Goal: Task Accomplishment & Management: Manage account settings

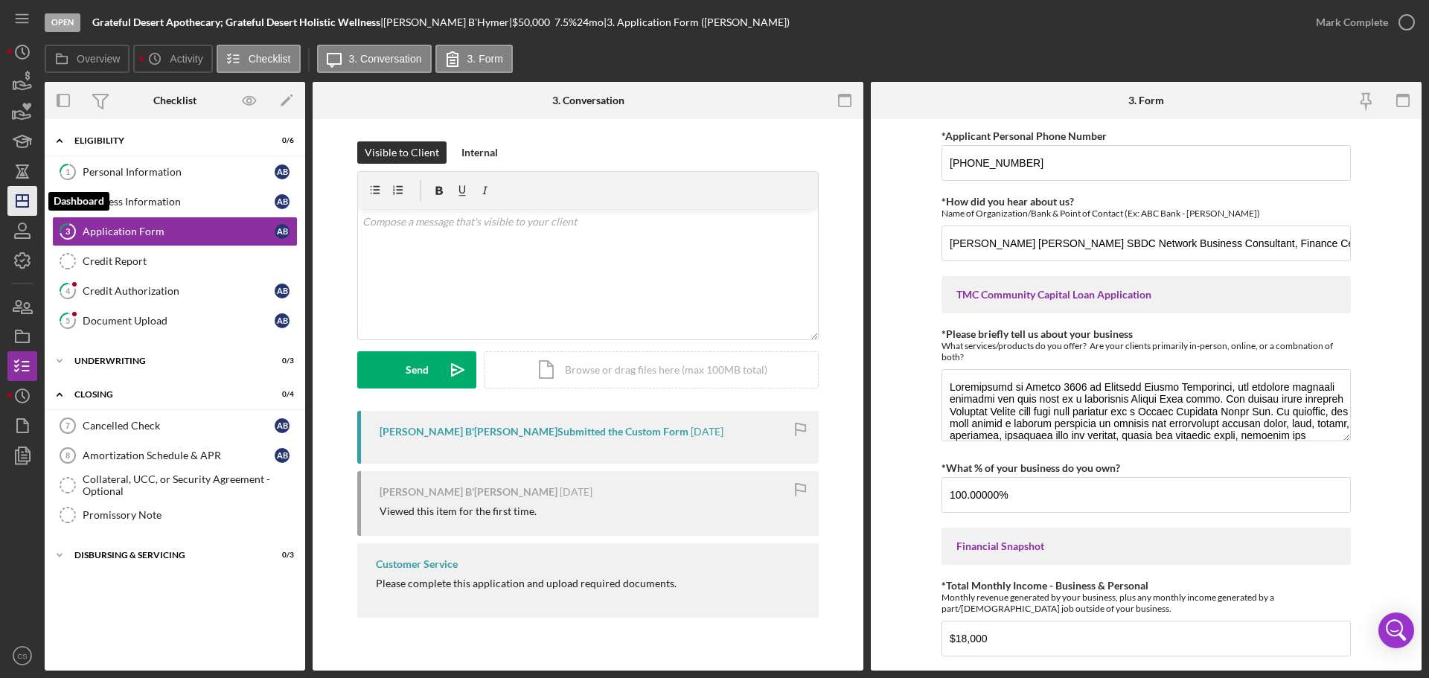
scroll to position [730, 0]
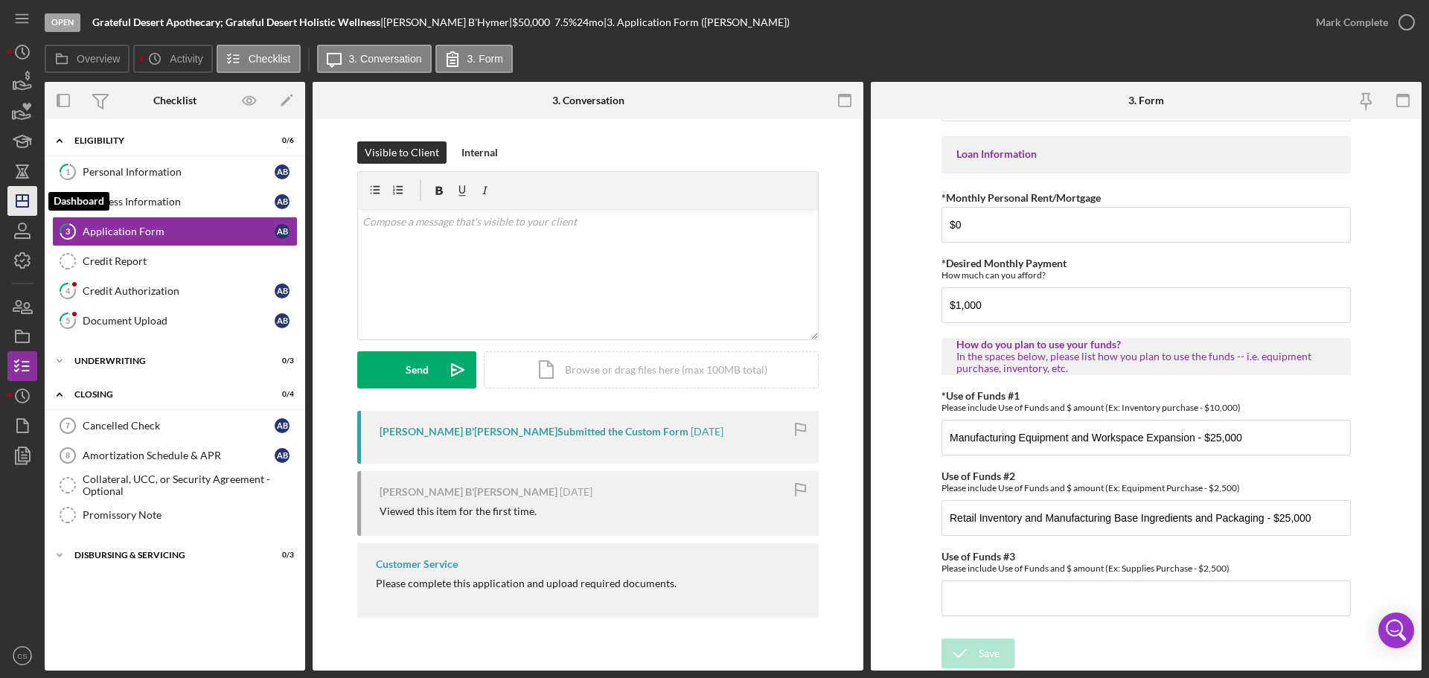
click at [22, 196] on line "button" at bounding box center [22, 198] width 0 height 6
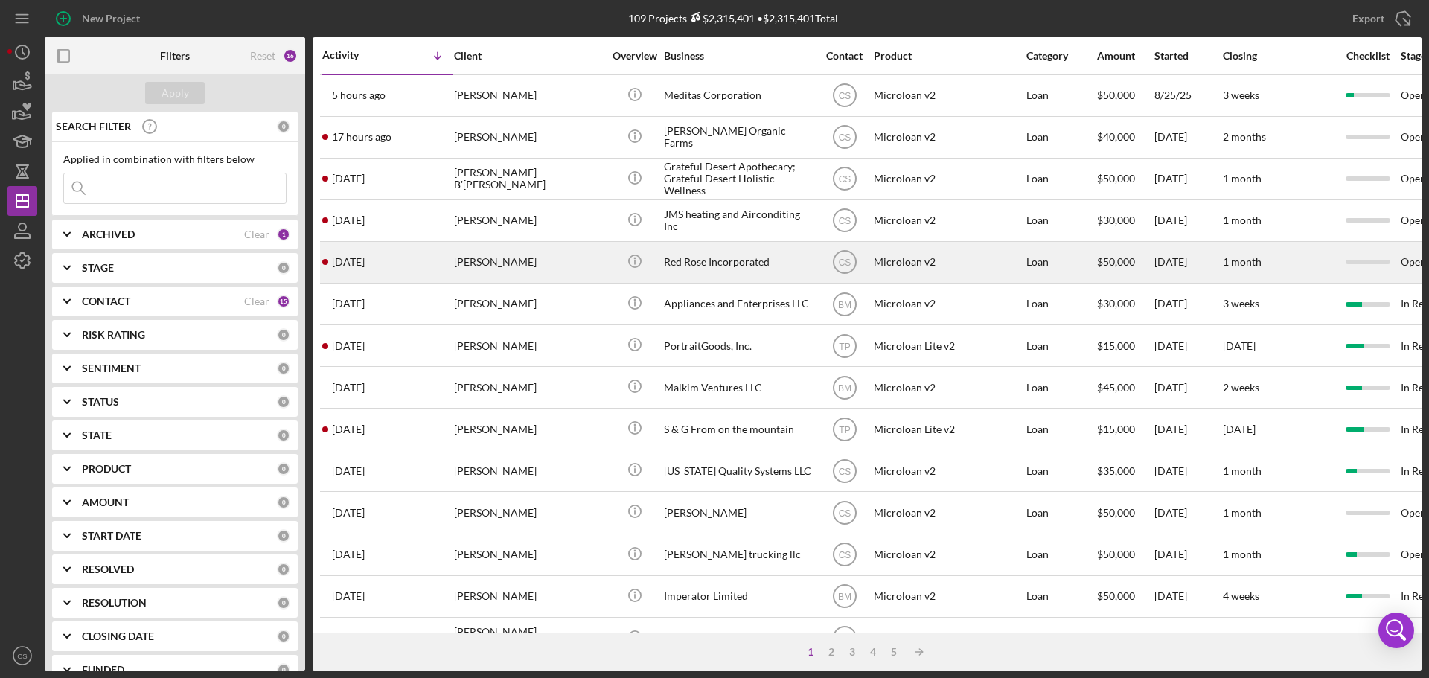
click at [609, 265] on div "Icon/Info" at bounding box center [634, 262] width 56 height 39
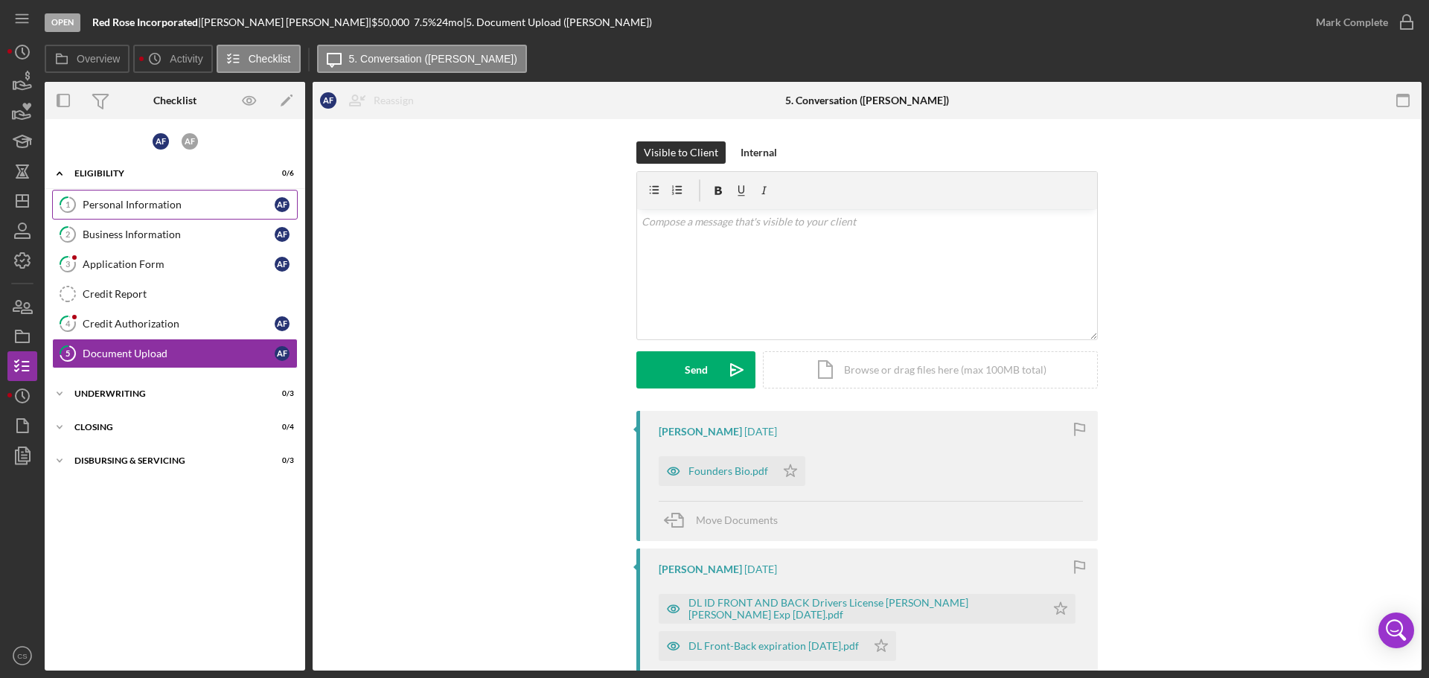
click at [174, 202] on div "Personal Information" at bounding box center [179, 205] width 192 height 12
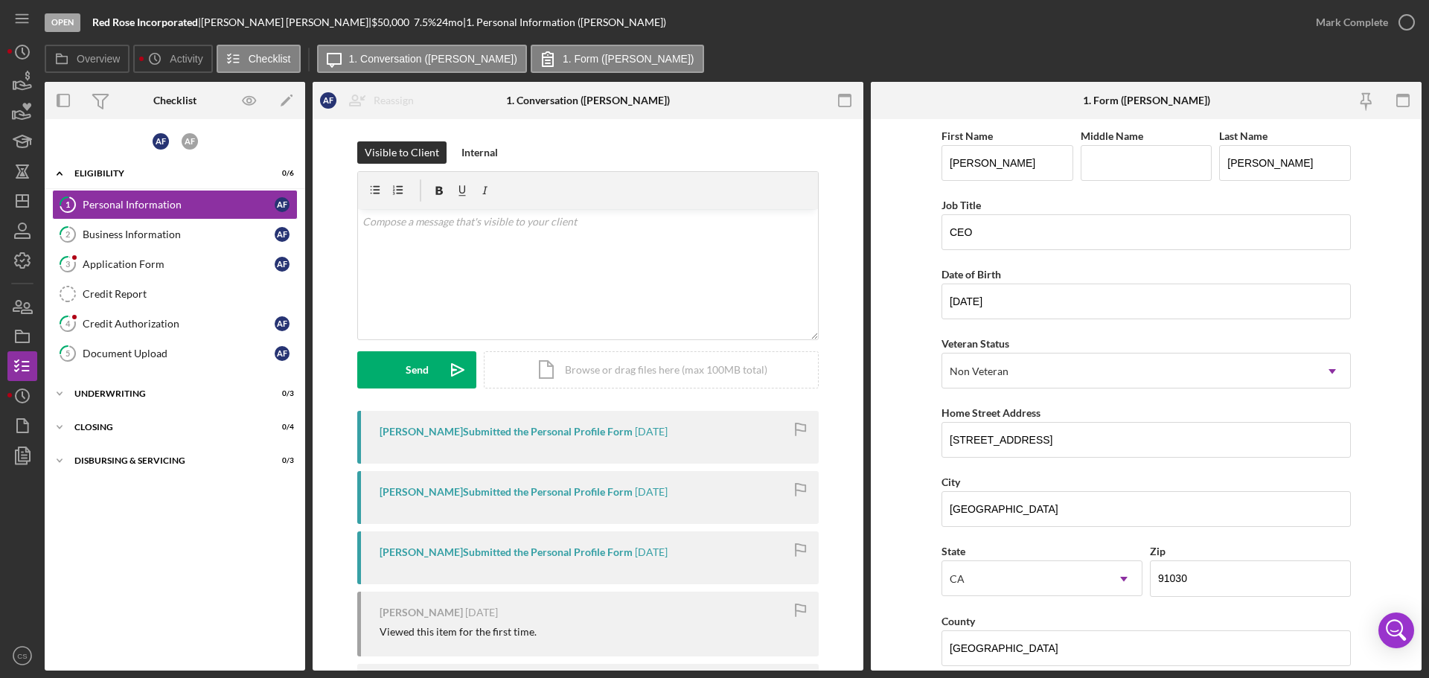
click at [329, 262] on div "Visible to Client Internal v Color teal Color pink Remove color Add row above A…" at bounding box center [587, 443] width 551 height 649
click at [230, 237] on div "Business Information" at bounding box center [179, 234] width 192 height 12
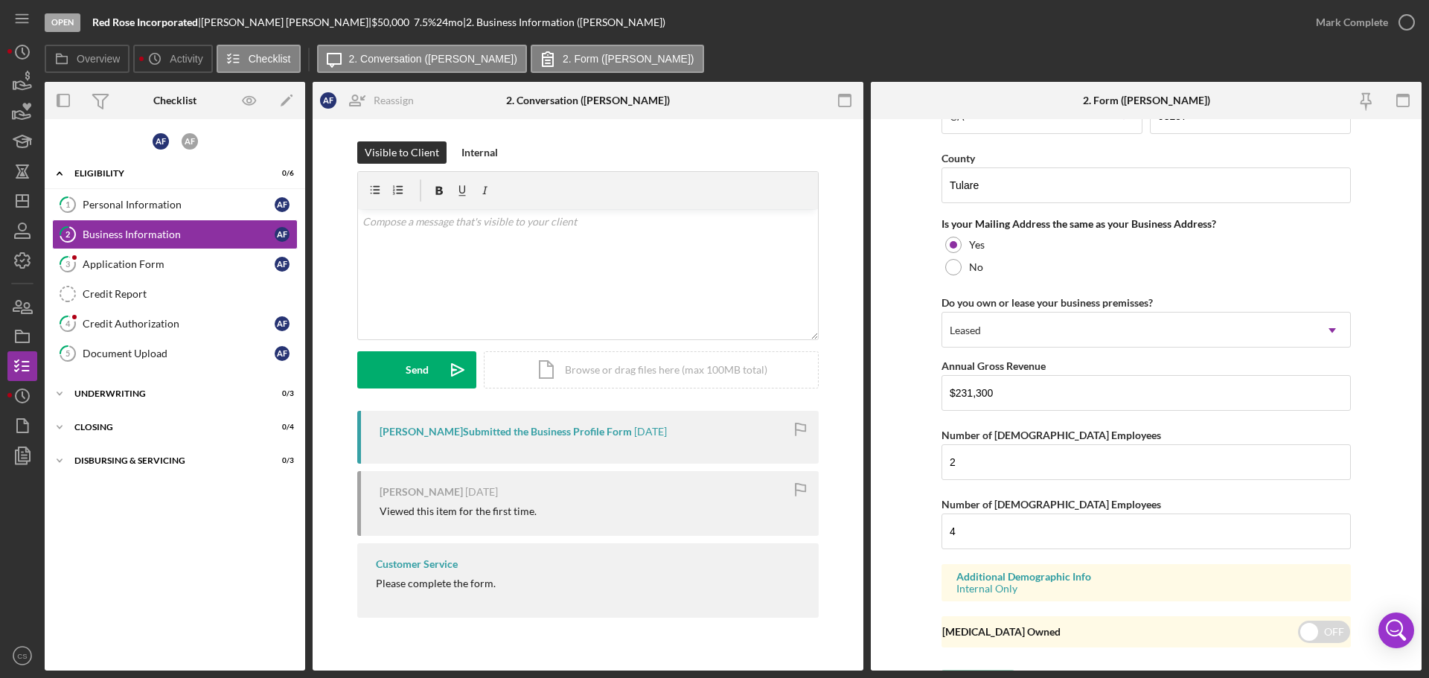
scroll to position [1296, 0]
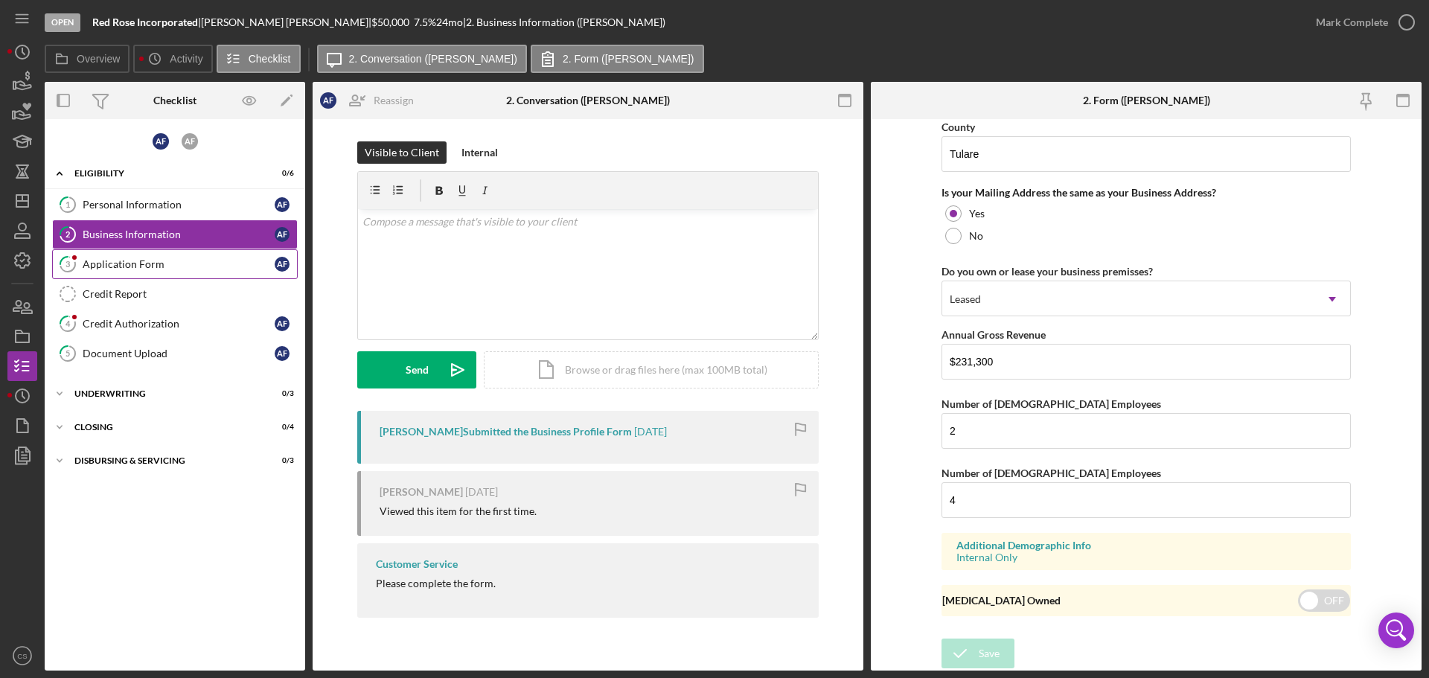
click at [188, 271] on link "3 Application Form A F" at bounding box center [175, 264] width 246 height 30
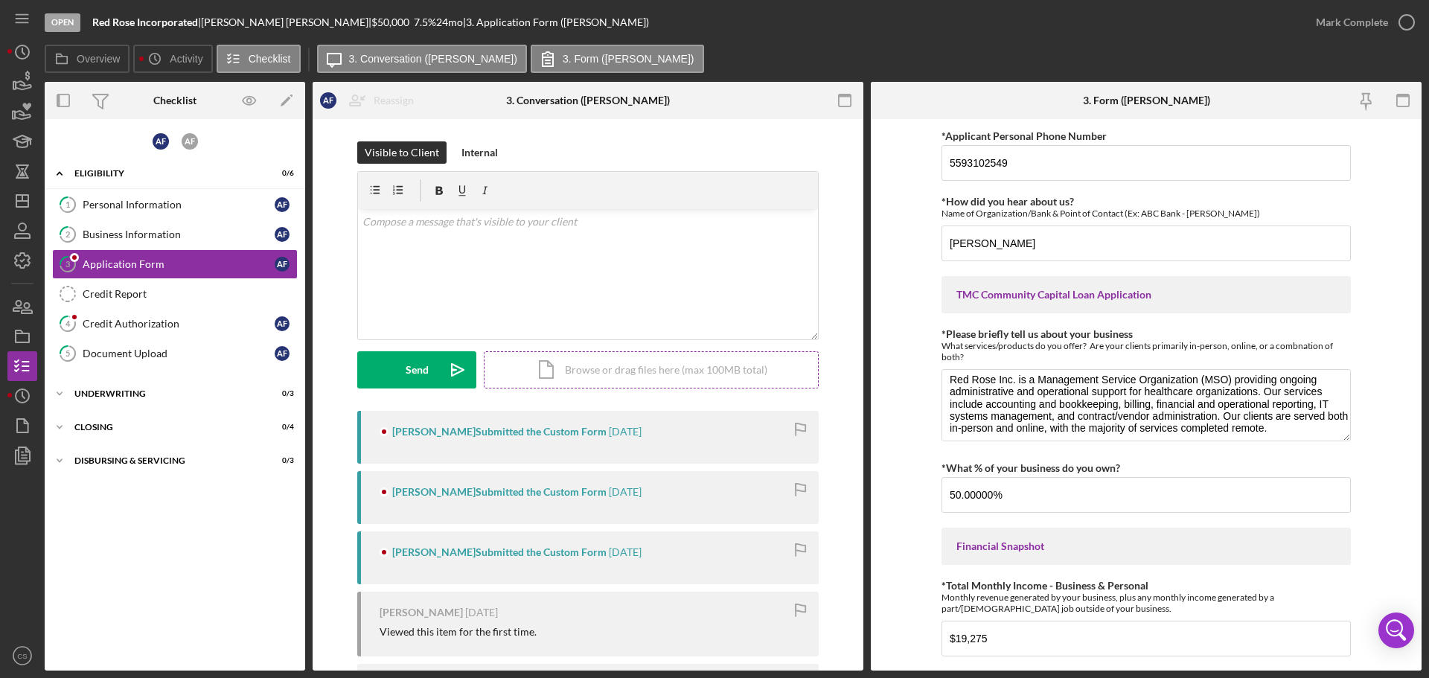
scroll to position [12, 0]
click at [190, 199] on div "Personal Information" at bounding box center [179, 205] width 192 height 12
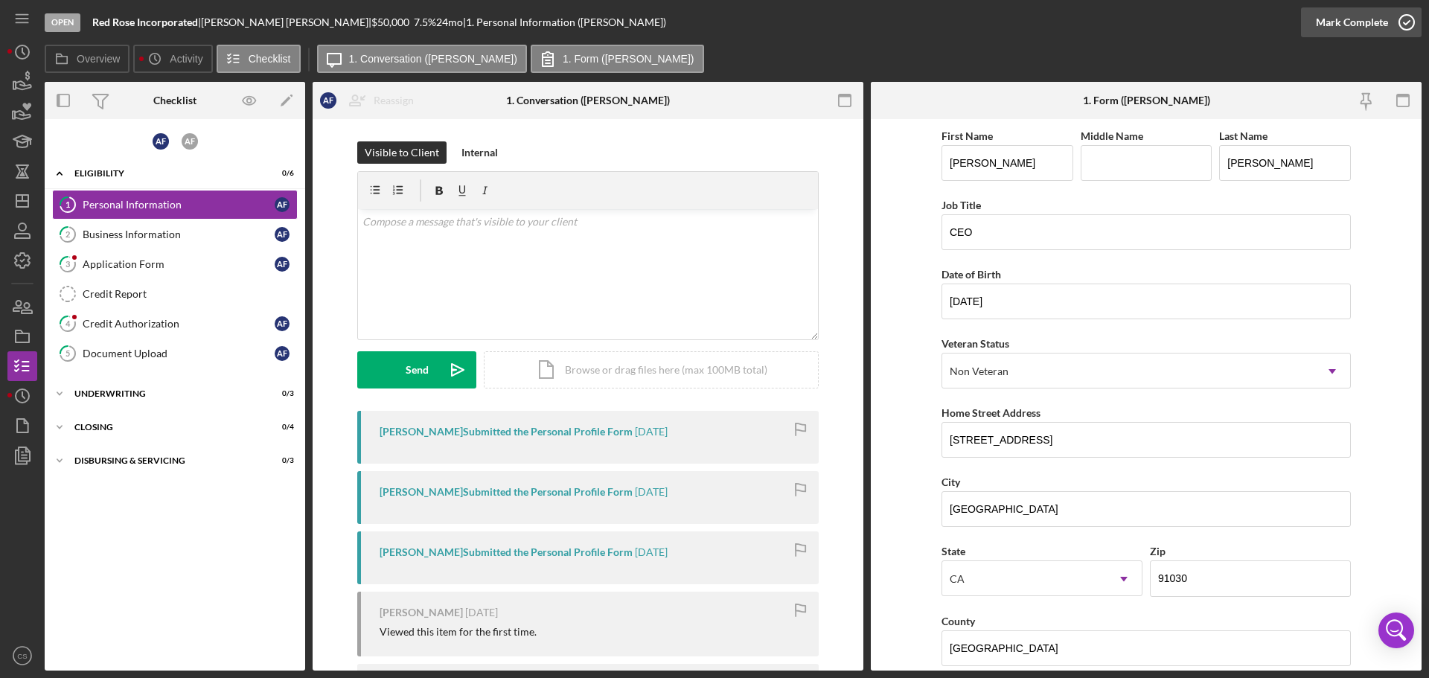
click at [1403, 27] on icon "button" at bounding box center [1406, 22] width 37 height 37
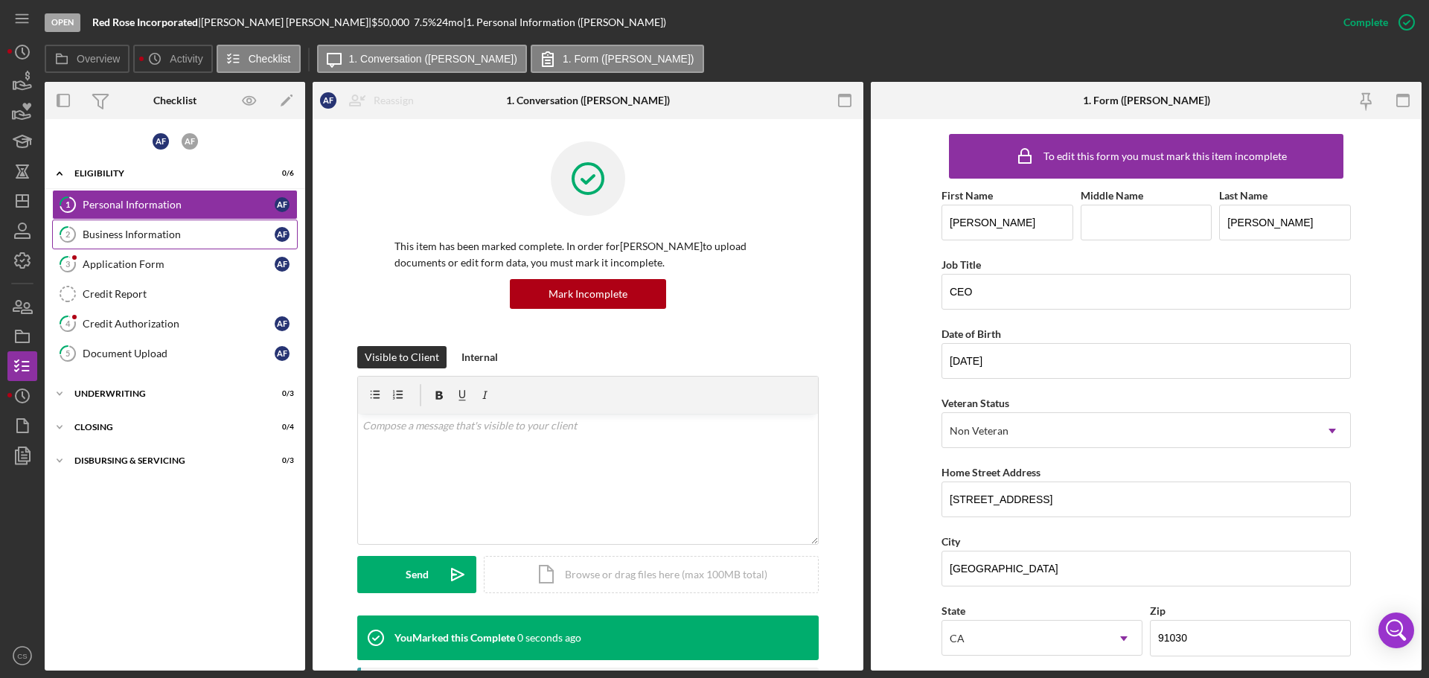
click at [141, 237] on div "Business Information" at bounding box center [179, 234] width 192 height 12
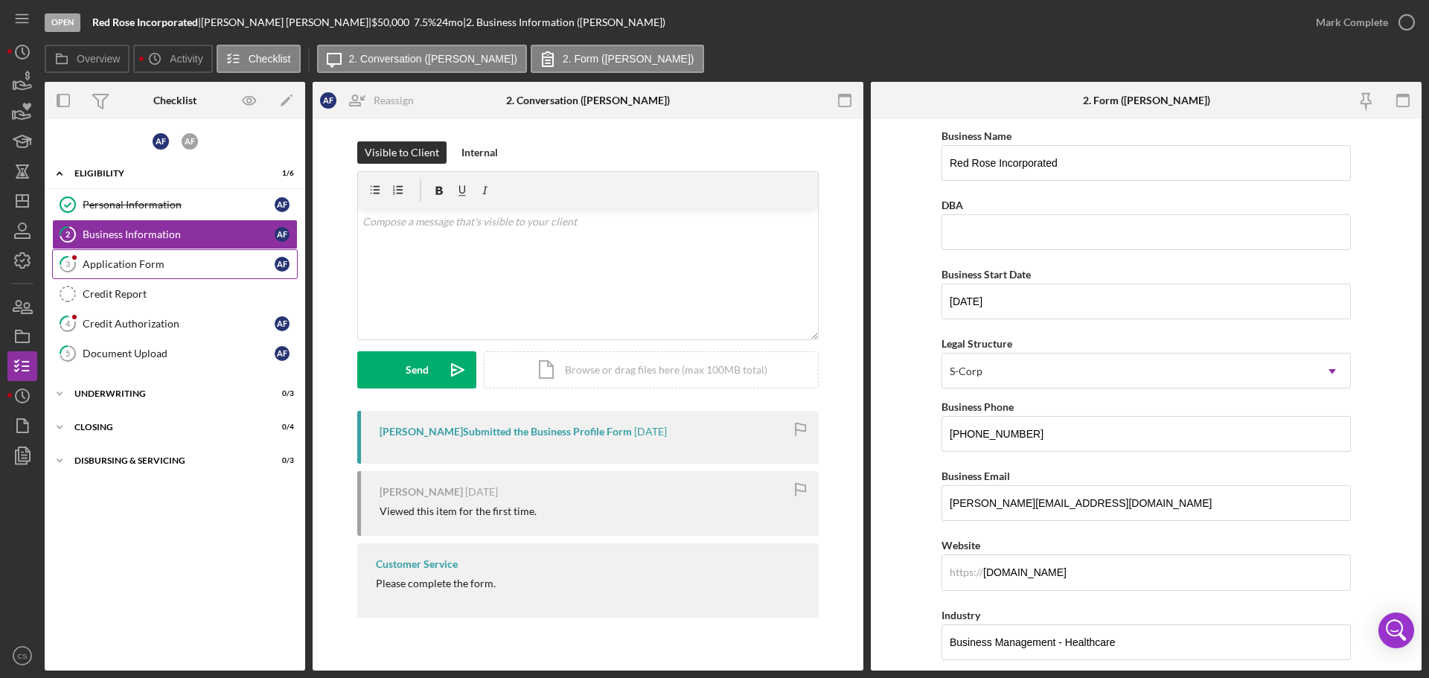
click at [187, 275] on link "3 Application Form A F" at bounding box center [175, 264] width 246 height 30
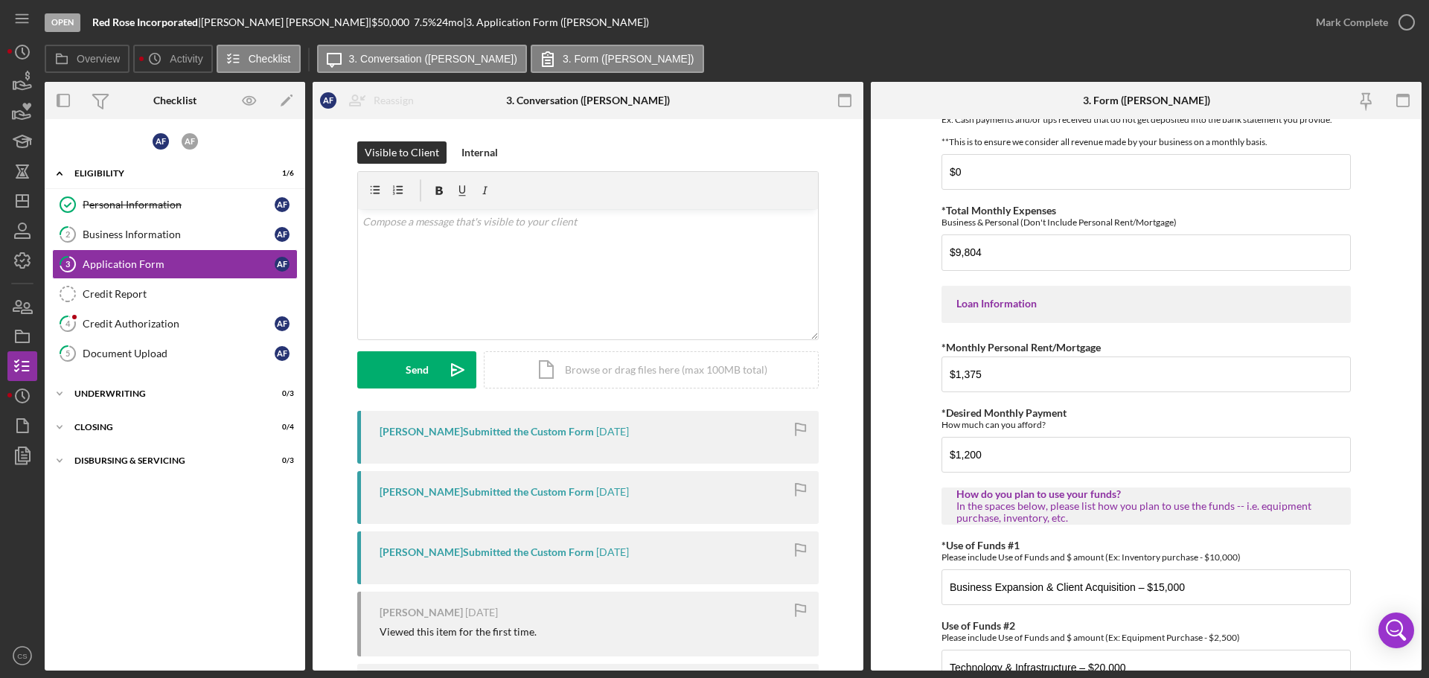
scroll to position [730, 0]
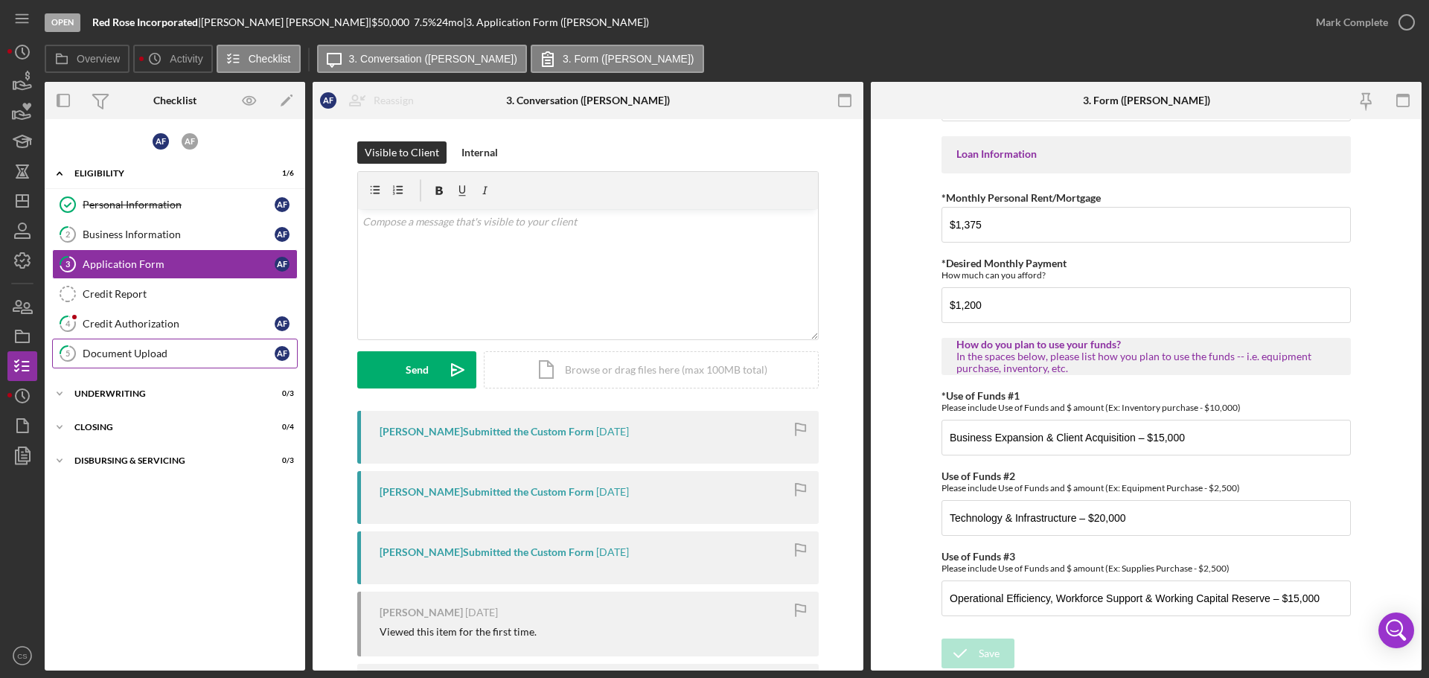
click at [137, 364] on link "5 Document Upload A F" at bounding box center [175, 354] width 246 height 30
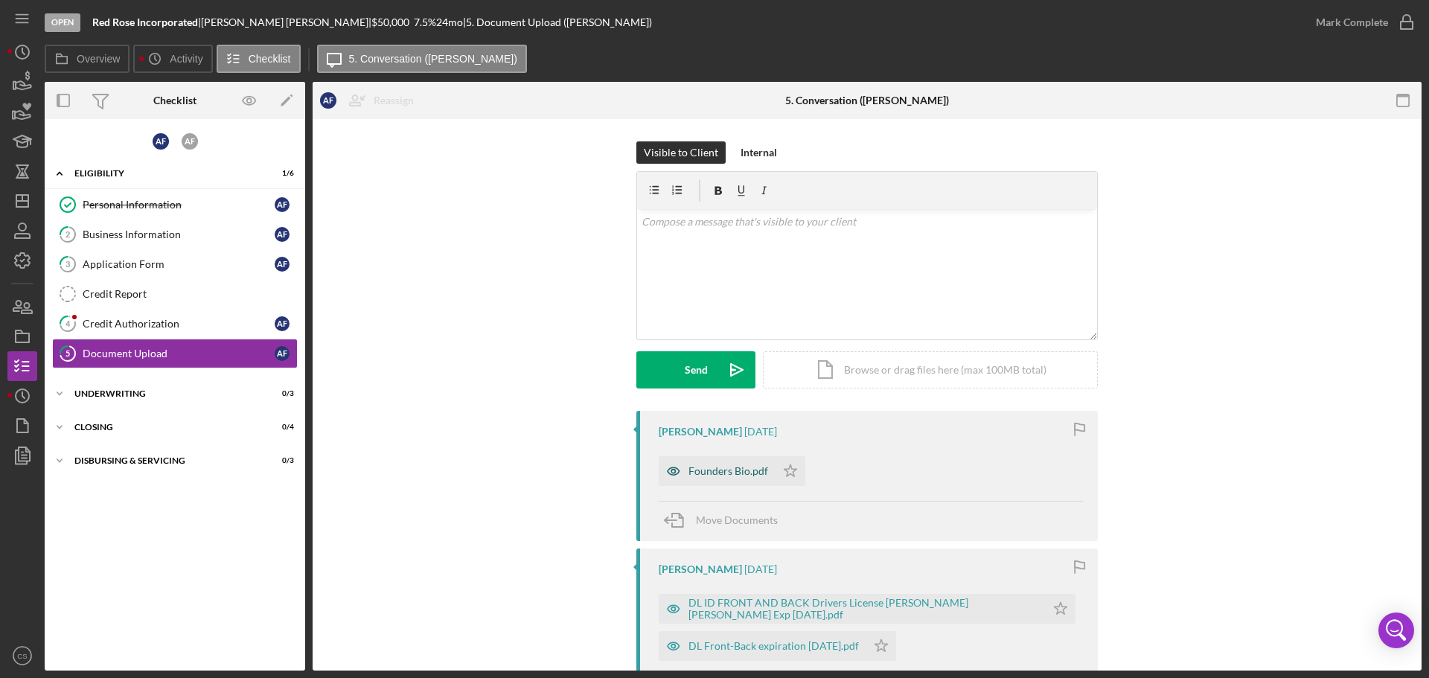
click at [728, 471] on div "Founders Bio.pdf" at bounding box center [728, 471] width 80 height 12
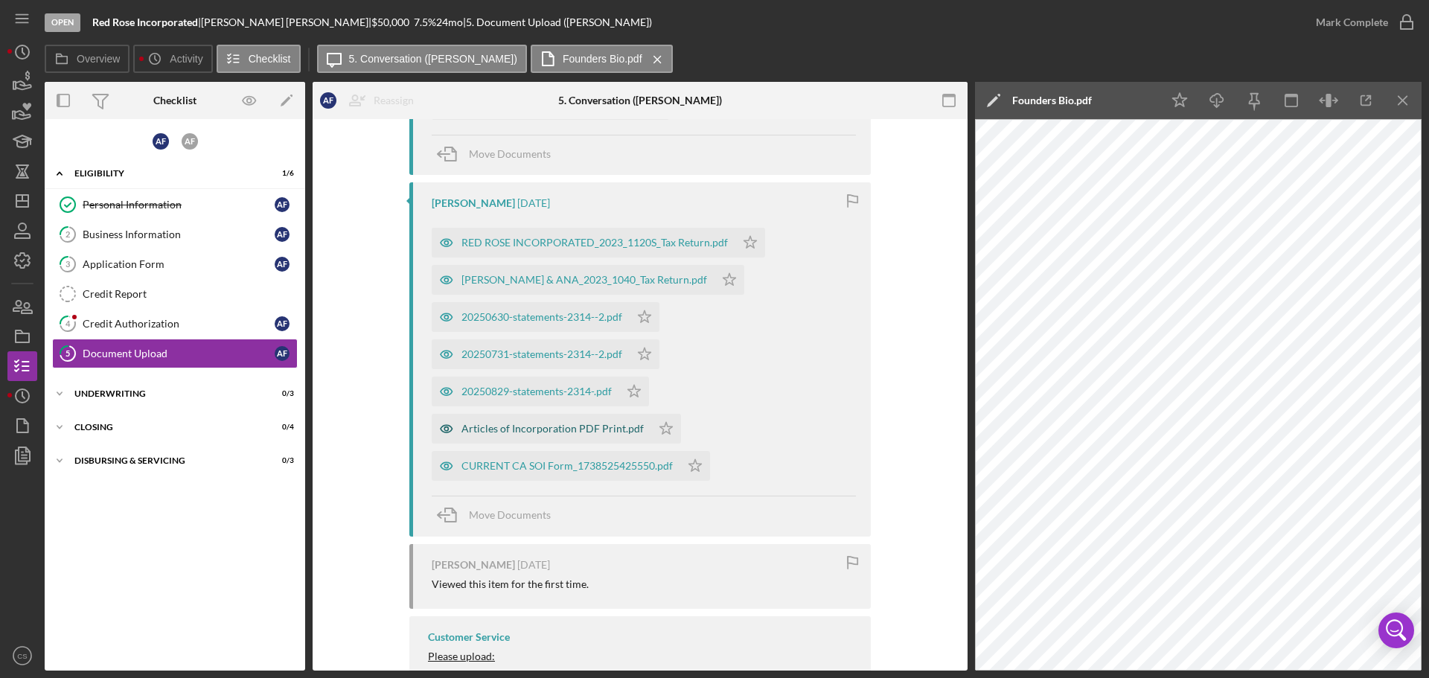
scroll to position [522, 0]
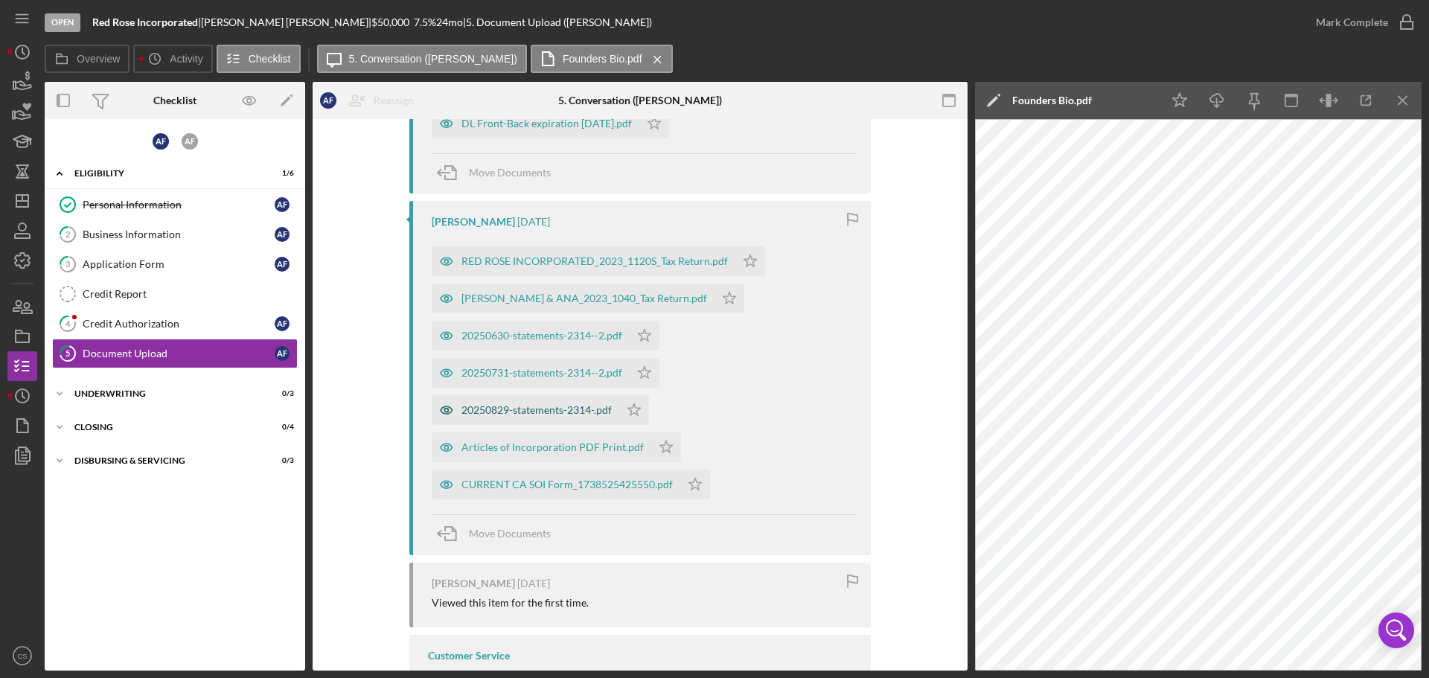
click at [490, 406] on div "20250829-statements-2314-.pdf" at bounding box center [536, 410] width 150 height 12
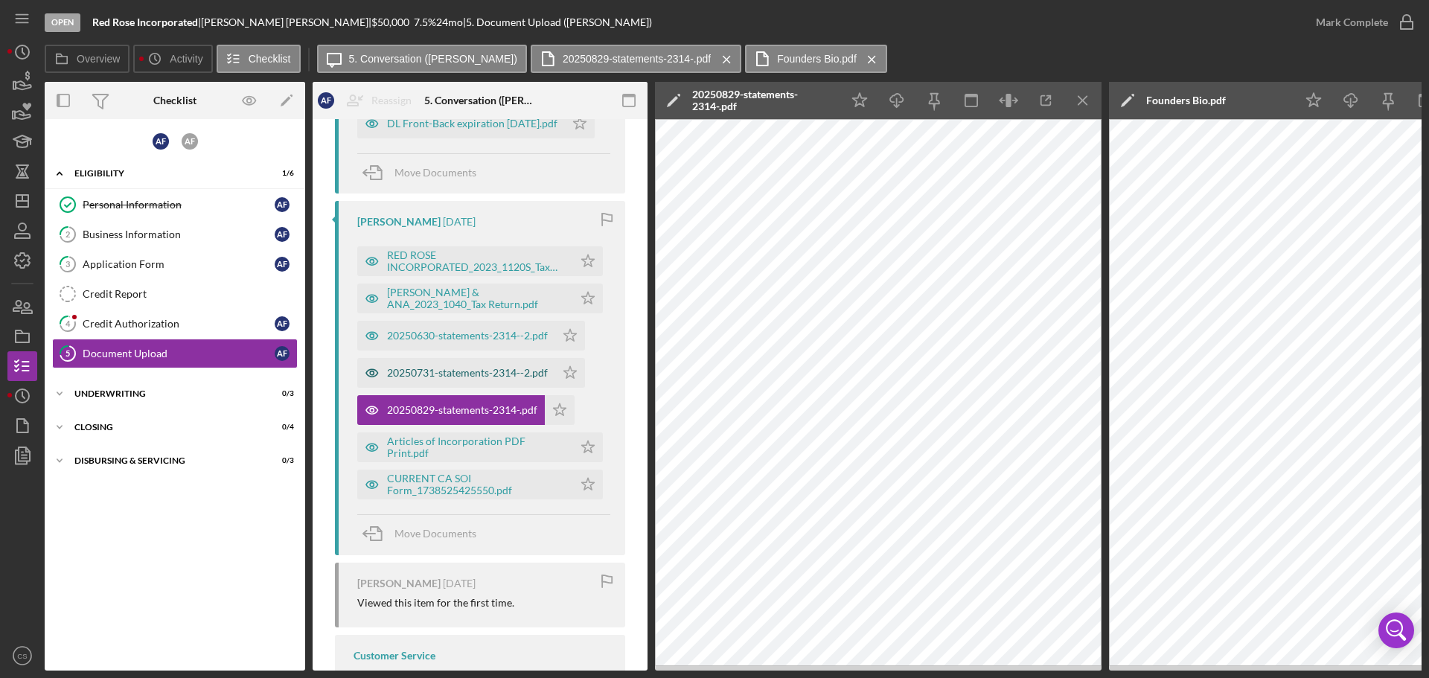
click at [465, 372] on div "20250731-statements-2314--2.pdf" at bounding box center [467, 373] width 161 height 12
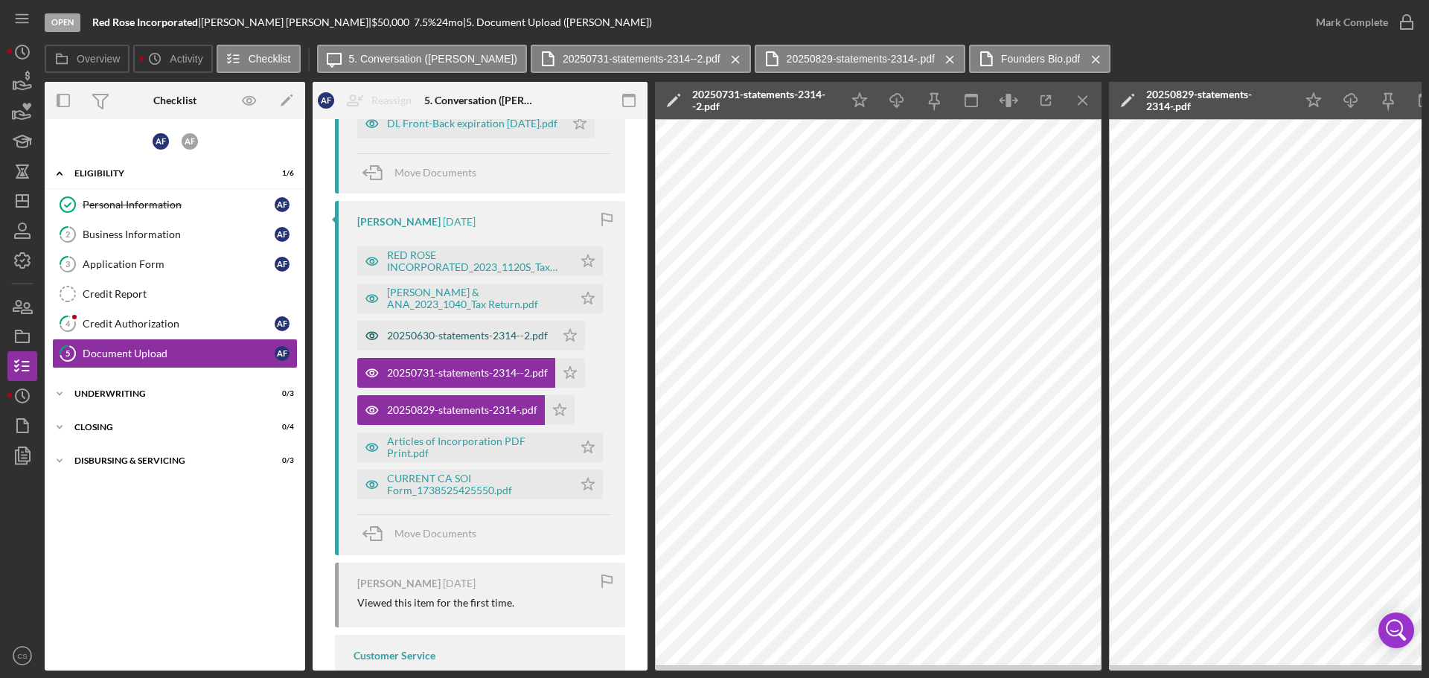
click at [449, 336] on div "20250630-statements-2314--2.pdf" at bounding box center [467, 336] width 161 height 12
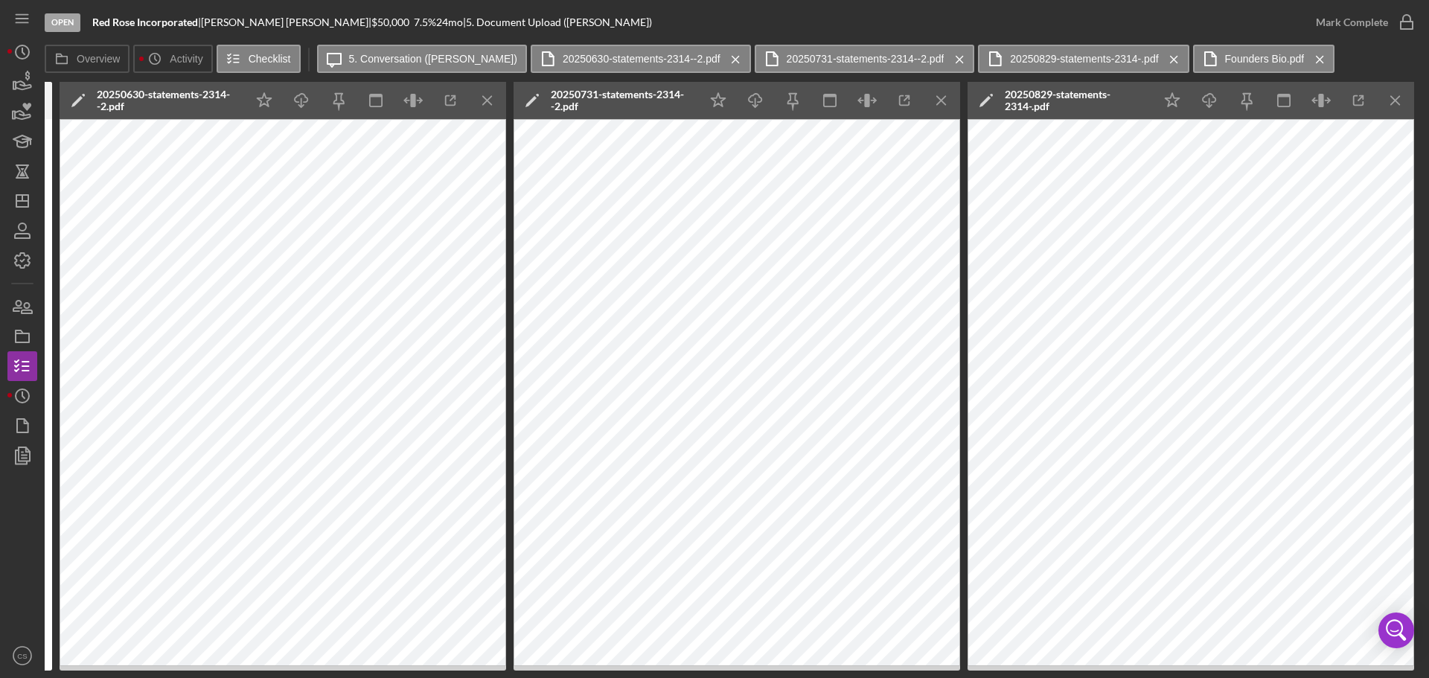
scroll to position [0, 149]
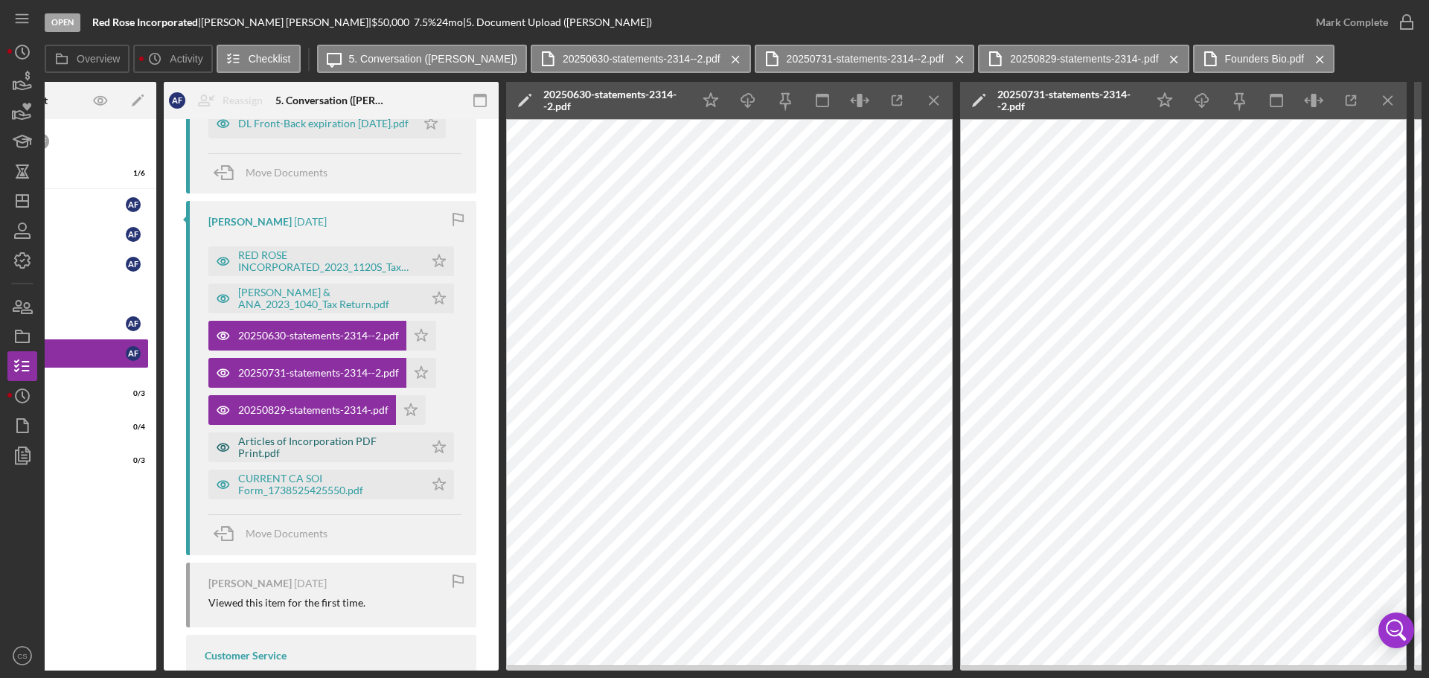
click at [338, 452] on div "Articles of Incorporation PDF Print.pdf" at bounding box center [327, 447] width 179 height 24
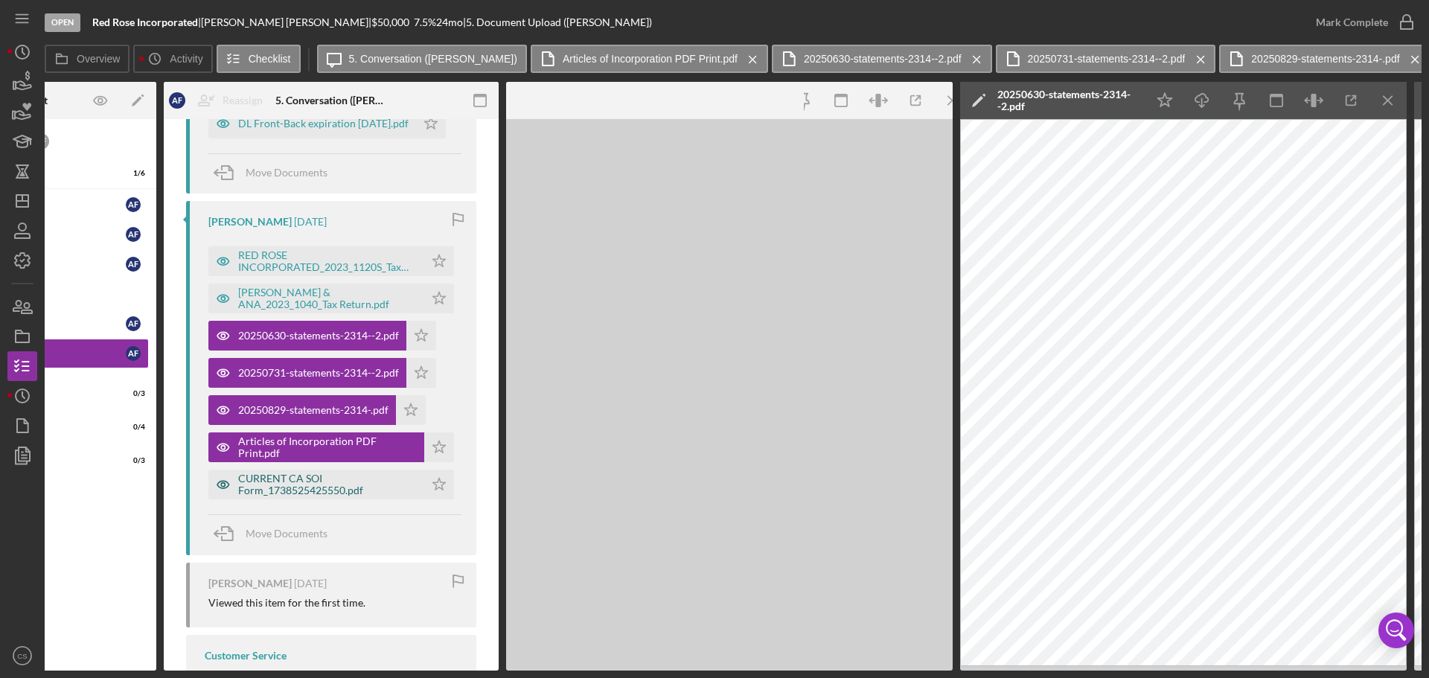
click at [333, 478] on div "CURRENT CA SOI Form_1738525425550.pdf" at bounding box center [327, 484] width 179 height 24
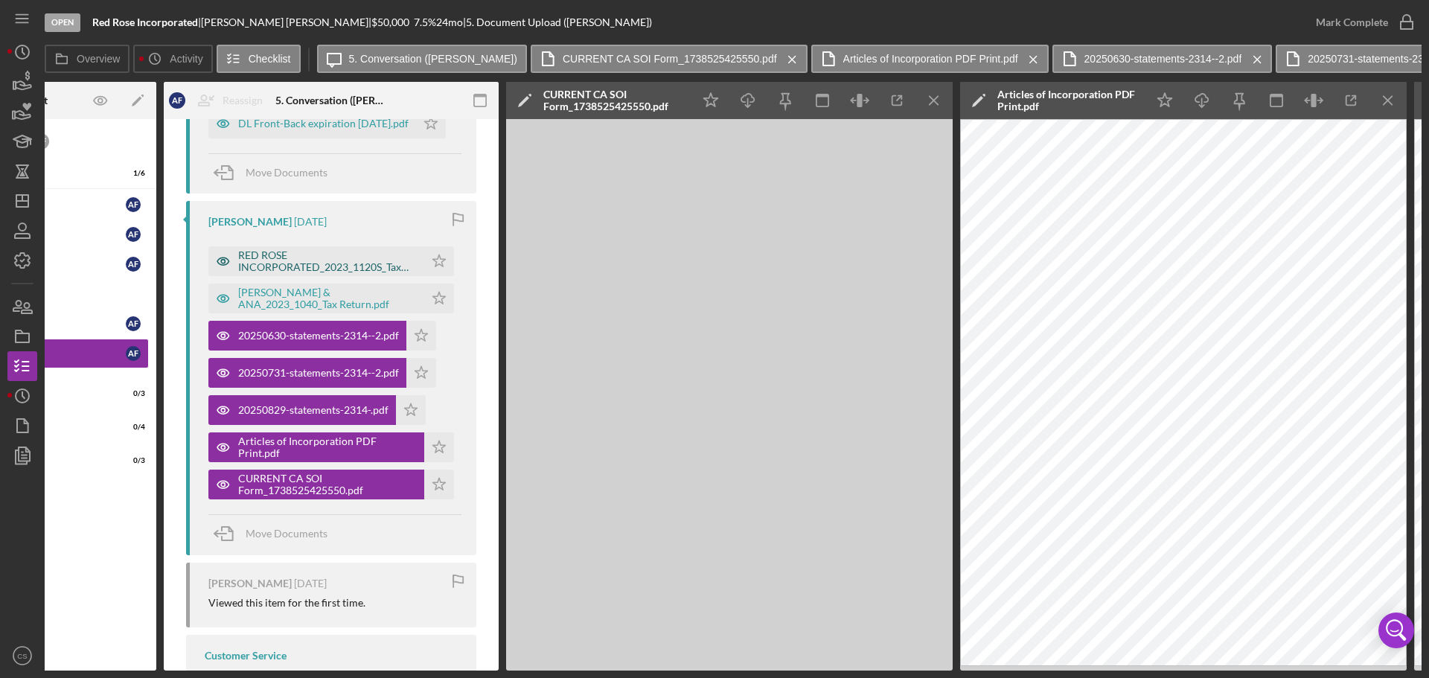
drag, startPoint x: 327, startPoint y: 297, endPoint x: 334, endPoint y: 258, distance: 39.4
click at [329, 286] on div "[PERSON_NAME] & ANA_2023_1040_Tax Return.pdf" at bounding box center [327, 298] width 179 height 24
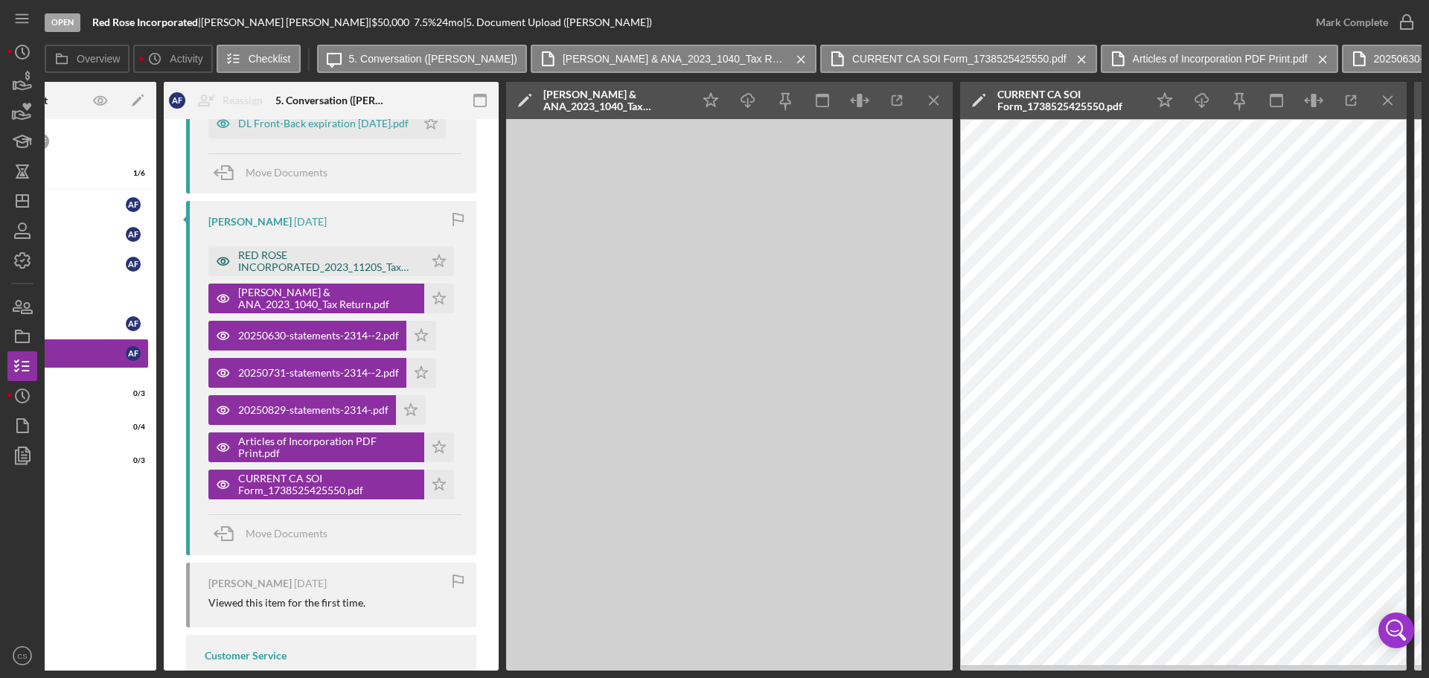
click at [335, 254] on div "RED ROSE INCORPORATED_2023_1120S_Tax Return.pdf" at bounding box center [327, 261] width 179 height 24
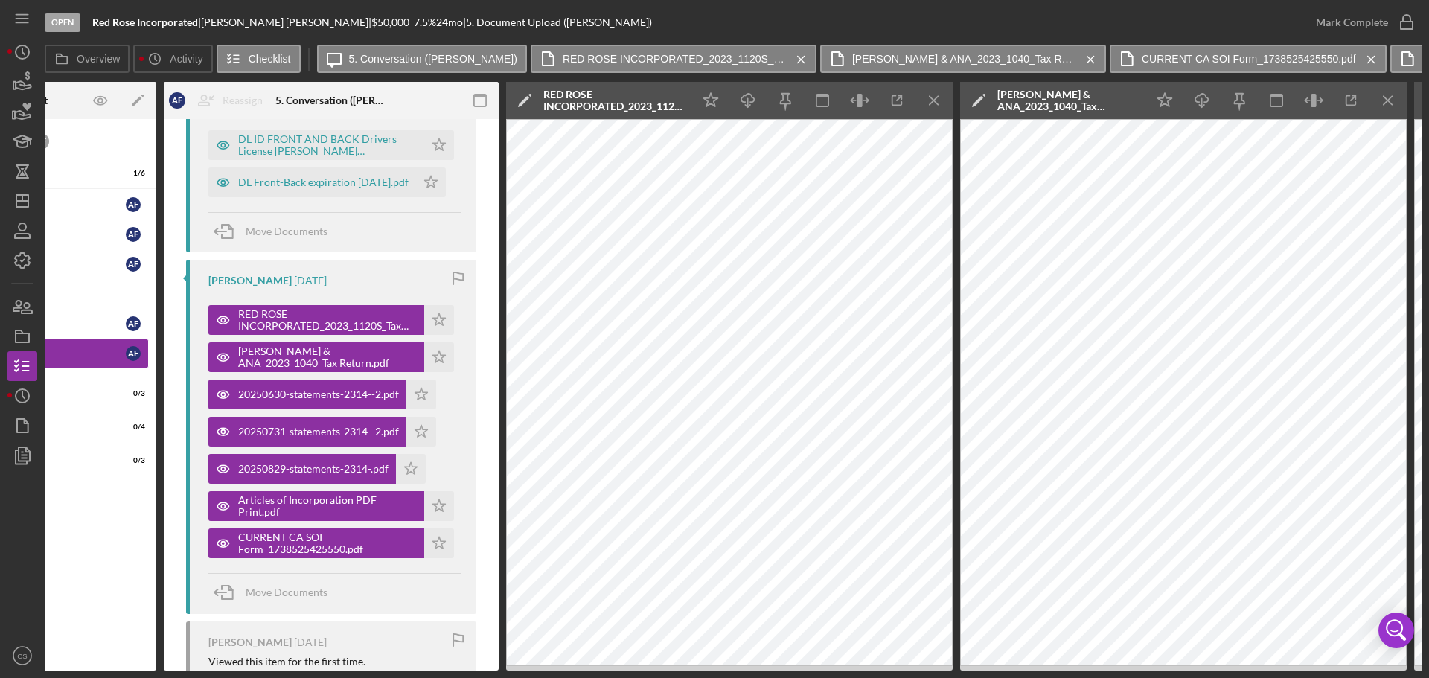
scroll to position [374, 0]
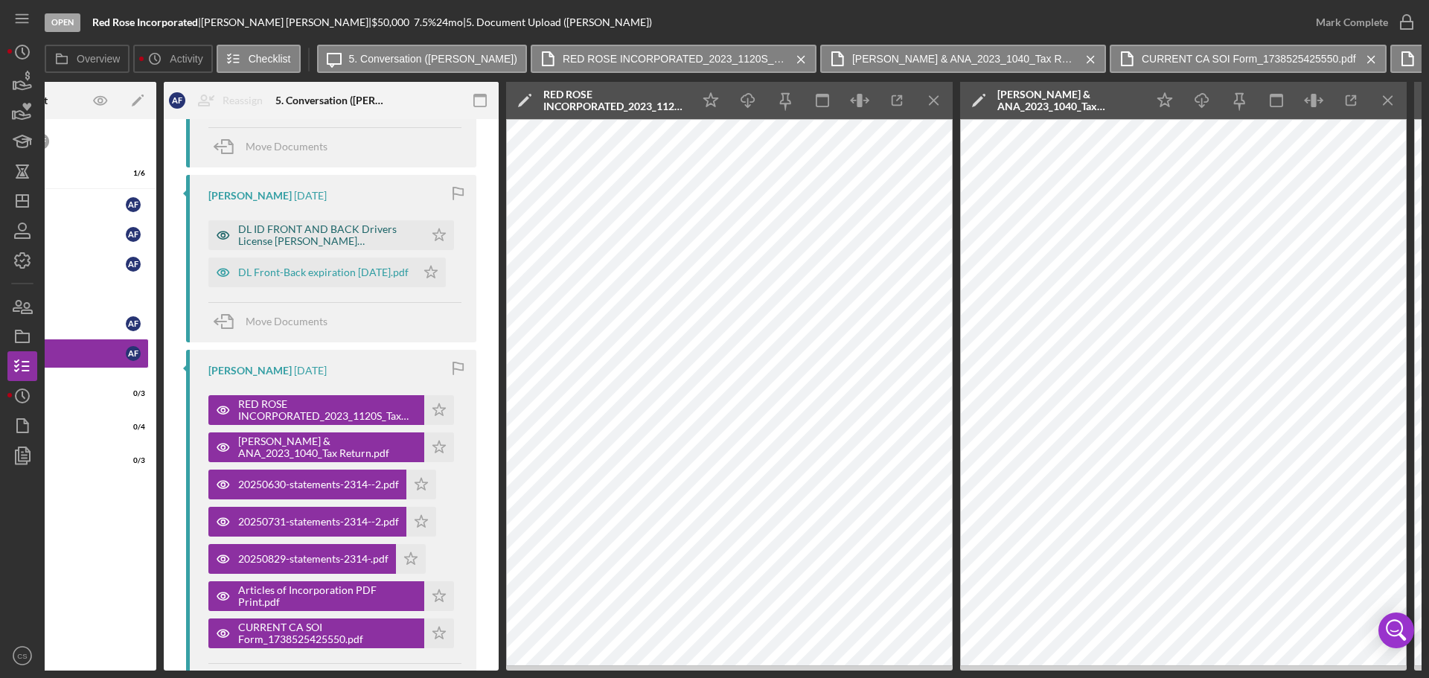
drag, startPoint x: 311, startPoint y: 263, endPoint x: 312, endPoint y: 243, distance: 20.8
click at [311, 266] on div "DL Front-Back expiration [DATE].pdf" at bounding box center [323, 272] width 170 height 12
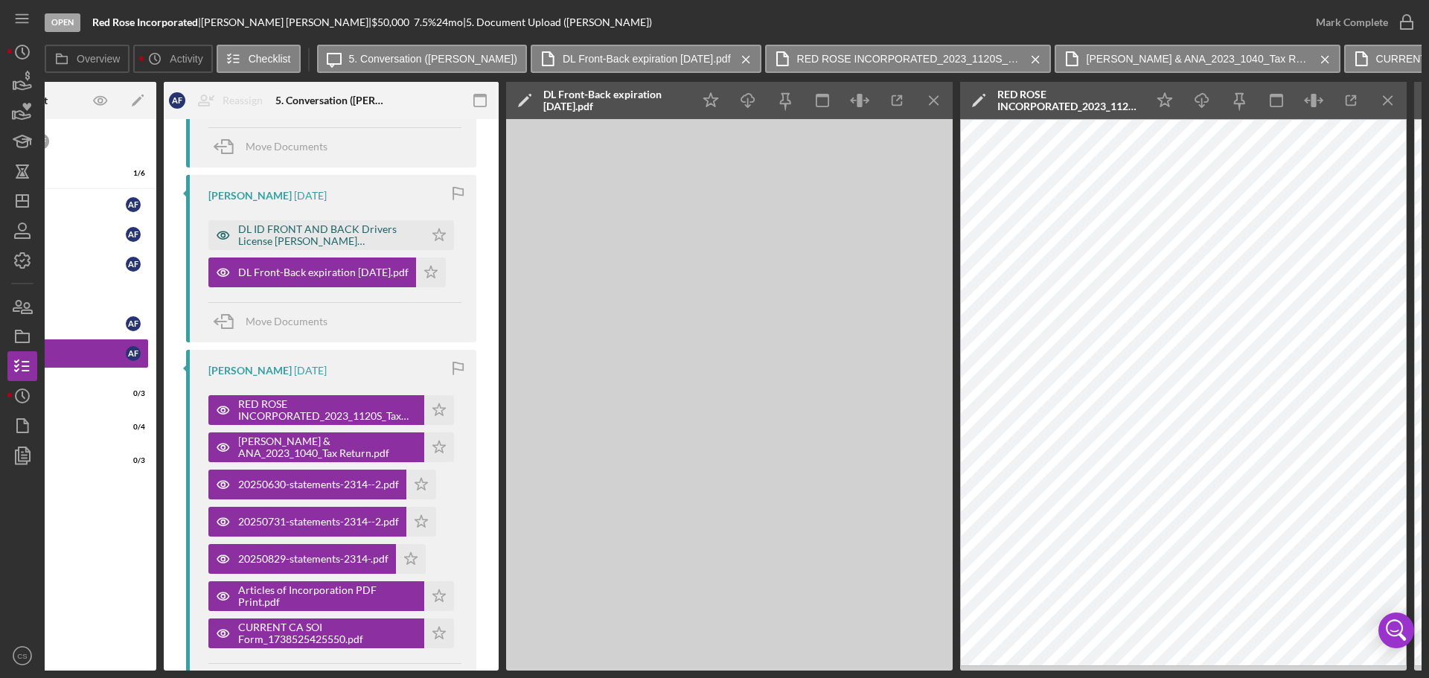
click at [314, 228] on div "DL ID FRONT AND BACK Drivers License [PERSON_NAME] [PERSON_NAME] Exp [DATE].pdf" at bounding box center [327, 235] width 179 height 24
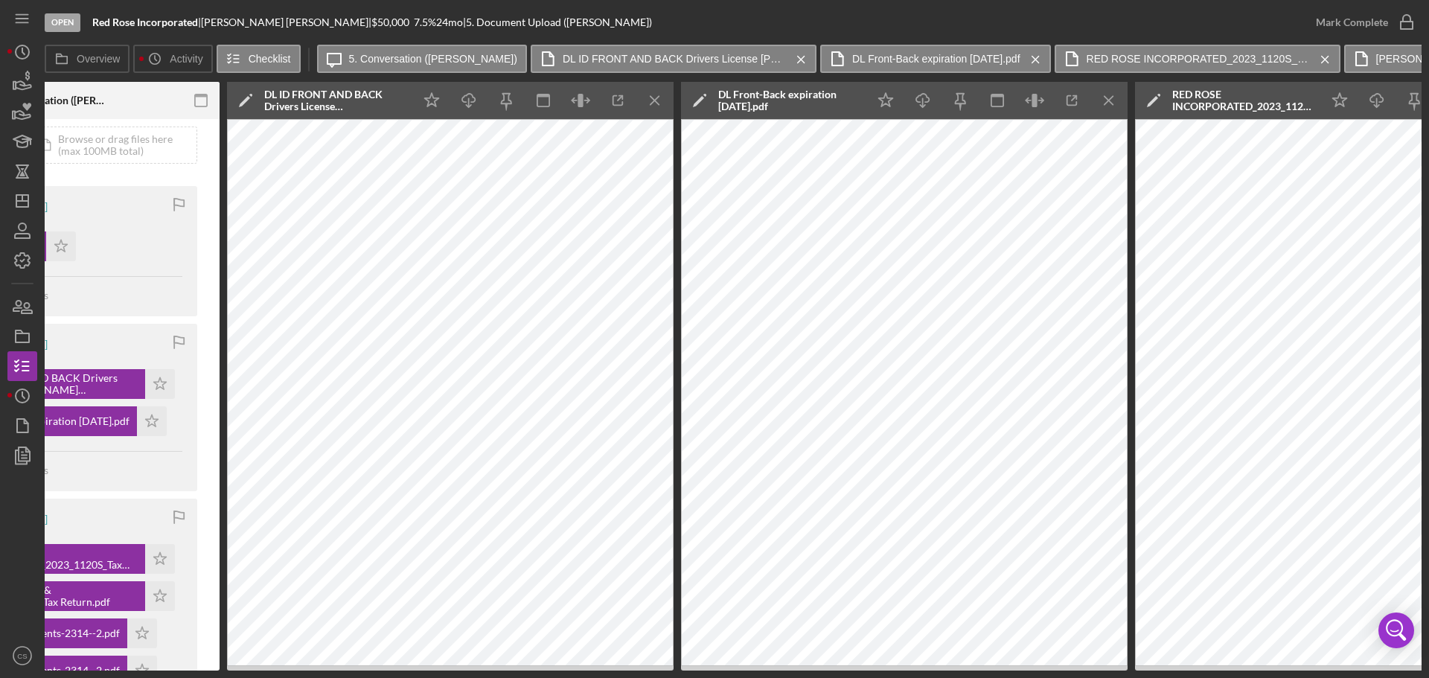
scroll to position [0, 446]
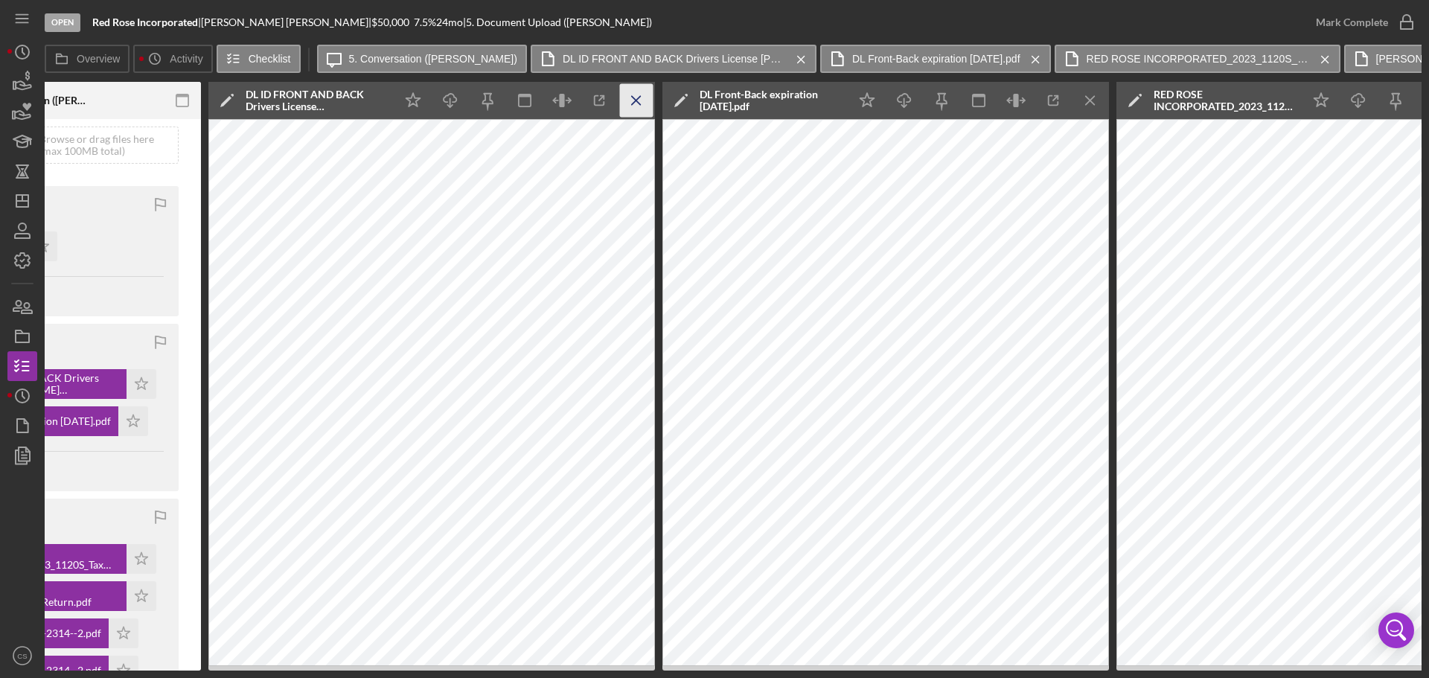
click at [624, 115] on icon "Icon/Menu Close" at bounding box center [636, 100] width 33 height 33
click at [630, 107] on icon "Icon/Menu Close" at bounding box center [636, 100] width 33 height 33
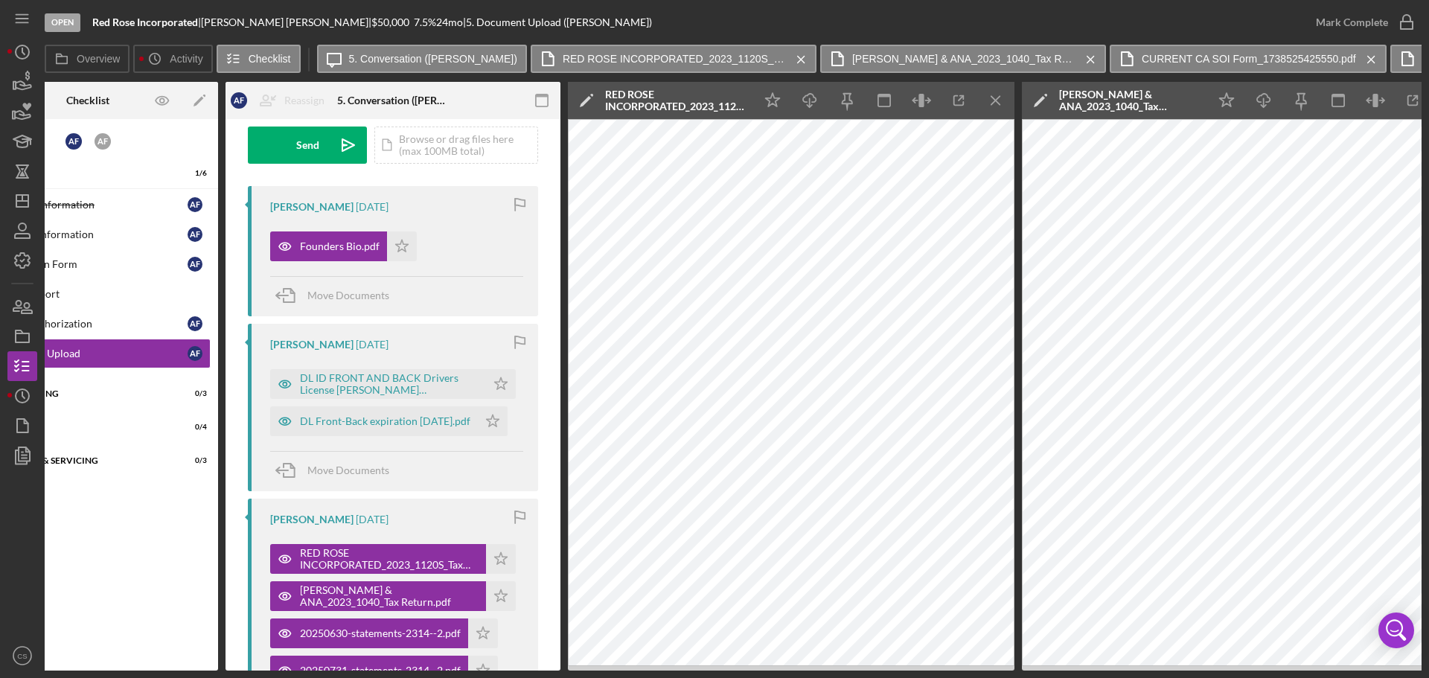
scroll to position [0, 0]
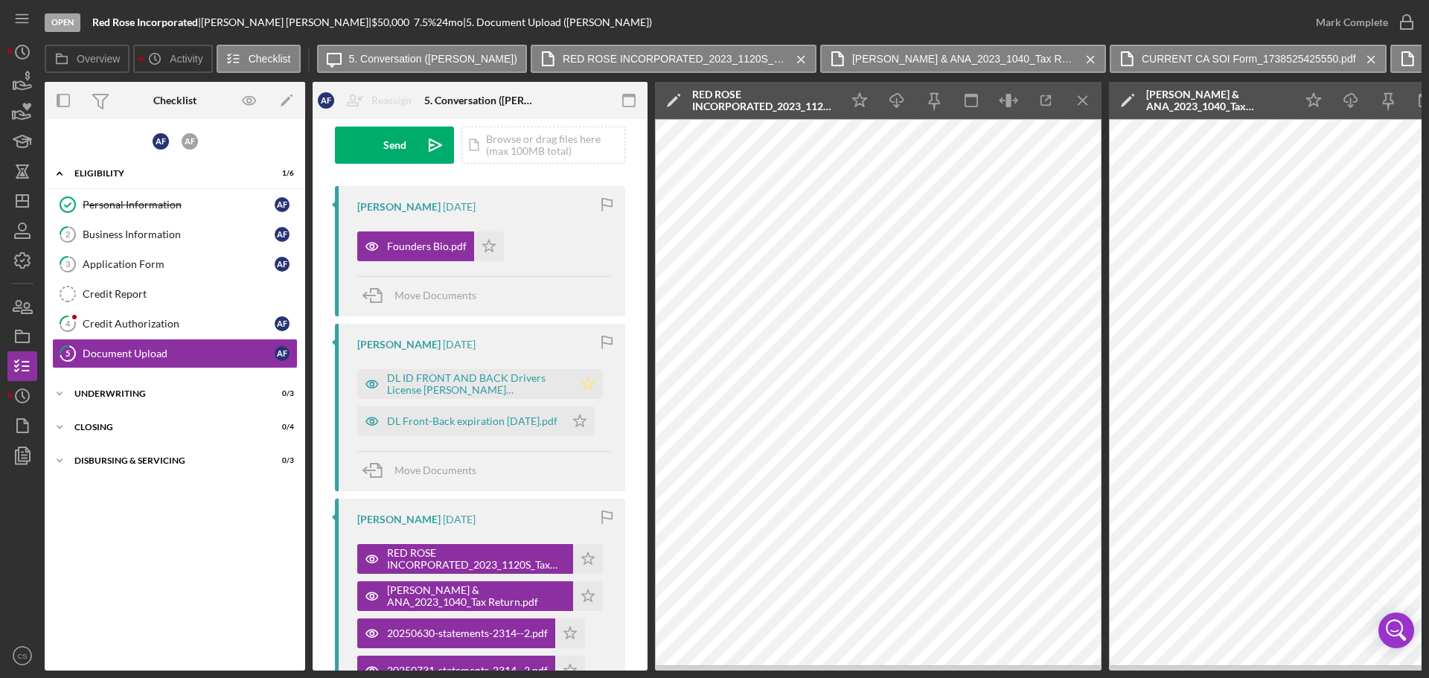
click at [576, 380] on icon "Icon/Star" at bounding box center [588, 384] width 30 height 30
click at [571, 409] on icon "Icon/Star" at bounding box center [580, 421] width 30 height 30
click at [474, 417] on div "DL Front-Back expiration [DATE].pdf" at bounding box center [472, 421] width 170 height 12
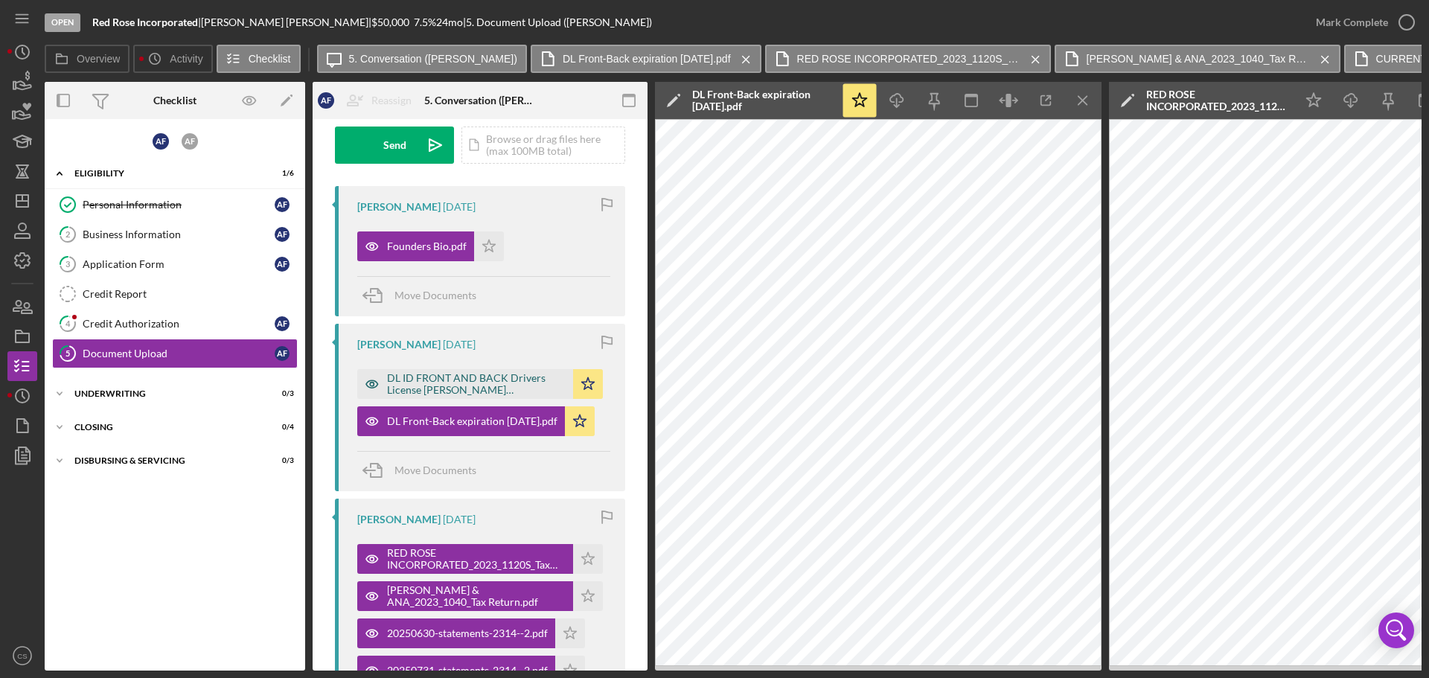
click at [461, 376] on div "DL ID FRONT AND BACK Drivers License [PERSON_NAME] [PERSON_NAME] Exp [DATE].pdf" at bounding box center [476, 384] width 179 height 24
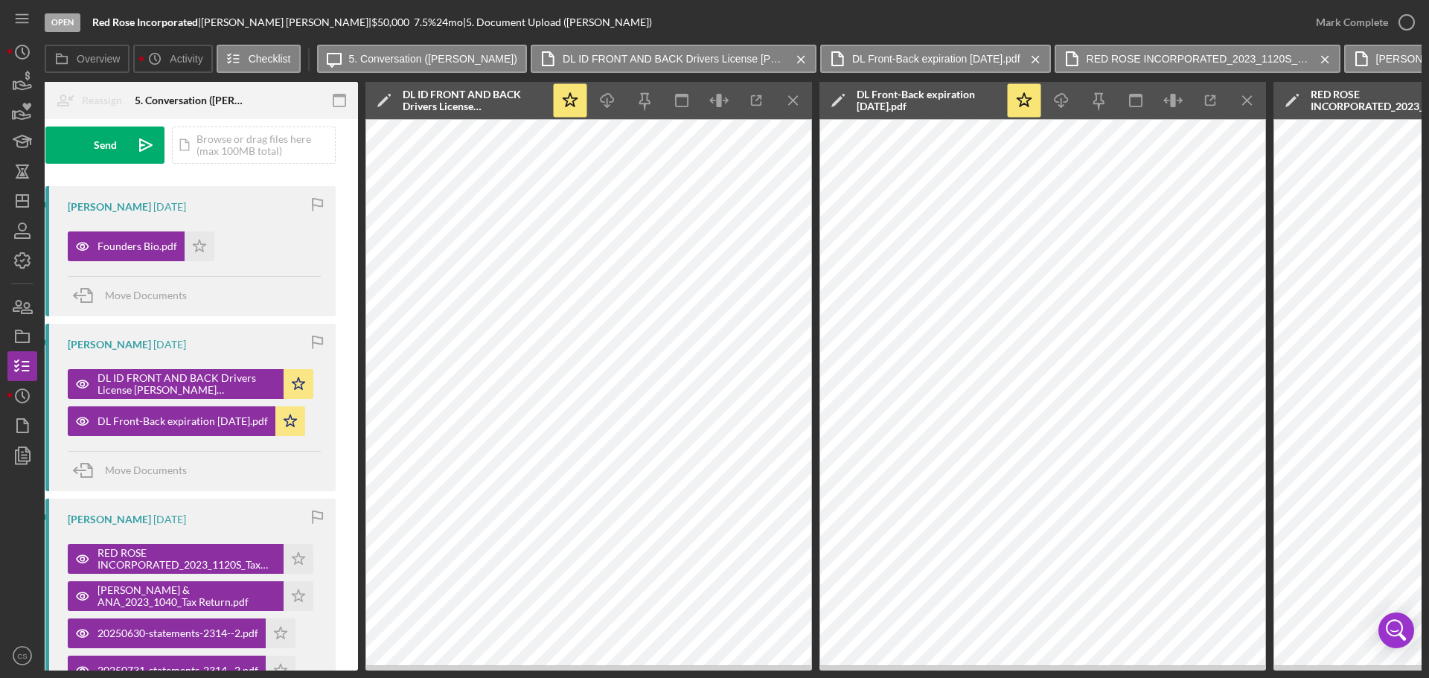
scroll to position [0, 298]
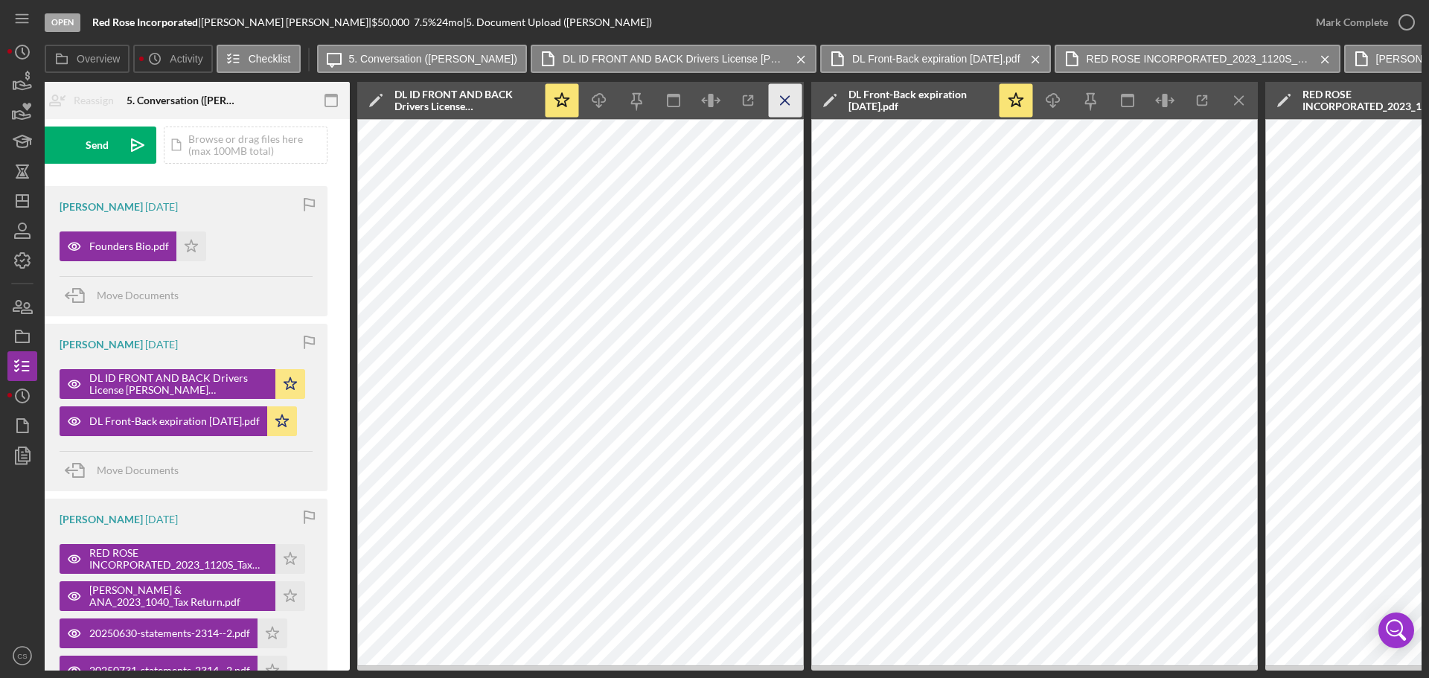
click at [798, 105] on icon "Icon/Menu Close" at bounding box center [785, 100] width 33 height 33
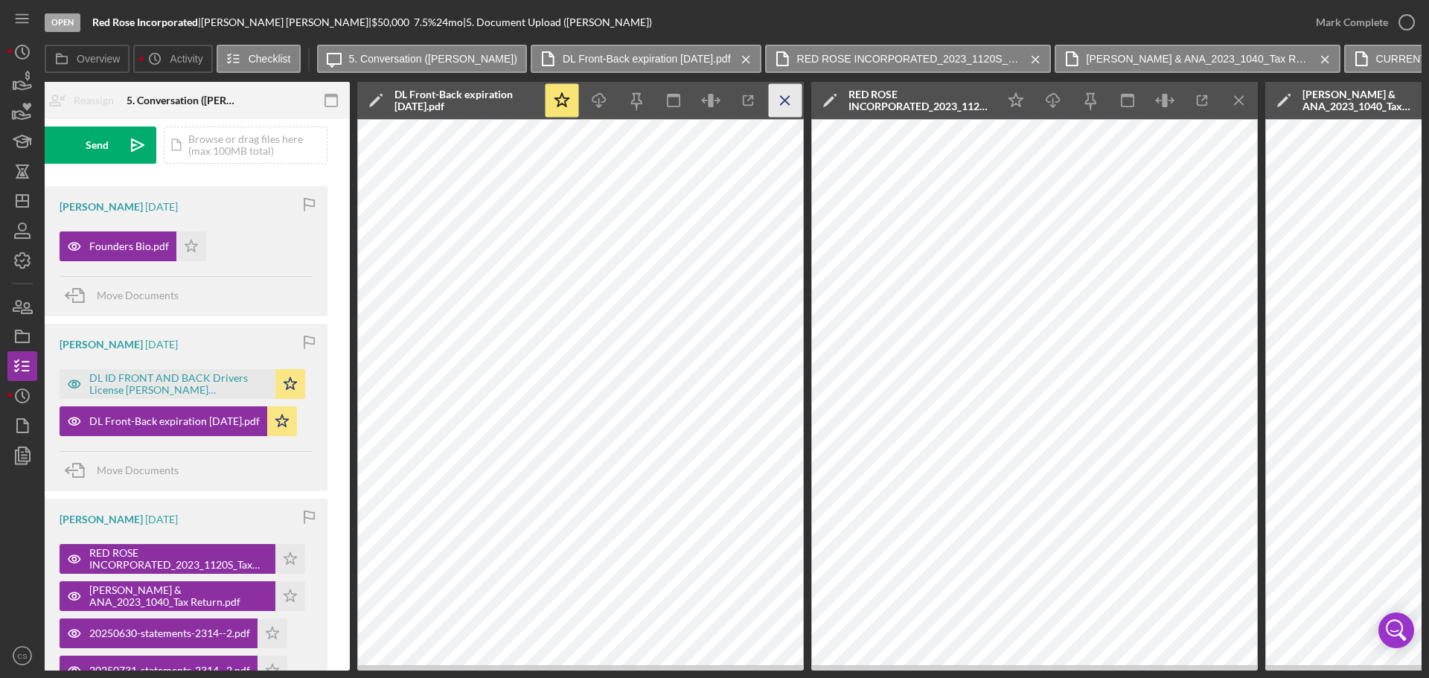
click at [777, 97] on icon "Icon/Menu Close" at bounding box center [785, 100] width 33 height 33
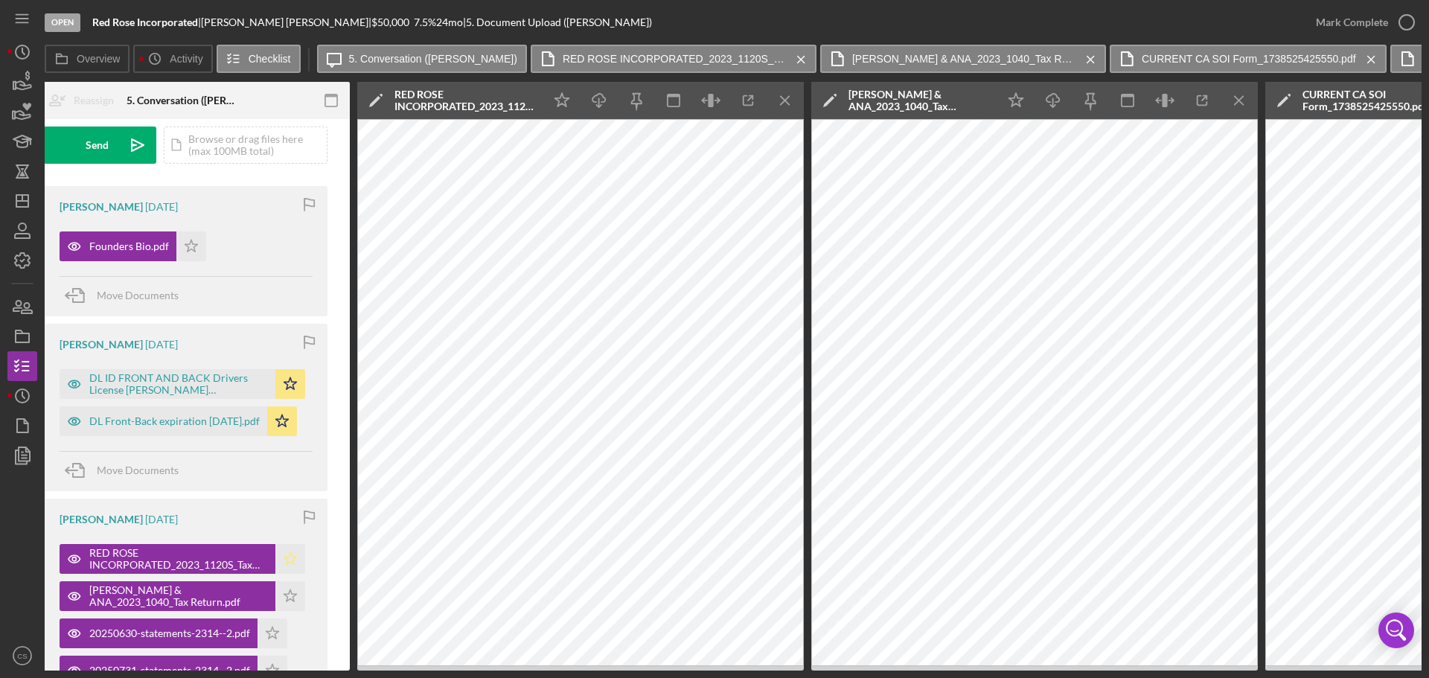
click at [299, 556] on icon "Icon/Star" at bounding box center [290, 559] width 30 height 30
click at [779, 97] on icon "Icon/Menu Close" at bounding box center [785, 100] width 33 height 33
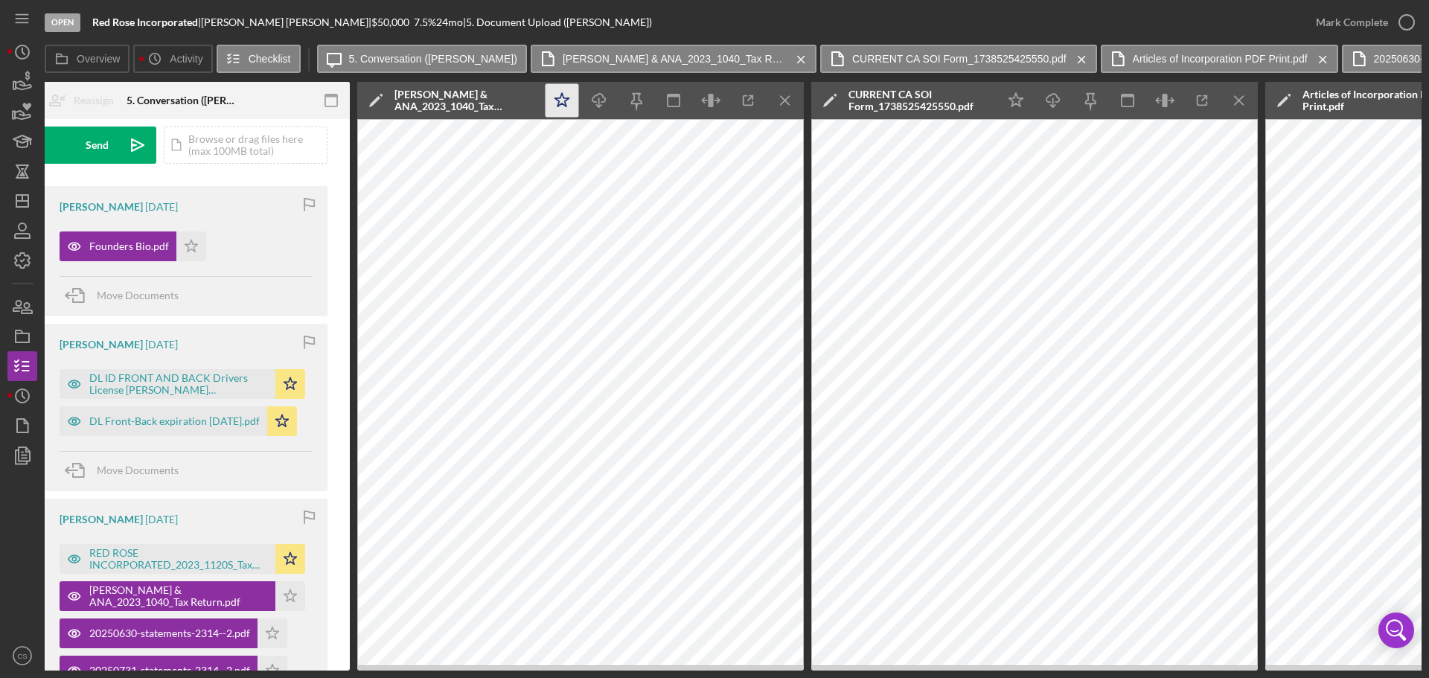
click at [554, 100] on icon "Icon/Star" at bounding box center [561, 100] width 33 height 33
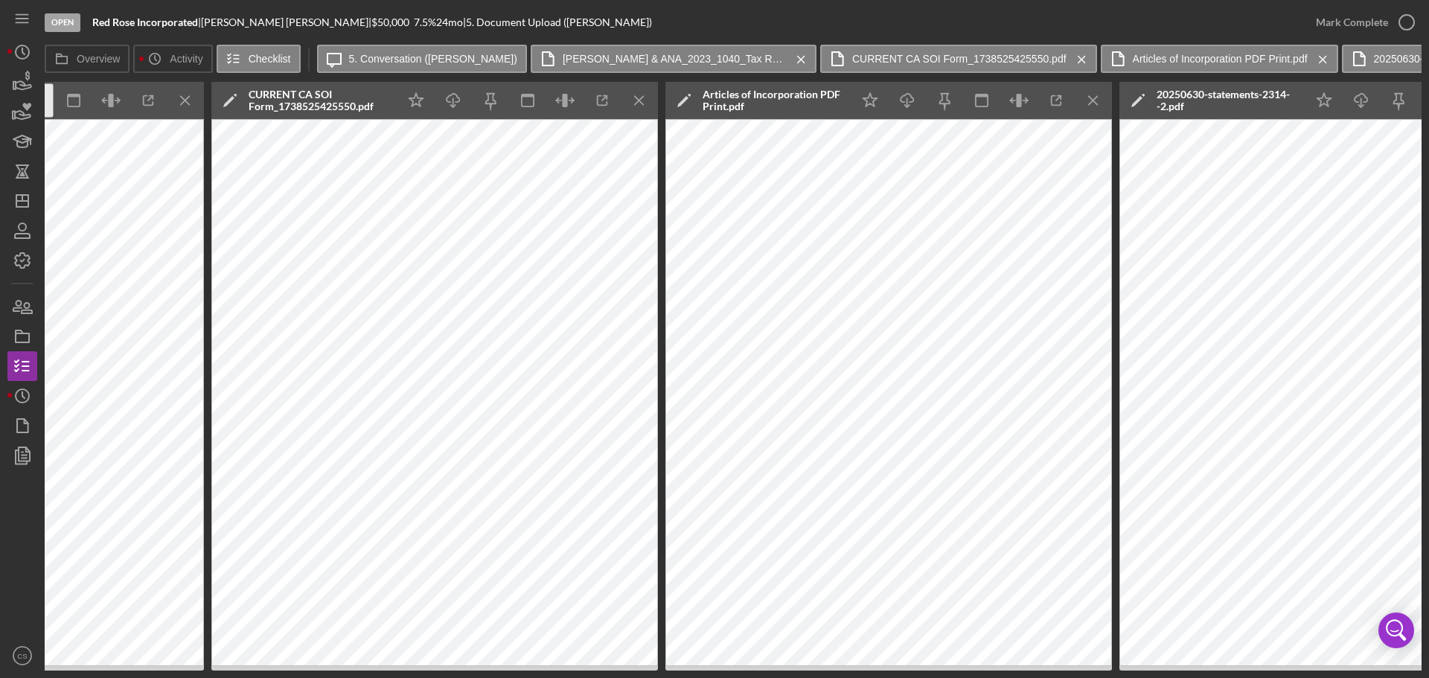
scroll to position [0, 967]
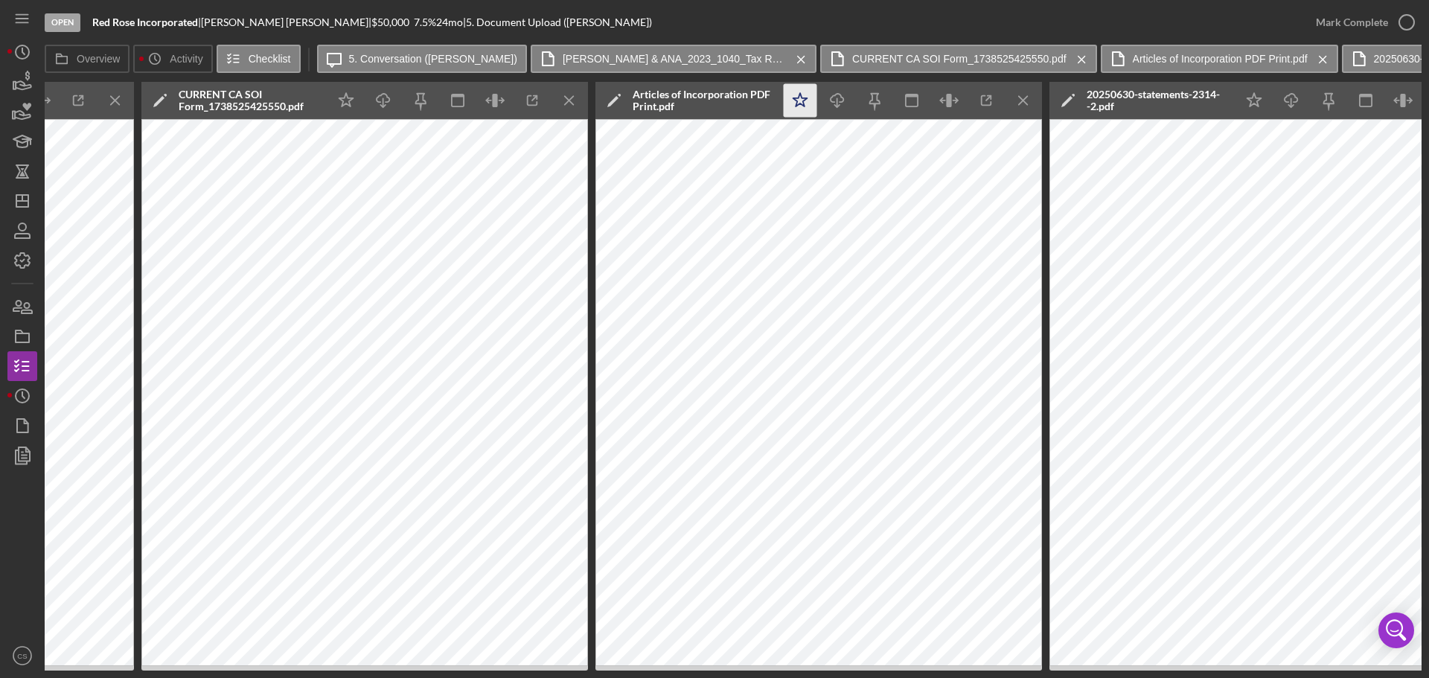
click at [797, 104] on icon "Icon/Star" at bounding box center [799, 100] width 33 height 33
click at [342, 103] on icon "Icon/Star" at bounding box center [346, 100] width 33 height 33
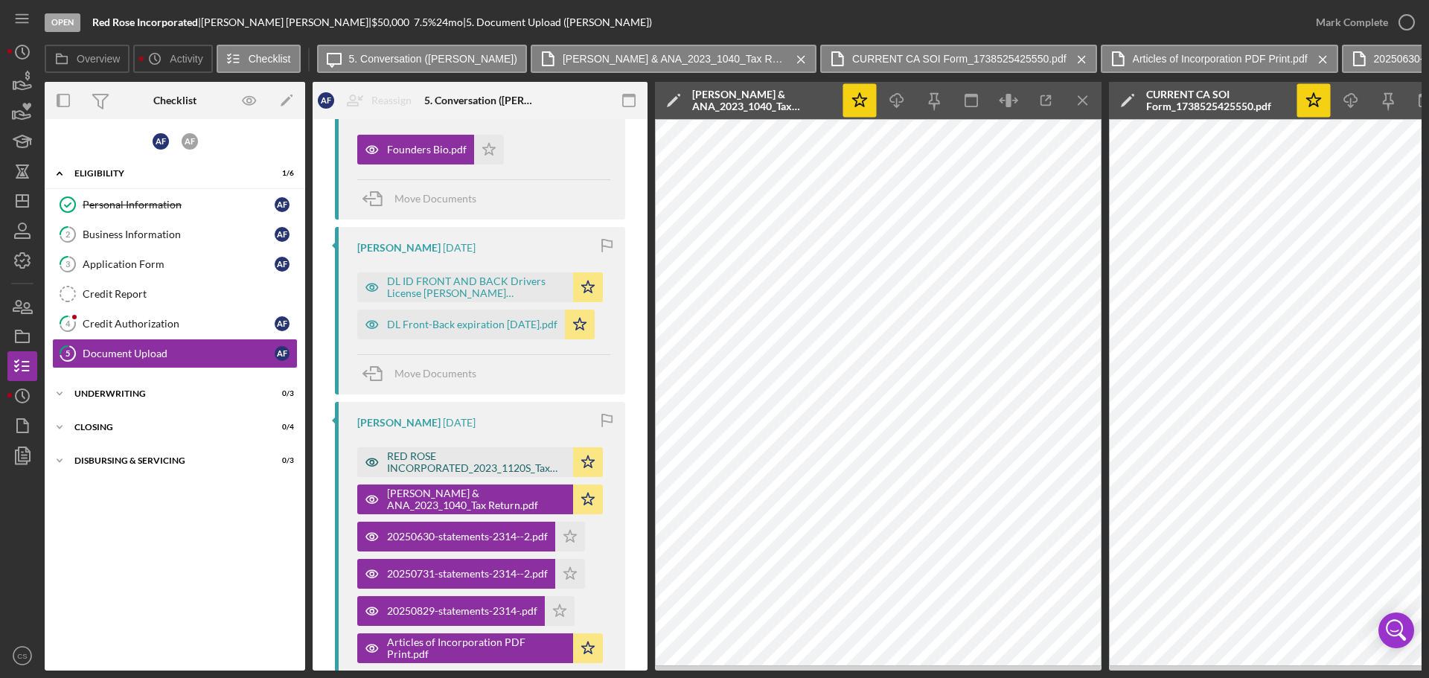
scroll to position [522, 0]
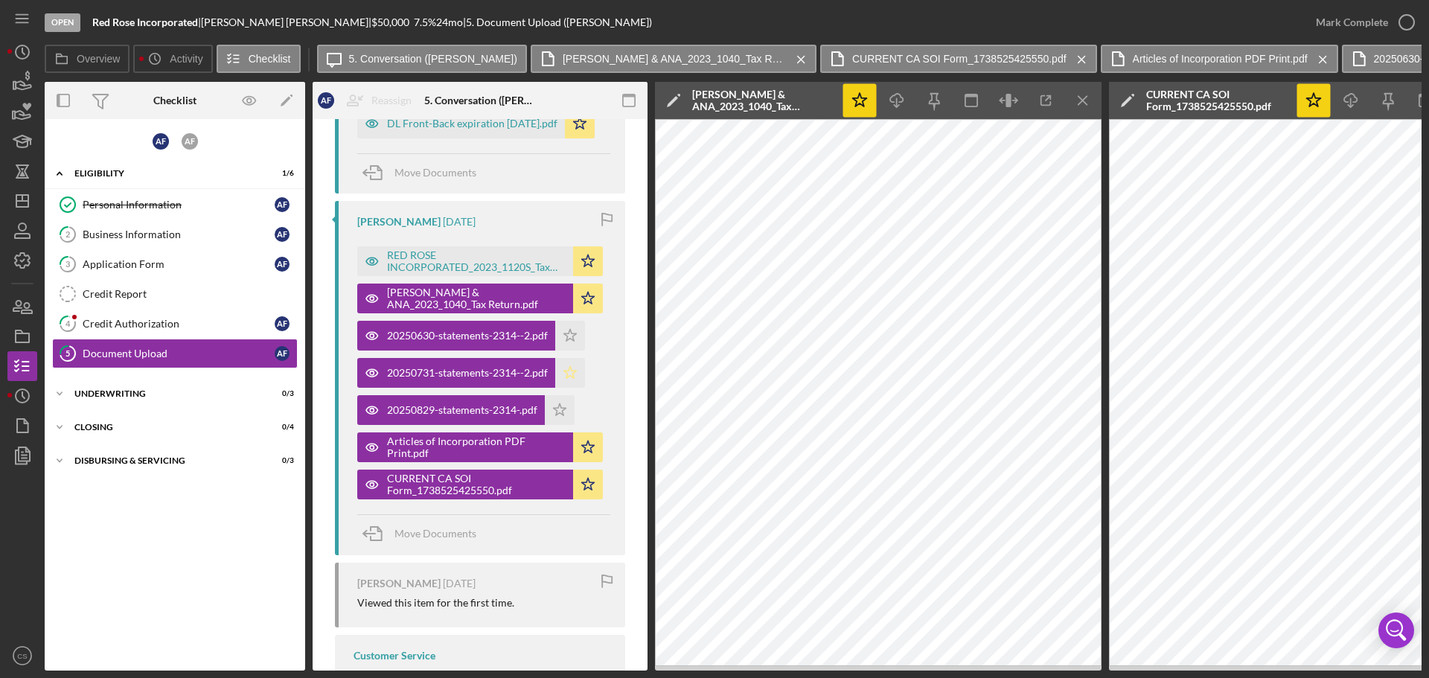
click at [572, 374] on icon "Icon/Star" at bounding box center [570, 373] width 30 height 30
click at [563, 405] on icon "Icon/Star" at bounding box center [560, 410] width 30 height 30
click at [621, 501] on div "Visible to Client Internal v Color teal Color pink Remove color Add row above A…" at bounding box center [479, 269] width 335 height 1344
click at [774, 62] on div "Icon/Message 5. Conversation ([PERSON_NAME]) [PERSON_NAME] & ANA_2023_1040_Tax …" at bounding box center [869, 60] width 1105 height 30
click at [221, 323] on div "Credit Authorization" at bounding box center [179, 324] width 192 height 12
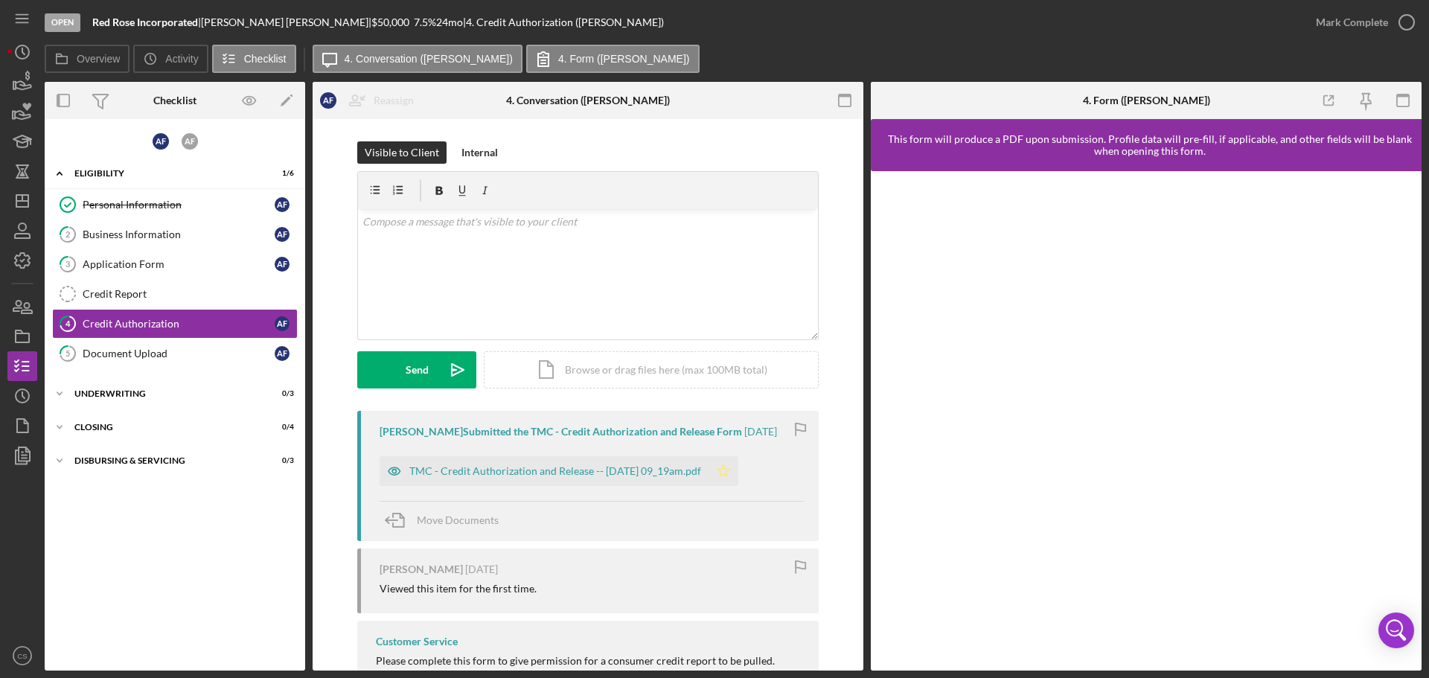
click at [730, 469] on polygon "button" at bounding box center [723, 470] width 13 height 12
click at [141, 274] on link "3 Application Form A F" at bounding box center [175, 264] width 246 height 30
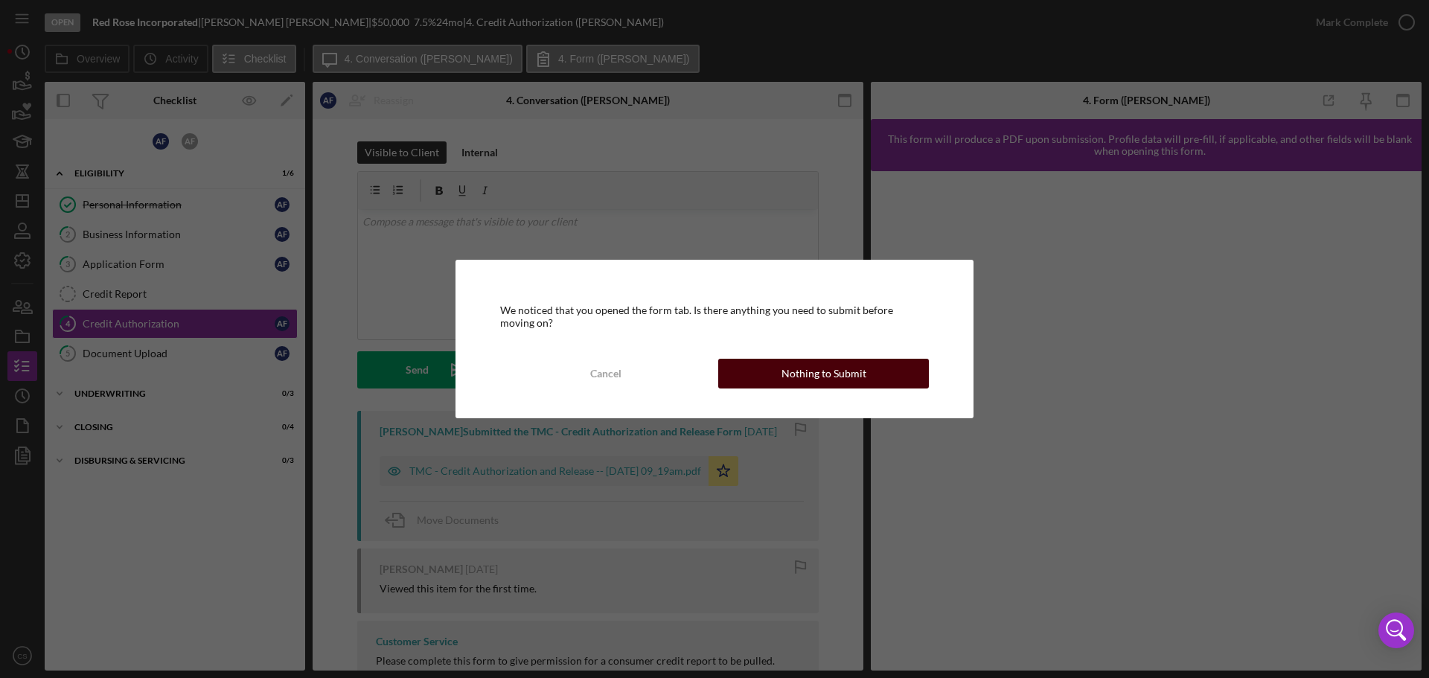
click at [798, 371] on div "Nothing to Submit" at bounding box center [823, 374] width 85 height 30
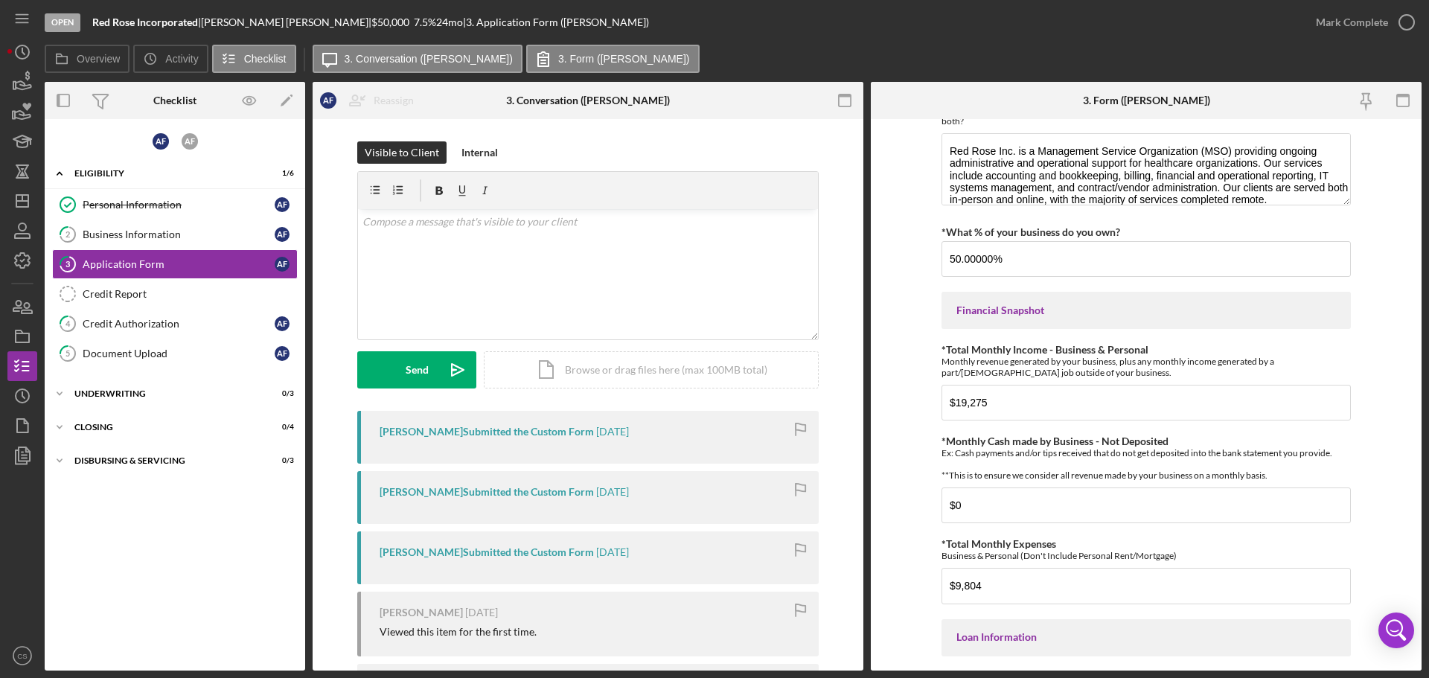
scroll to position [372, 0]
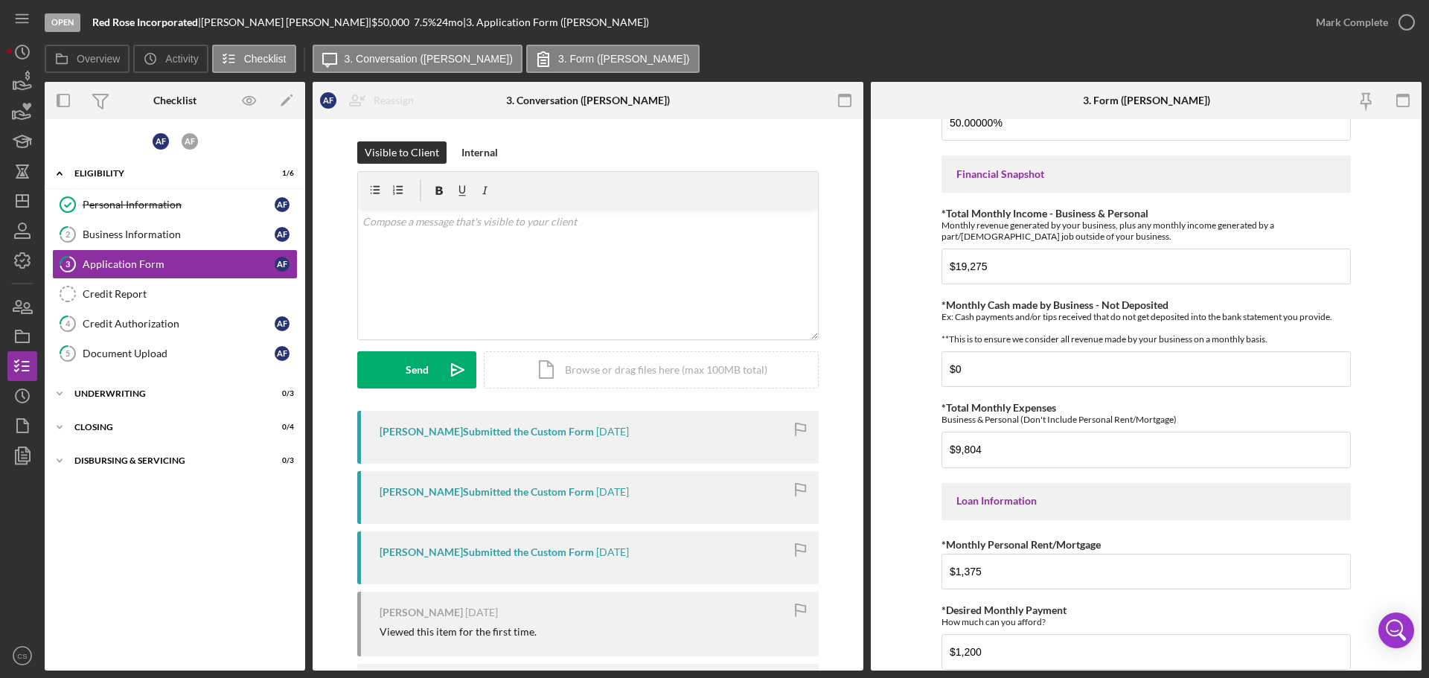
click at [243, 507] on div "[PERSON_NAME] Icon/Expander Eligibility 1 / 6 Personal Information Personal Inf…" at bounding box center [175, 394] width 260 height 536
click at [217, 318] on div "Credit Authorization" at bounding box center [179, 324] width 192 height 12
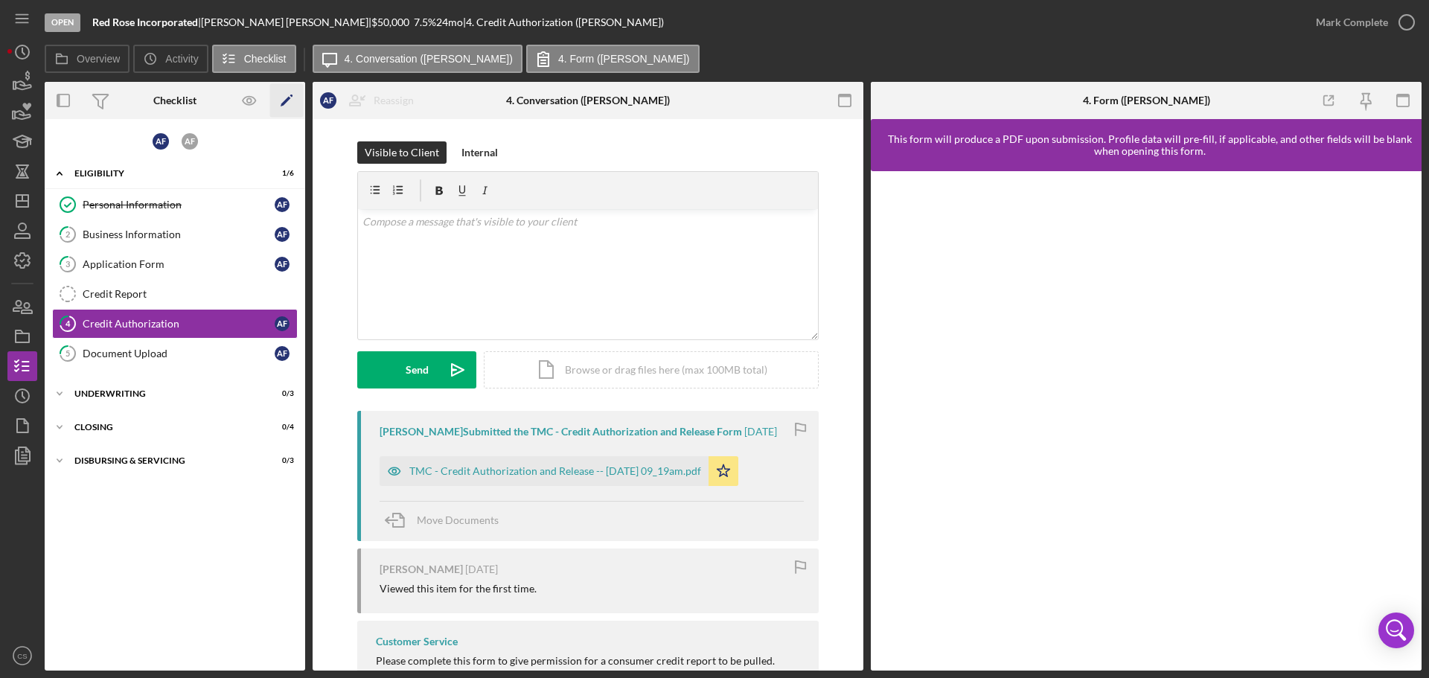
click at [283, 100] on icon "Icon/Edit" at bounding box center [286, 100] width 33 height 33
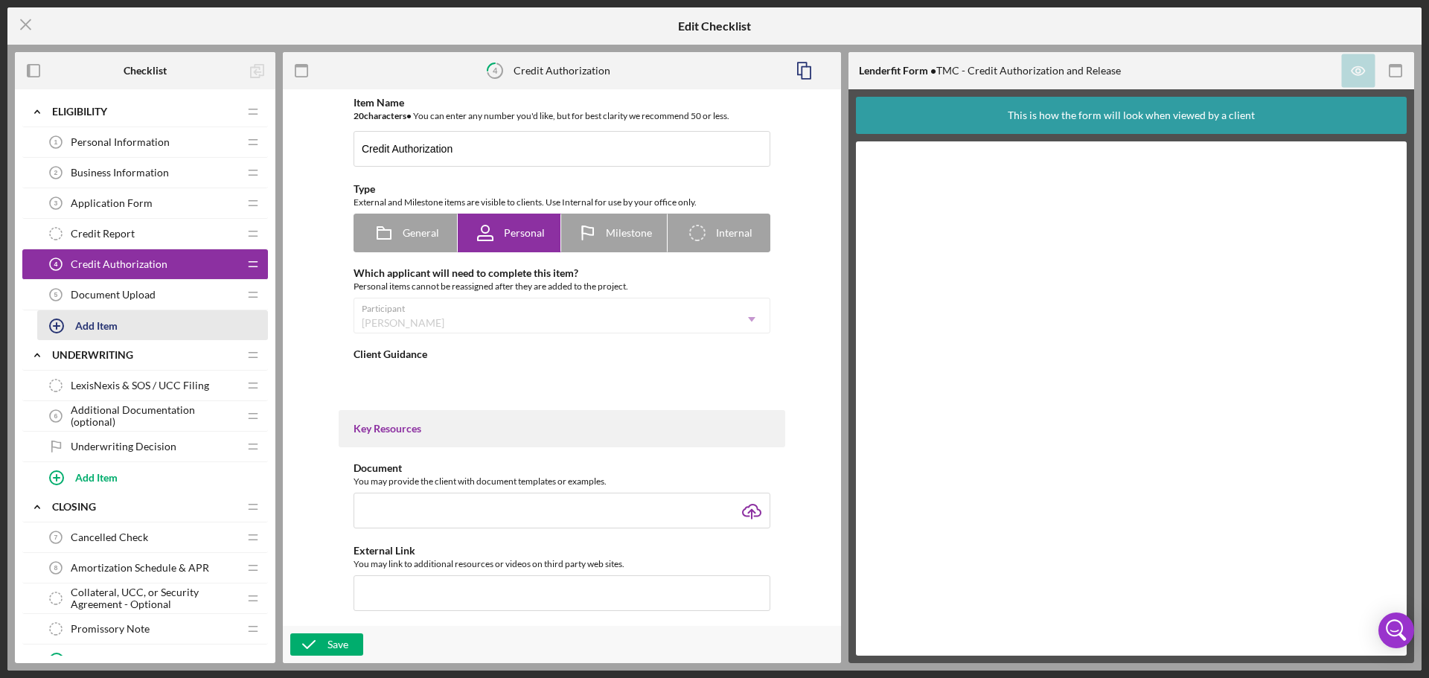
type textarea "<div>Please complete this form to give permission for a consumer credit report …"
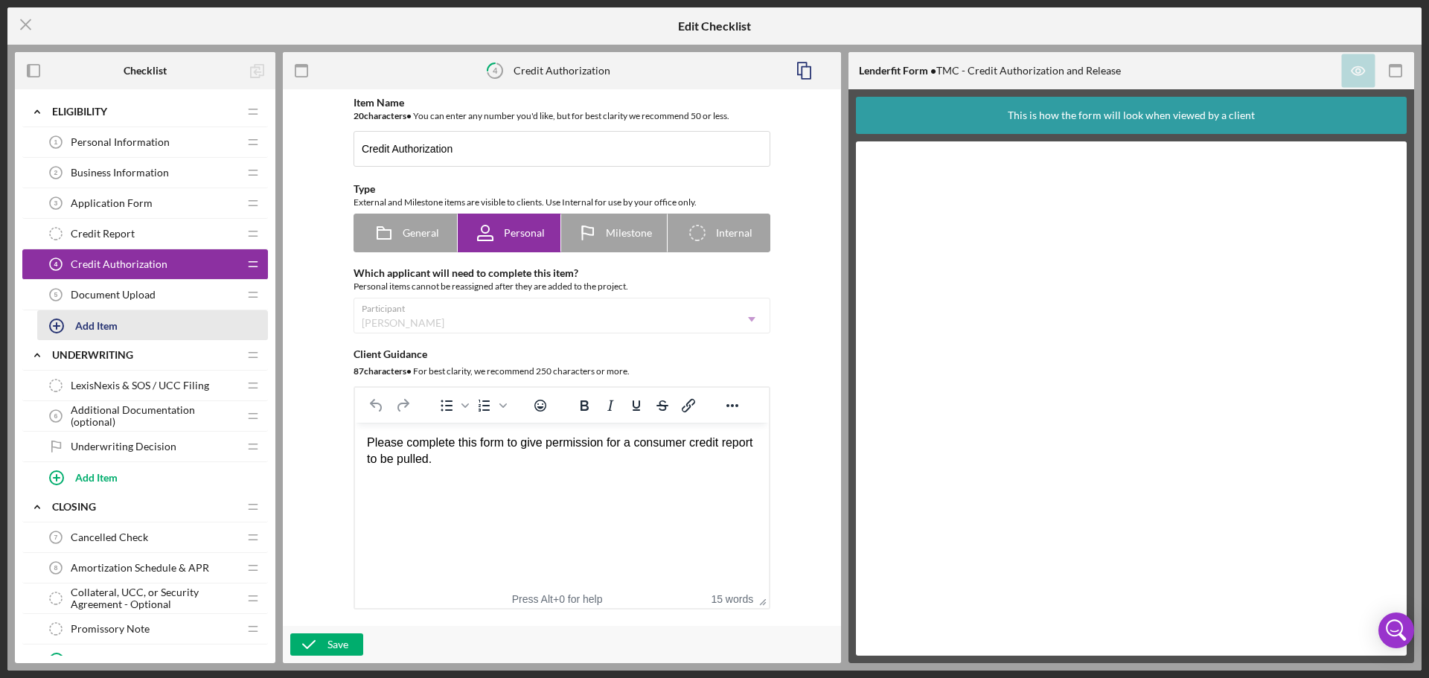
click at [115, 327] on div "Add Item" at bounding box center [96, 325] width 42 height 28
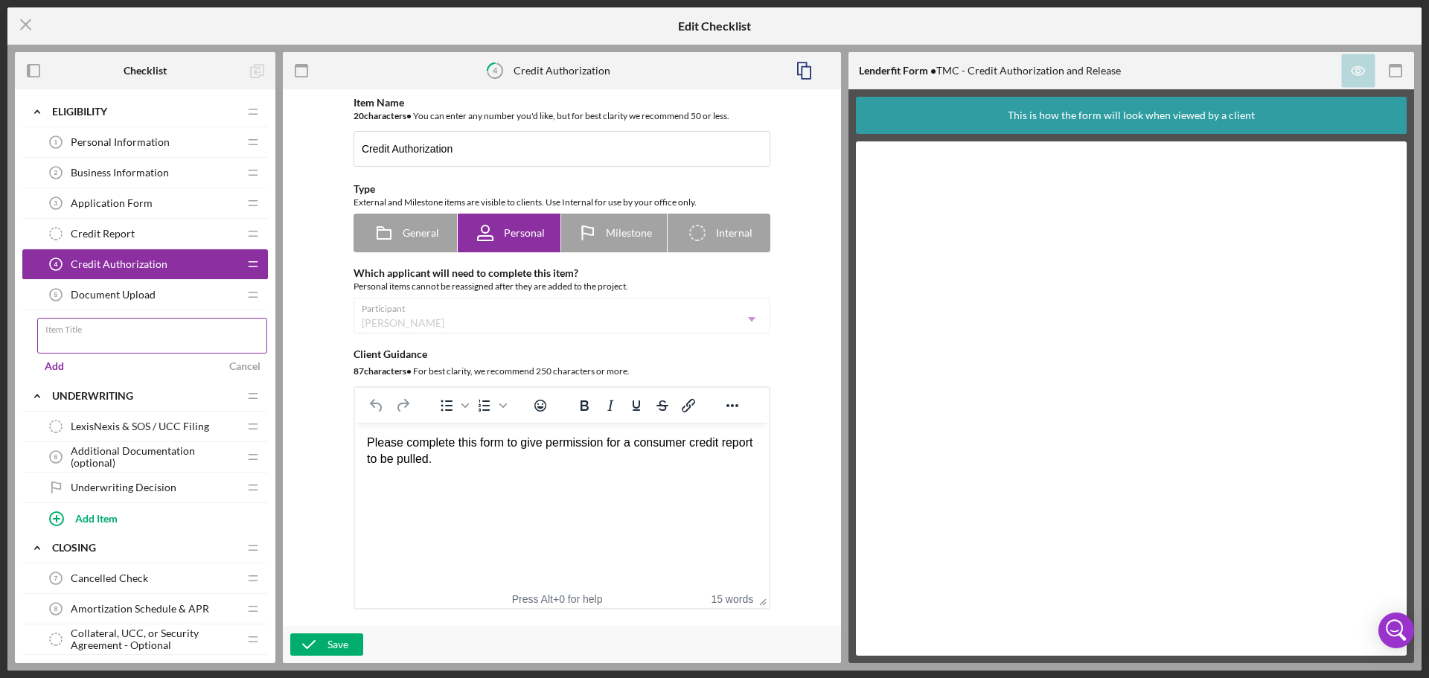
click at [84, 347] on input "Item Title" at bounding box center [152, 336] width 230 height 36
type input "Co Borrower Application Form"
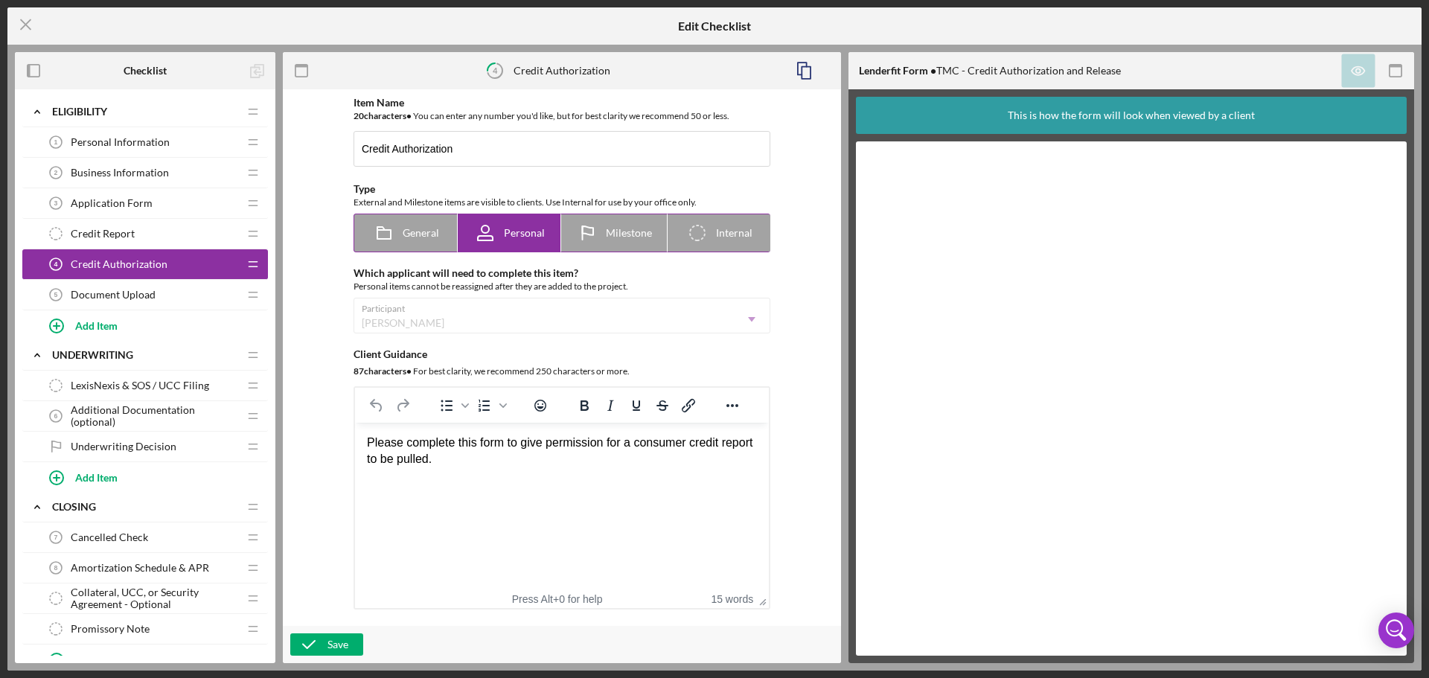
click at [522, 231] on span "Personal" at bounding box center [524, 233] width 41 height 12
click at [408, 314] on div "Participant [PERSON_NAME] Icon/Dropdown Arrow" at bounding box center [561, 316] width 417 height 36
click at [310, 321] on div "Item Name 20 character s • You can enter any number you'd like, but for best cl…" at bounding box center [561, 358] width 543 height 522
click at [144, 330] on button "Add Item" at bounding box center [152, 325] width 231 height 30
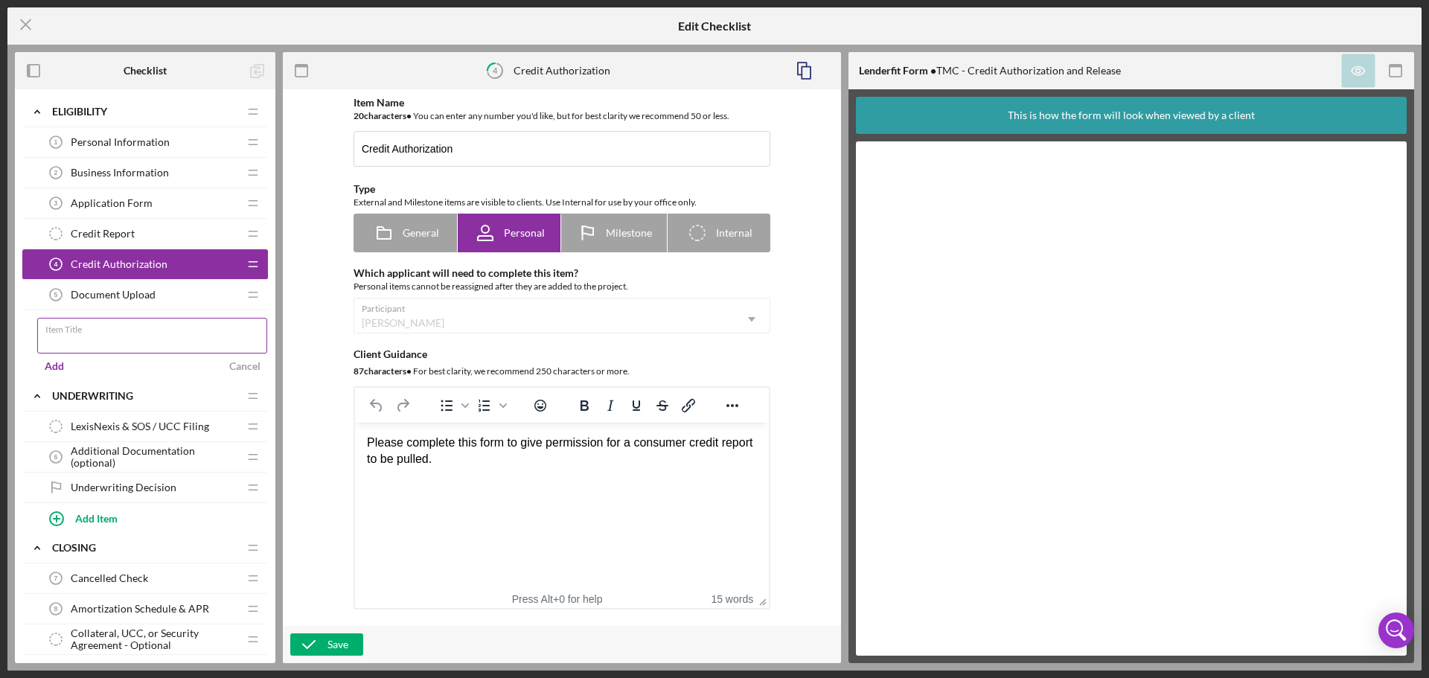
click at [120, 345] on input "Item Title" at bounding box center [152, 336] width 230 height 36
type input "Co Borrower Application Form"
click at [58, 365] on div "Add" at bounding box center [54, 366] width 19 height 22
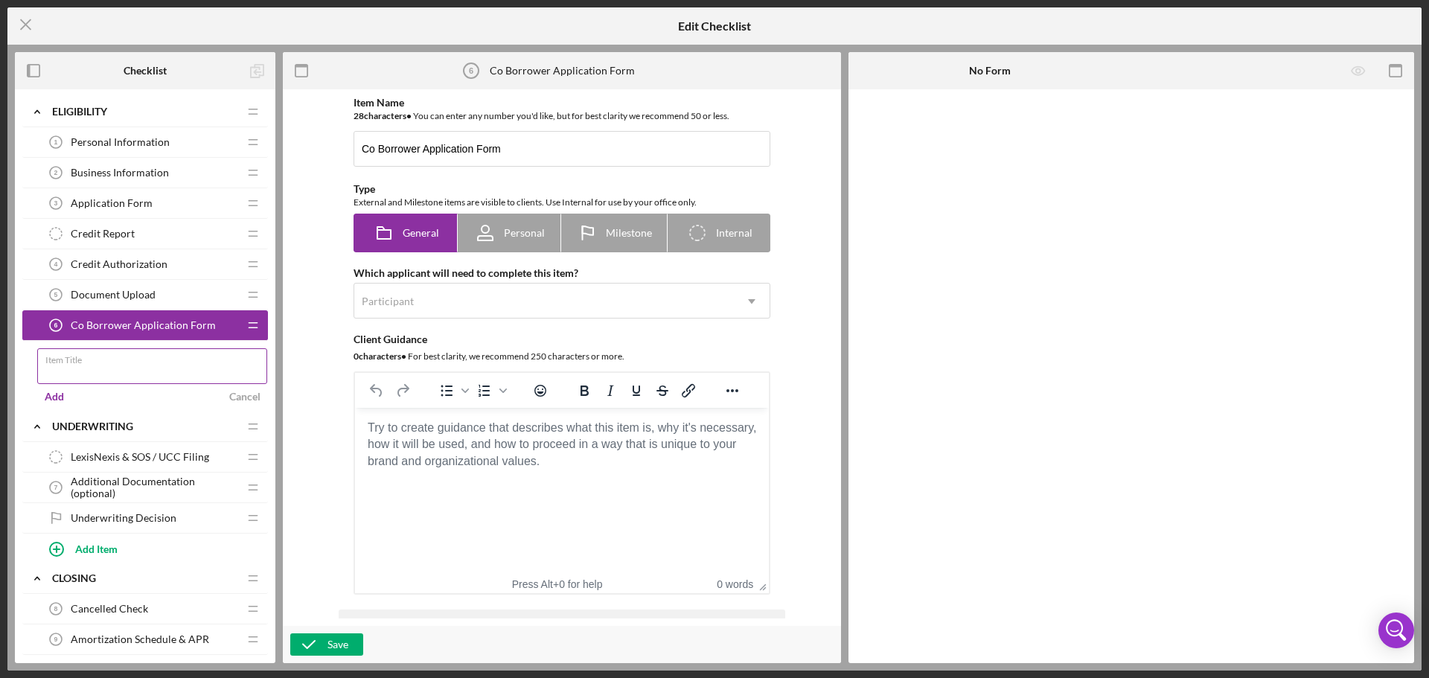
click at [121, 366] on input "Item Title" at bounding box center [152, 366] width 230 height 36
type input "Co Borrower Credit Authorization"
click at [45, 403] on div "Add" at bounding box center [54, 396] width 19 height 22
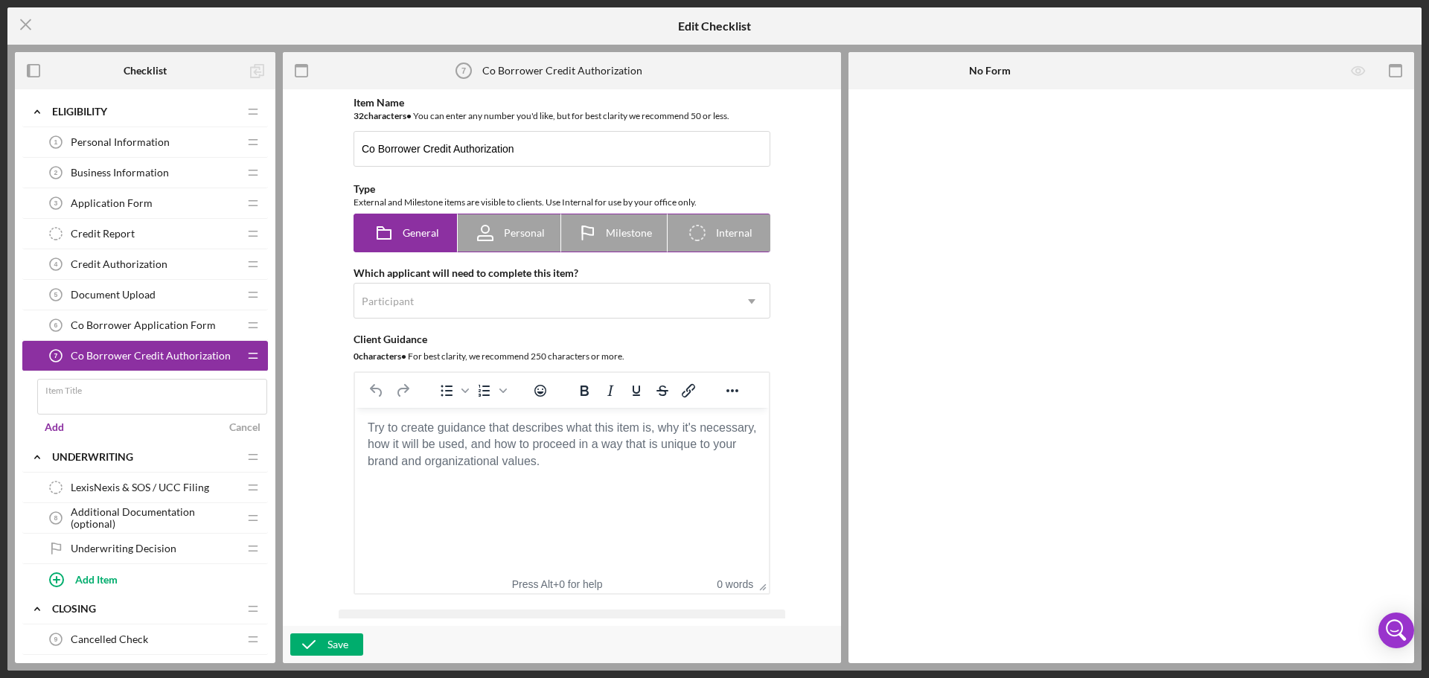
click at [516, 230] on span "Personal" at bounding box center [524, 233] width 41 height 12
radio input "false"
radio input "true"
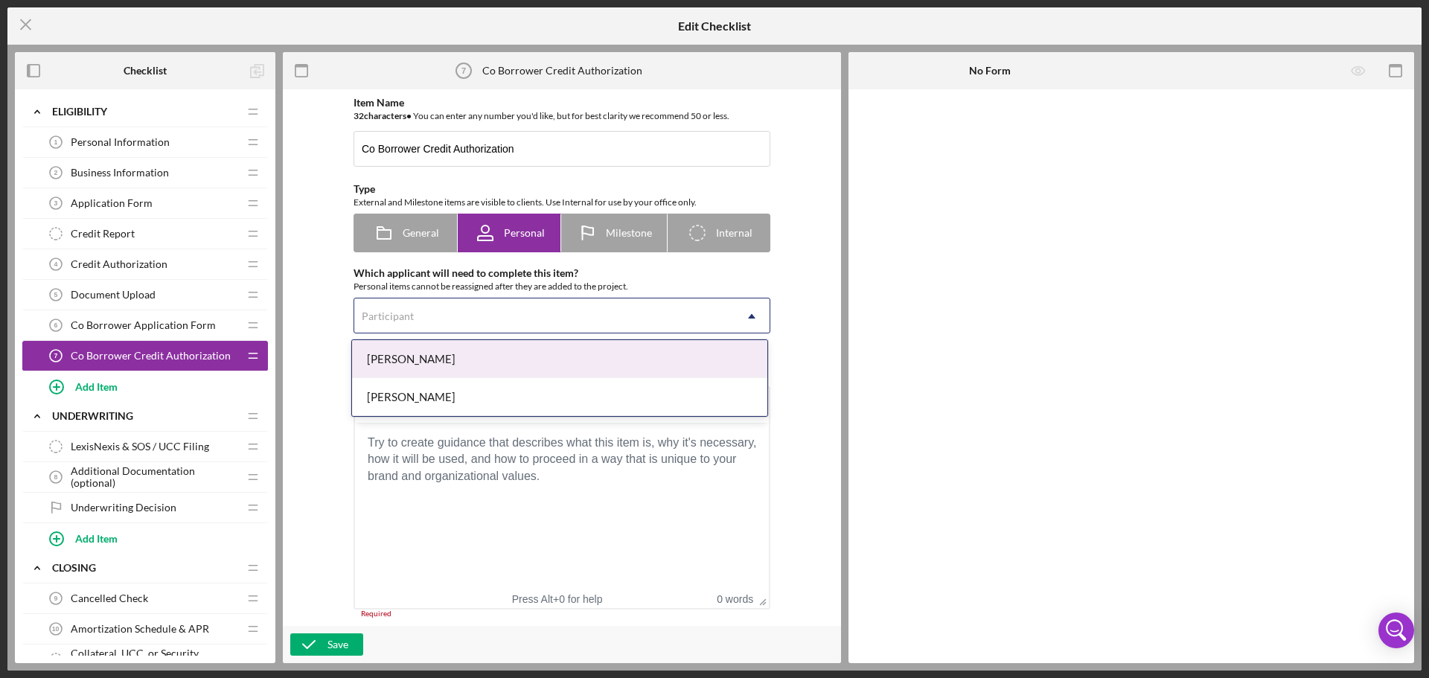
click at [481, 311] on div "Participant" at bounding box center [543, 316] width 379 height 34
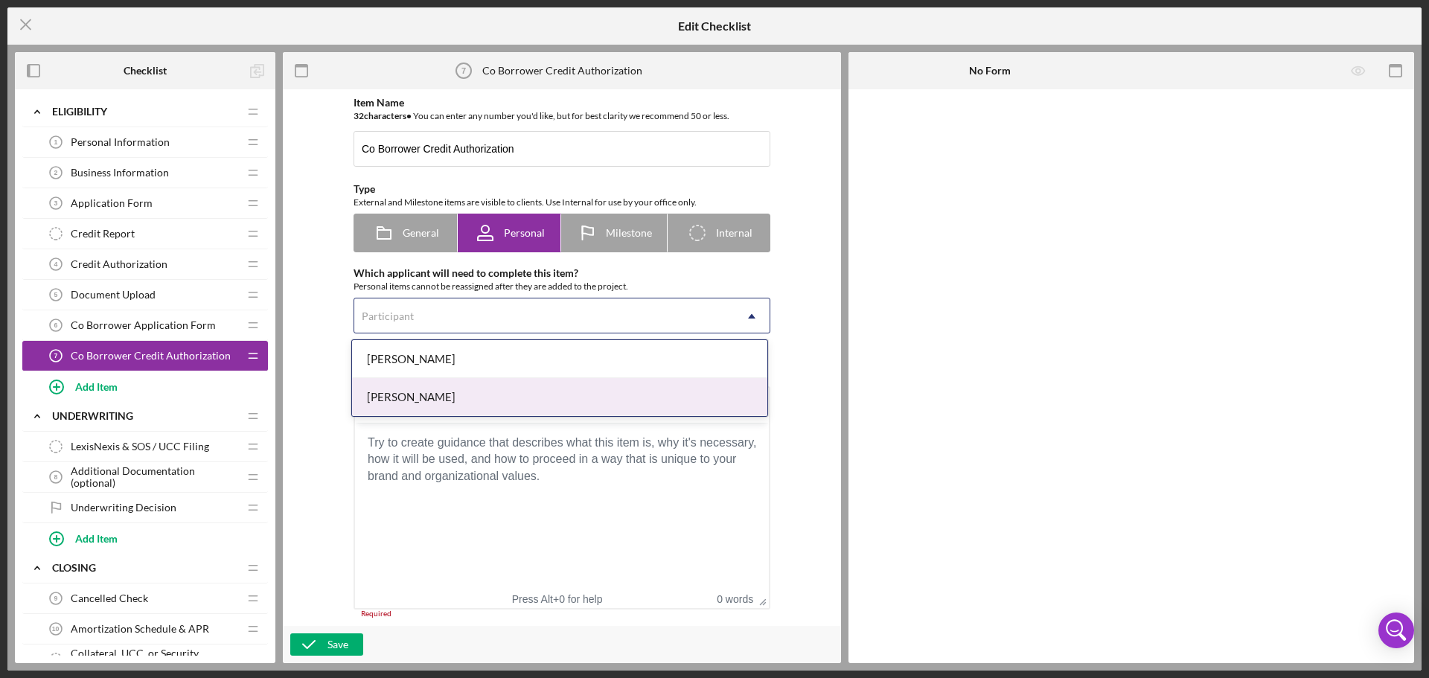
click at [458, 387] on div "[PERSON_NAME]" at bounding box center [559, 397] width 415 height 38
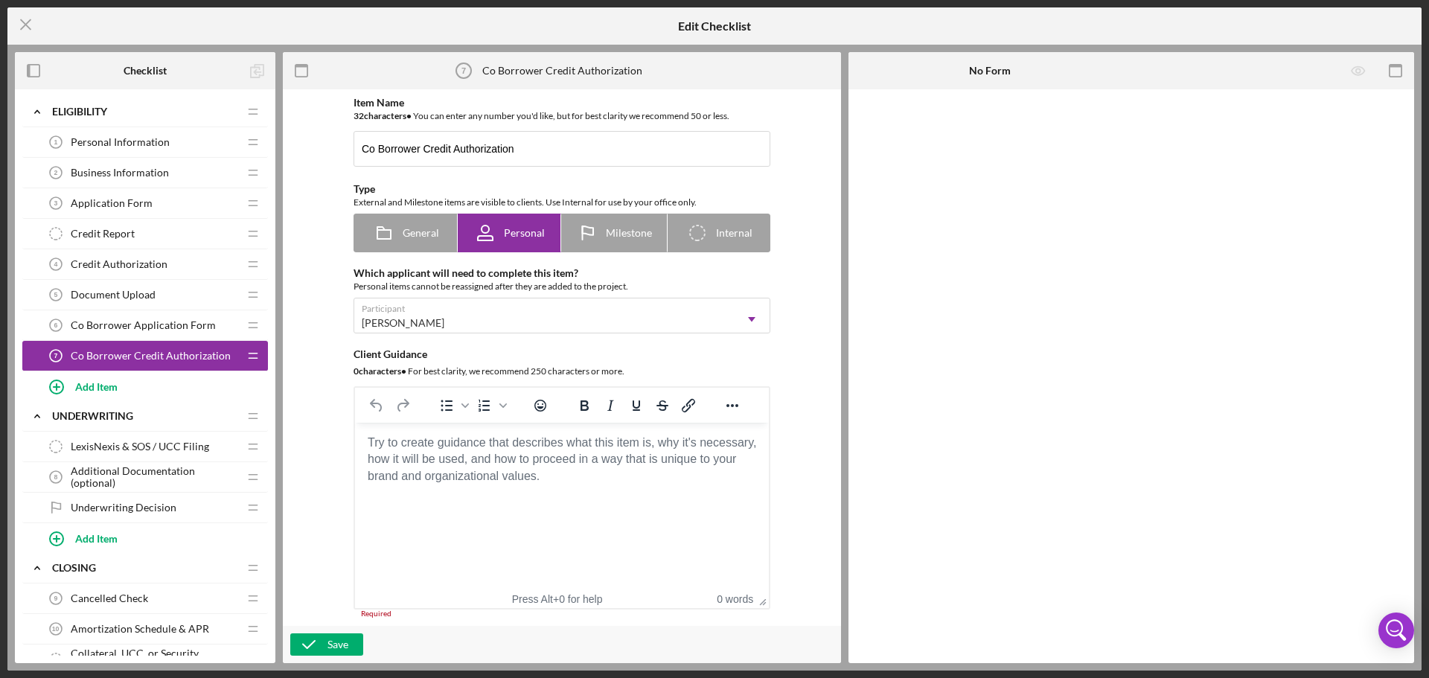
click at [797, 420] on div "Item Name 32 character s • You can enter any number you'd like, but for best cl…" at bounding box center [561, 358] width 543 height 522
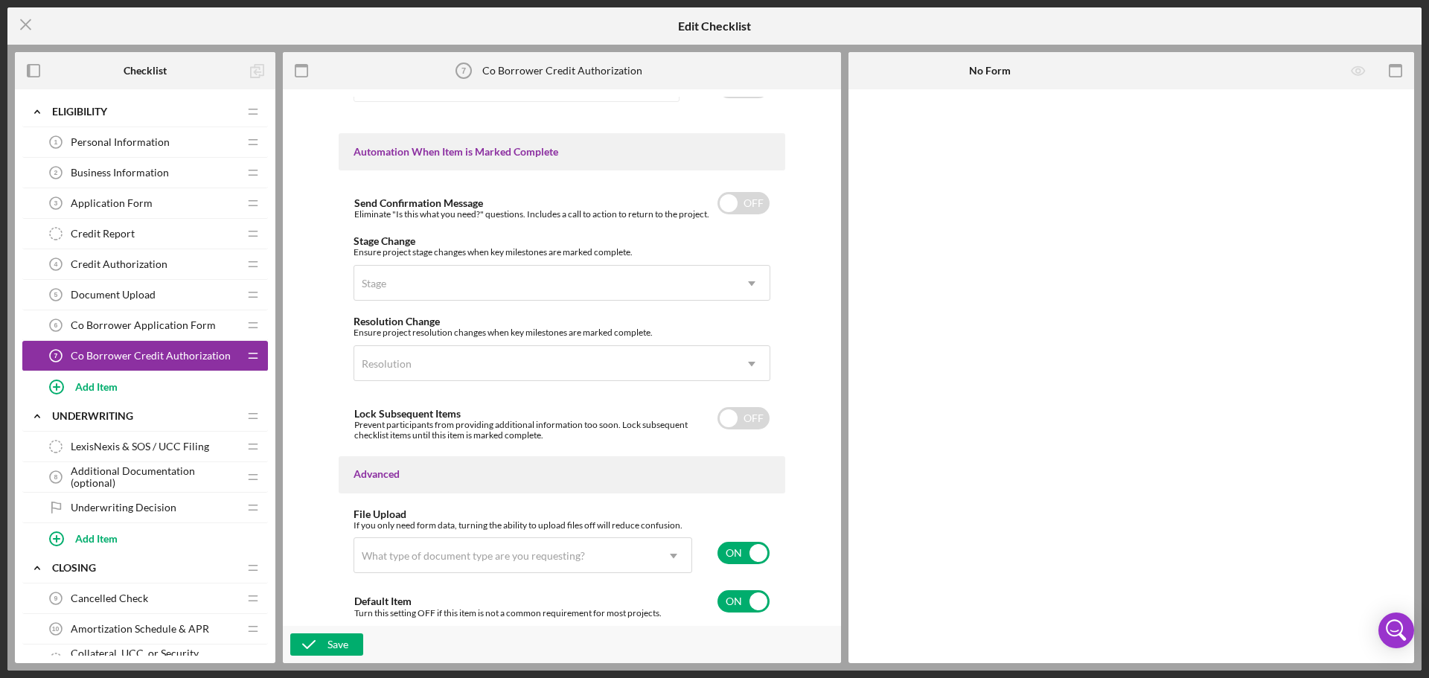
scroll to position [604, 0]
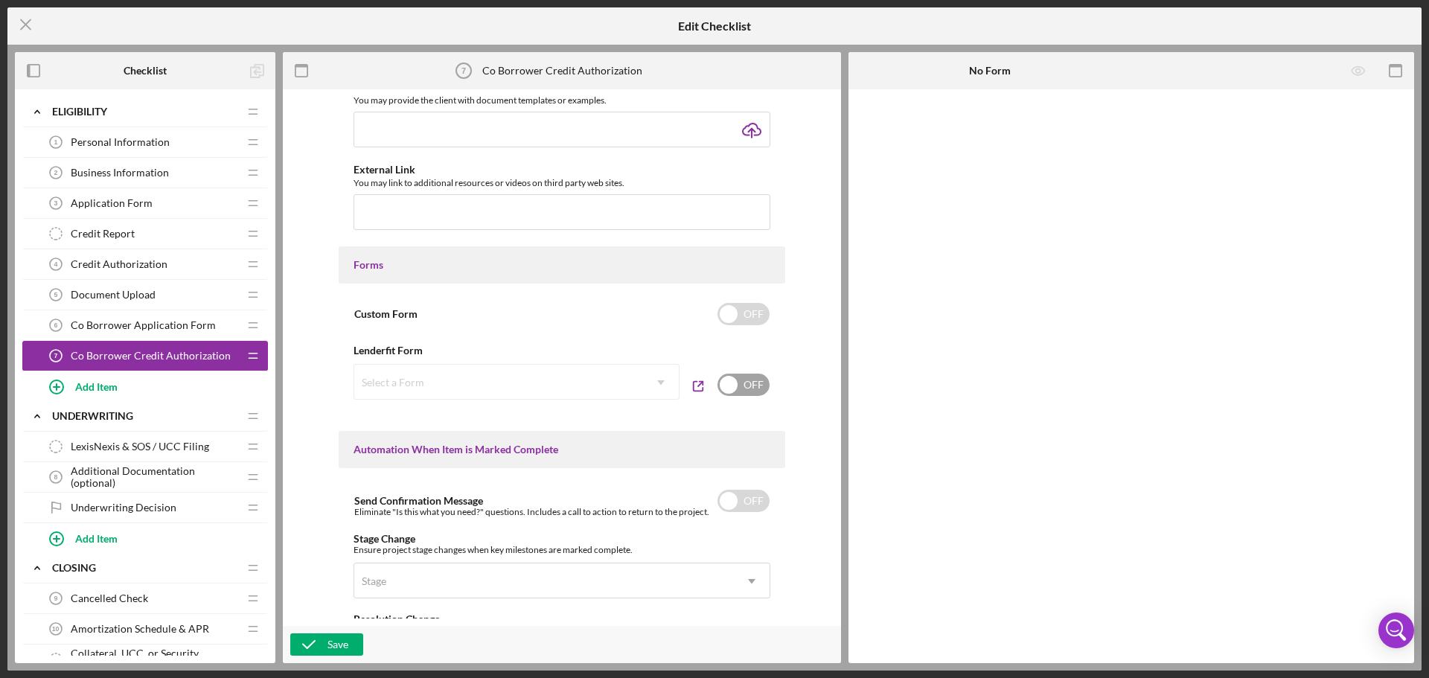
click at [727, 384] on input "checkbox" at bounding box center [743, 385] width 52 height 22
checkbox input "true"
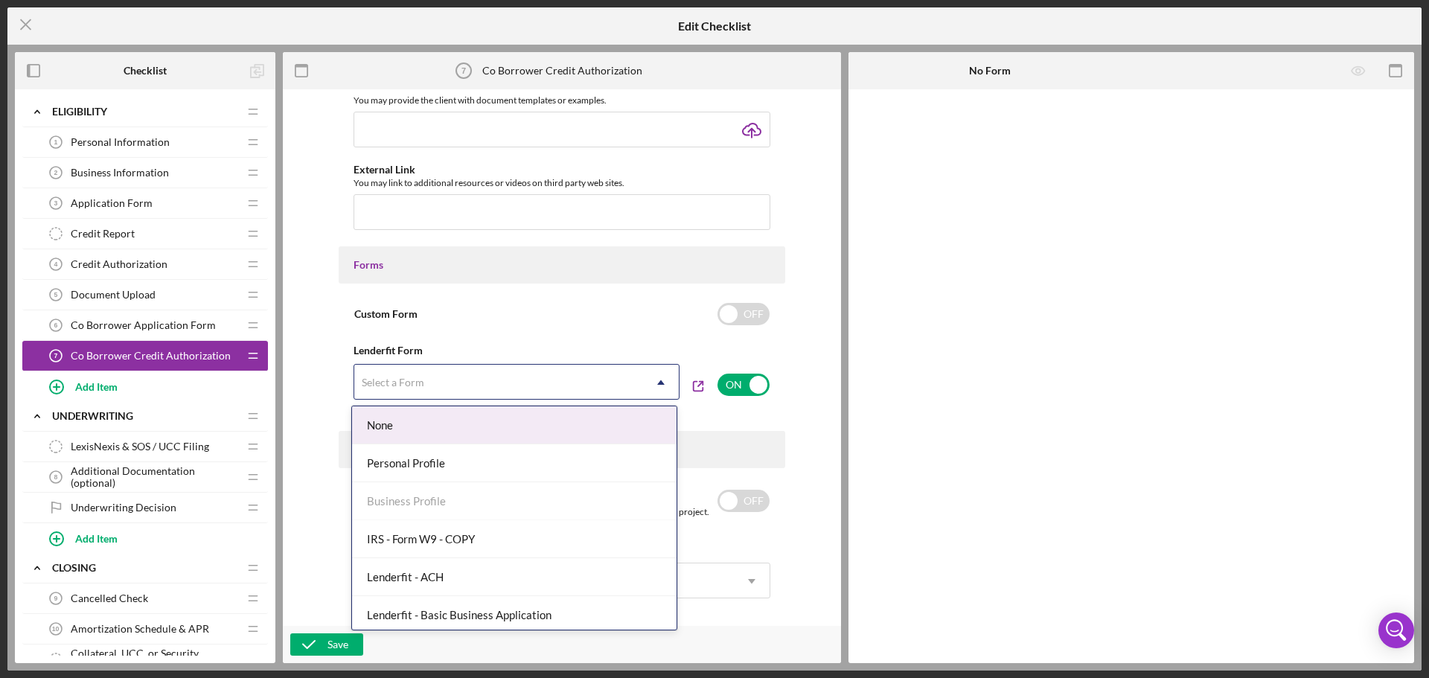
click at [587, 391] on div "Select a Form" at bounding box center [498, 382] width 289 height 34
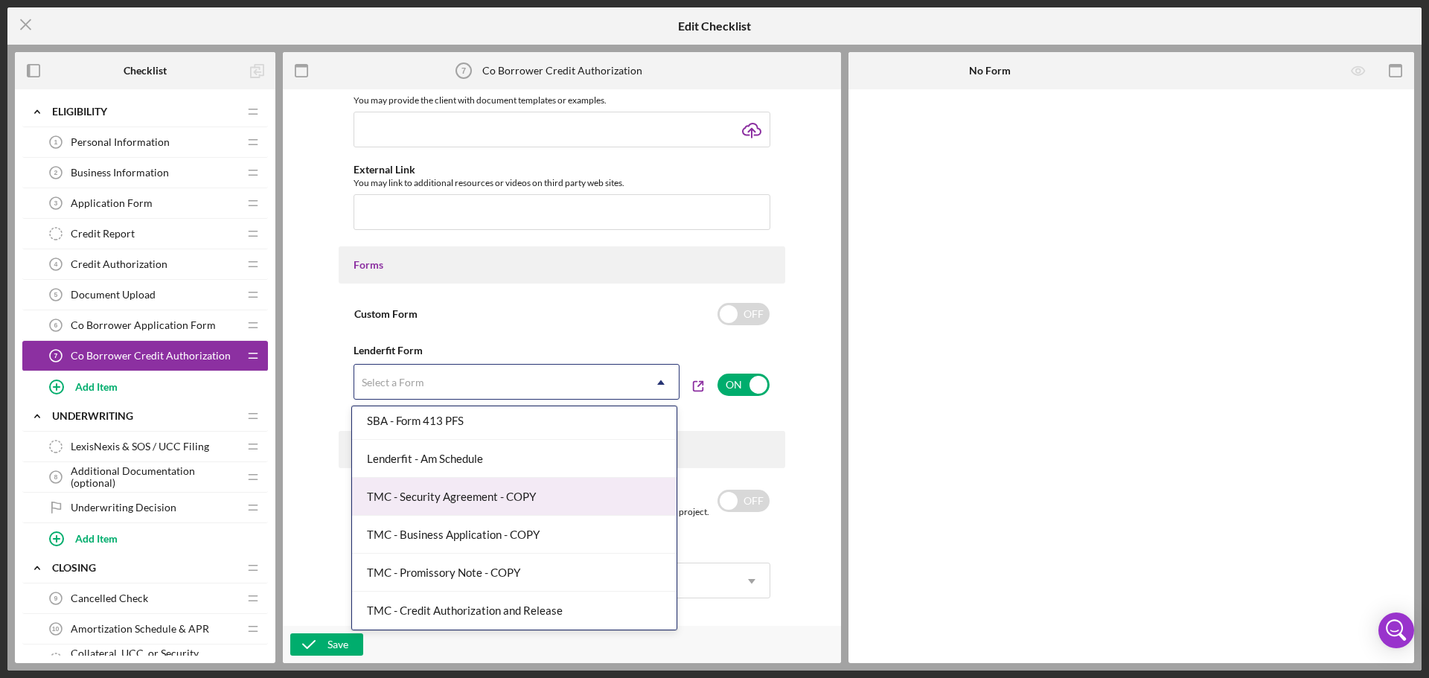
scroll to position [498, 0]
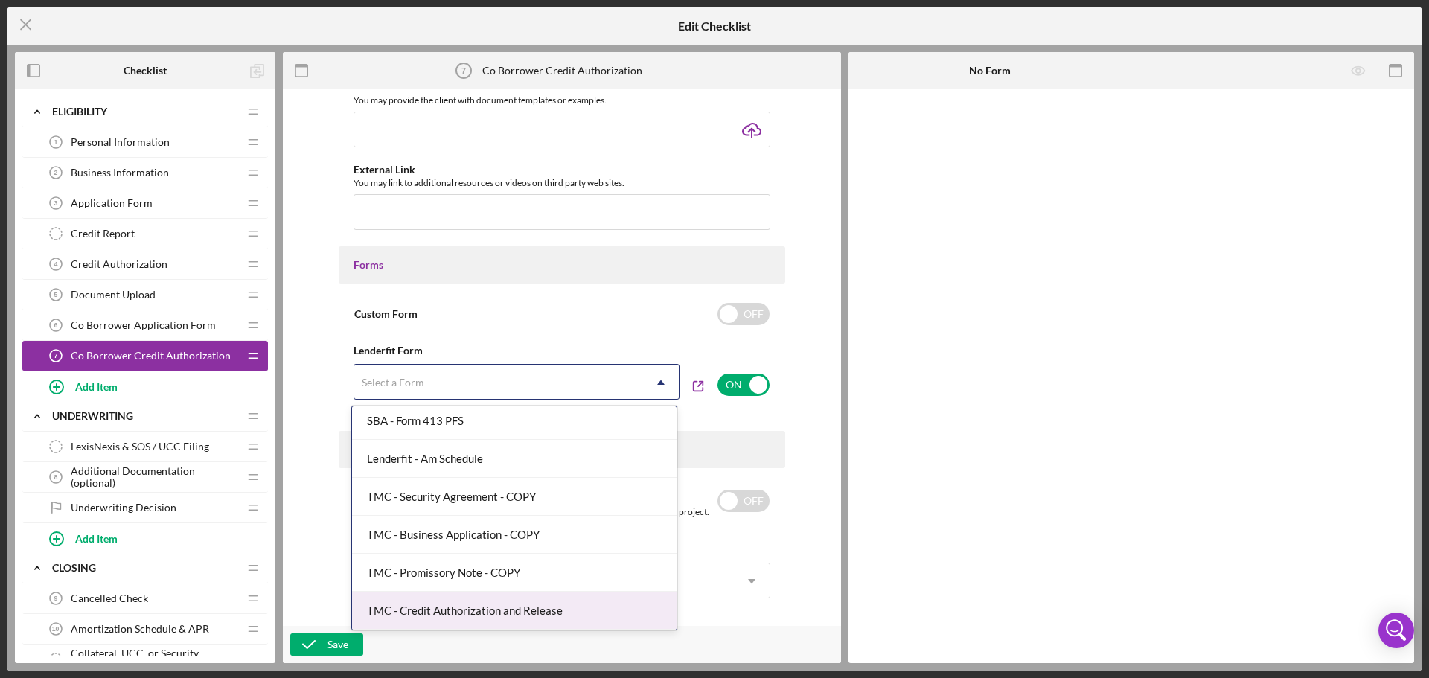
click at [560, 611] on div "TMC - Credit Authorization and Release" at bounding box center [514, 611] width 324 height 38
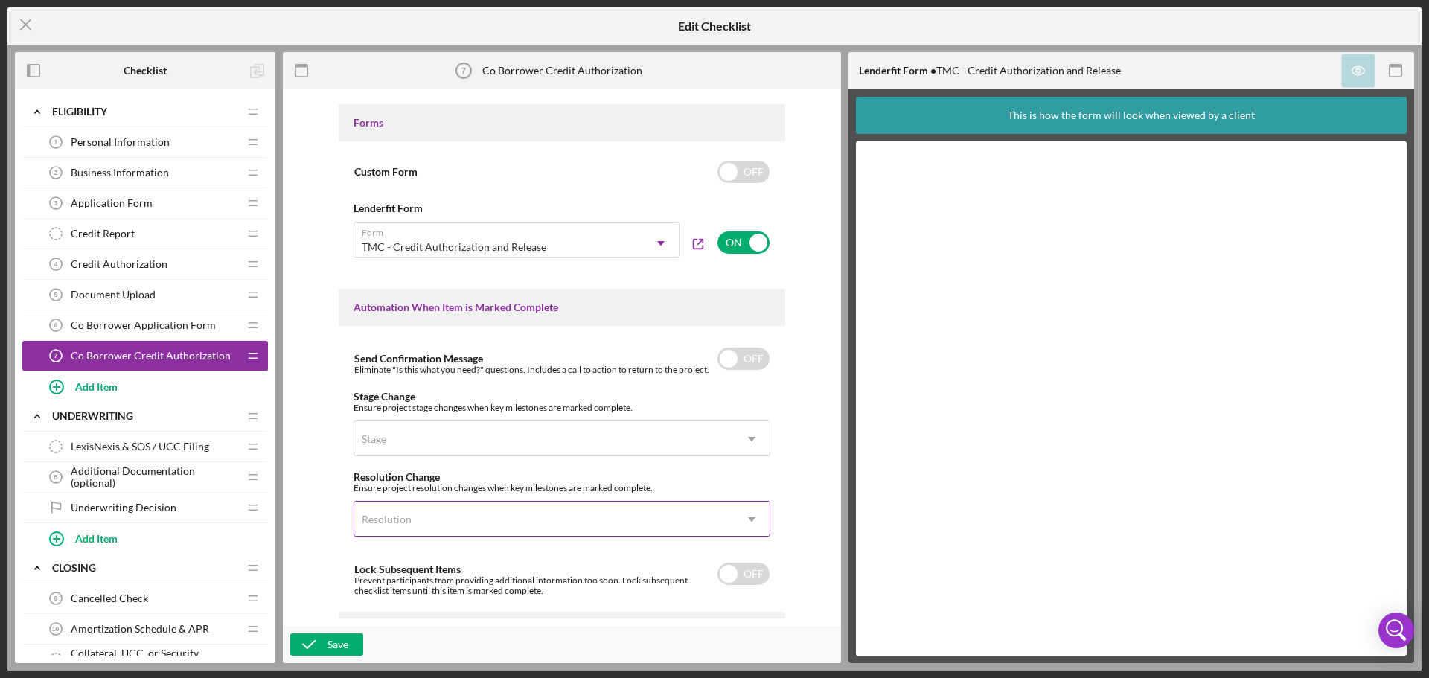
scroll to position [753, 0]
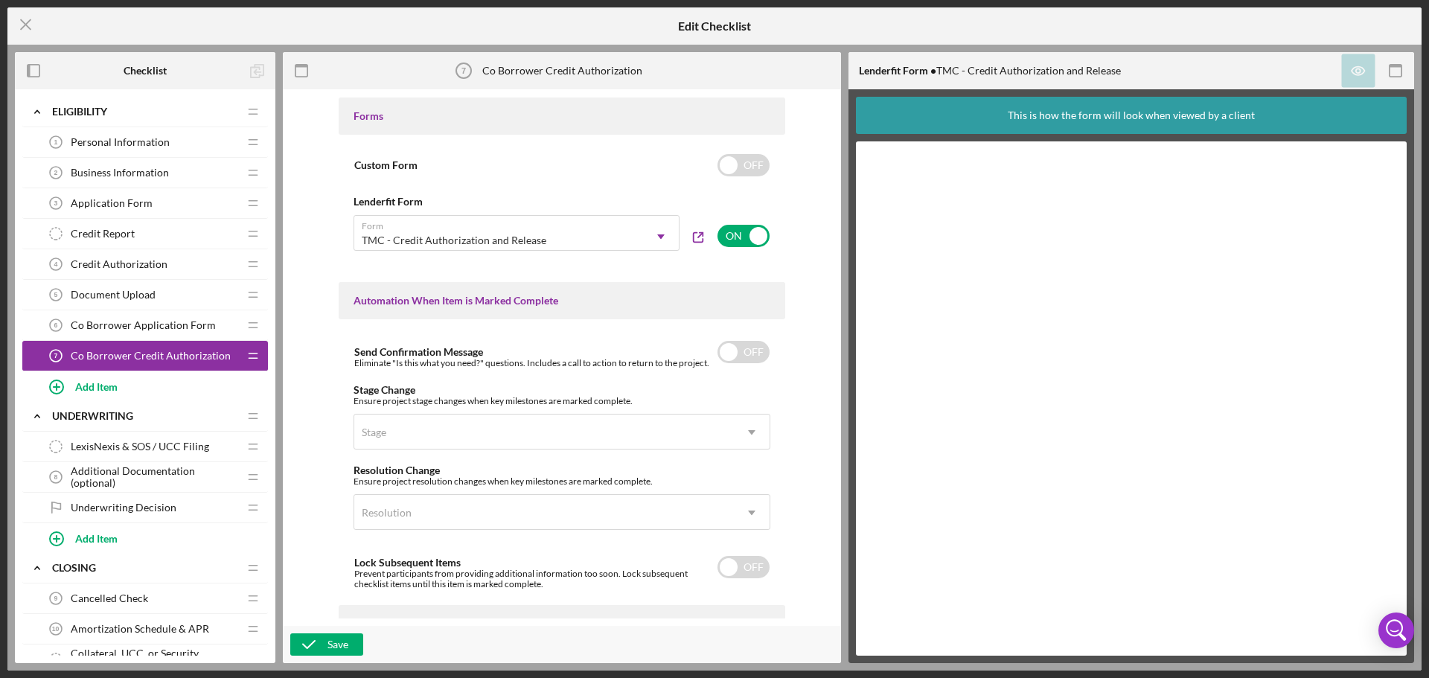
click at [789, 483] on div "Item Name 32 character s • You can enter any number you'd like, but for best cl…" at bounding box center [561, 358] width 543 height 522
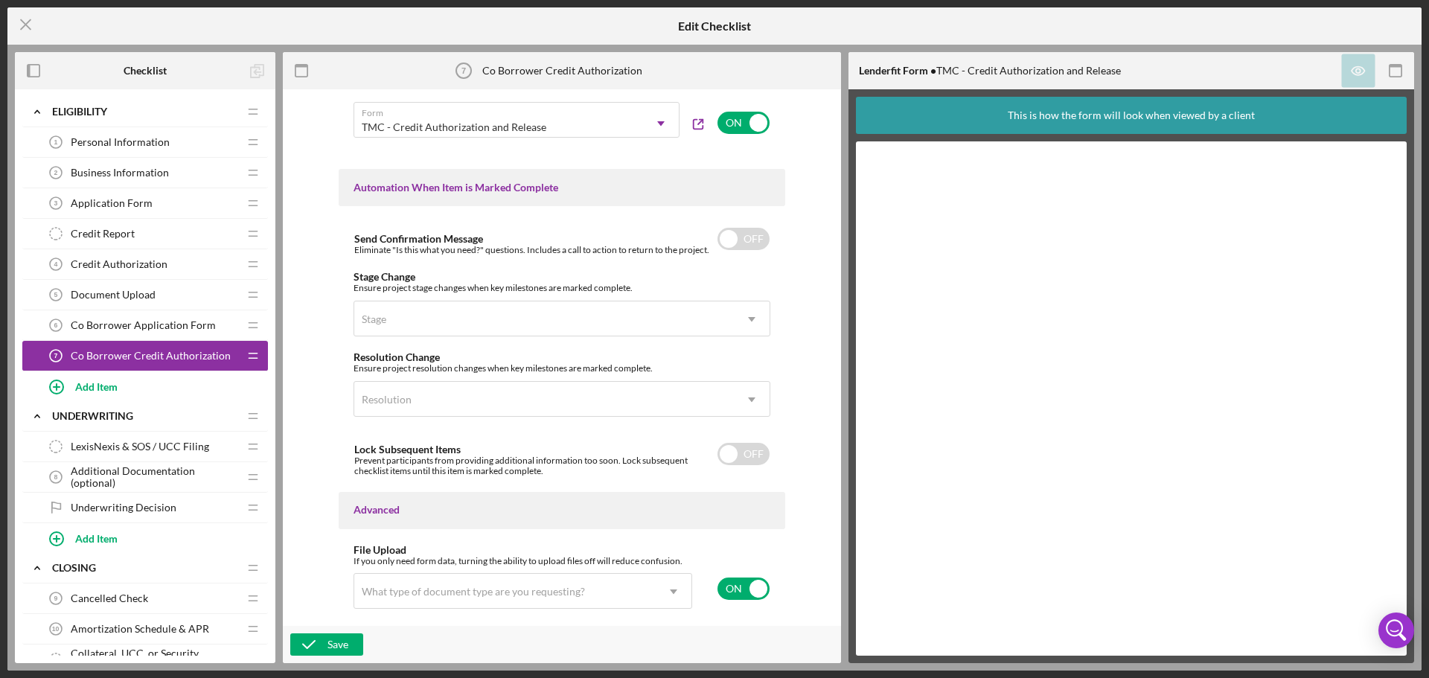
scroll to position [902, 0]
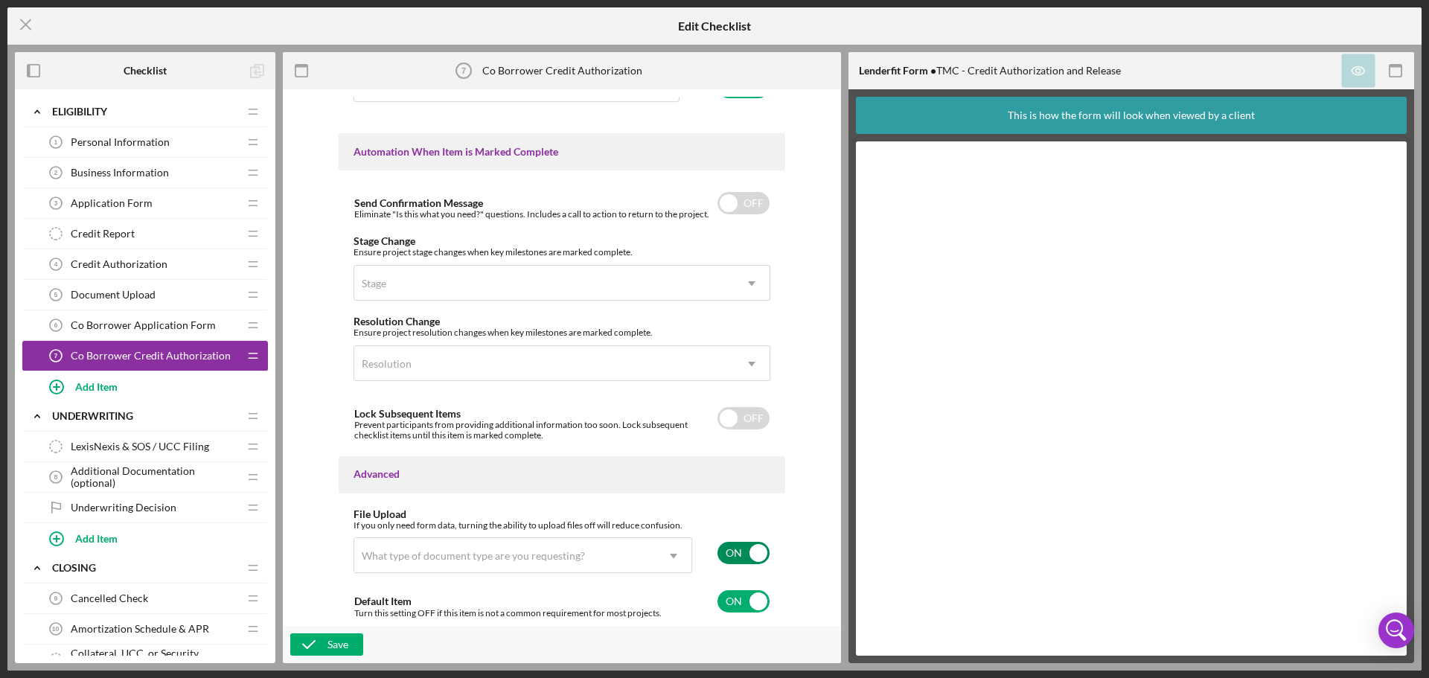
click at [730, 551] on input "checkbox" at bounding box center [743, 553] width 52 height 22
checkbox input "false"
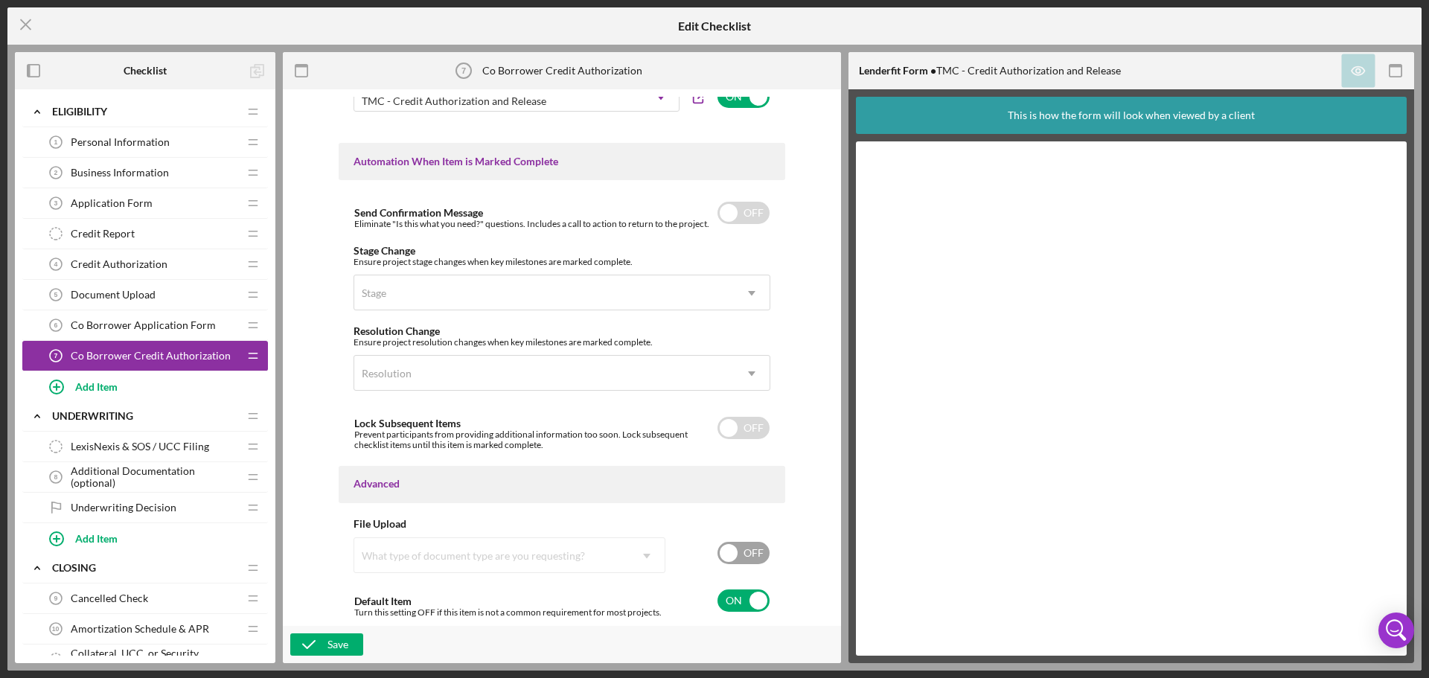
click at [334, 534] on div "Item Name 32 character s • You can enter any number you'd like, but for best cl…" at bounding box center [561, 358] width 543 height 522
click at [332, 647] on div "Save" at bounding box center [337, 644] width 21 height 22
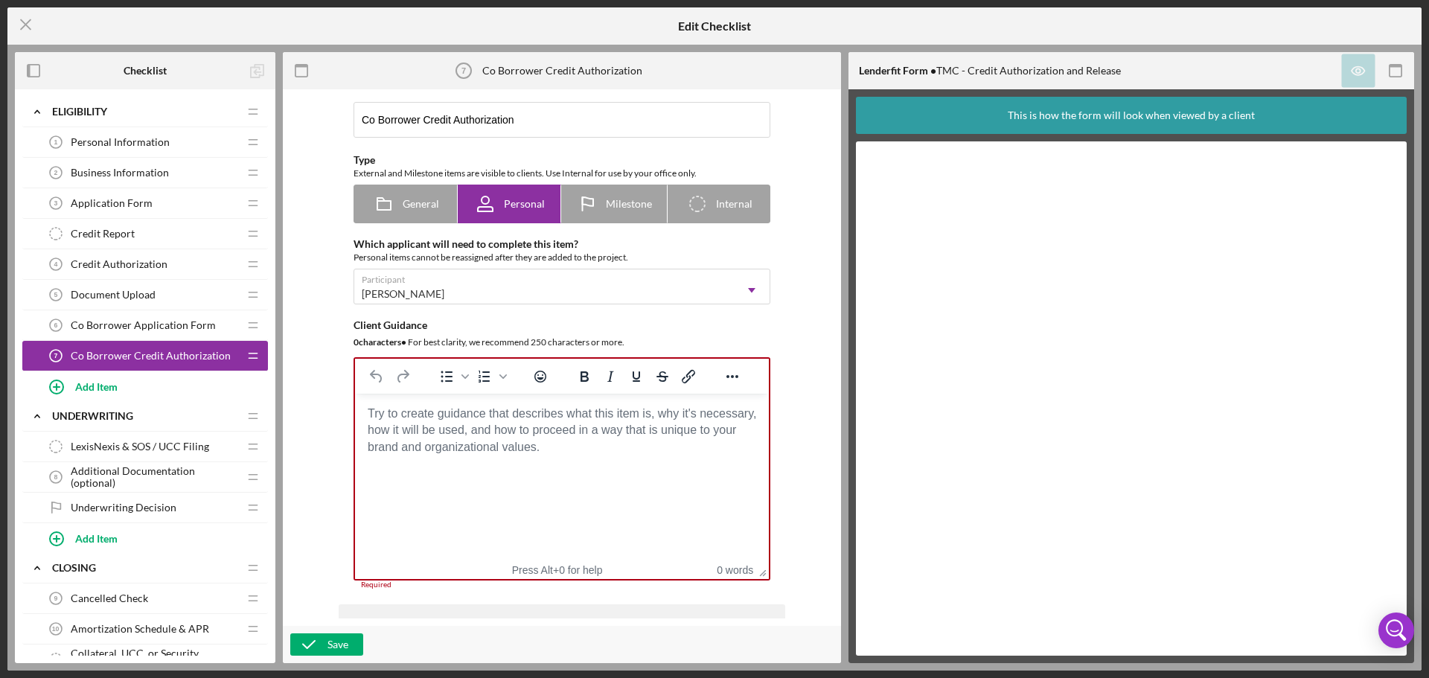
scroll to position [0, 0]
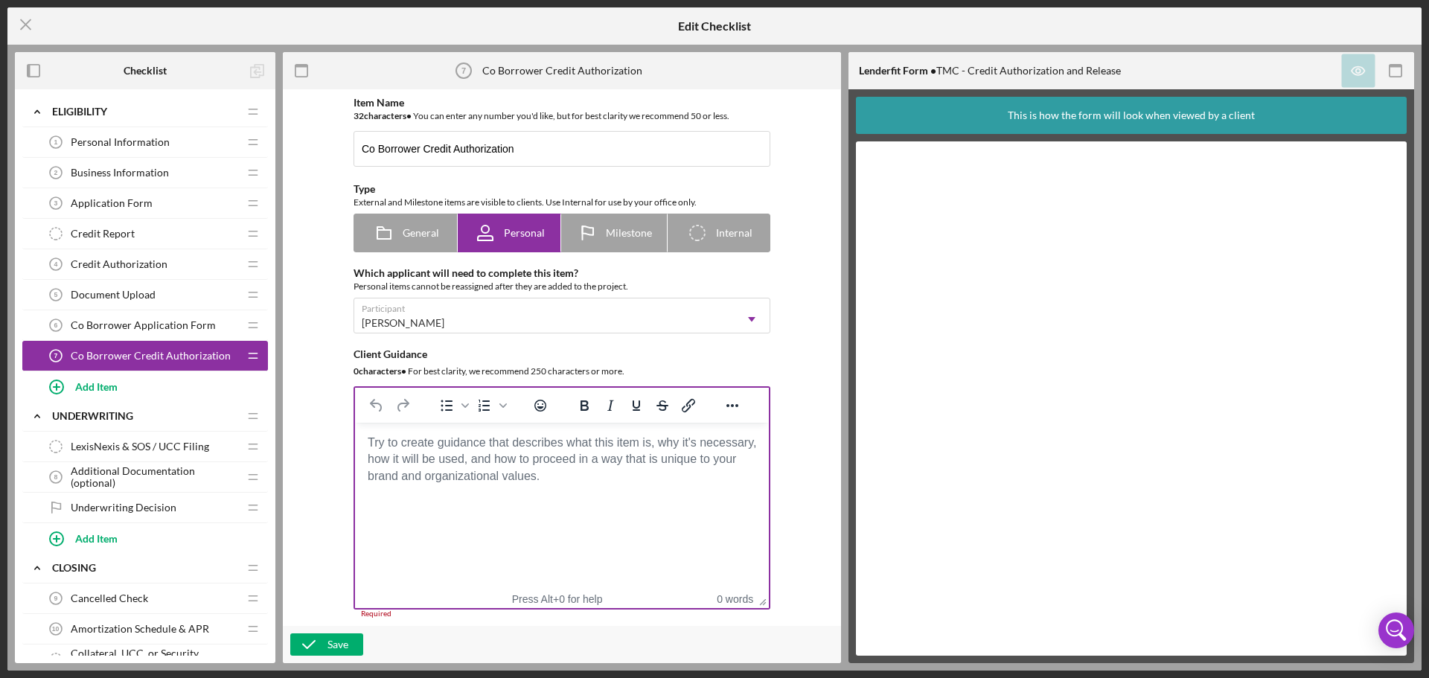
click at [465, 463] on html at bounding box center [562, 443] width 414 height 40
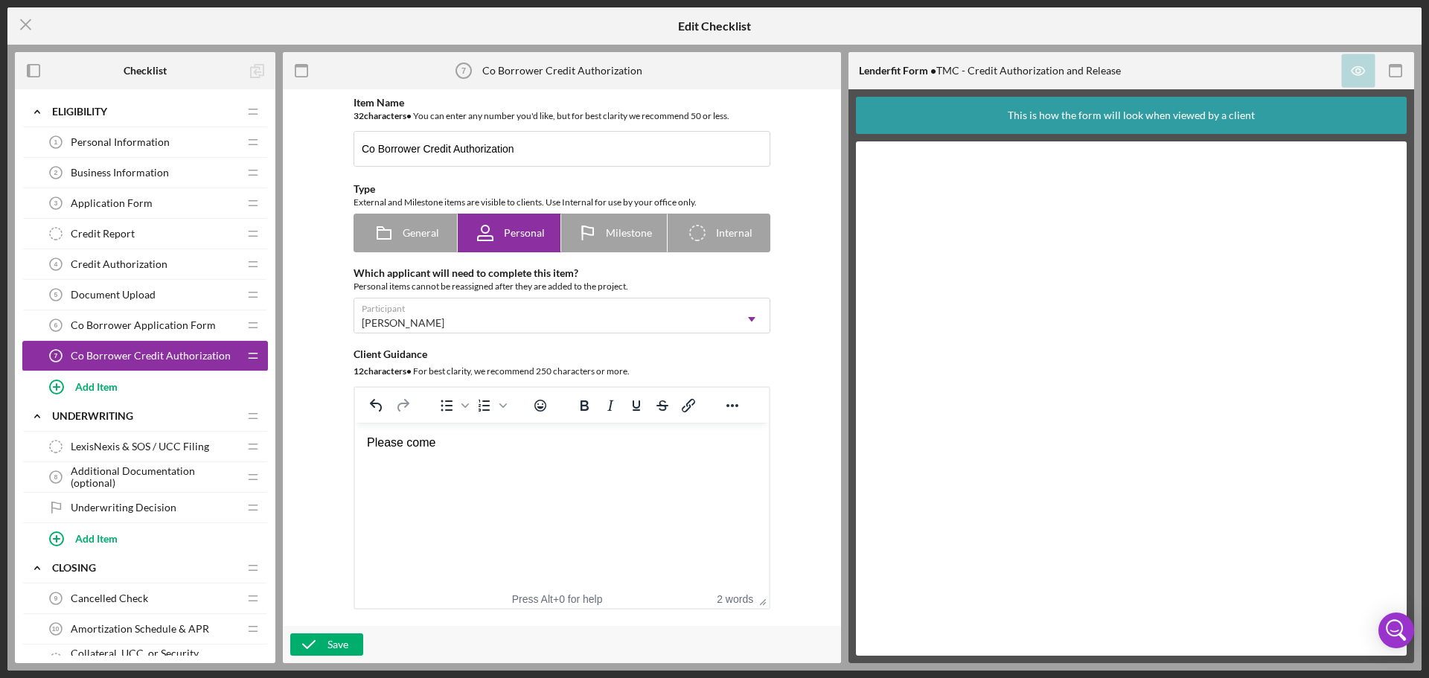
click at [534, 463] on html "Please come" at bounding box center [562, 443] width 414 height 40
drag, startPoint x: 519, startPoint y: 468, endPoint x: 235, endPoint y: 473, distance: 284.3
click at [355, 463] on html "Please come" at bounding box center [562, 443] width 414 height 40
drag, startPoint x: 739, startPoint y: 440, endPoint x: 350, endPoint y: 458, distance: 389.5
click at [355, 458] on html "Please come Please have Co Borrower sign form. Will need to pull credit." at bounding box center [562, 443] width 414 height 40
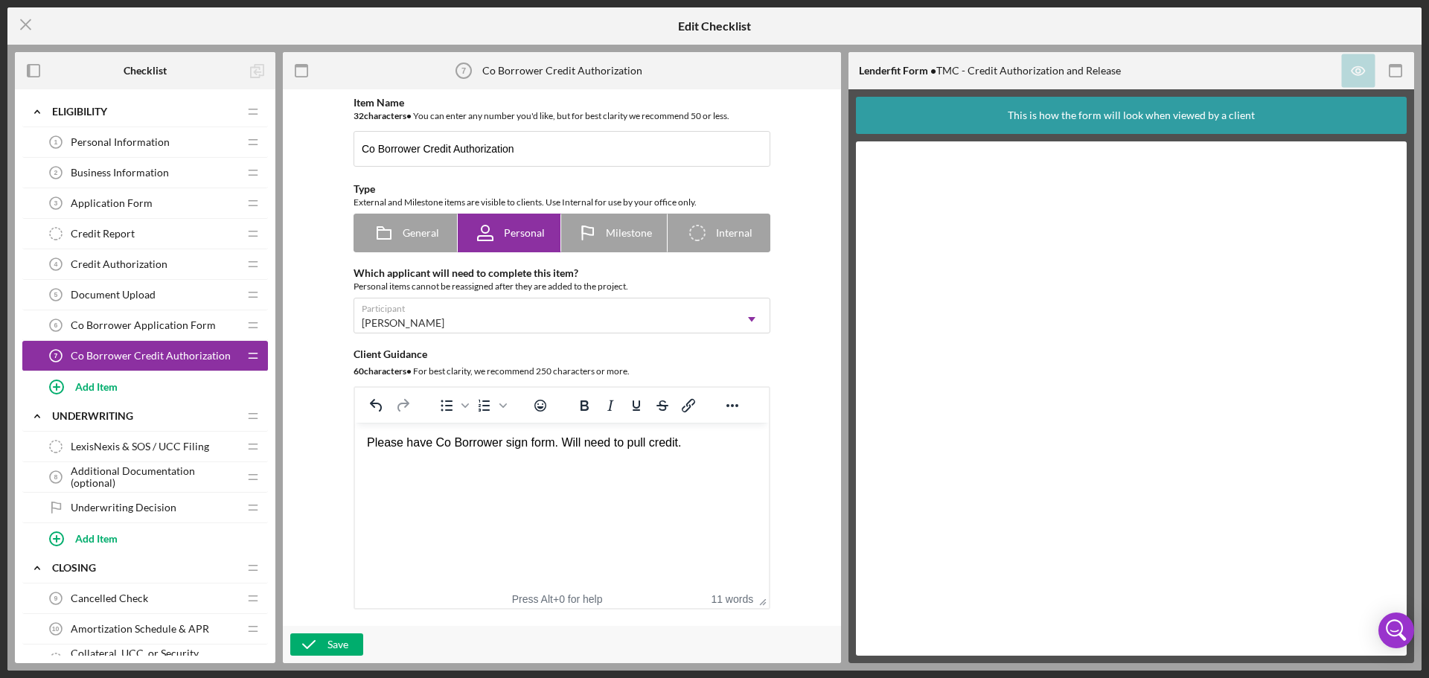
click at [689, 451] on html "Please have Co Borrower sign form. Will need to pull credit." at bounding box center [562, 443] width 414 height 40
click at [318, 548] on div "Item Name 32 character s • You can enter any number you'd like, but for best cl…" at bounding box center [561, 358] width 543 height 522
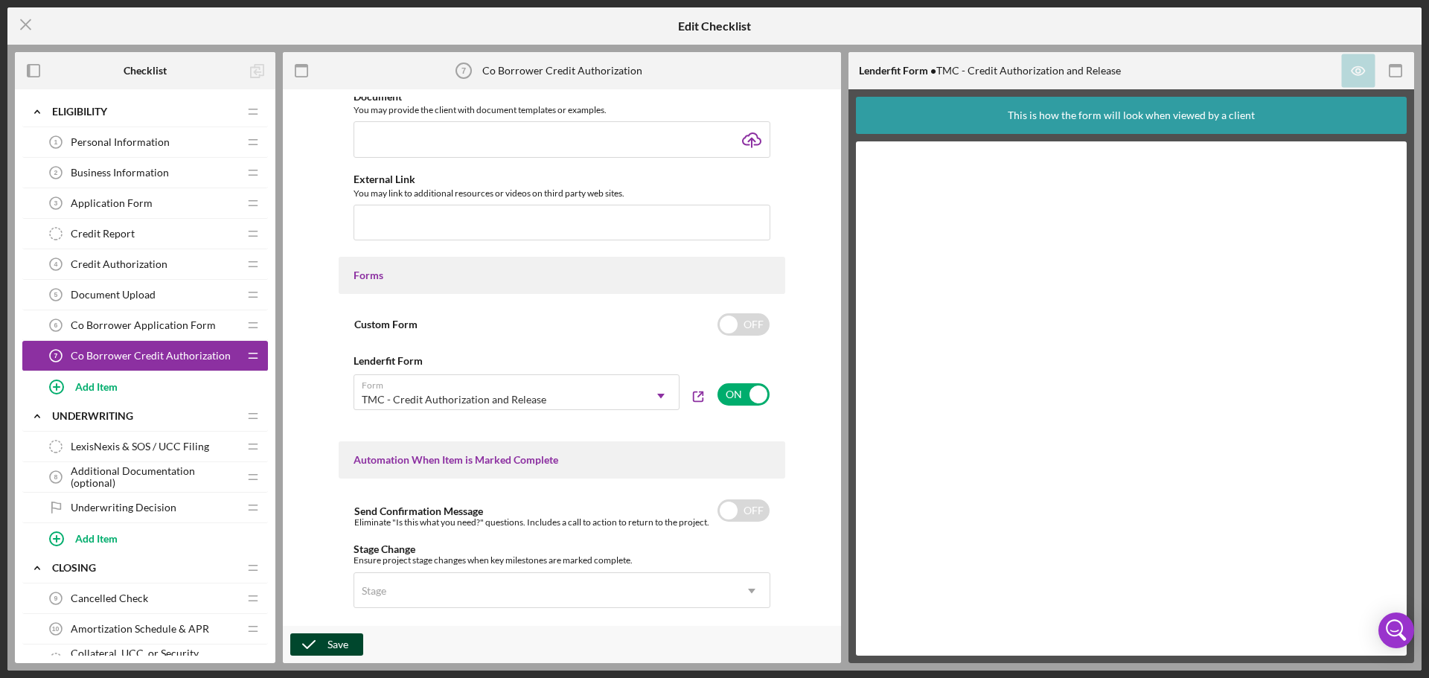
scroll to position [670, 0]
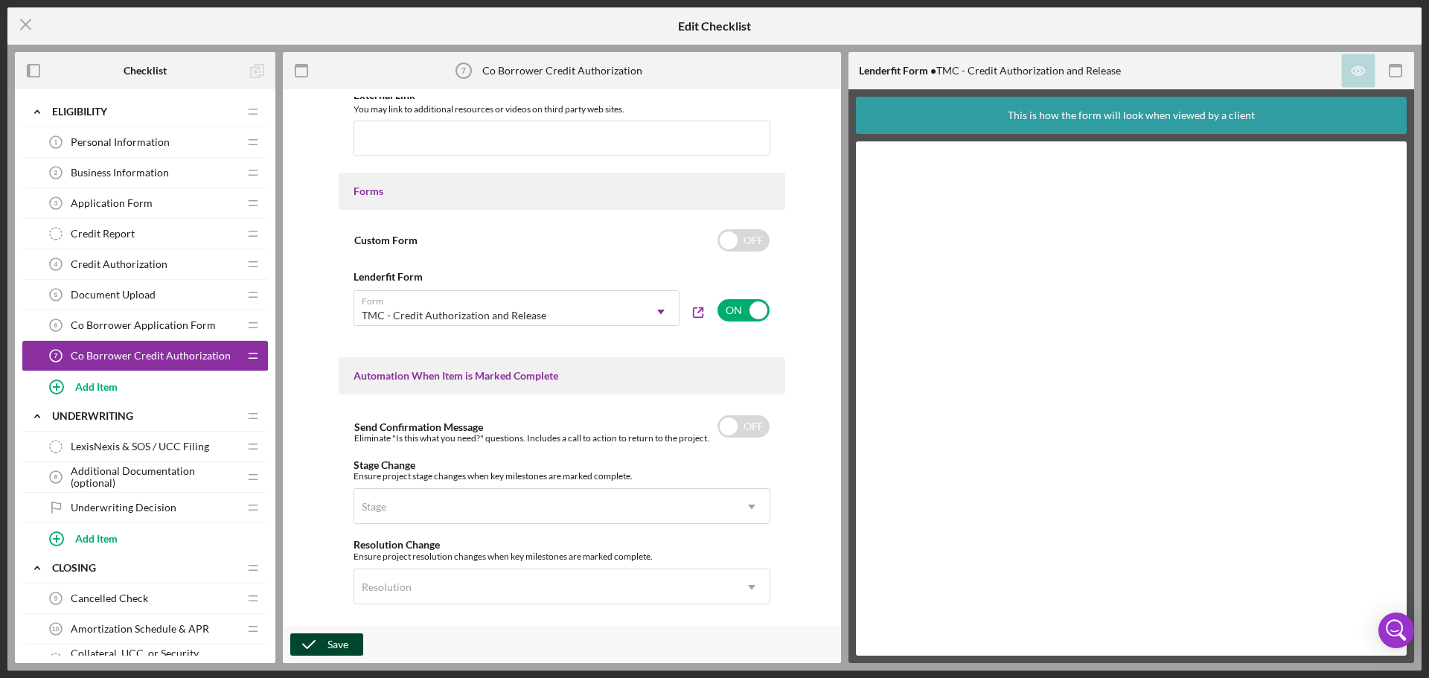
click at [326, 637] on icon "button" at bounding box center [308, 644] width 37 height 37
click at [129, 321] on span "Co Borrower Application Form" at bounding box center [143, 325] width 145 height 12
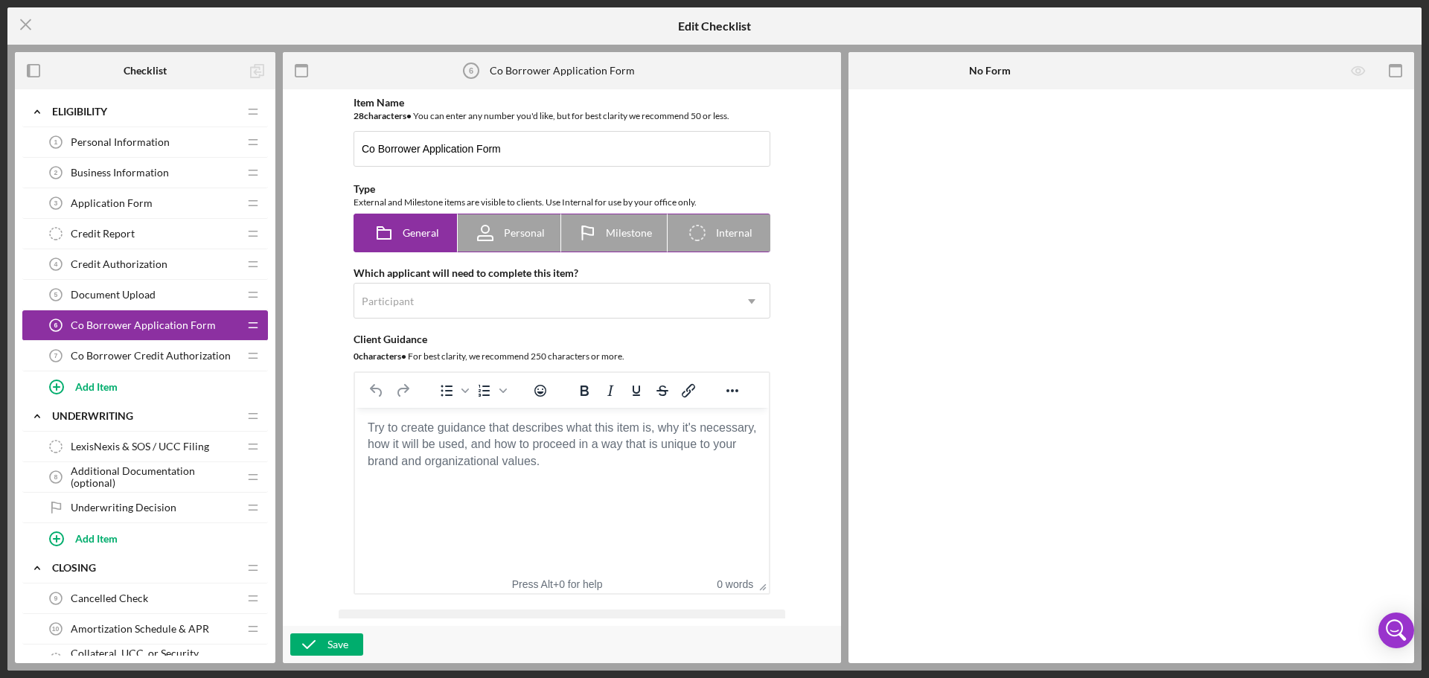
click at [483, 233] on icon at bounding box center [484, 228] width 7 height 7
radio input "false"
radio input "true"
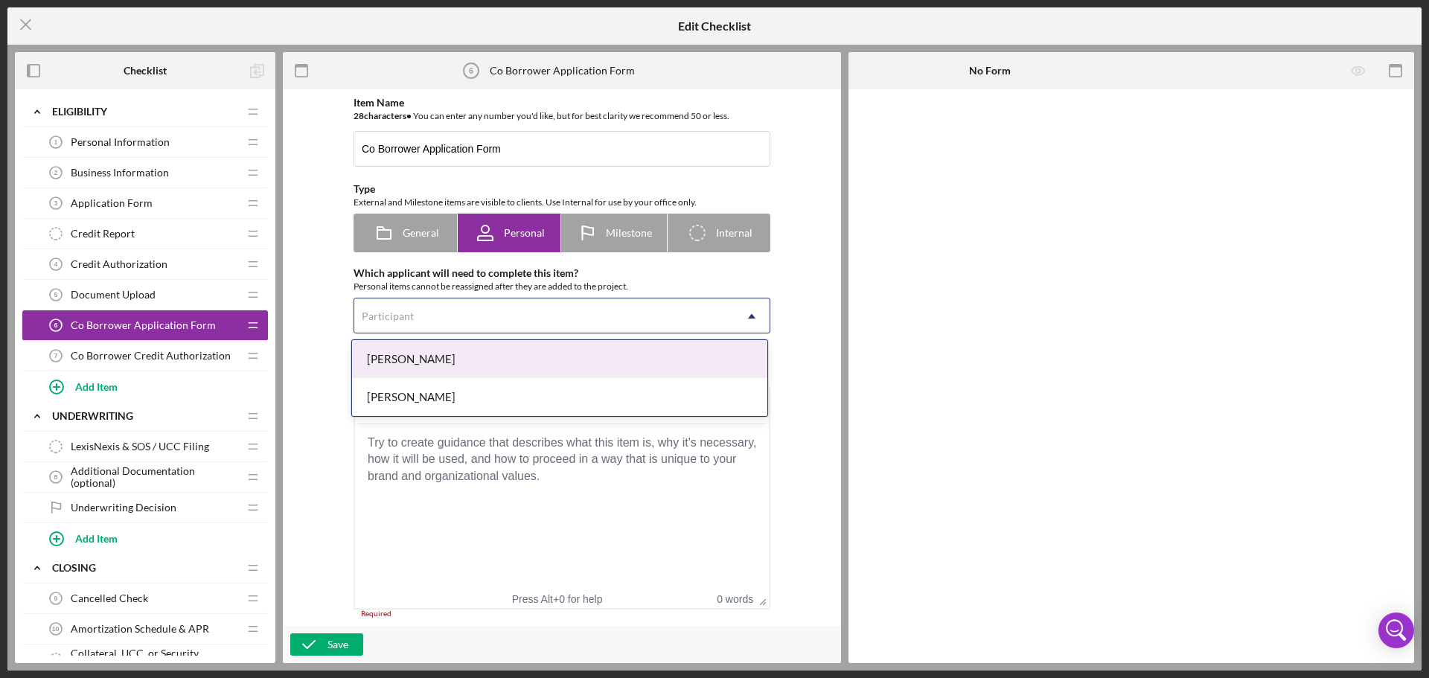
click at [450, 313] on div "Participant" at bounding box center [543, 316] width 379 height 34
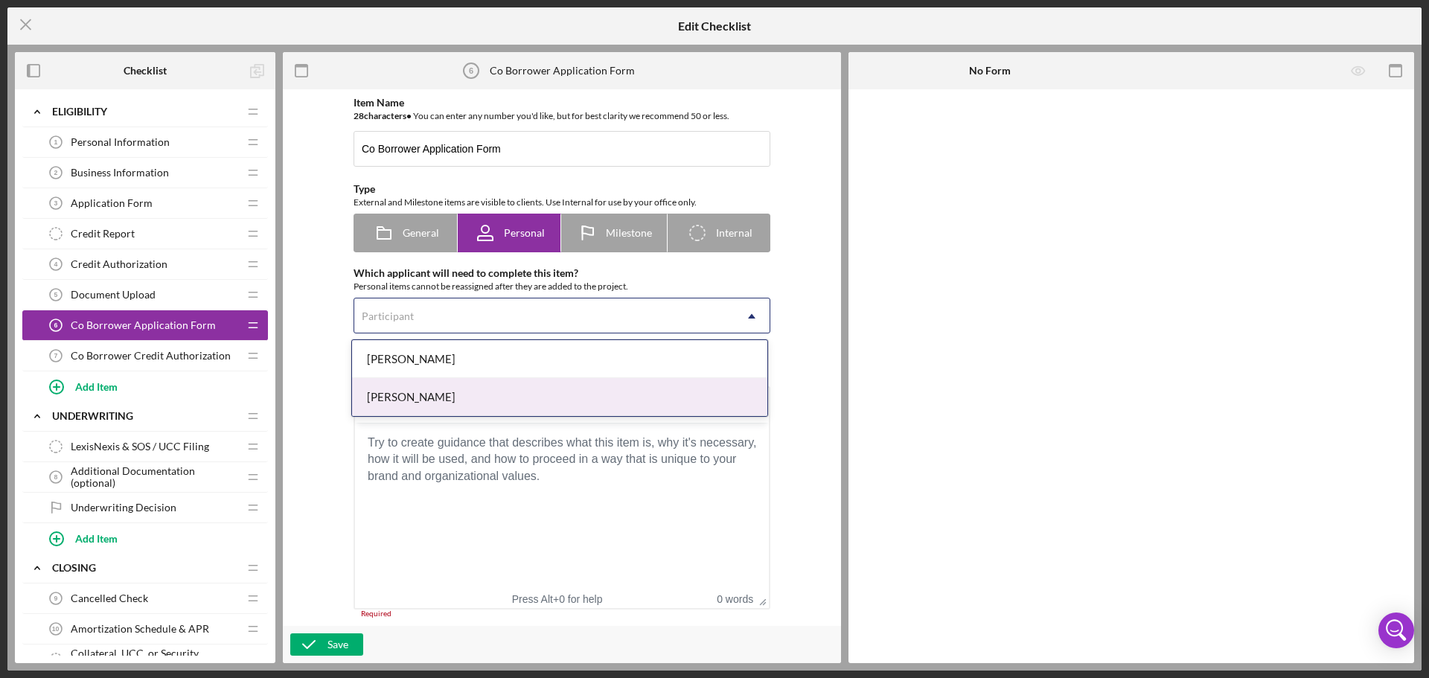
click at [437, 396] on div "[PERSON_NAME]" at bounding box center [559, 397] width 415 height 38
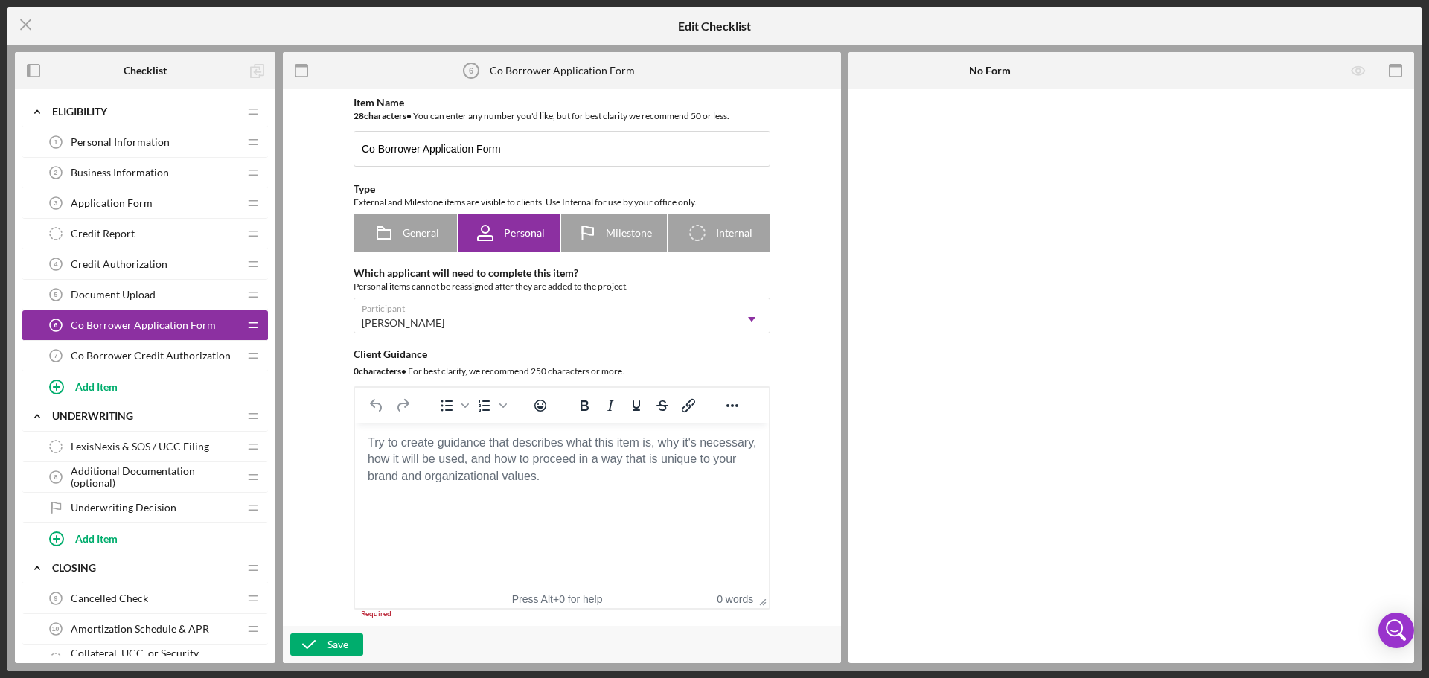
click at [319, 361] on div "Item Name 28 character s • You can enter any number you'd like, but for best cl…" at bounding box center [561, 358] width 543 height 522
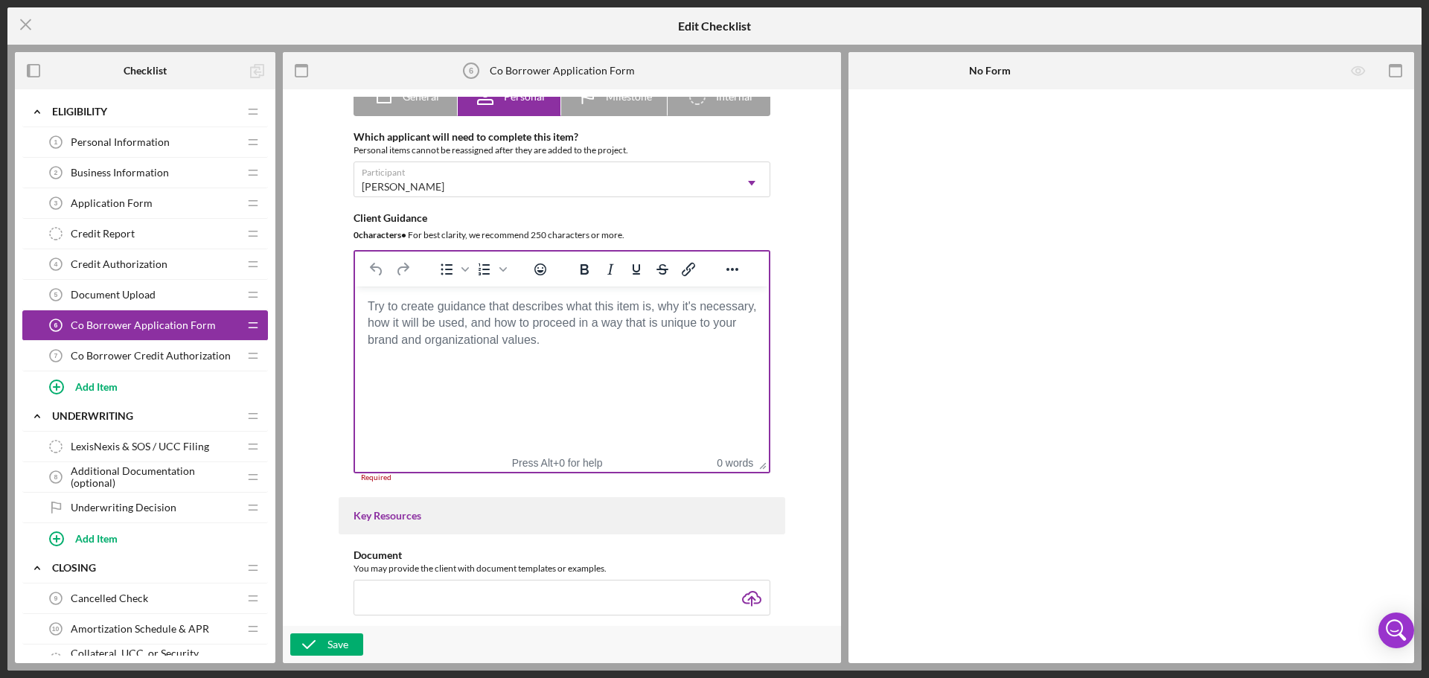
scroll to position [149, 0]
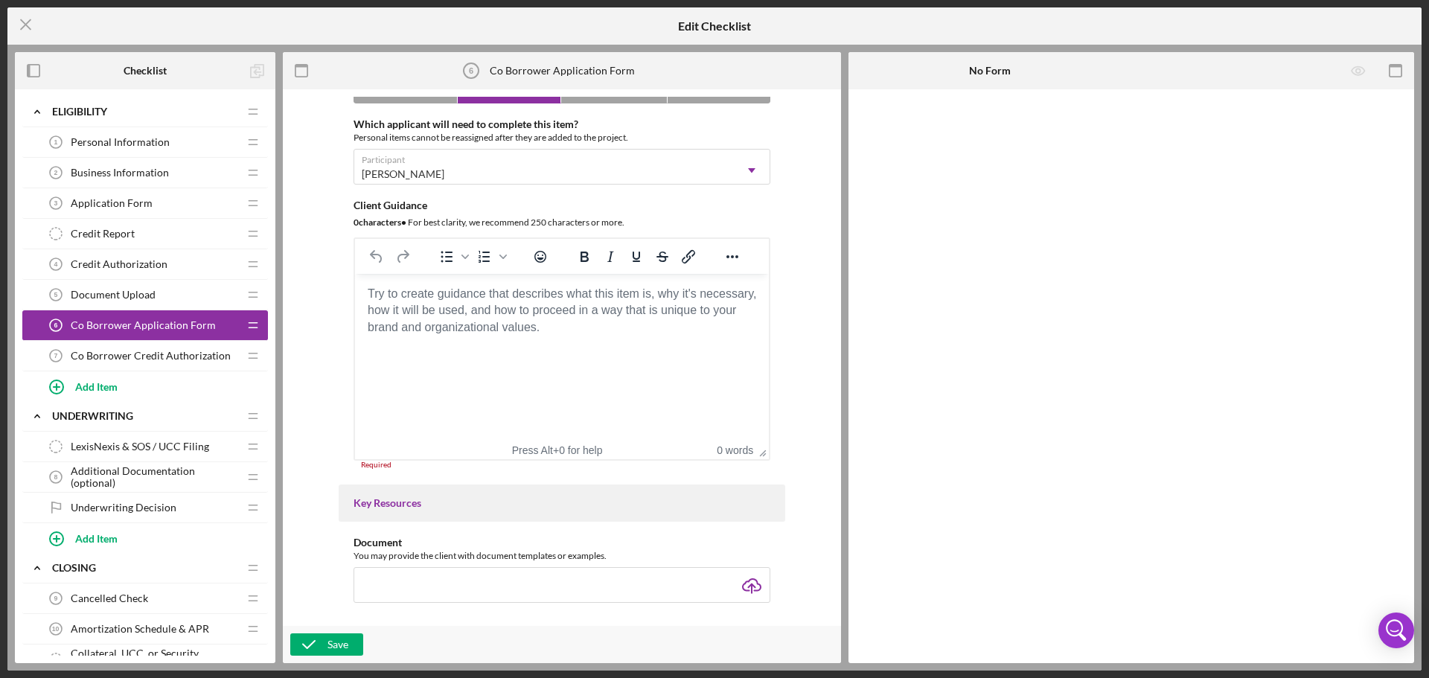
click at [454, 314] on html at bounding box center [562, 294] width 414 height 40
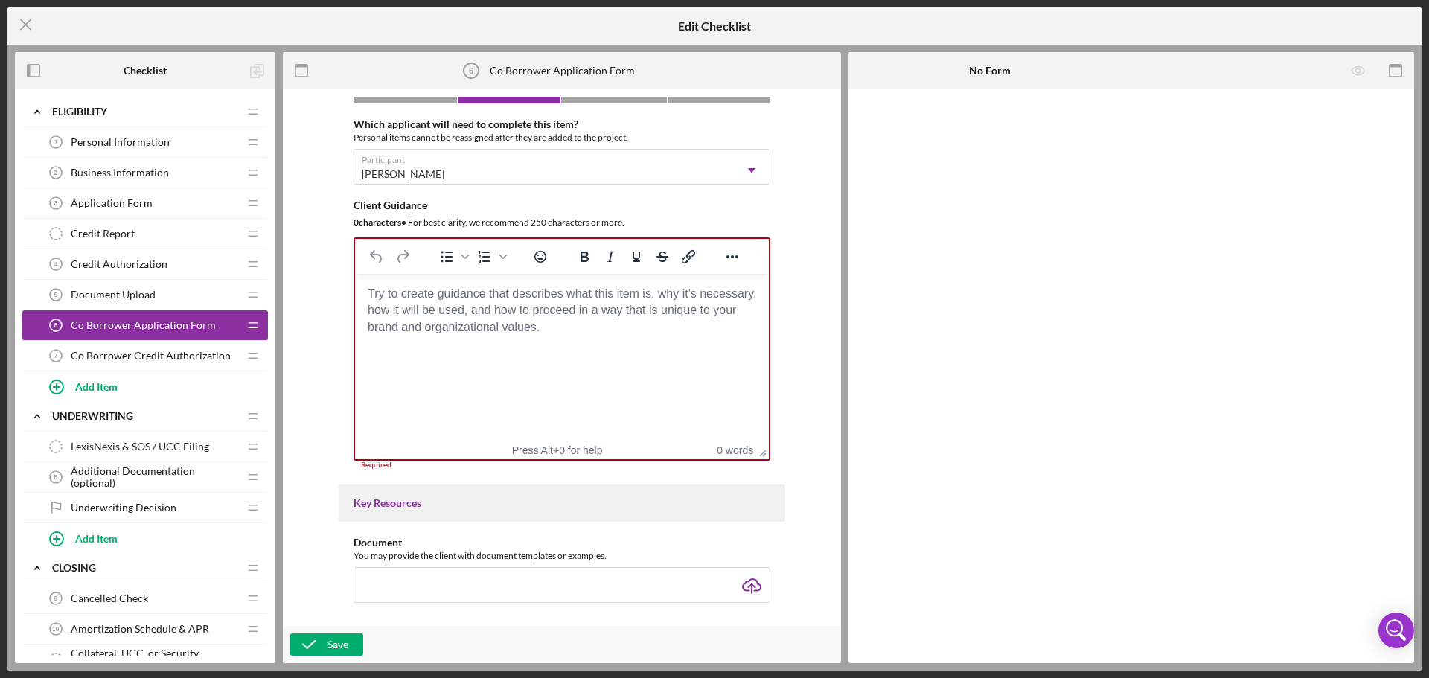
click at [123, 202] on span "Application Form" at bounding box center [112, 203] width 82 height 12
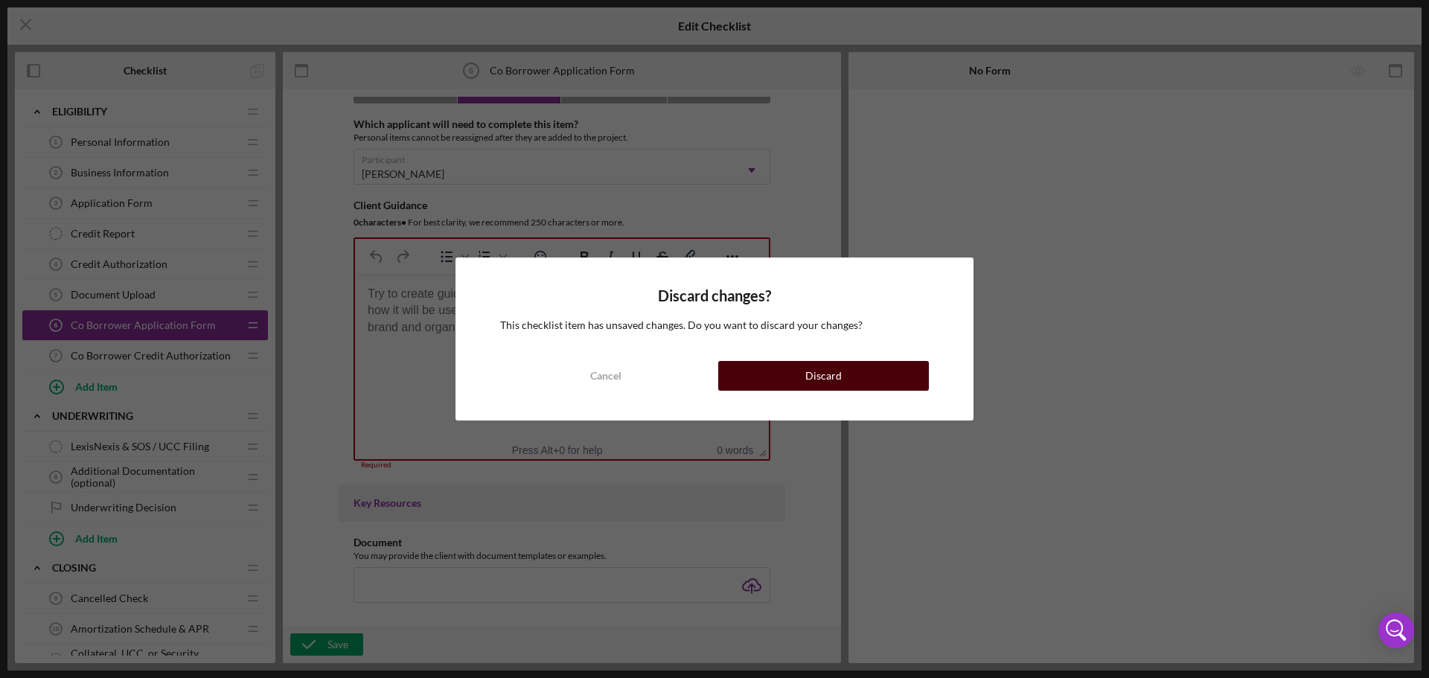
click at [789, 377] on button "Discard" at bounding box center [823, 376] width 211 height 30
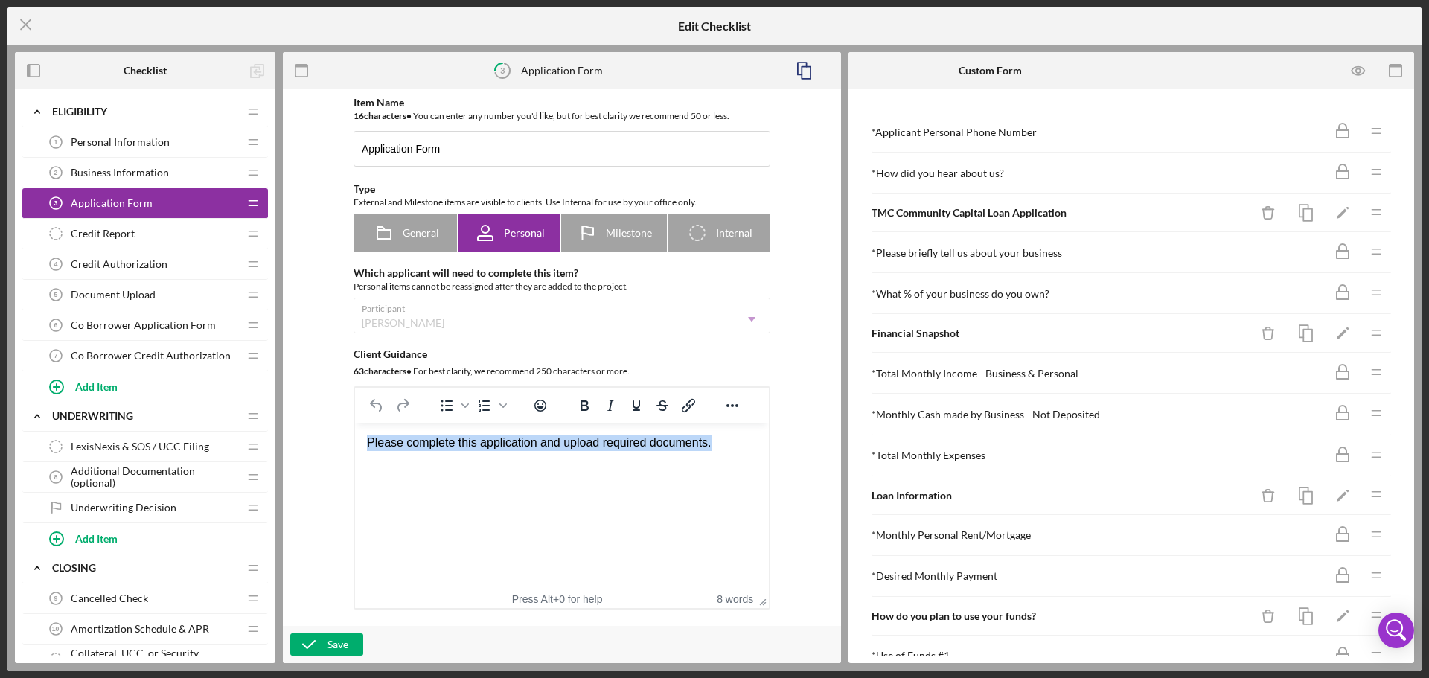
drag, startPoint x: 731, startPoint y: 445, endPoint x: 340, endPoint y: 440, distance: 390.7
click at [355, 440] on html "Please complete this application and upload required documents." at bounding box center [562, 443] width 414 height 40
copy div "Please complete this application and upload required documents."
click at [298, 283] on div "Item Name 16 character s • You can enter any number you'd like, but for best cl…" at bounding box center [561, 358] width 543 height 522
click at [155, 355] on span "Co Borrower Credit Authorization" at bounding box center [151, 356] width 160 height 12
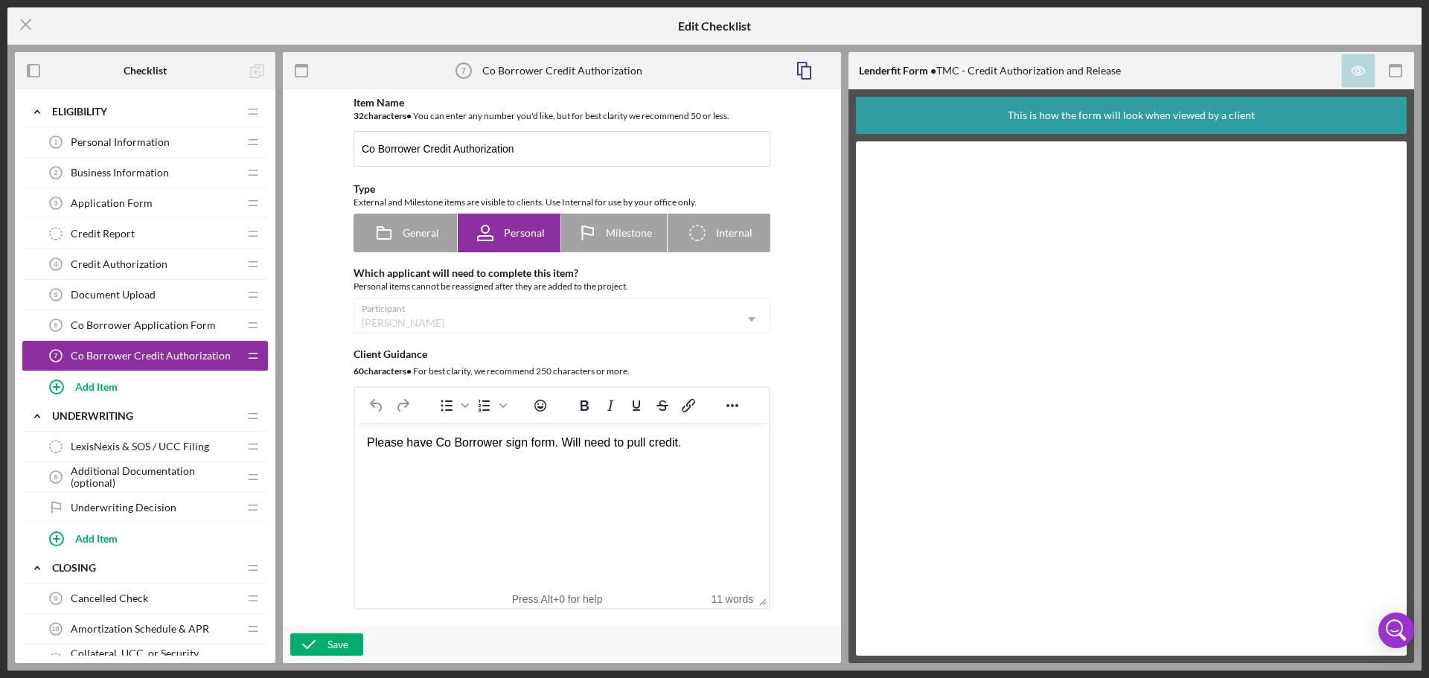
click at [111, 325] on span "Co Borrower Application Form" at bounding box center [143, 325] width 145 height 12
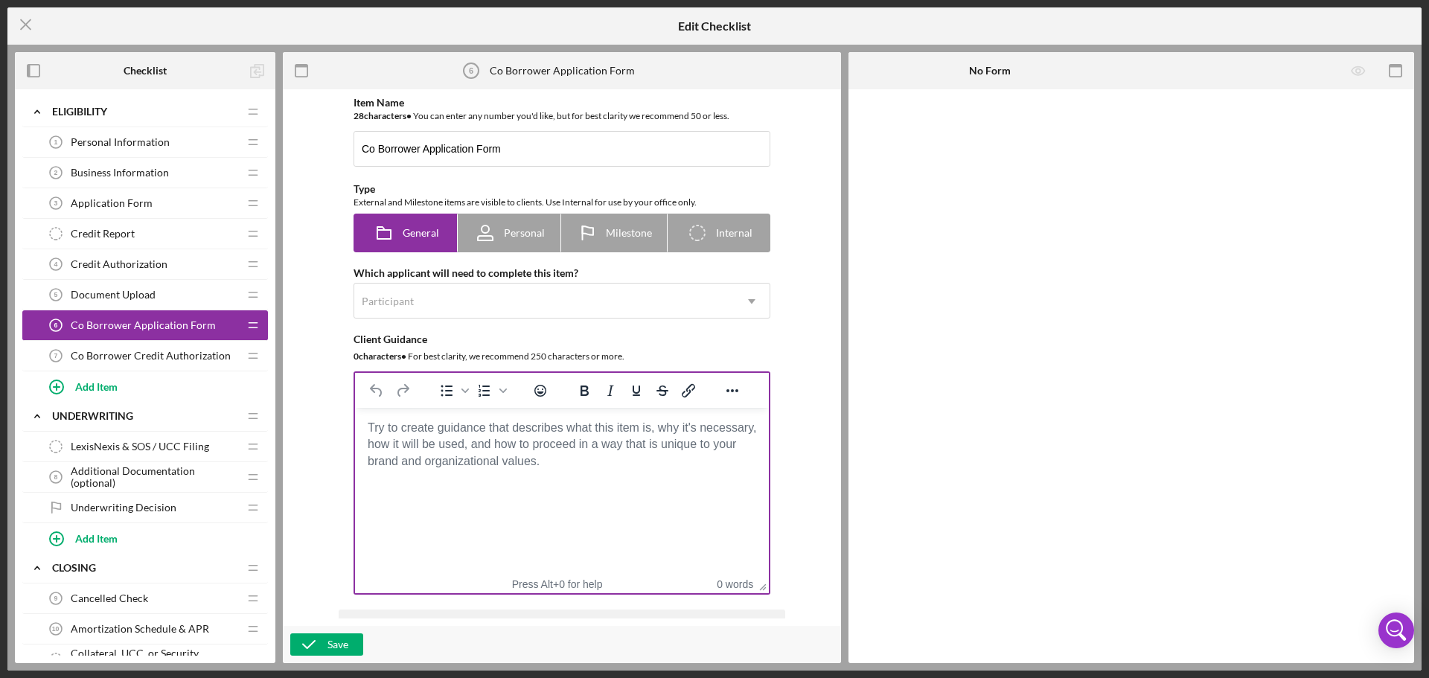
click at [460, 436] on body "Rich Text Area. Press ALT-0 for help." at bounding box center [562, 428] width 390 height 16
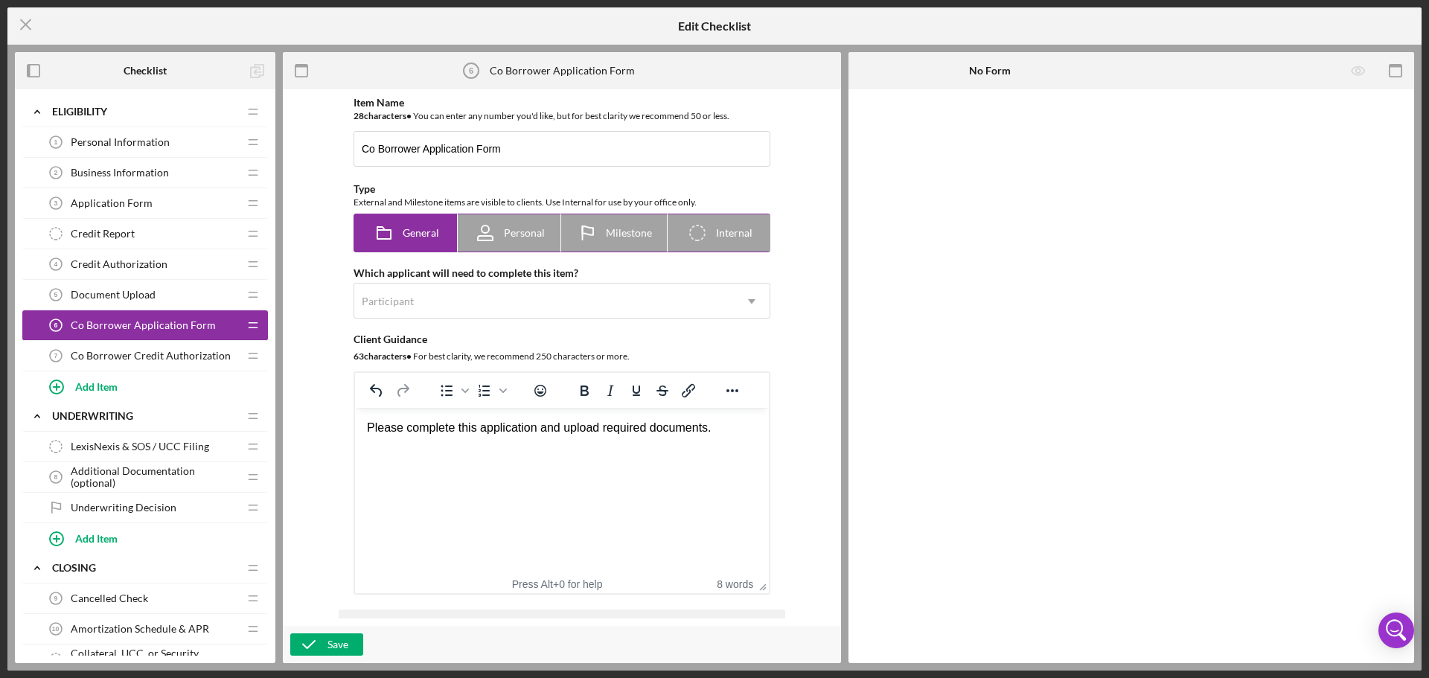
click at [494, 223] on icon at bounding box center [485, 232] width 37 height 37
radio input "false"
radio input "true"
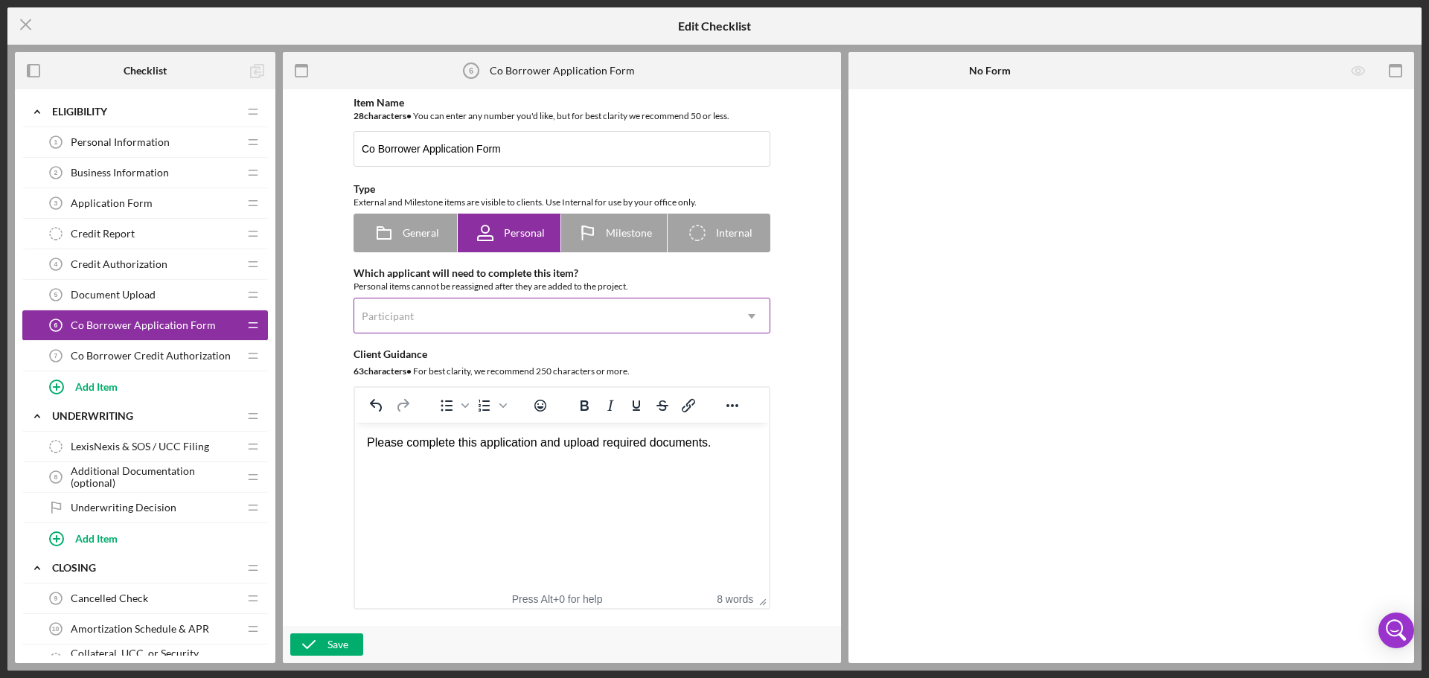
click at [487, 318] on div "Participant" at bounding box center [543, 316] width 379 height 34
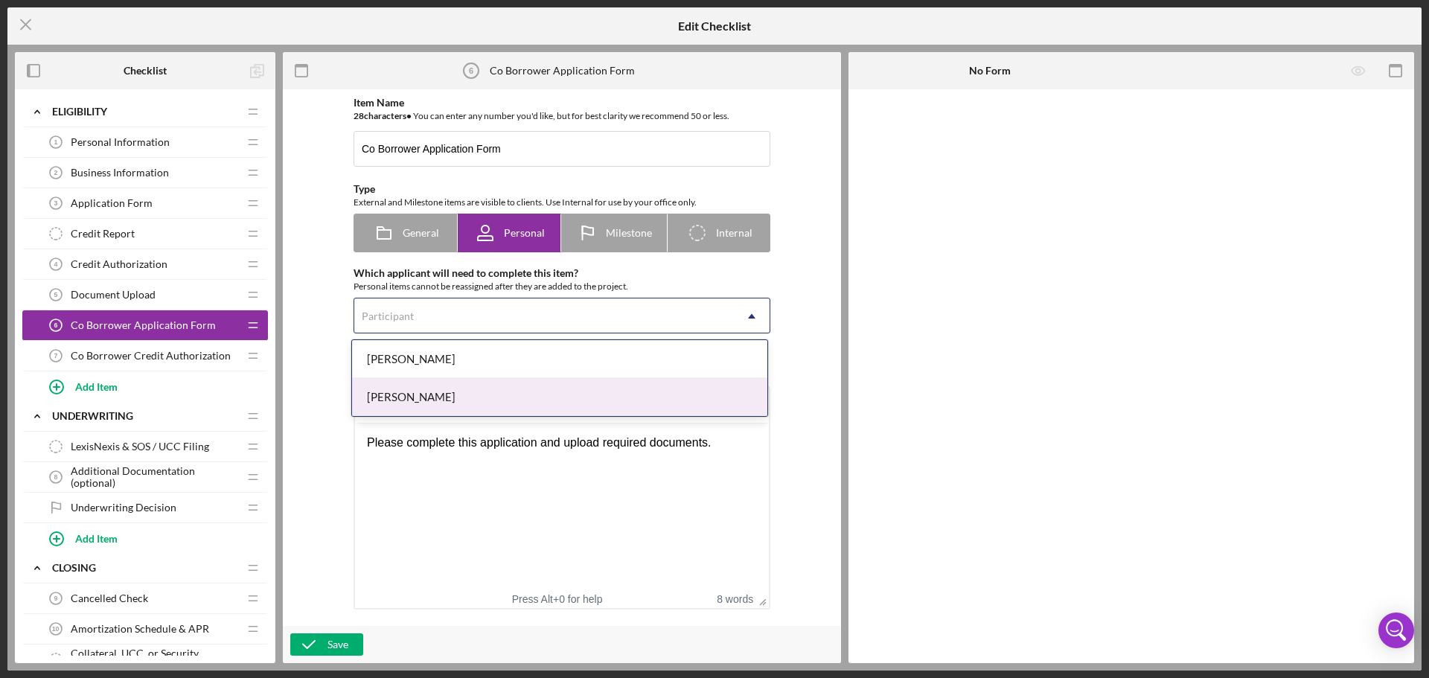
click at [471, 393] on div "[PERSON_NAME]" at bounding box center [559, 397] width 415 height 38
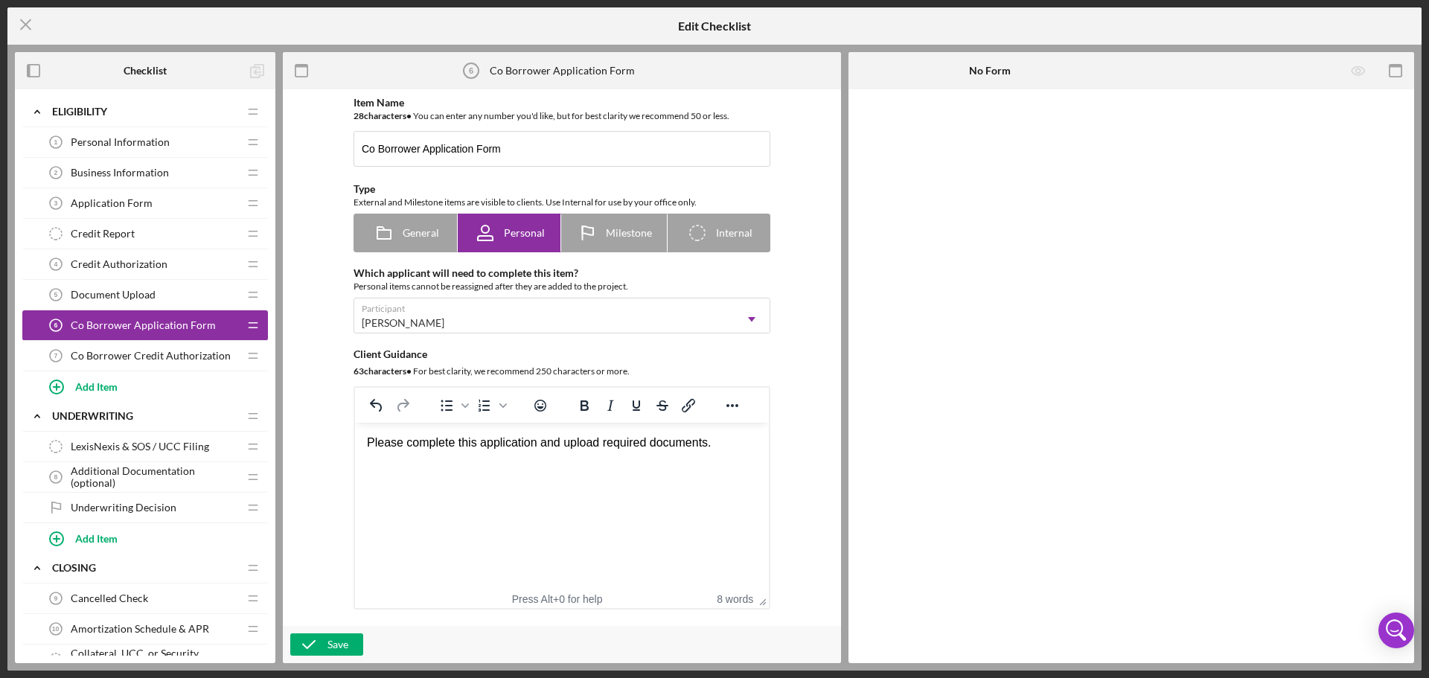
click at [319, 425] on div "Item Name 28 character s • You can enter any number you'd like, but for best cl…" at bounding box center [561, 358] width 543 height 522
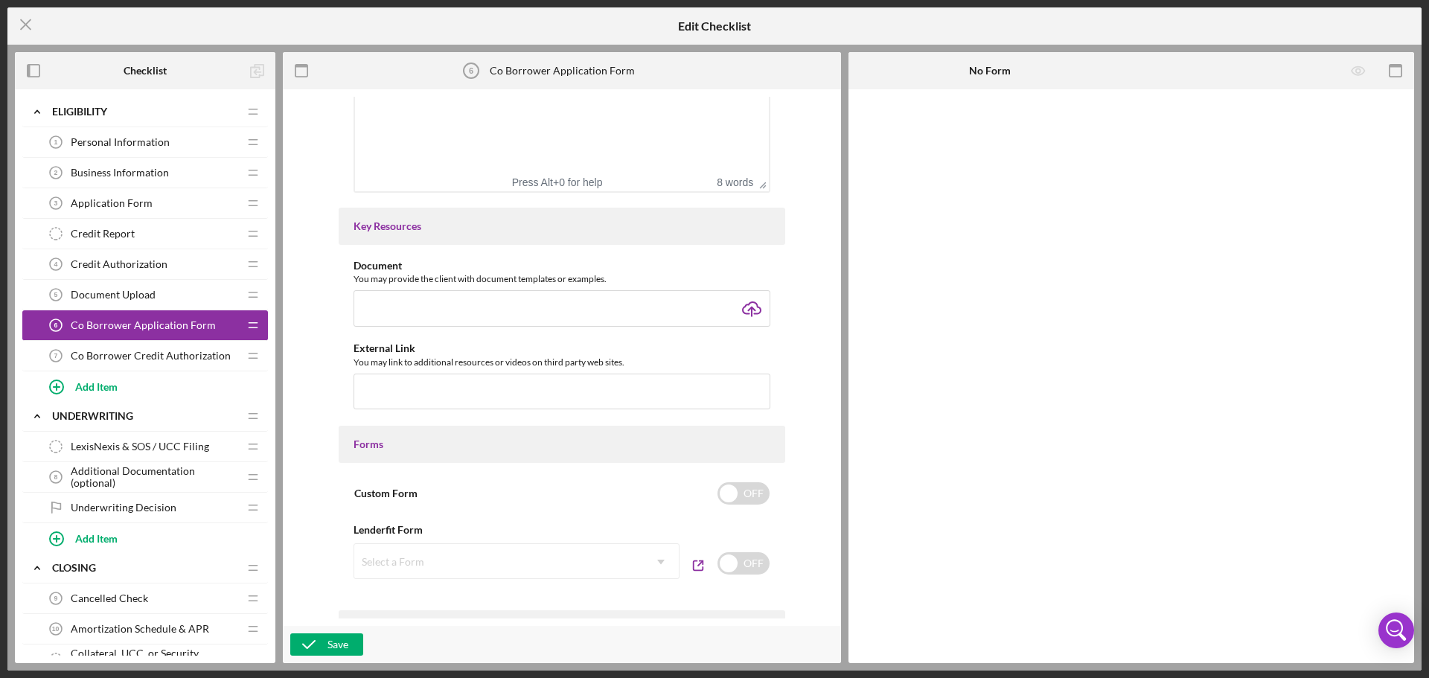
scroll to position [521, 0]
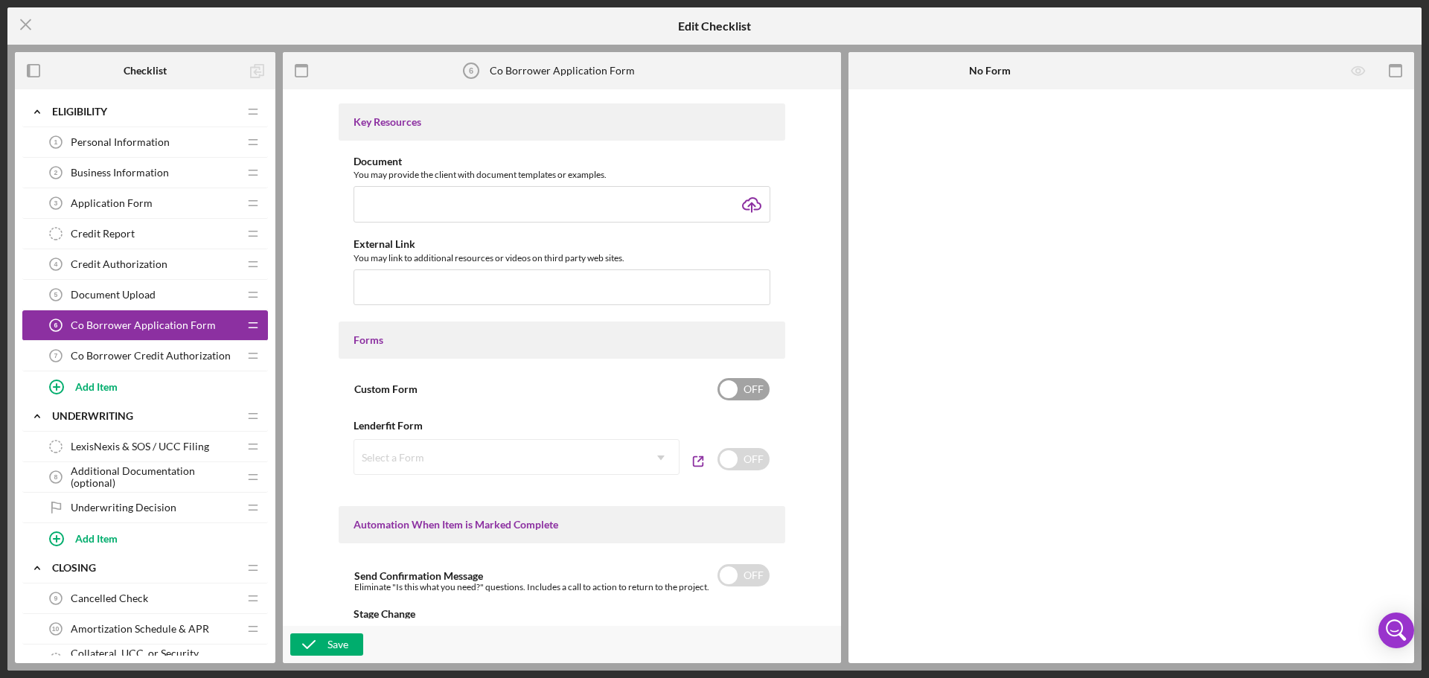
click at [742, 391] on input "checkbox" at bounding box center [743, 389] width 52 height 22
checkbox input "true"
click at [942, 130] on div "Add Form Element" at bounding box center [951, 130] width 87 height 30
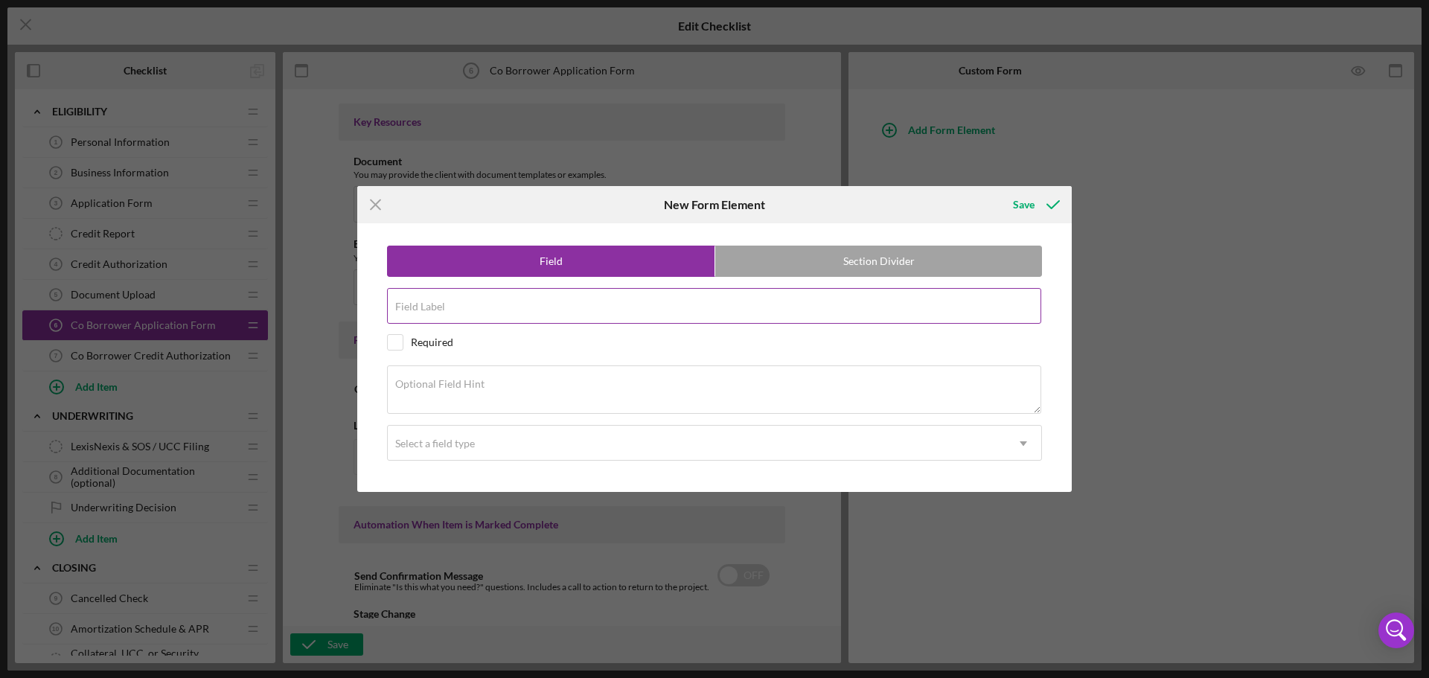
click at [647, 304] on div "Field Label" at bounding box center [714, 306] width 655 height 37
type input "N"
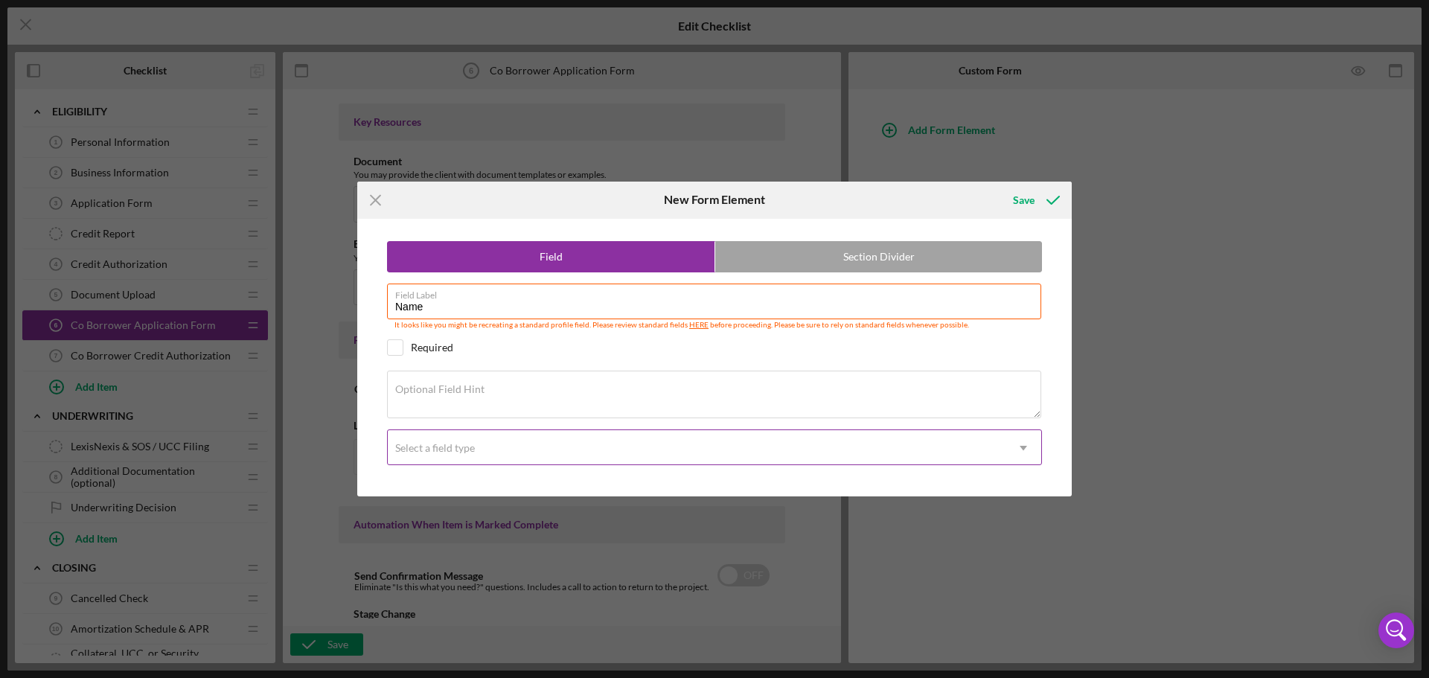
type input "Name"
click at [485, 458] on div "Select a field type" at bounding box center [697, 448] width 618 height 34
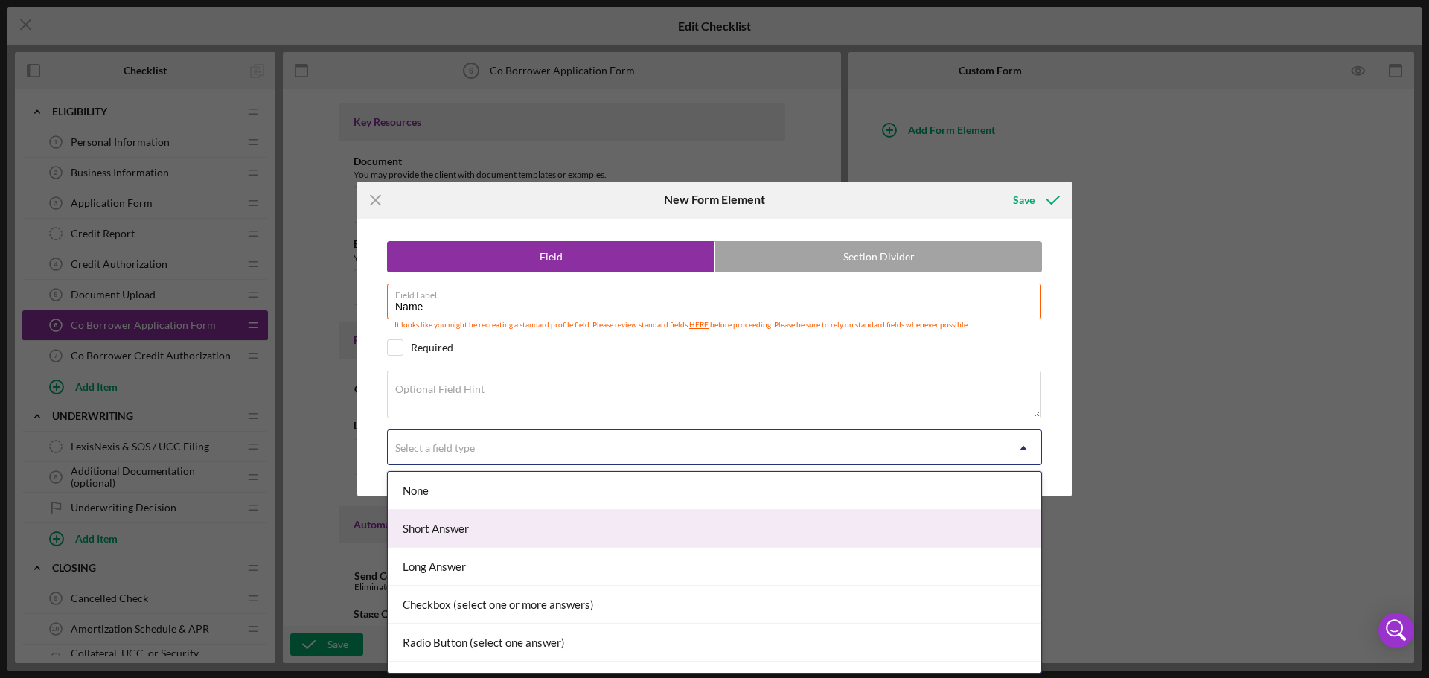
click at [483, 536] on div "Short Answer" at bounding box center [714, 529] width 653 height 38
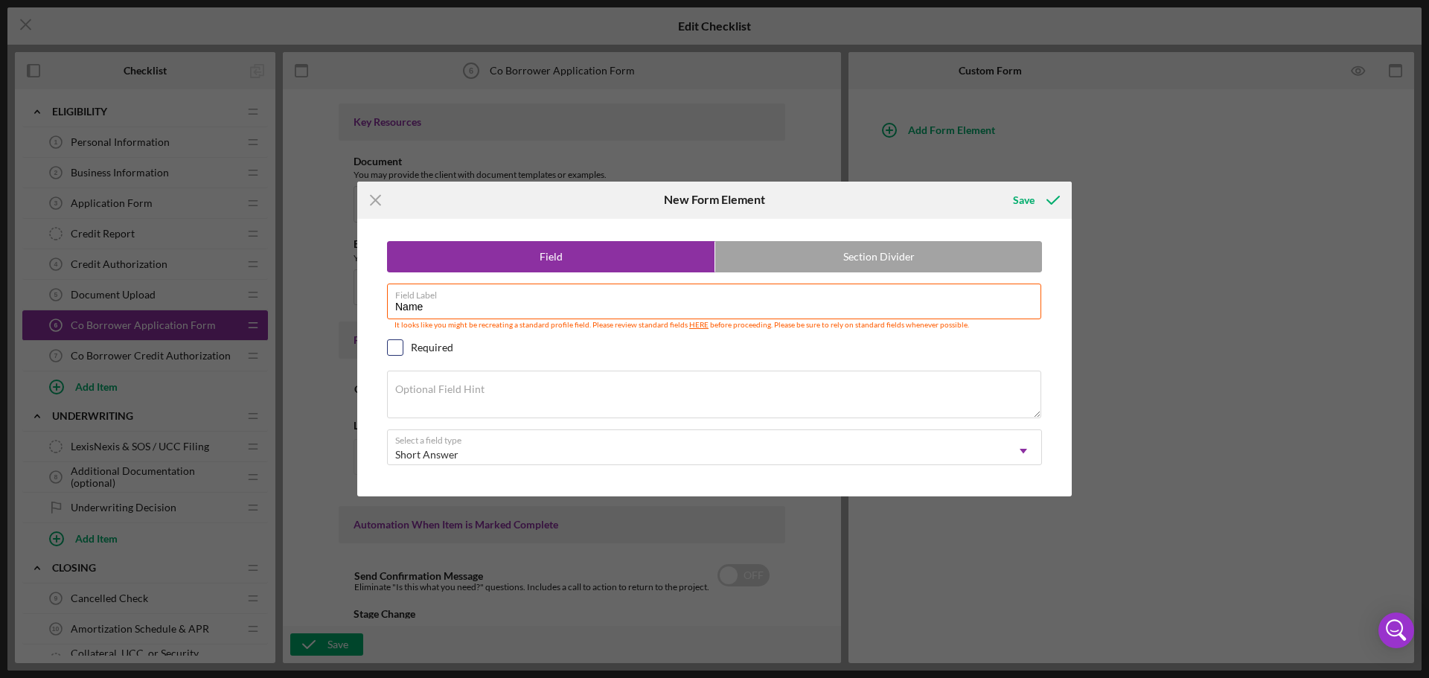
click at [397, 342] on input "checkbox" at bounding box center [395, 347] width 15 height 15
checkbox input "true"
click at [1024, 199] on div "Save" at bounding box center [1024, 200] width 22 height 30
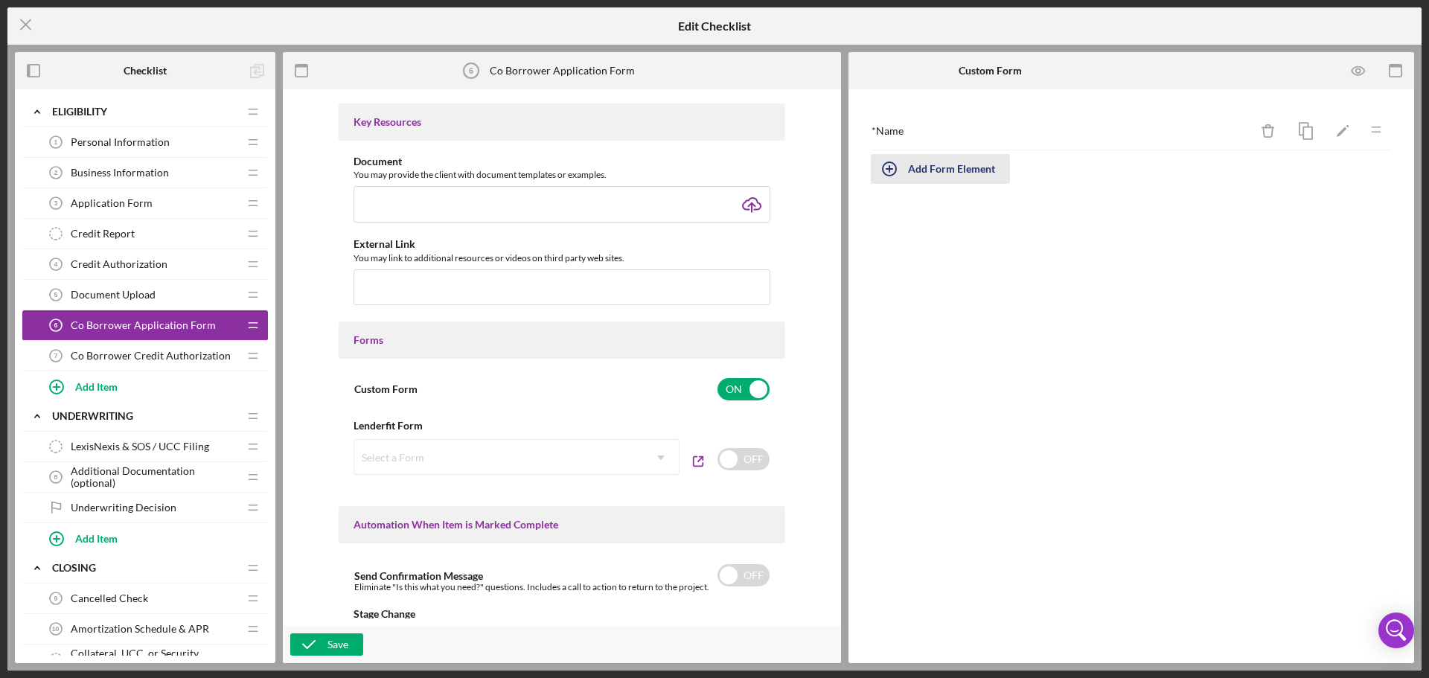
click at [926, 167] on div "Add Form Element" at bounding box center [951, 169] width 87 height 30
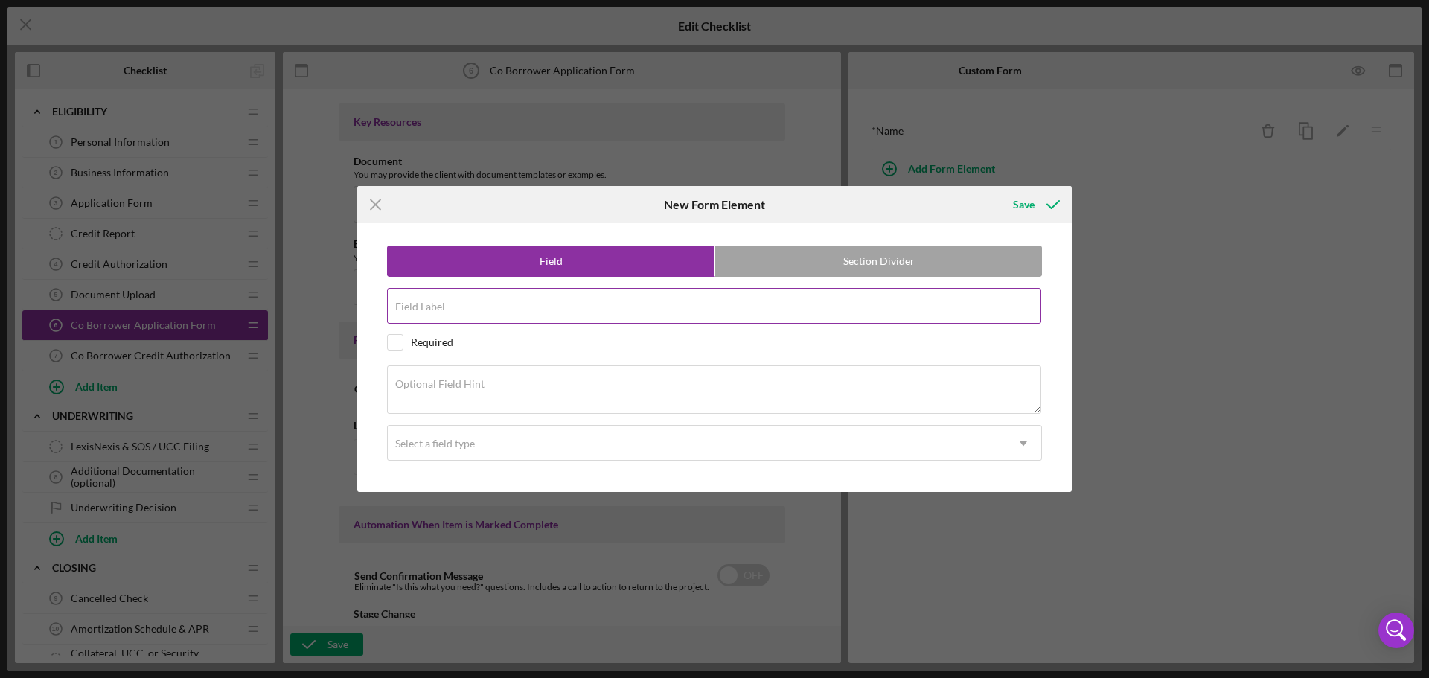
click at [660, 305] on div "Field Label" at bounding box center [714, 306] width 655 height 37
type input "Phone Number"
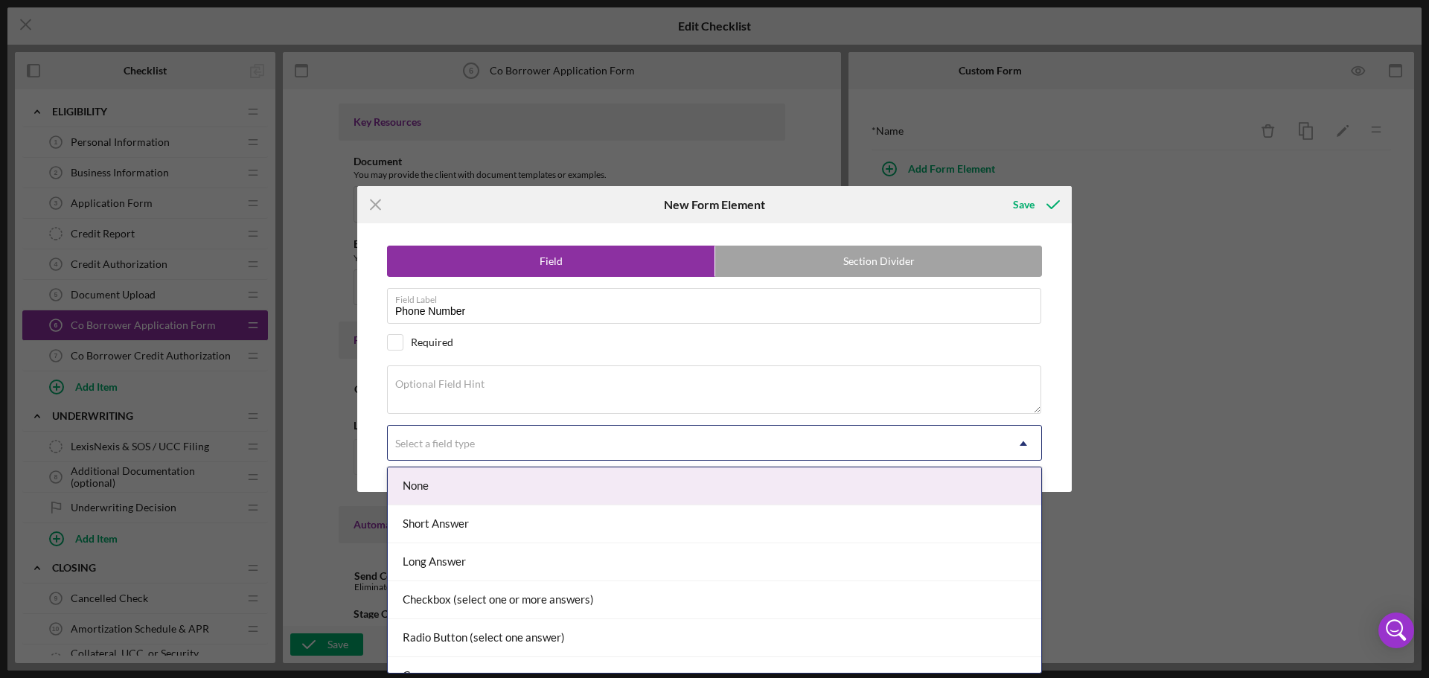
click at [505, 450] on div "Select a field type" at bounding box center [697, 443] width 618 height 34
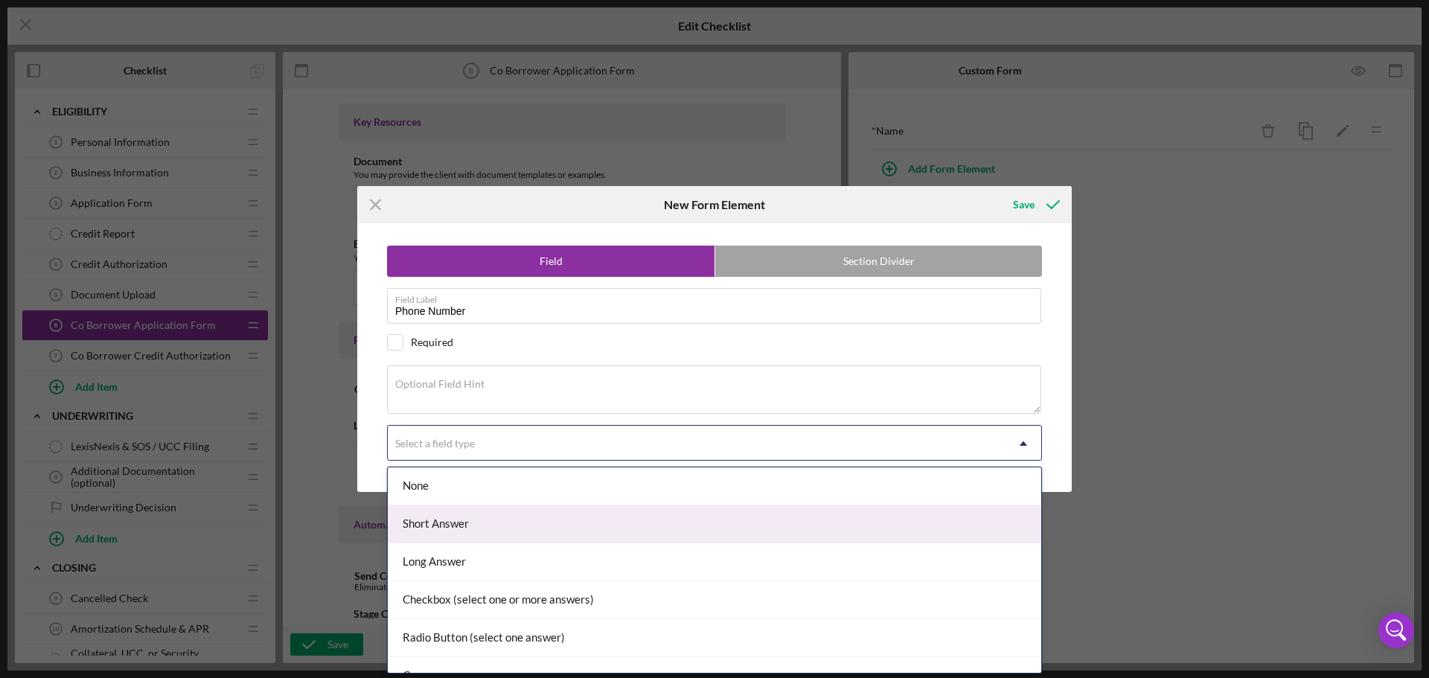
click at [493, 519] on div "Short Answer" at bounding box center [714, 524] width 653 height 38
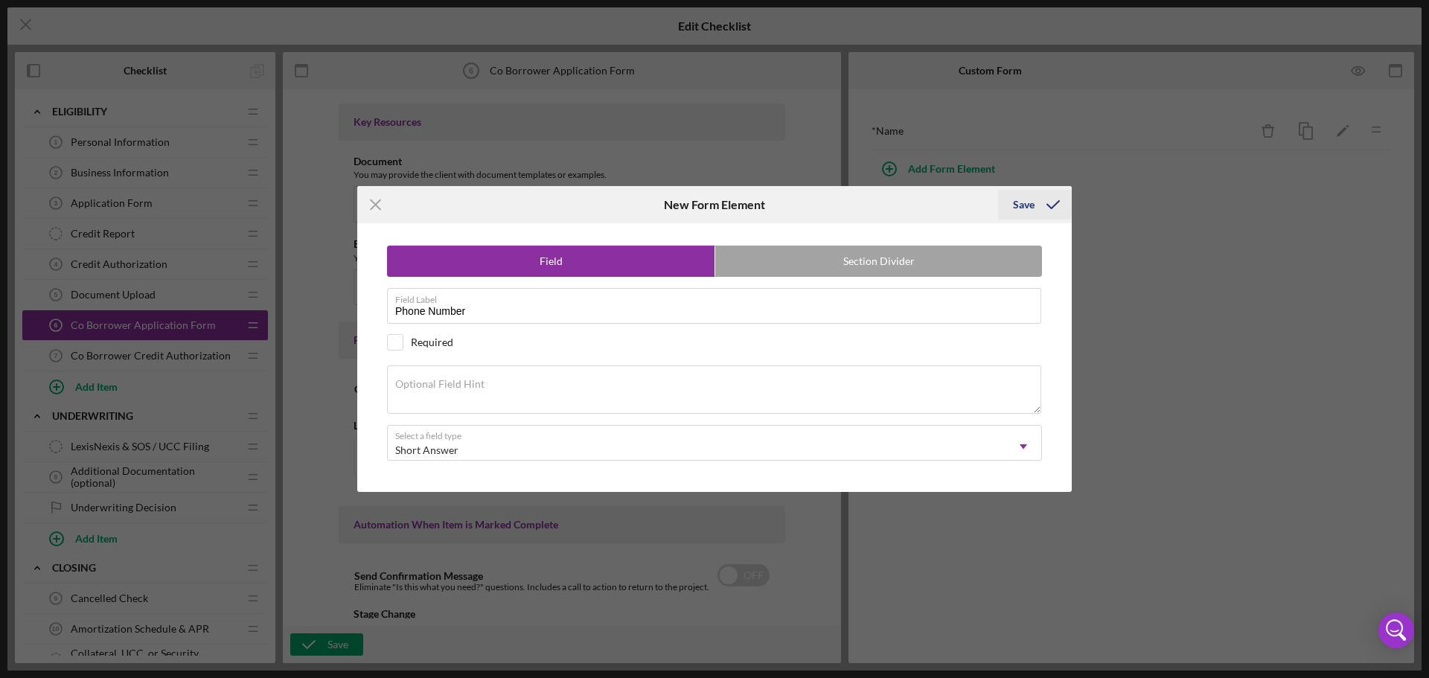
click at [1030, 208] on div "Save" at bounding box center [1024, 205] width 22 height 30
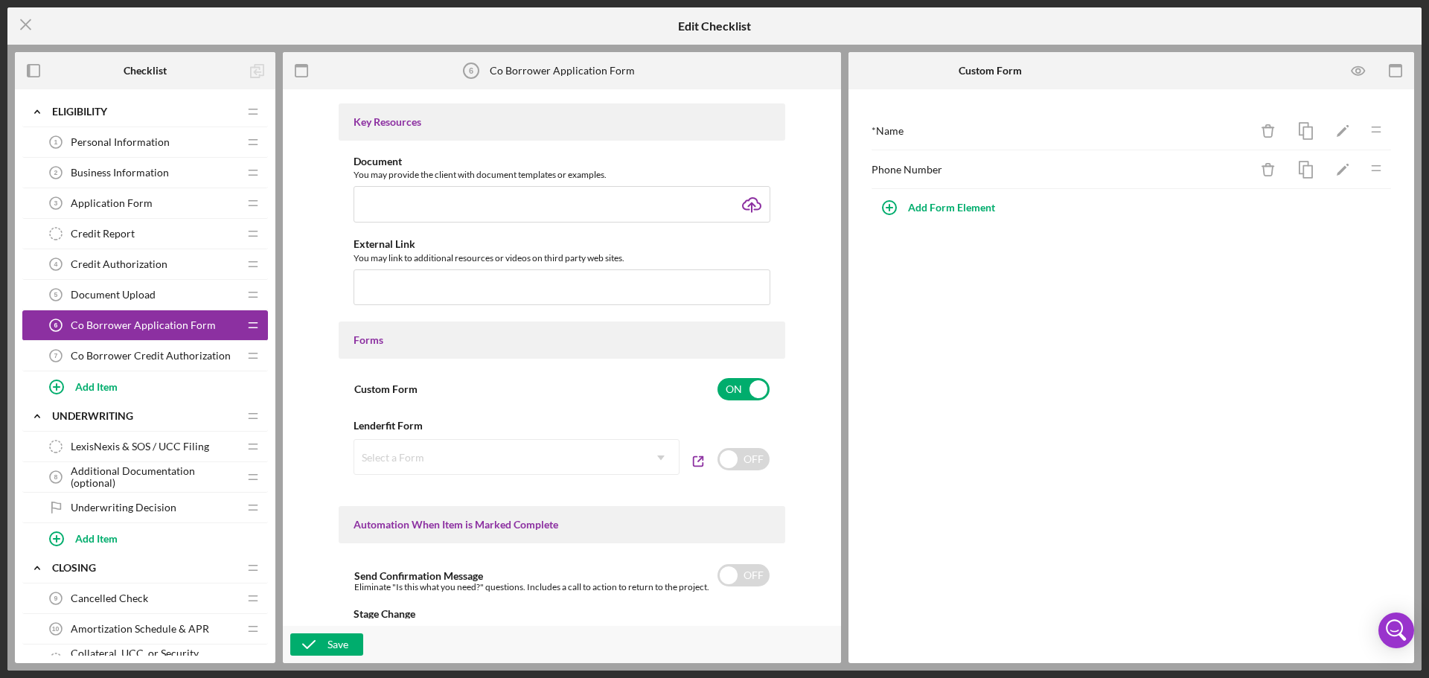
click at [890, 172] on div "Phone Number" at bounding box center [1060, 170] width 378 height 12
click at [1330, 174] on icon "Icon/Edit" at bounding box center [1342, 169] width 33 height 33
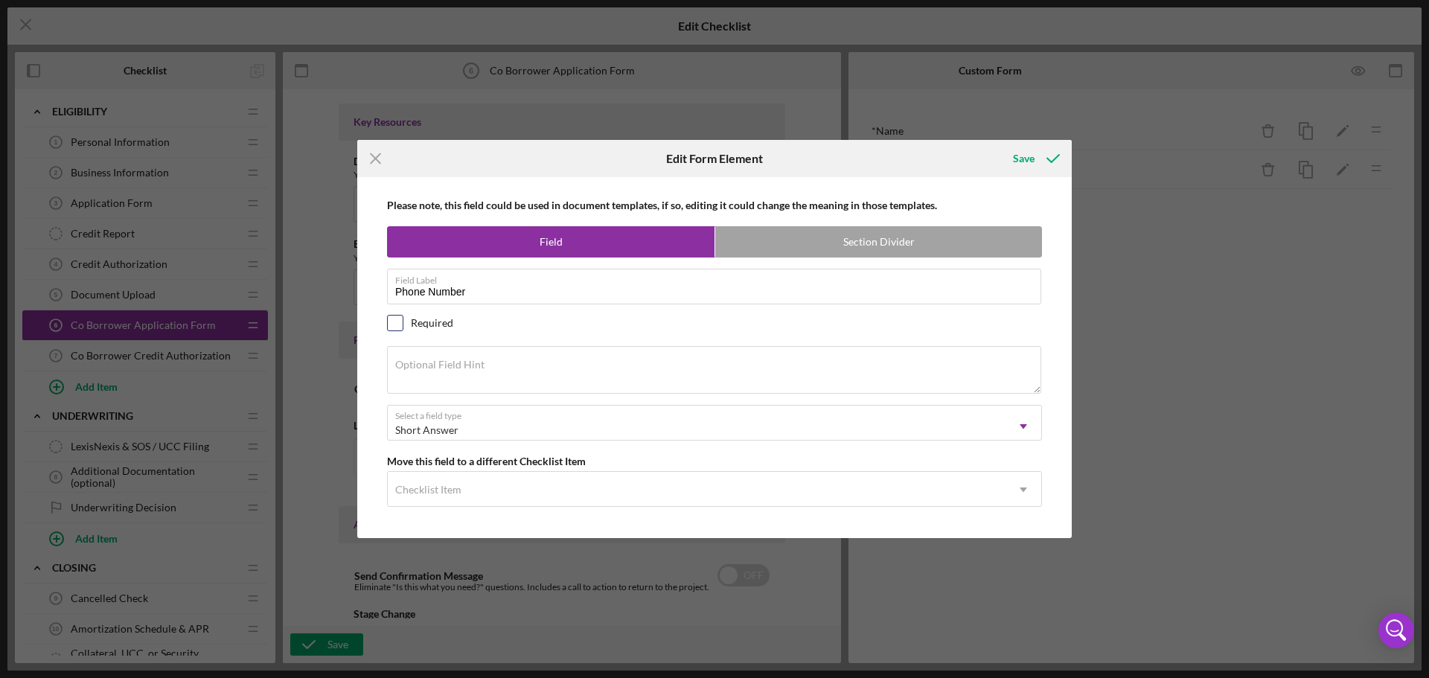
click at [392, 324] on input "checkbox" at bounding box center [395, 322] width 15 height 15
checkbox input "true"
click at [1030, 161] on div "Save" at bounding box center [1024, 159] width 22 height 30
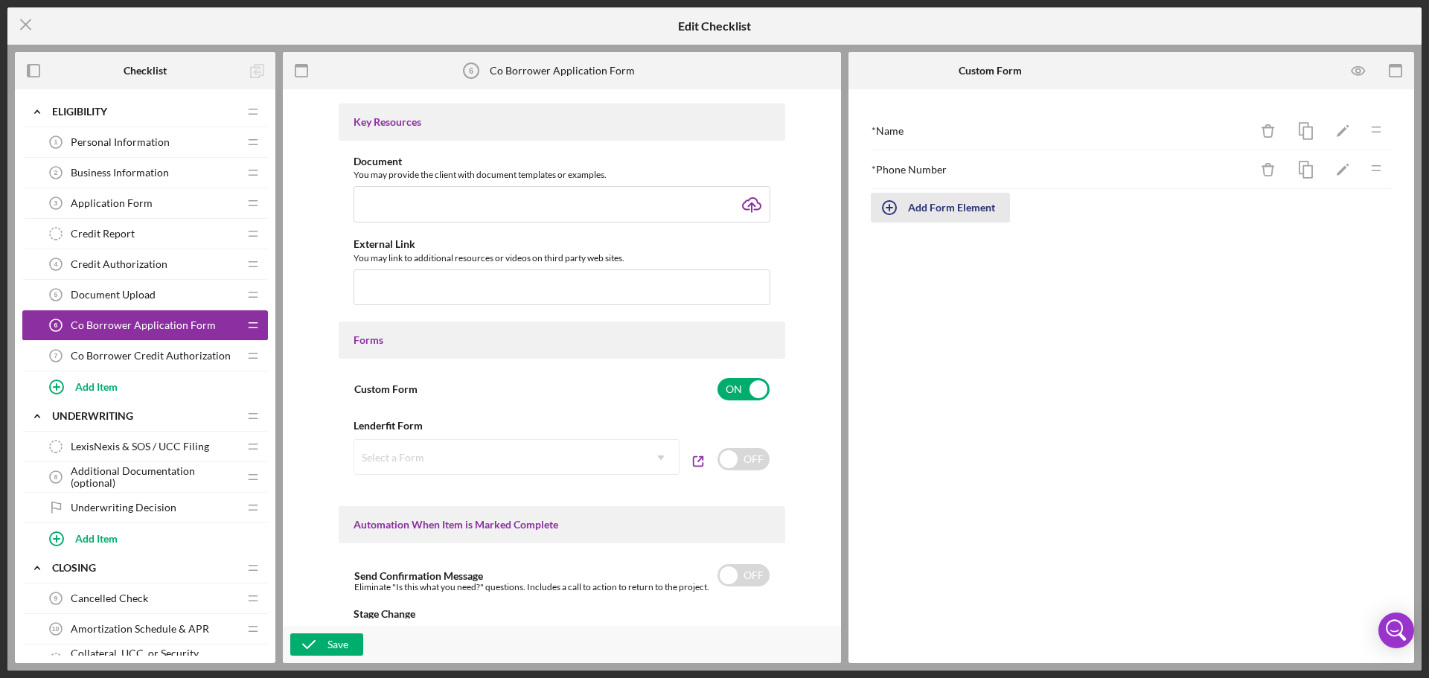
click at [968, 205] on div "Add Form Element" at bounding box center [951, 208] width 87 height 30
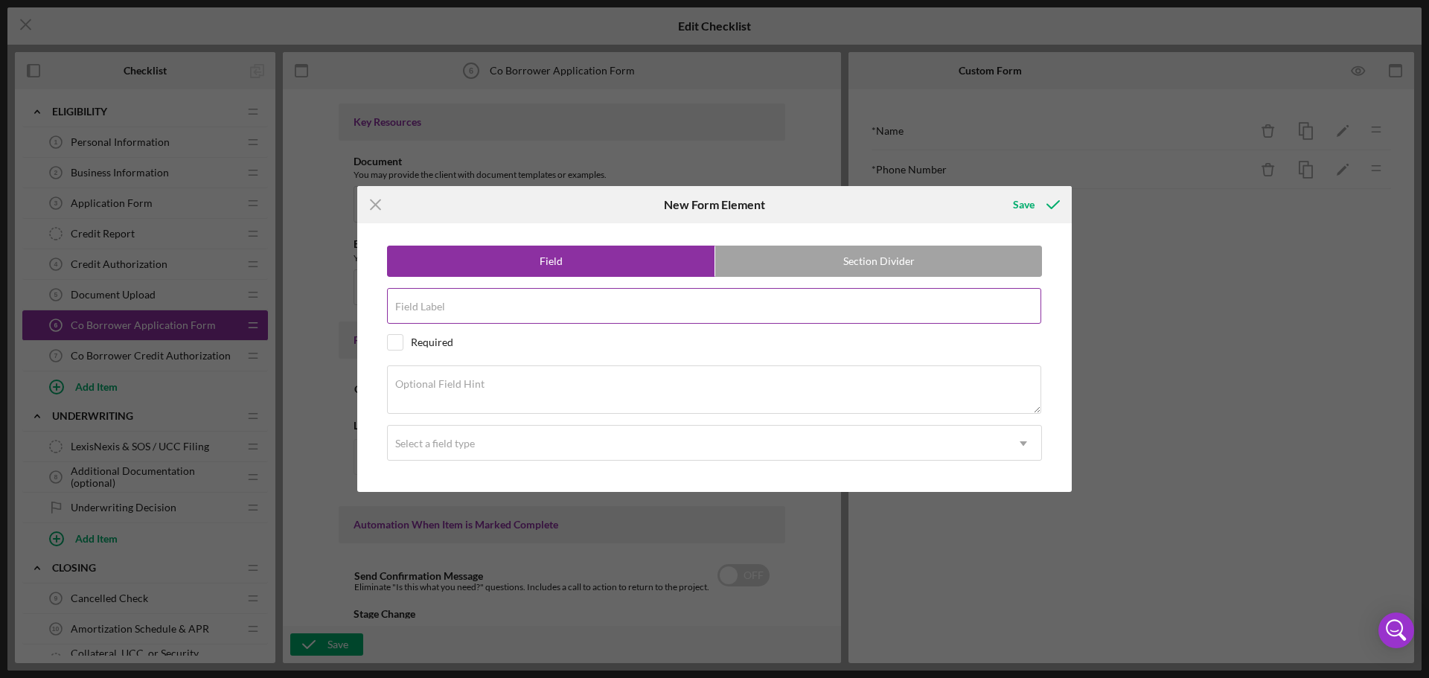
click at [733, 306] on input "Field Label" at bounding box center [714, 306] width 654 height 36
type input "Email"
click at [391, 339] on input "checkbox" at bounding box center [395, 342] width 15 height 15
checkbox input "true"
click at [1037, 195] on icon "submit" at bounding box center [1052, 204] width 37 height 37
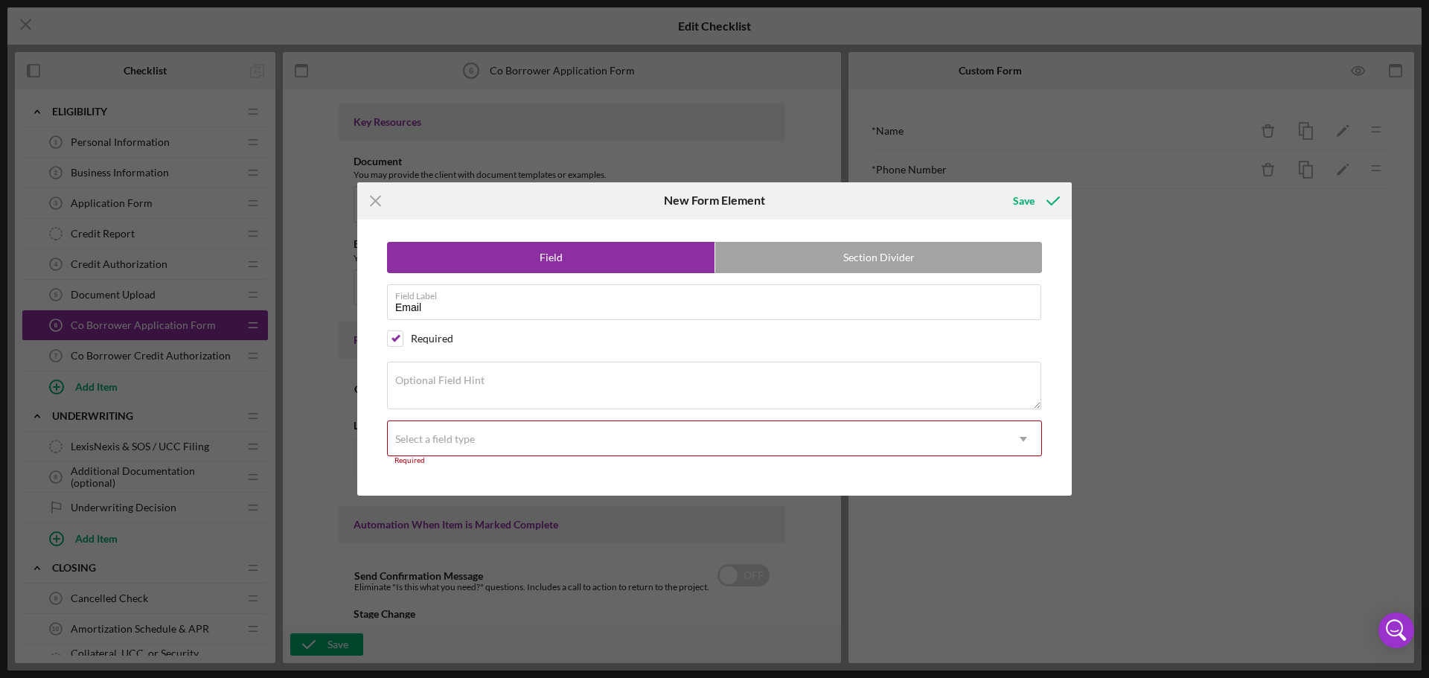
click at [569, 440] on div "Select a field type" at bounding box center [697, 439] width 618 height 34
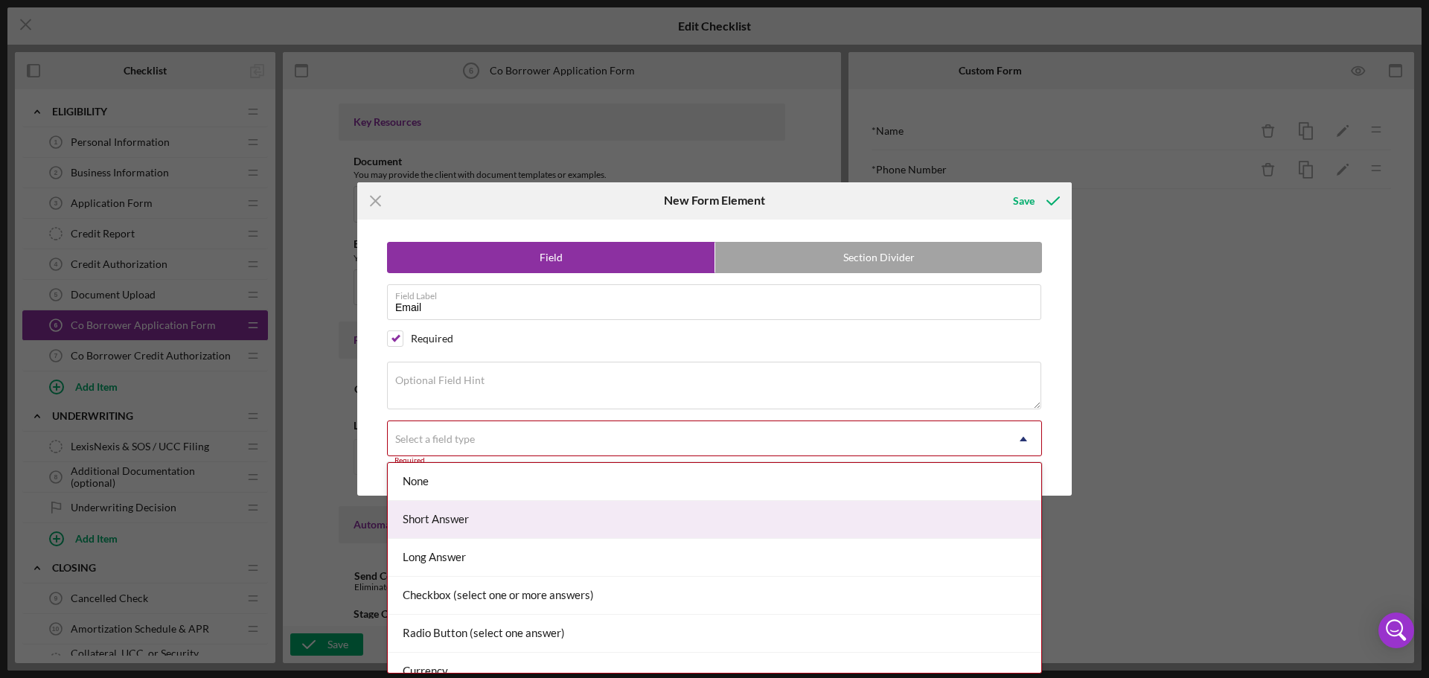
click at [535, 525] on div "Short Answer" at bounding box center [714, 520] width 653 height 38
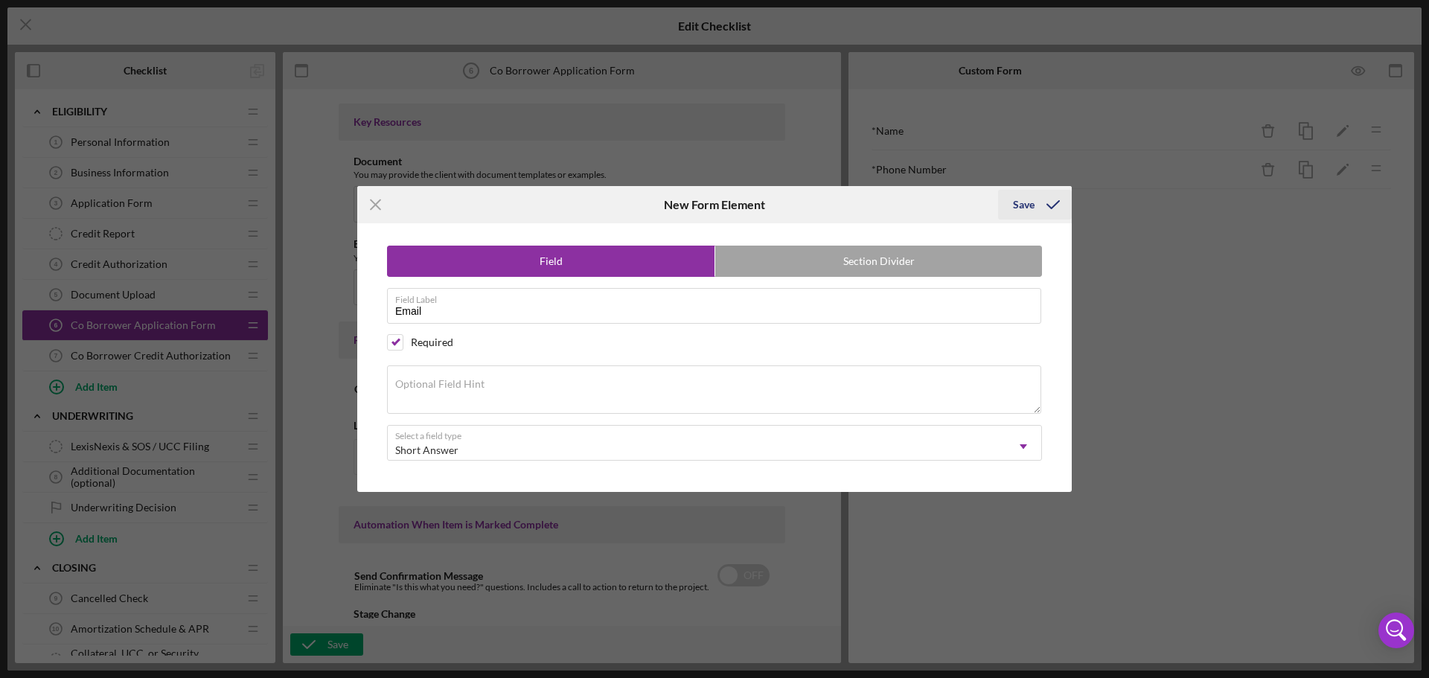
click at [1048, 209] on icon "submit" at bounding box center [1052, 204] width 37 height 37
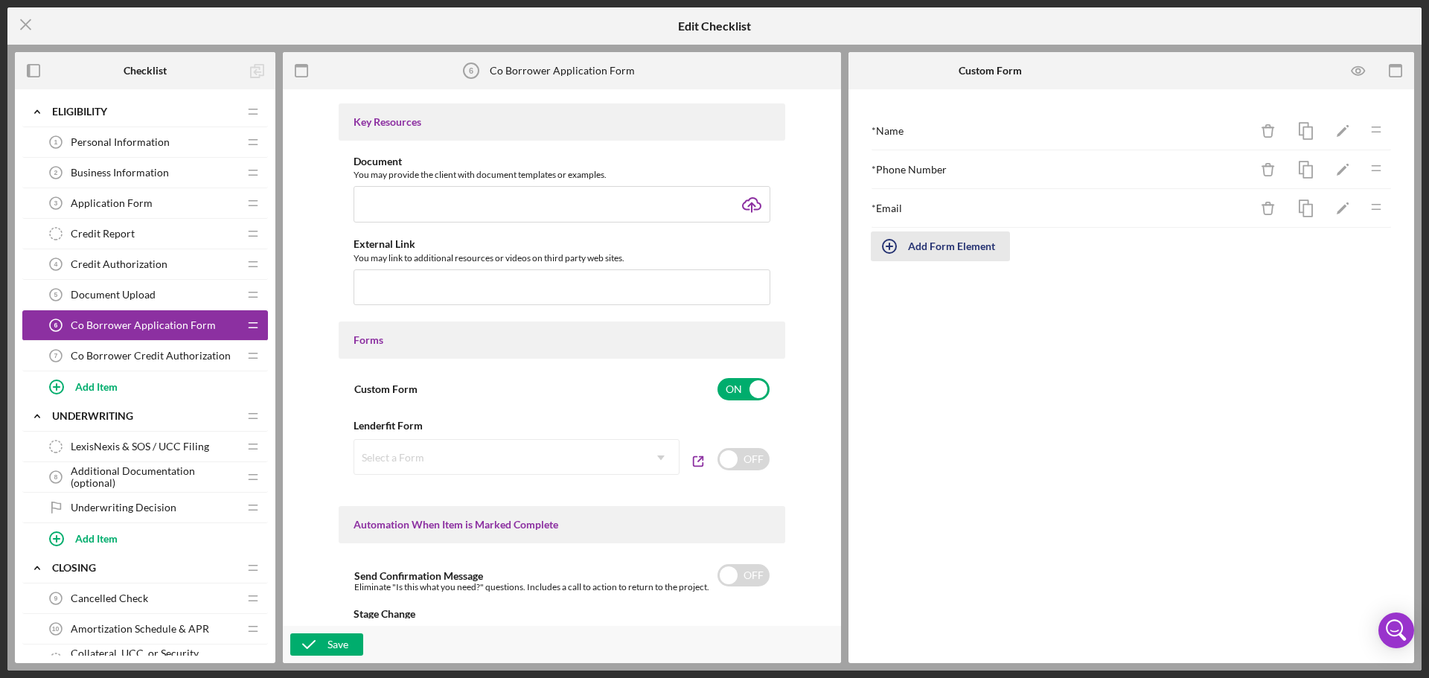
click at [962, 247] on div "Add Form Element" at bounding box center [951, 246] width 87 height 30
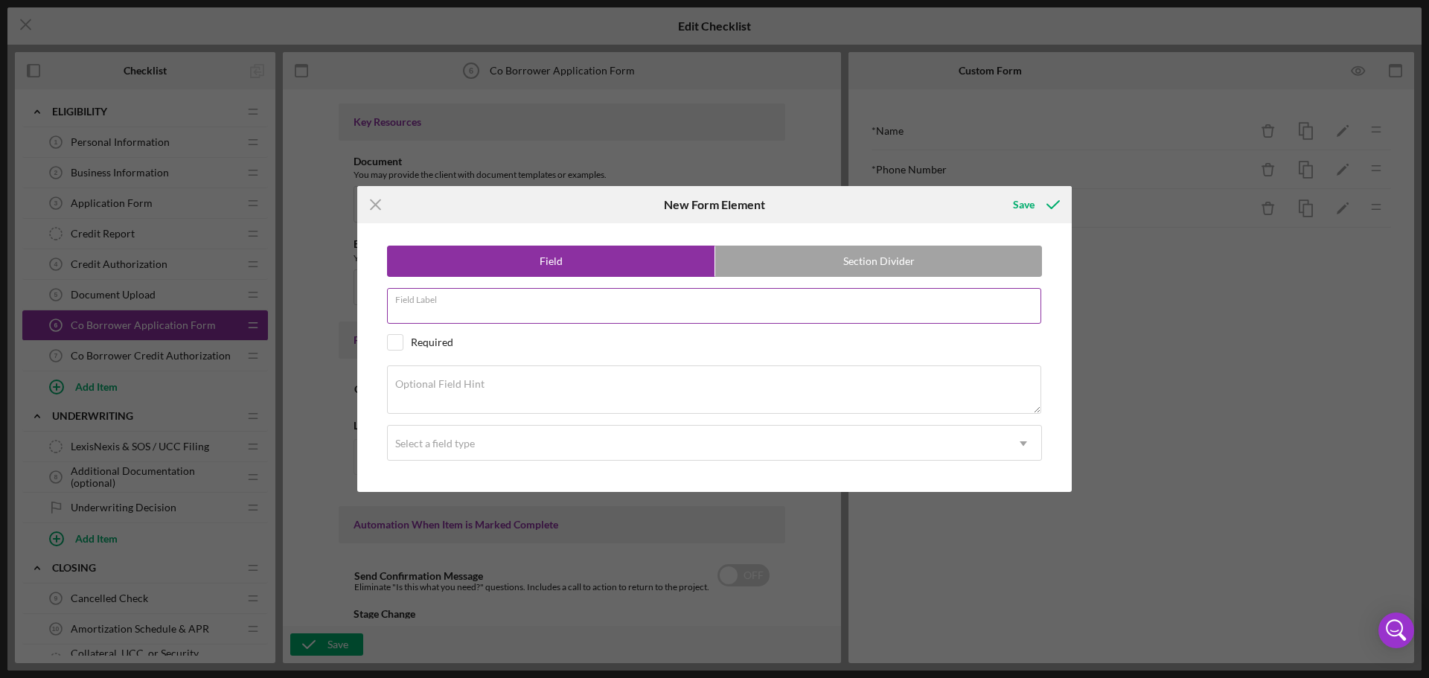
click at [563, 313] on input "Field Label" at bounding box center [714, 306] width 654 height 36
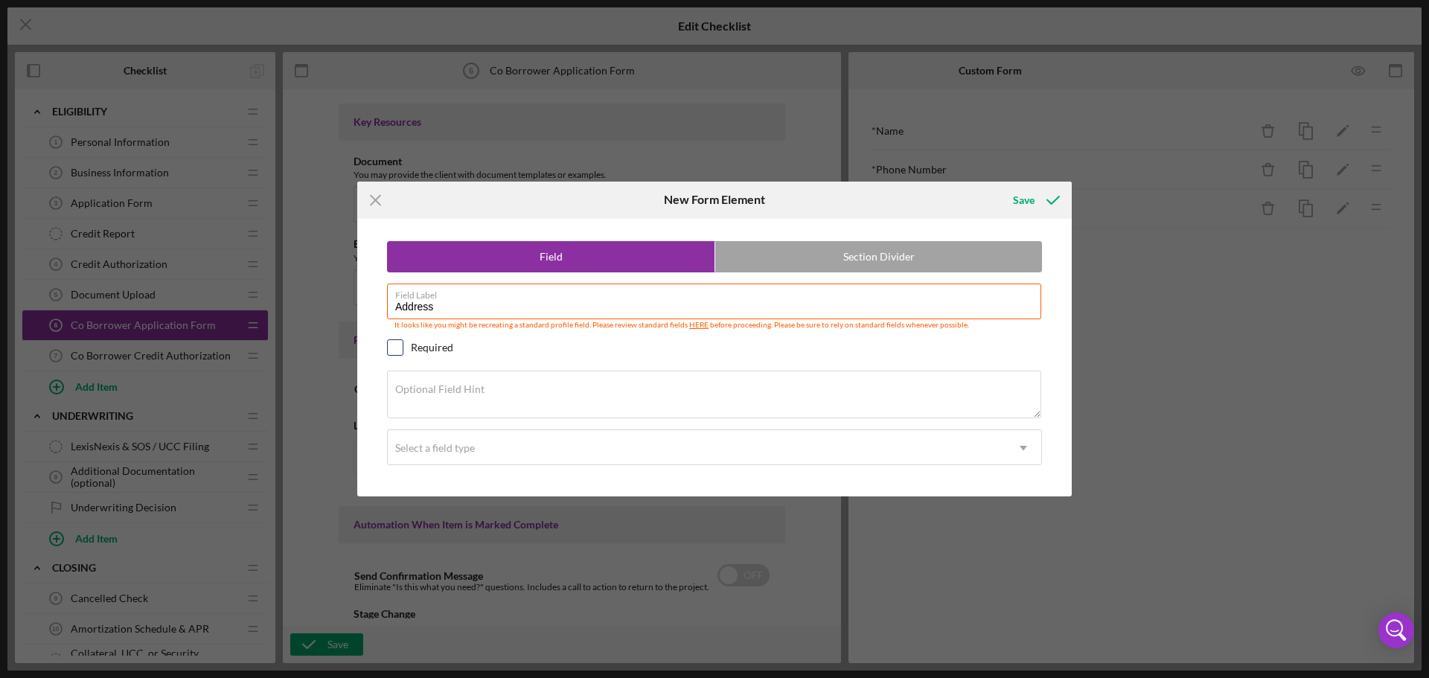
type input "Address"
click at [400, 346] on input "checkbox" at bounding box center [395, 347] width 15 height 15
checkbox input "true"
click at [606, 439] on div "Select a field type" at bounding box center [697, 448] width 618 height 34
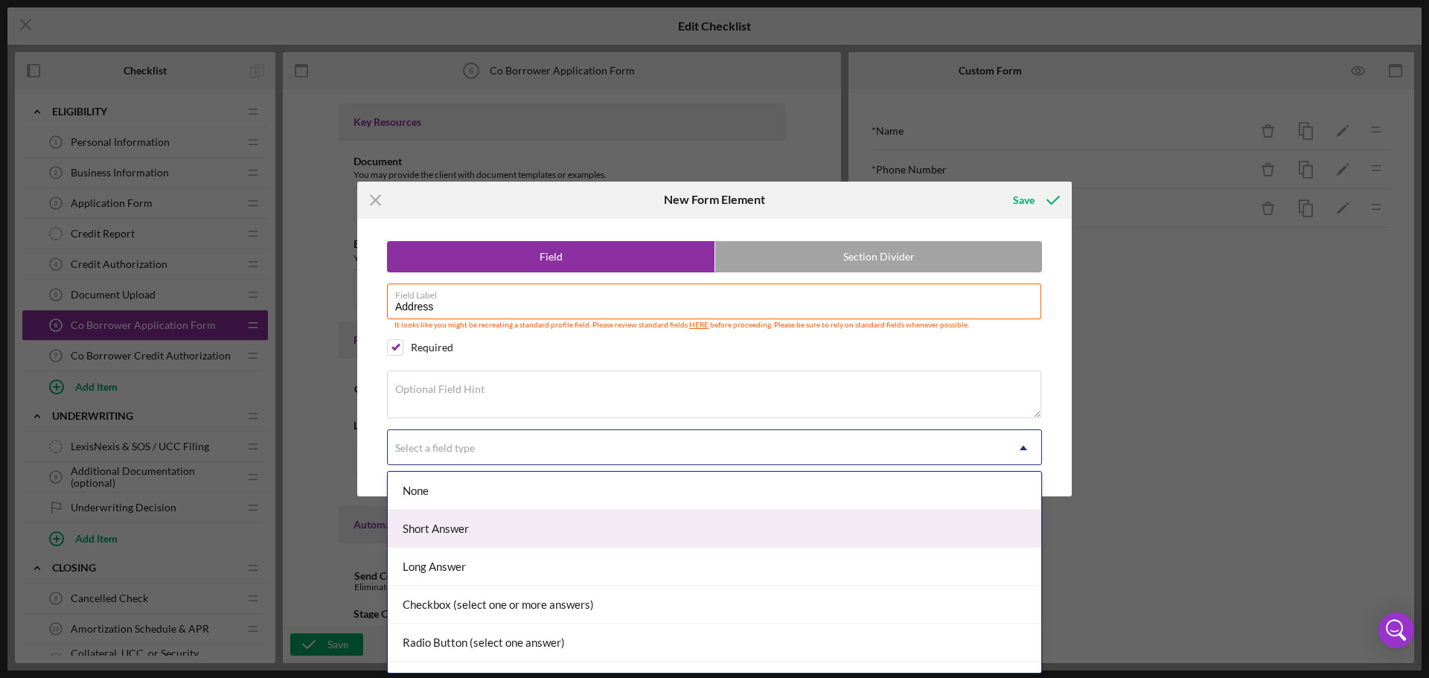
click at [580, 539] on div "Short Answer" at bounding box center [714, 529] width 653 height 38
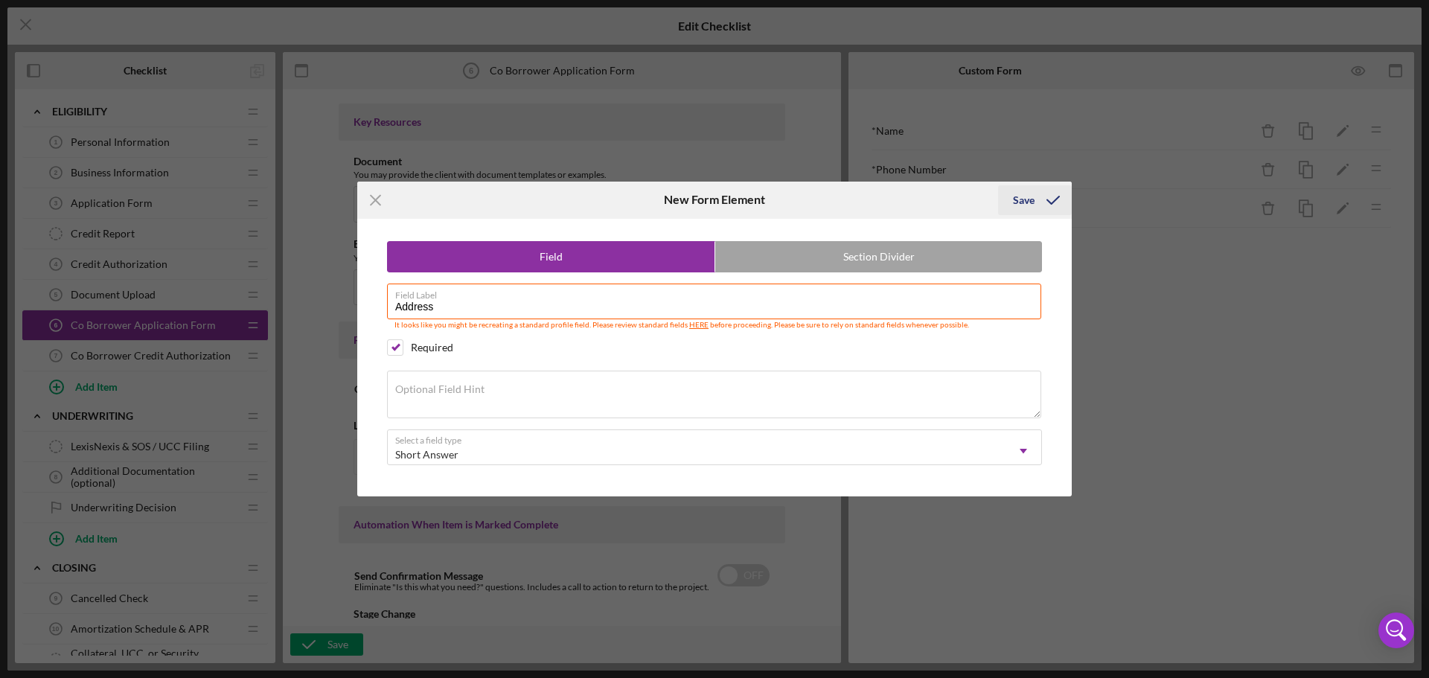
click at [1029, 199] on div "Save" at bounding box center [1024, 200] width 22 height 30
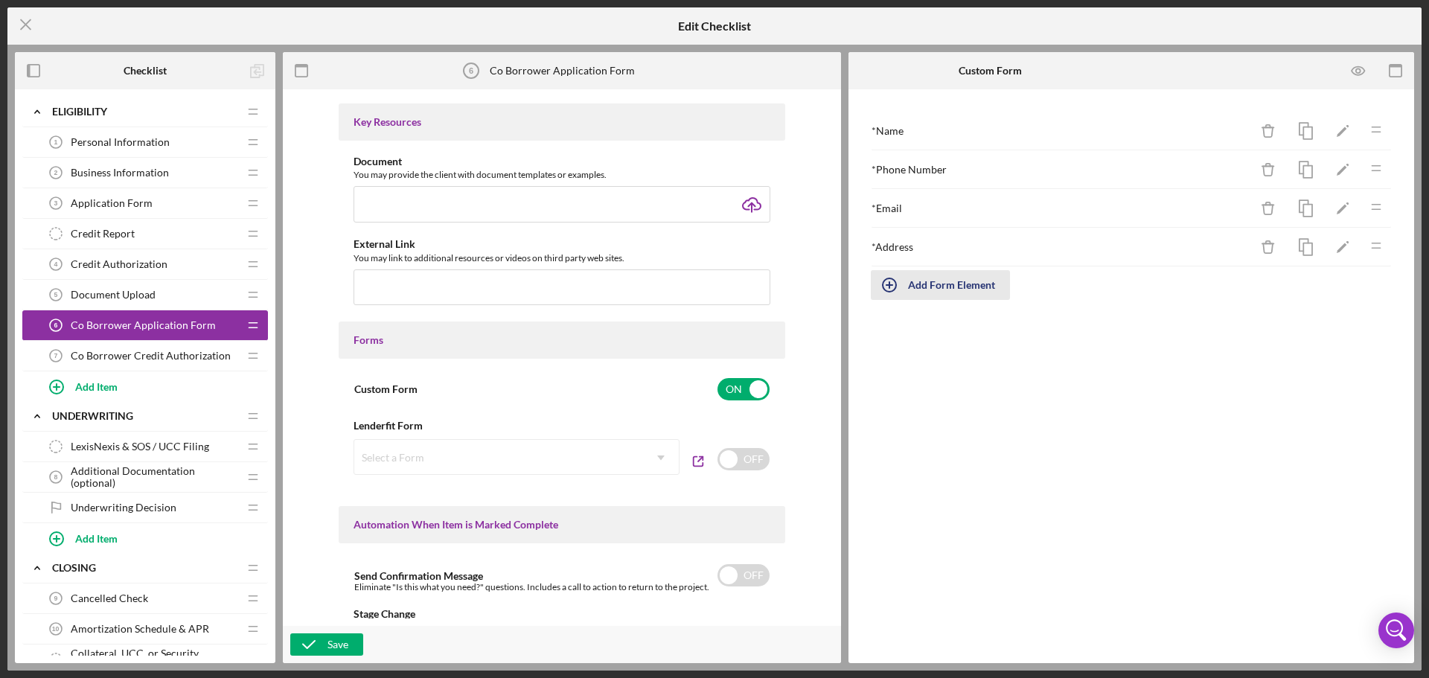
click at [909, 281] on div "Add Form Element" at bounding box center [951, 285] width 87 height 30
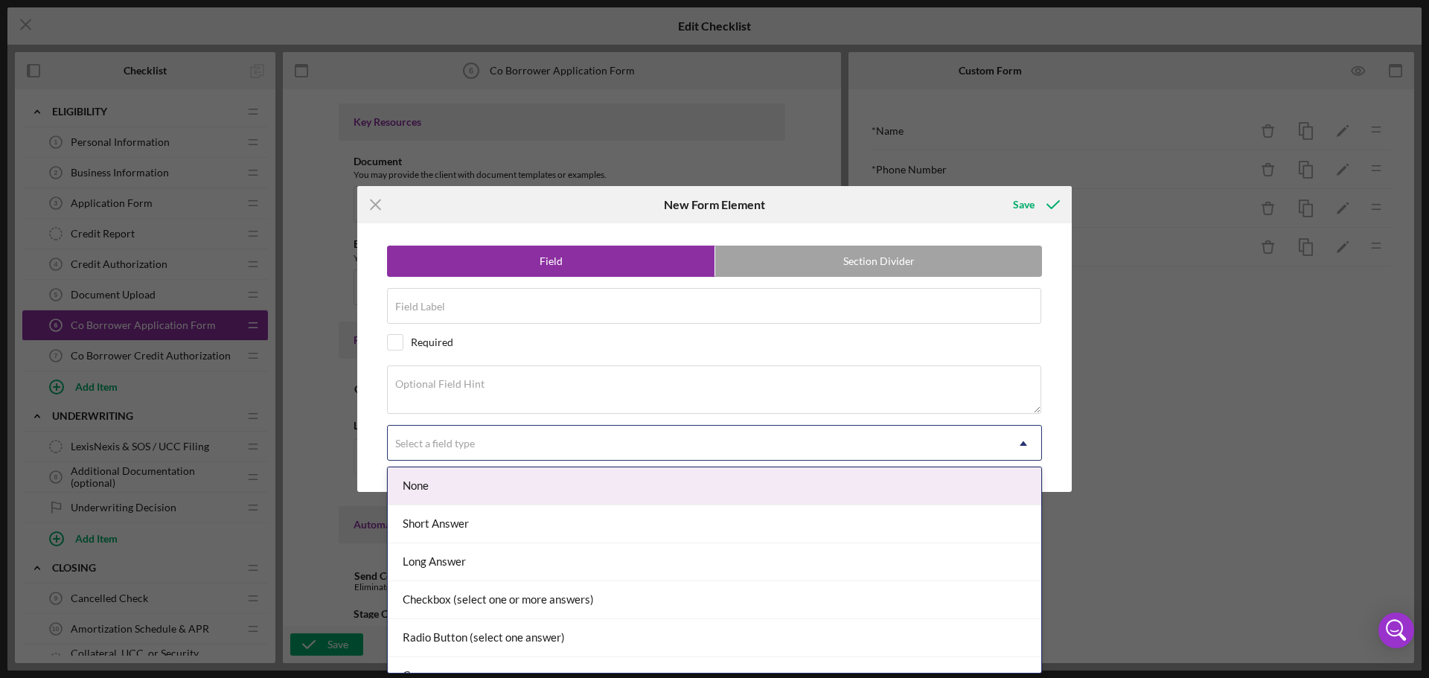
click at [535, 435] on div "Select a field type" at bounding box center [697, 443] width 618 height 34
click at [522, 299] on div "Field Label" at bounding box center [714, 306] width 655 height 37
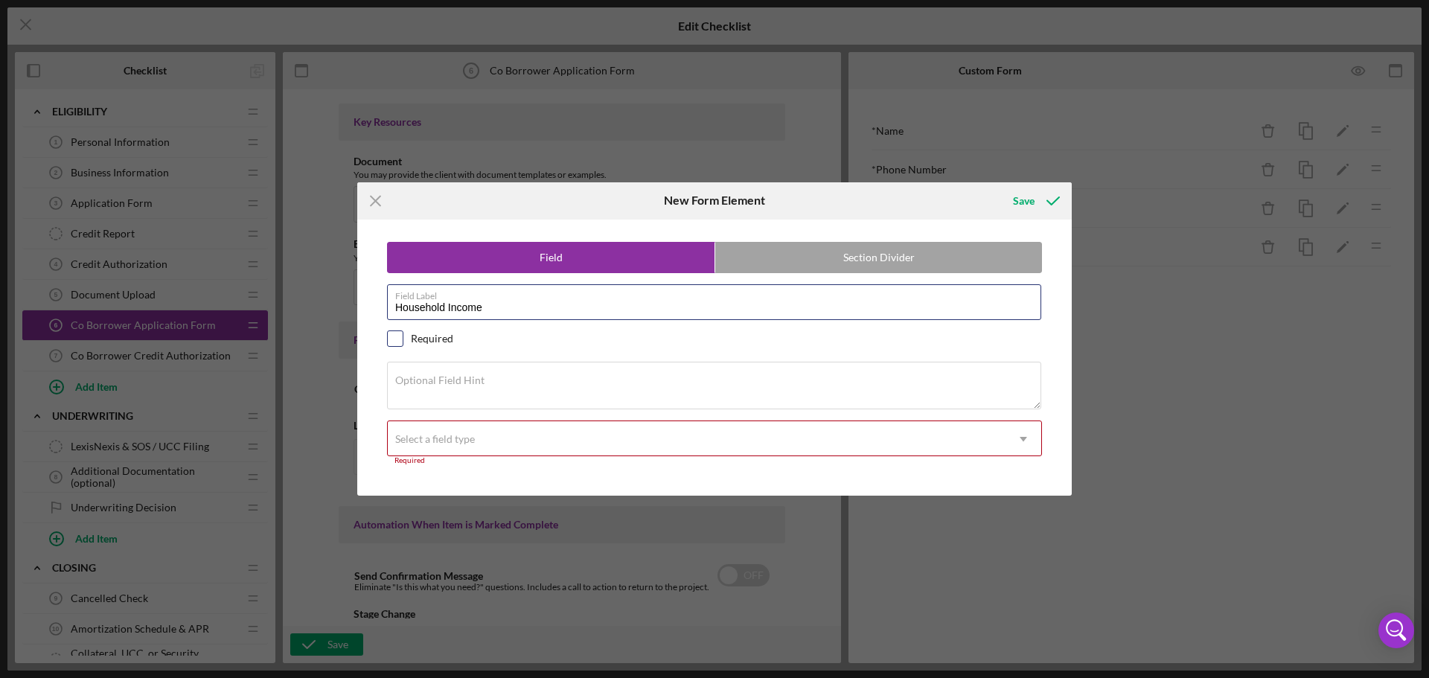
type input "Household Income"
click at [397, 342] on input "checkbox" at bounding box center [395, 338] width 15 height 15
checkbox input "true"
click at [429, 435] on div "Select a field type" at bounding box center [435, 439] width 80 height 12
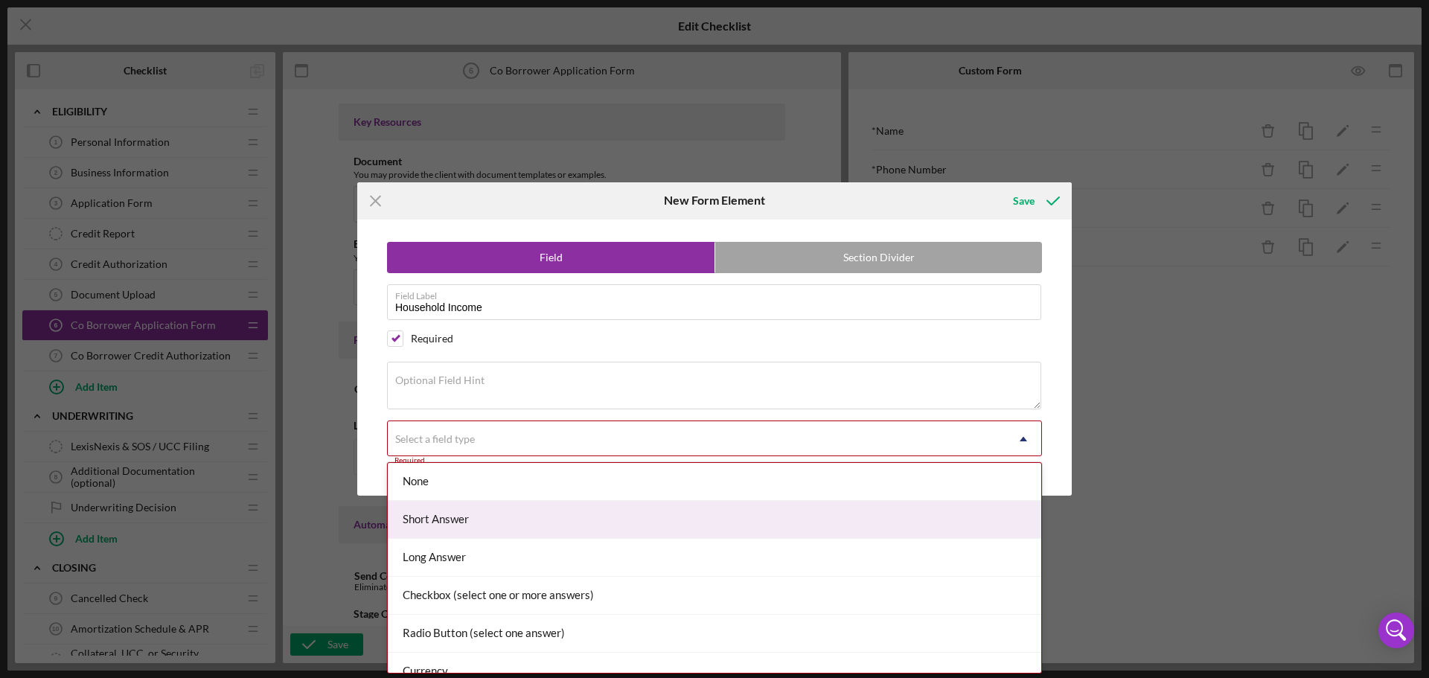
click at [431, 518] on div "Short Answer" at bounding box center [714, 520] width 653 height 38
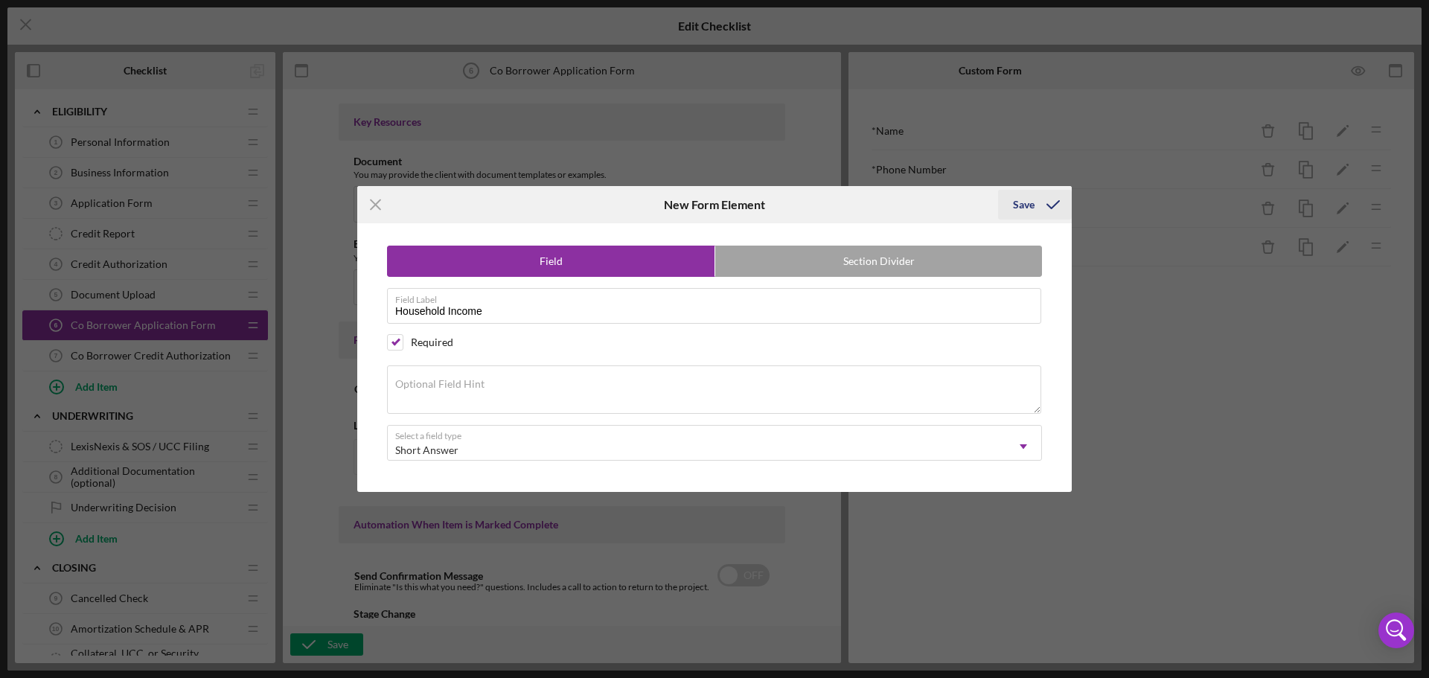
click at [1020, 206] on div "Save" at bounding box center [1024, 205] width 22 height 30
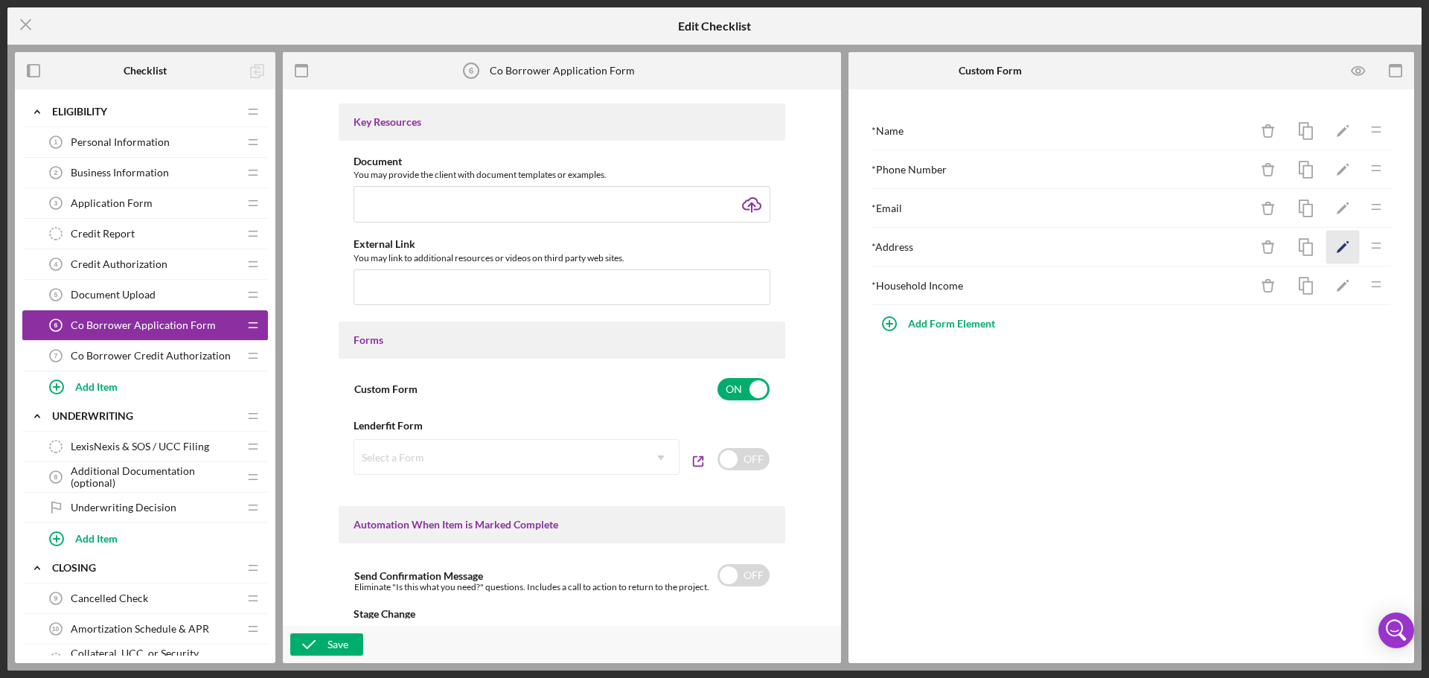
click at [1348, 253] on icon "Icon/Edit" at bounding box center [1342, 247] width 33 height 33
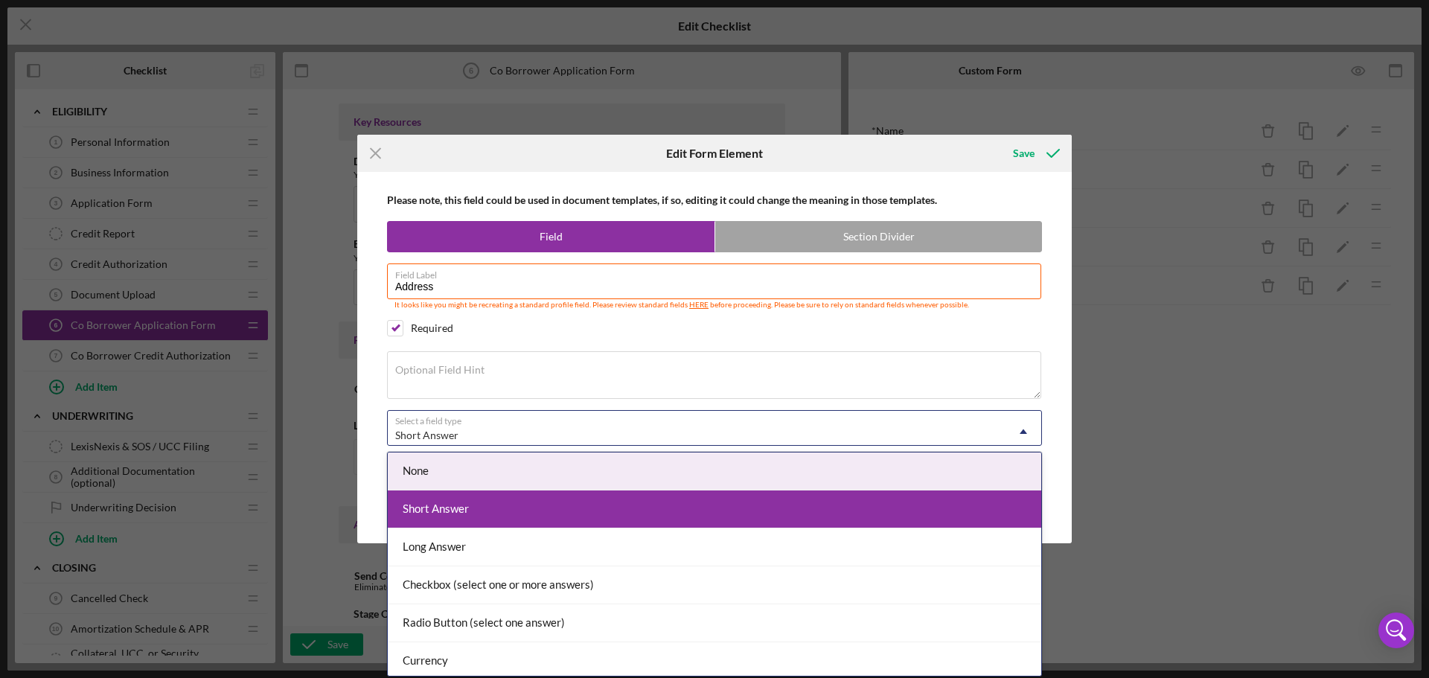
click at [479, 429] on div "Short Answer" at bounding box center [697, 435] width 618 height 34
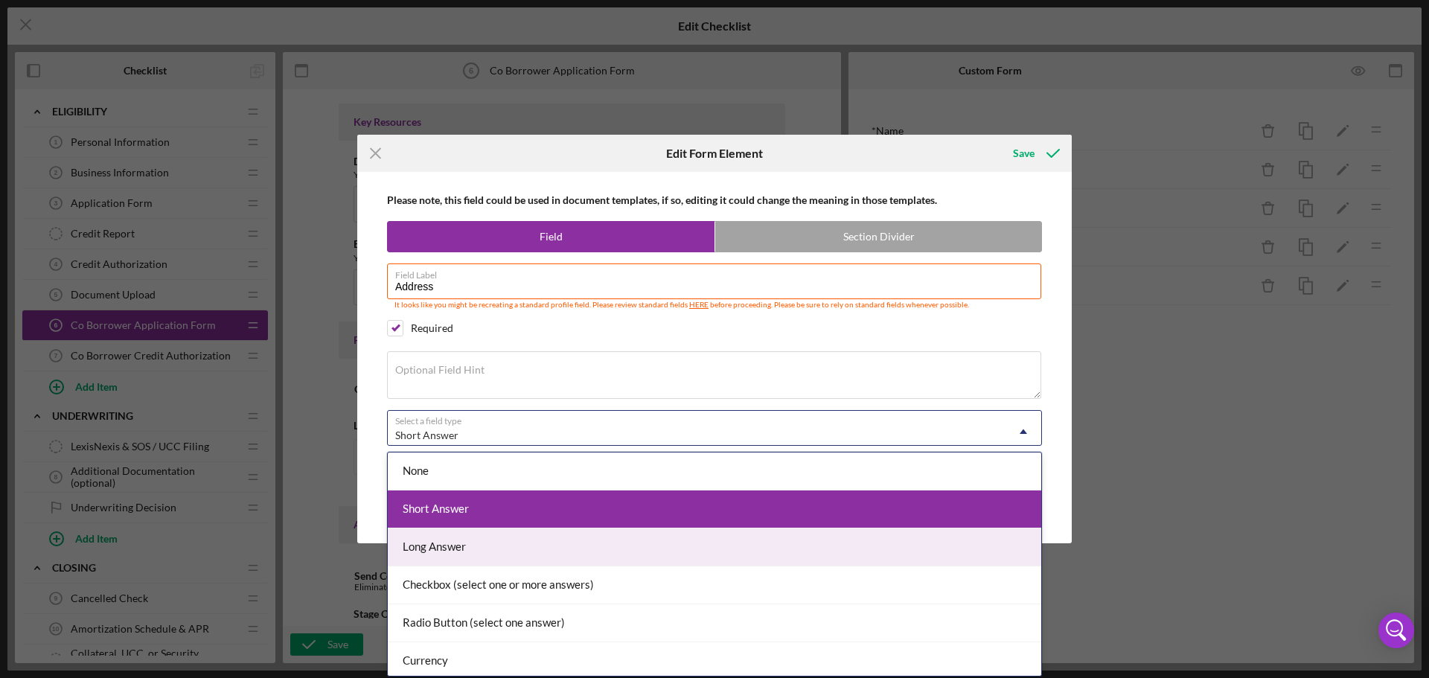
click at [476, 545] on div "Long Answer" at bounding box center [714, 547] width 653 height 38
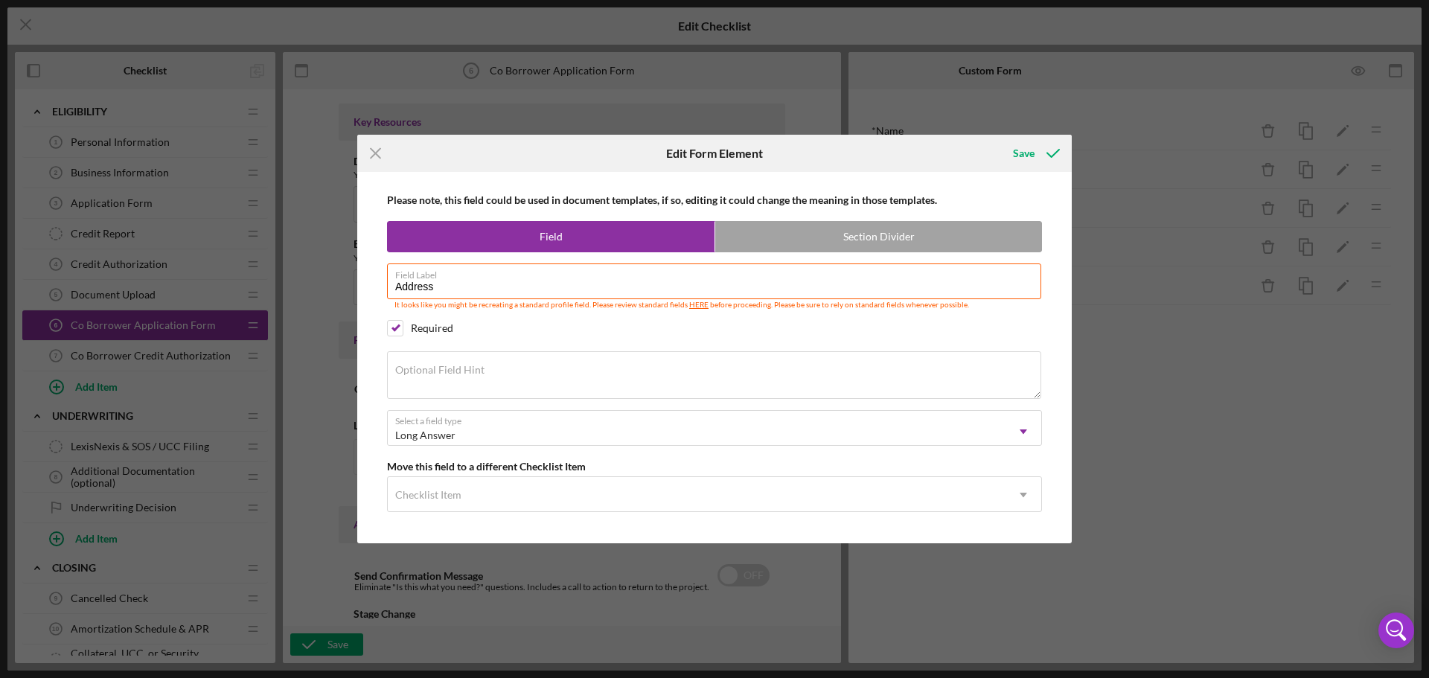
drag, startPoint x: 712, startPoint y: 525, endPoint x: 720, endPoint y: 515, distance: 12.7
click at [713, 523] on div "Please note, this field could be used in document templates, if so, editing it …" at bounding box center [714, 357] width 699 height 371
click at [1016, 155] on div "Save" at bounding box center [1024, 153] width 22 height 30
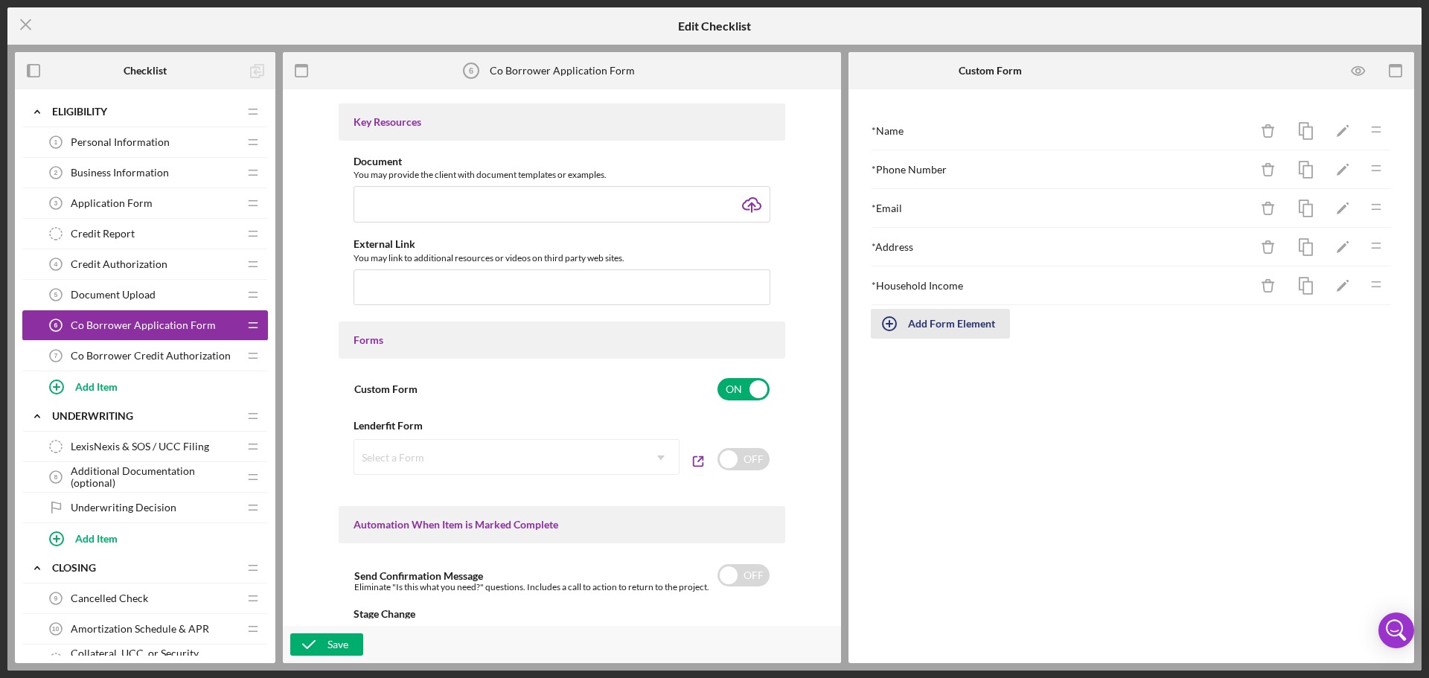
click at [933, 320] on div "Add Form Element" at bounding box center [951, 324] width 87 height 30
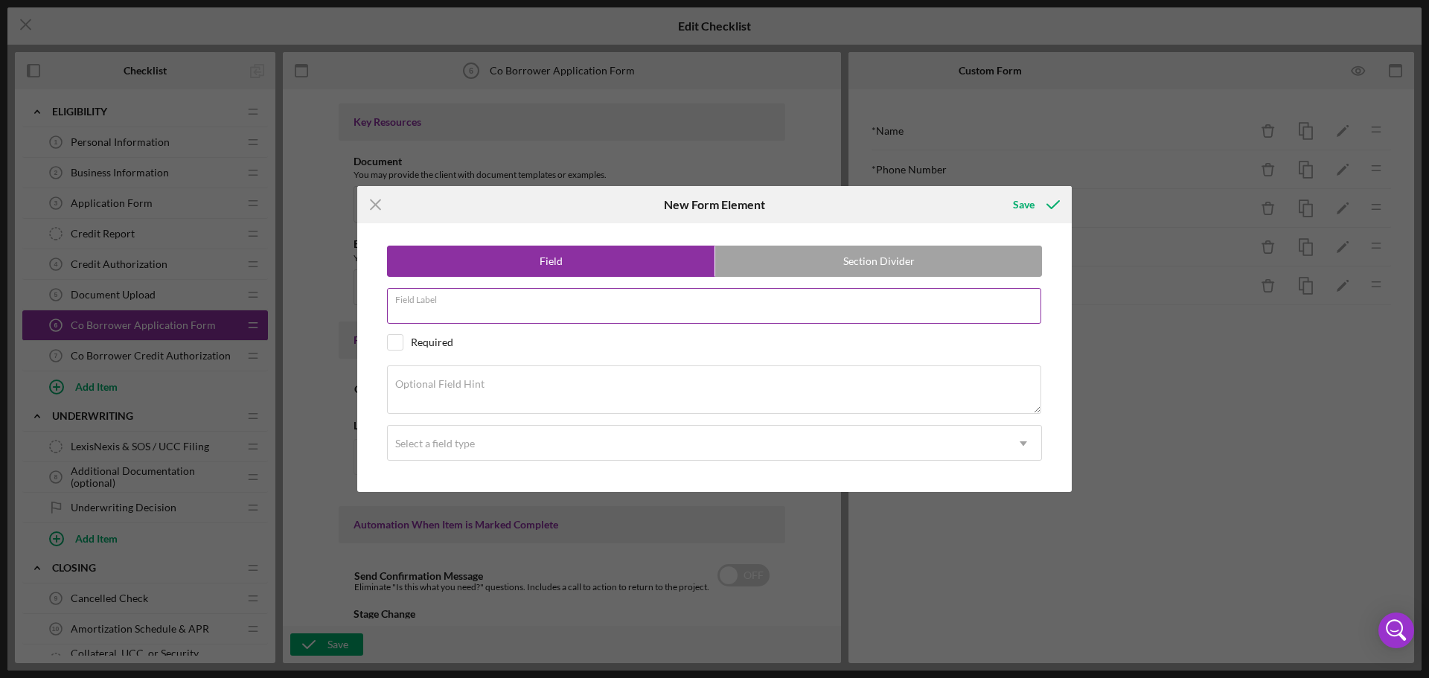
click at [480, 310] on input "Field Label" at bounding box center [714, 306] width 654 height 36
type input "Race"
click at [551, 347] on div "Required" at bounding box center [714, 342] width 655 height 16
click at [383, 339] on div "Field Section Divider Field Label Race Required Optional Field Hint Select a fi…" at bounding box center [714, 357] width 699 height 268
click at [396, 341] on input "checkbox" at bounding box center [395, 342] width 15 height 15
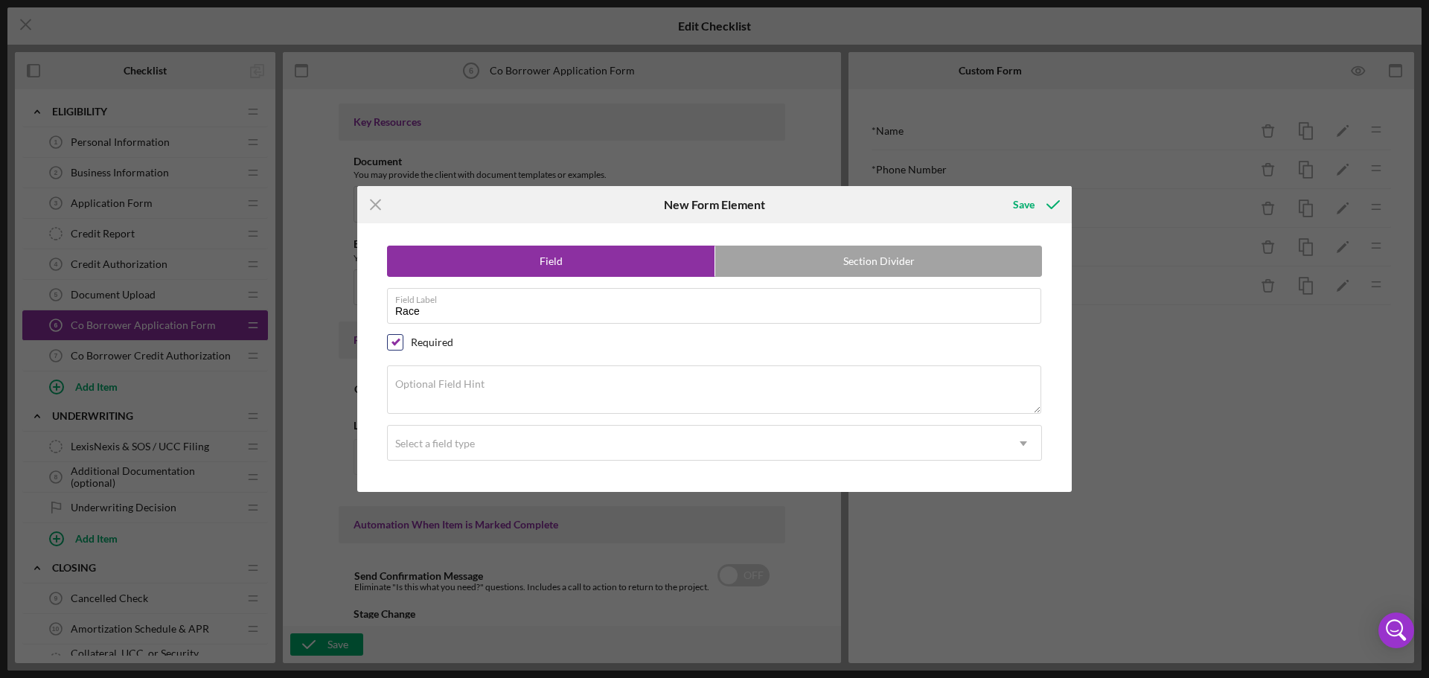
checkbox input "false"
click at [439, 445] on div "Select a field type" at bounding box center [435, 443] width 80 height 12
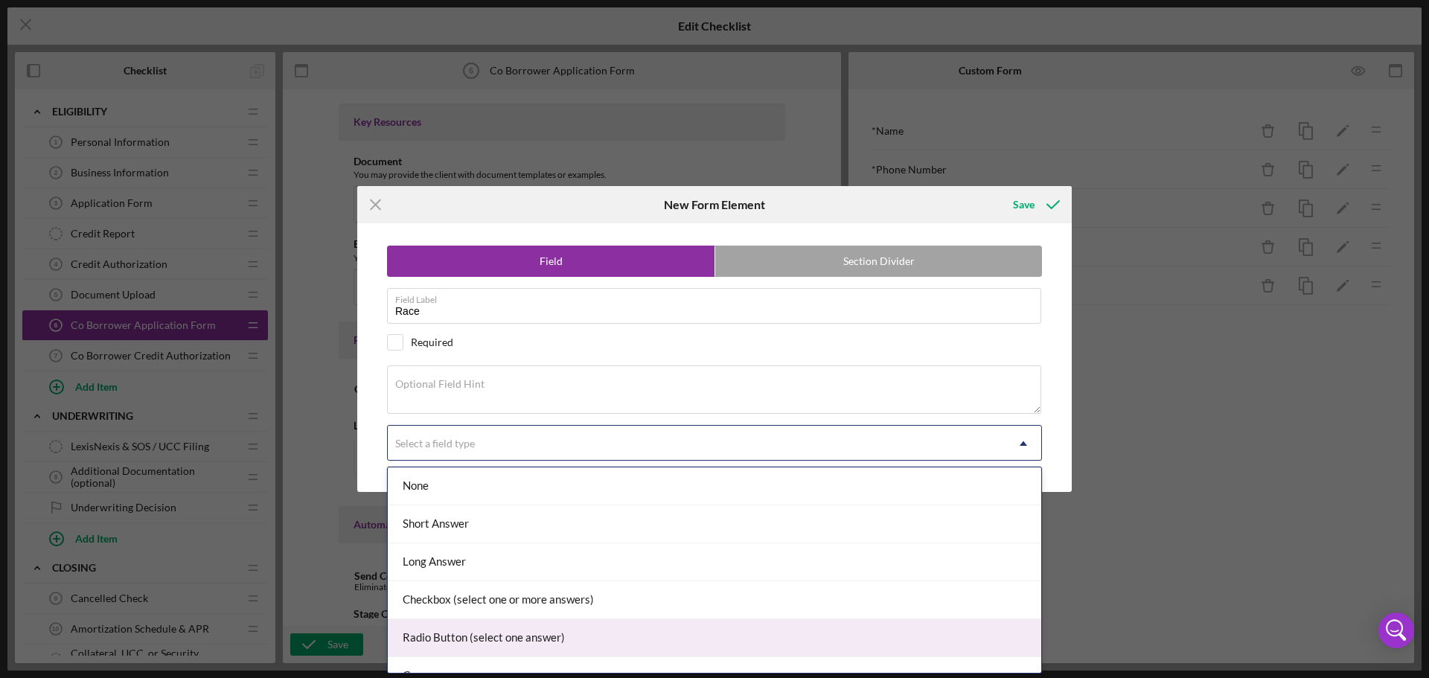
click at [464, 638] on div "Radio Button (select one answer)" at bounding box center [714, 638] width 653 height 38
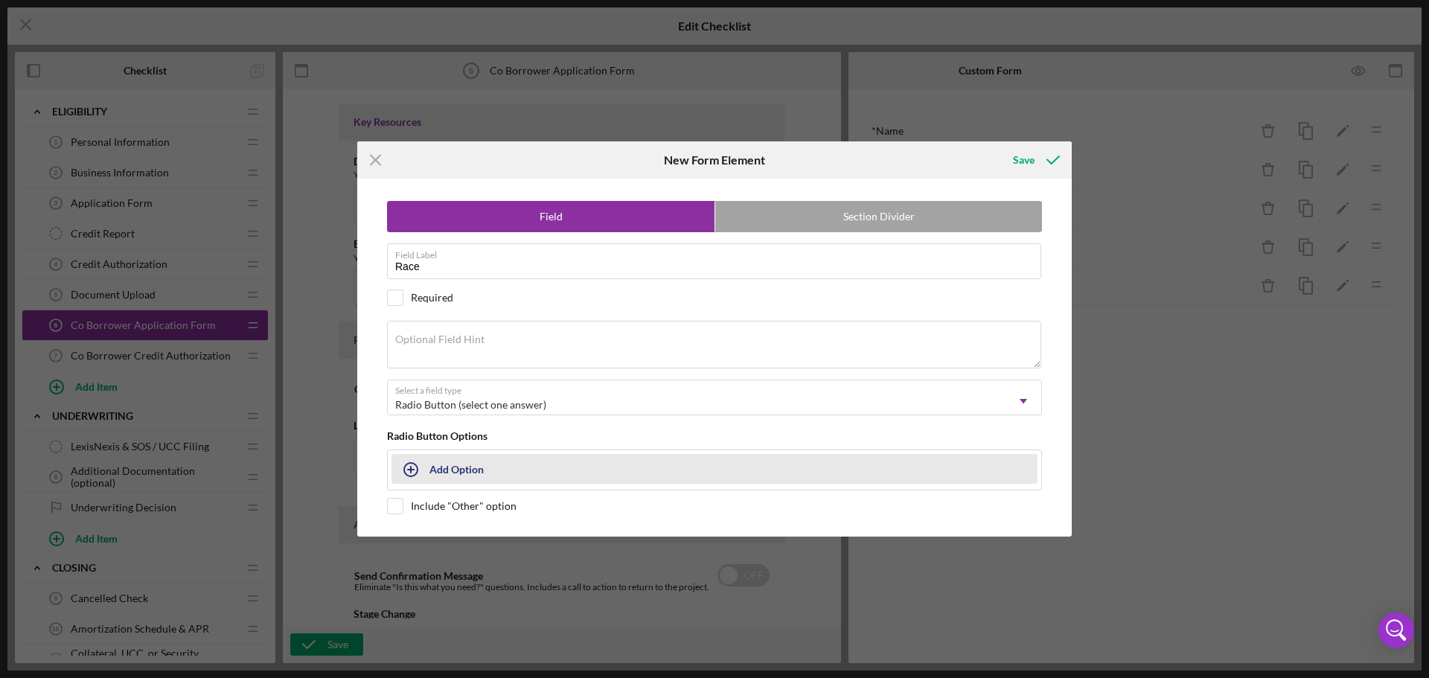
click at [461, 469] on div "Add Option" at bounding box center [456, 469] width 54 height 28
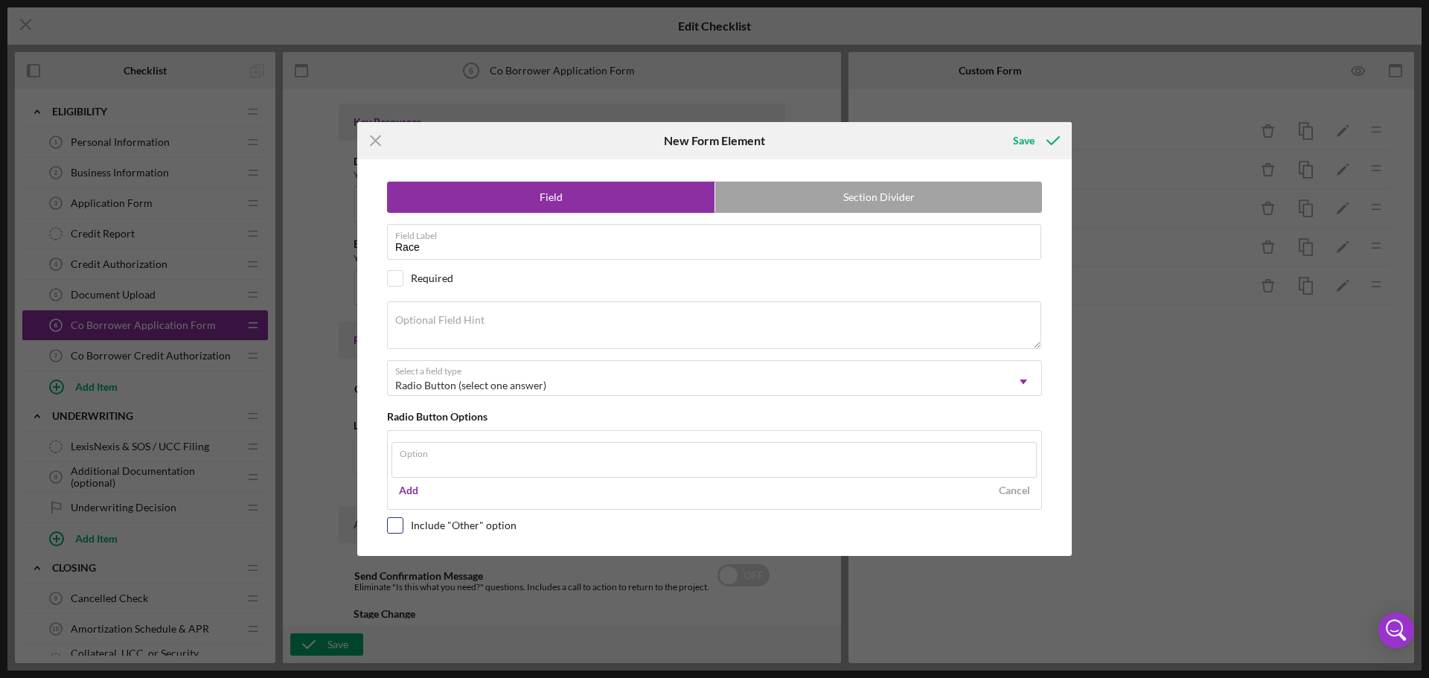
click at [391, 529] on div "Field Section Divider Field Label Race Required Optional Field Hint Select a fi…" at bounding box center [714, 357] width 699 height 397
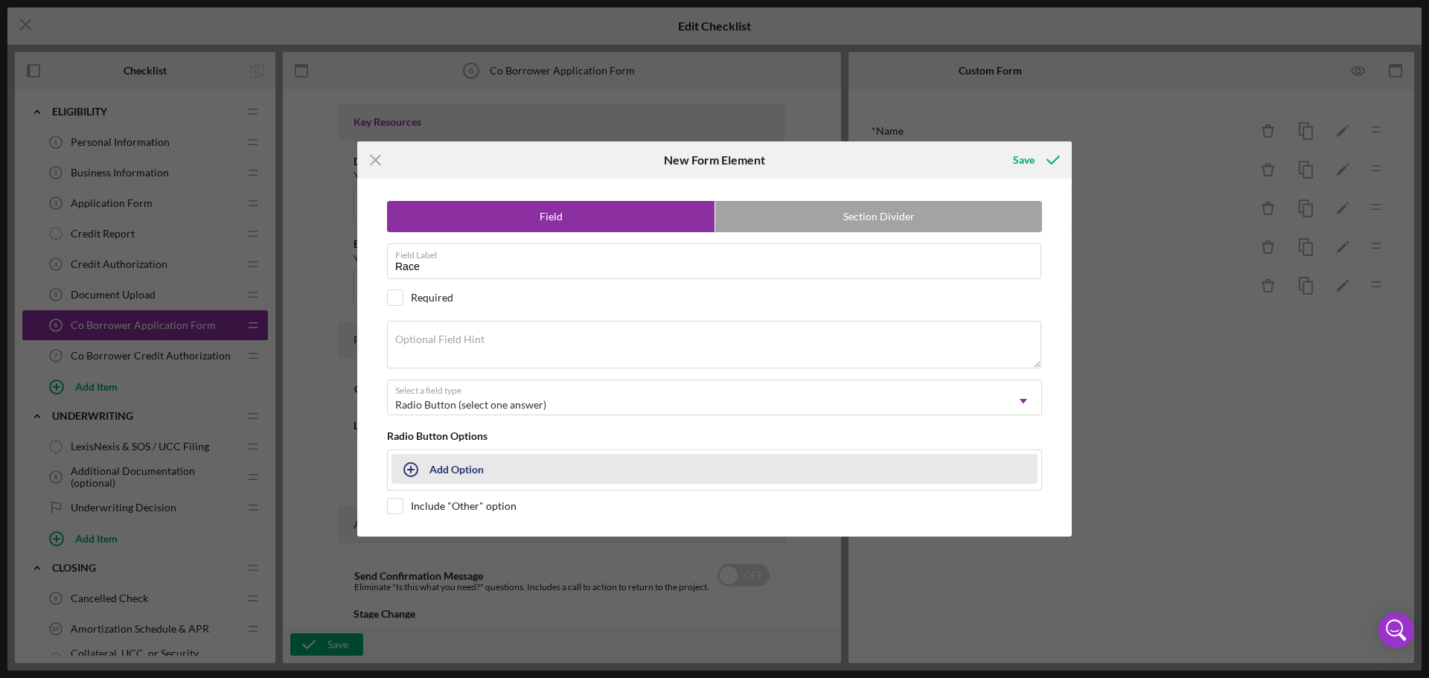
click at [428, 466] on icon "button" at bounding box center [410, 469] width 37 height 37
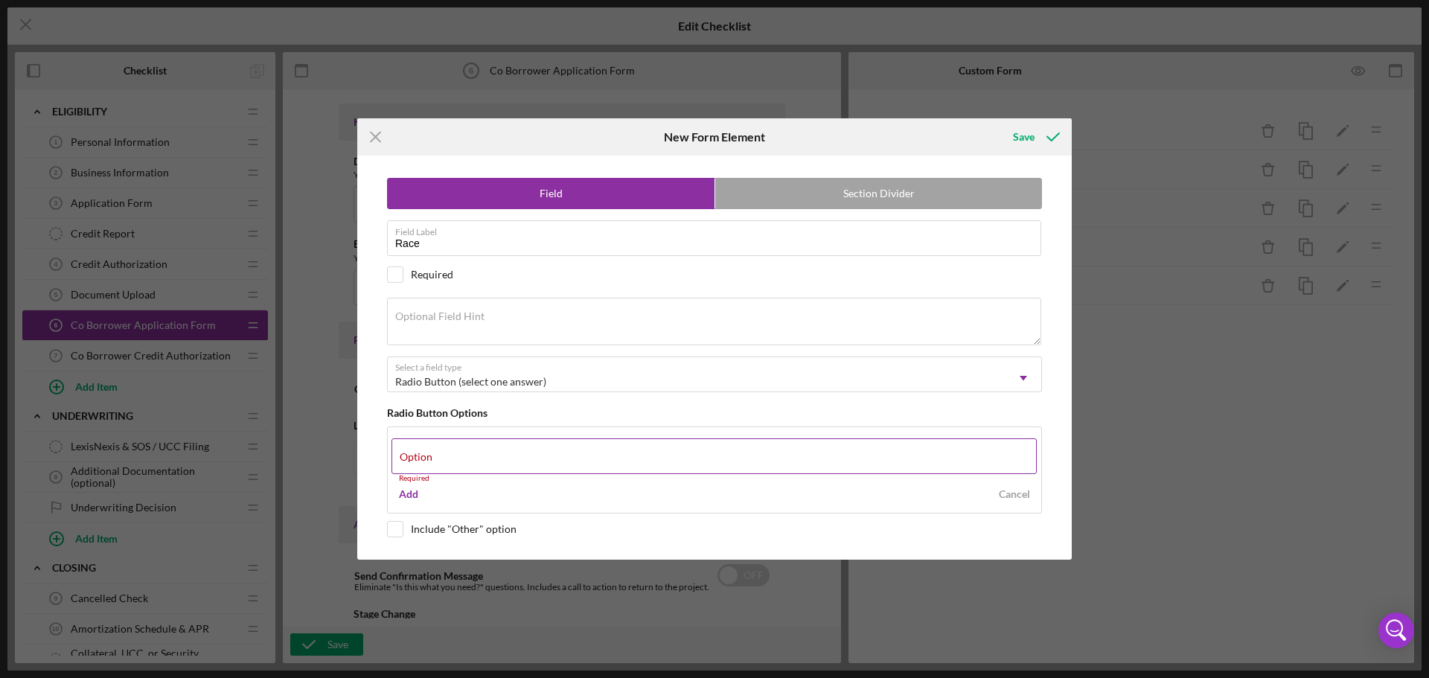
click at [452, 461] on div "Option Required" at bounding box center [714, 460] width 646 height 45
paste input "[DEMOGRAPHIC_DATA] or [US_STATE][DEMOGRAPHIC_DATA]"
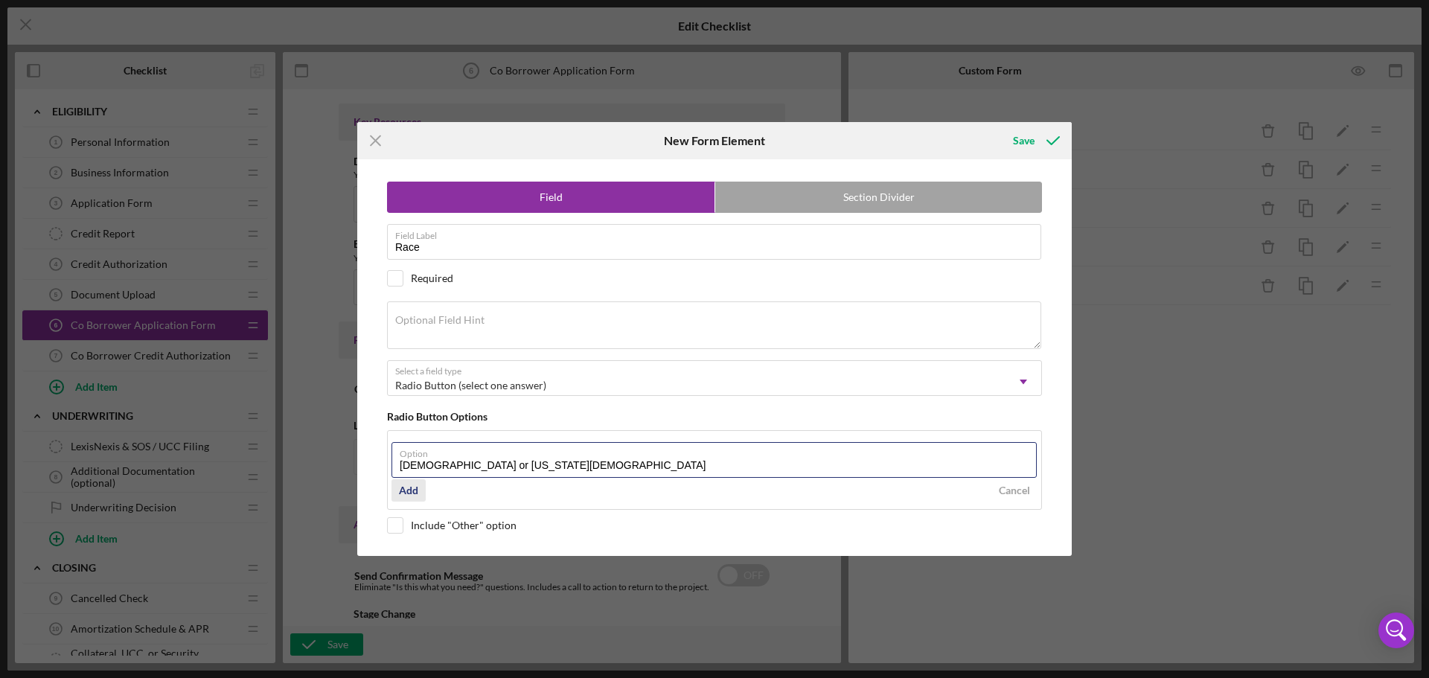
type input "[DEMOGRAPHIC_DATA] or [US_STATE][DEMOGRAPHIC_DATA]"
click at [411, 490] on div "Add" at bounding box center [408, 490] width 19 height 22
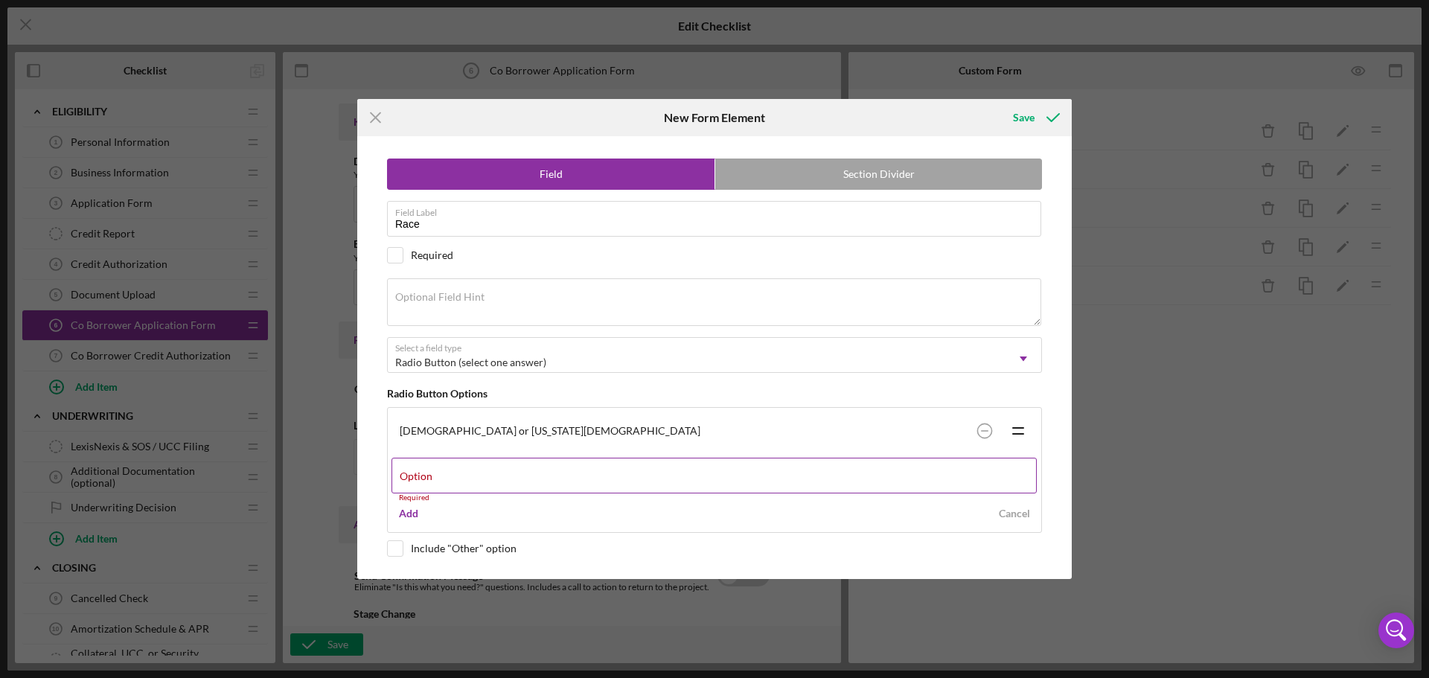
click at [545, 480] on div "Option Required" at bounding box center [714, 480] width 646 height 45
paste input "[DEMOGRAPHIC_DATA]"
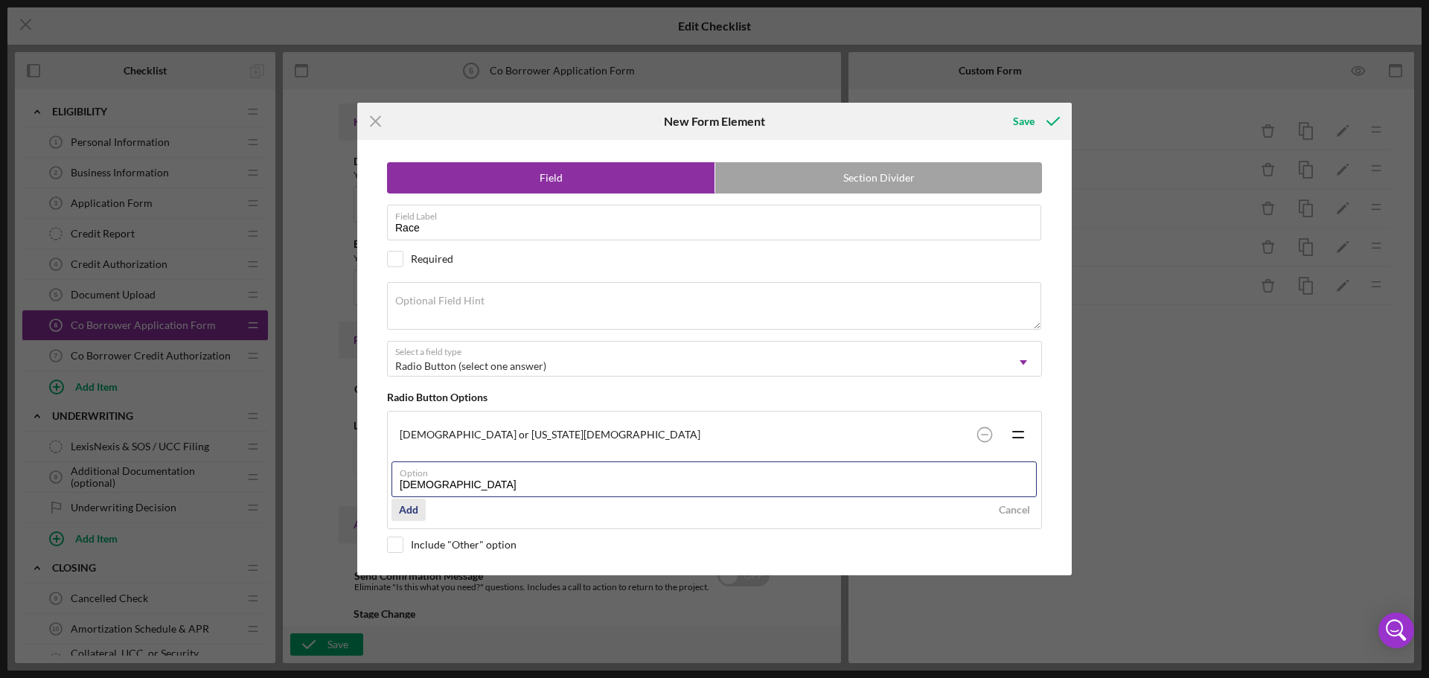
type input "[DEMOGRAPHIC_DATA]"
click at [405, 513] on div "Add" at bounding box center [408, 510] width 19 height 22
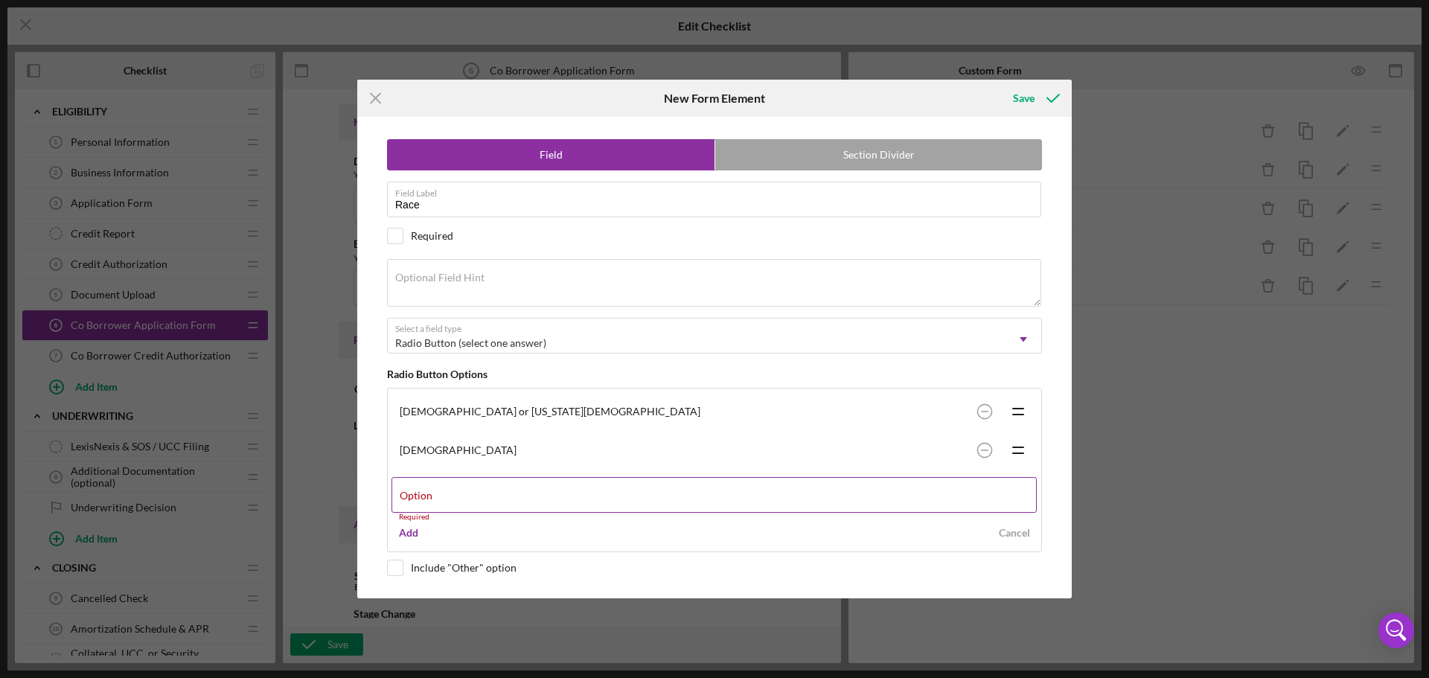
click at [479, 488] on div "Option Required" at bounding box center [714, 499] width 646 height 45
paste input "Black or [DEMOGRAPHIC_DATA]"
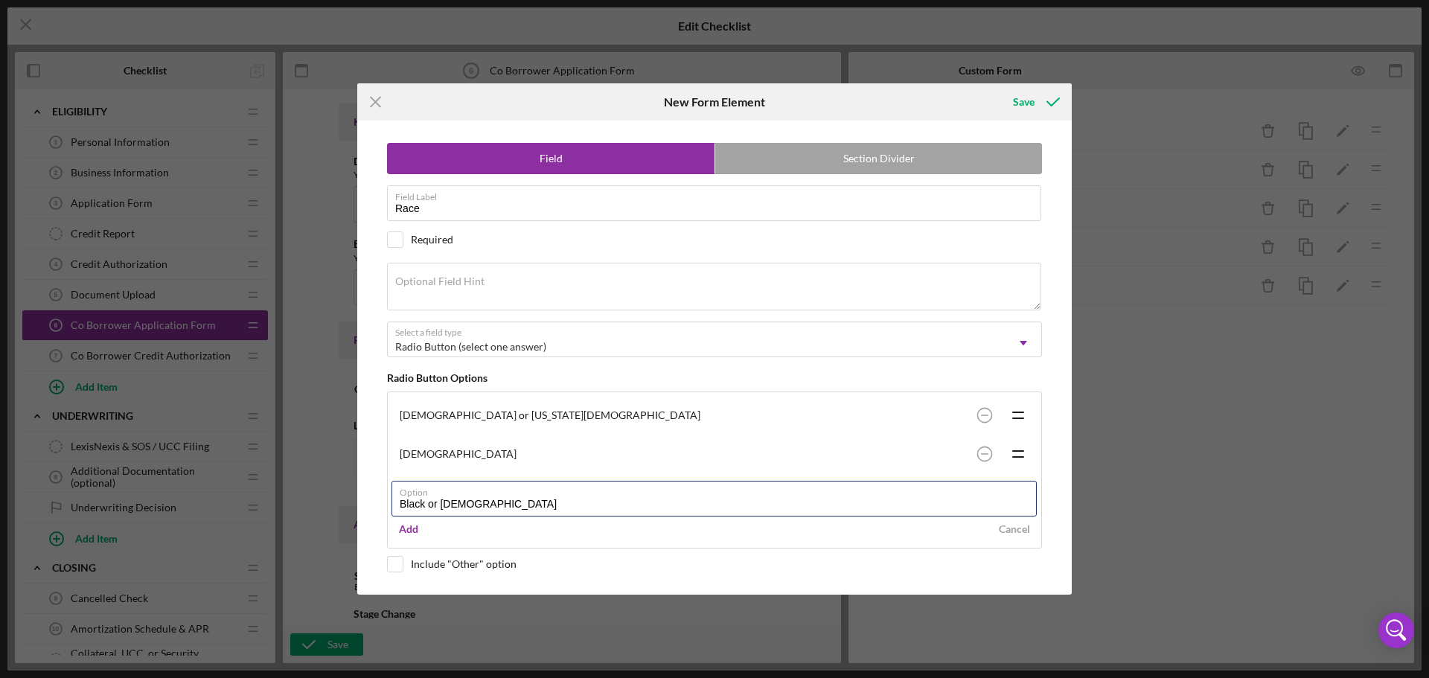
type input "Black or [DEMOGRAPHIC_DATA]"
click at [408, 528] on div "Add" at bounding box center [408, 529] width 19 height 22
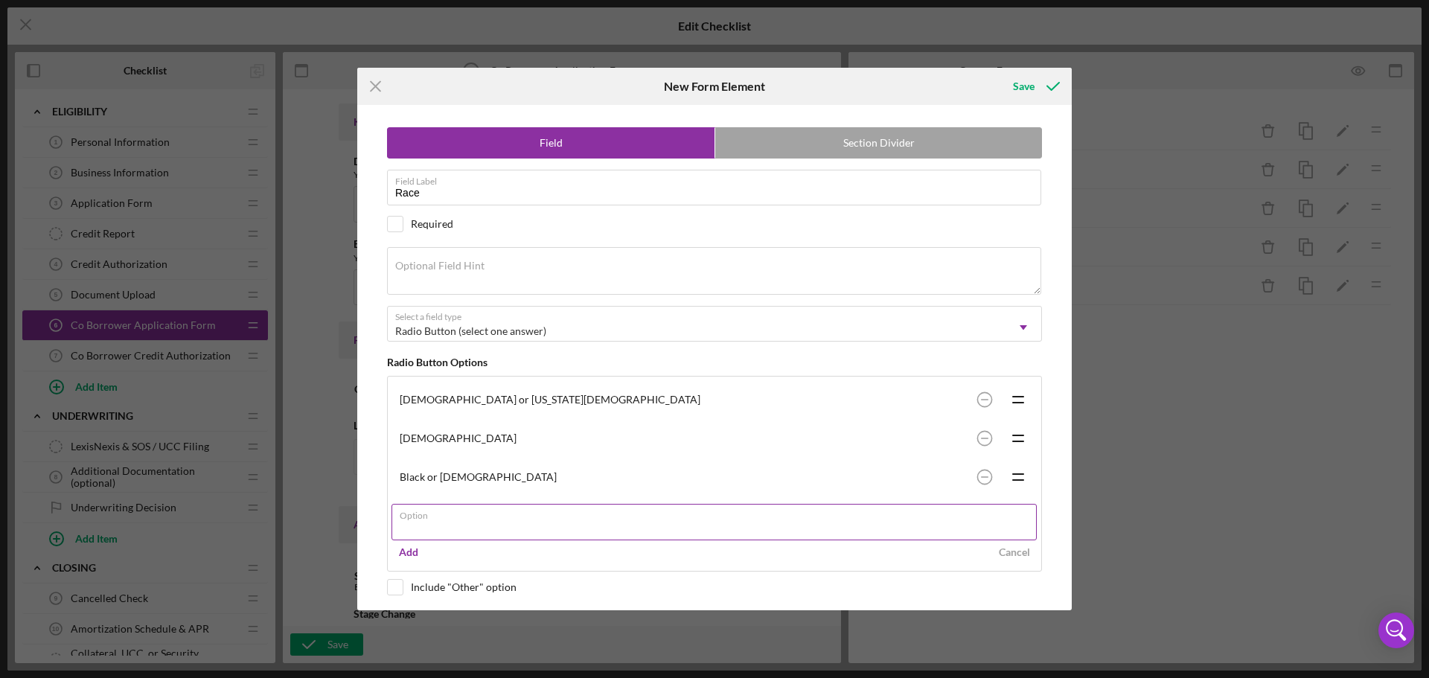
click at [417, 522] on input "Option" at bounding box center [713, 522] width 645 height 36
paste input "[DEMOGRAPHIC_DATA] or other Pacific Islander"
type input "[DEMOGRAPHIC_DATA] or other Pacific Islander"
drag, startPoint x: 465, startPoint y: 557, endPoint x: 437, endPoint y: 558, distance: 28.3
click at [466, 557] on div "Add Cancel" at bounding box center [714, 552] width 646 height 22
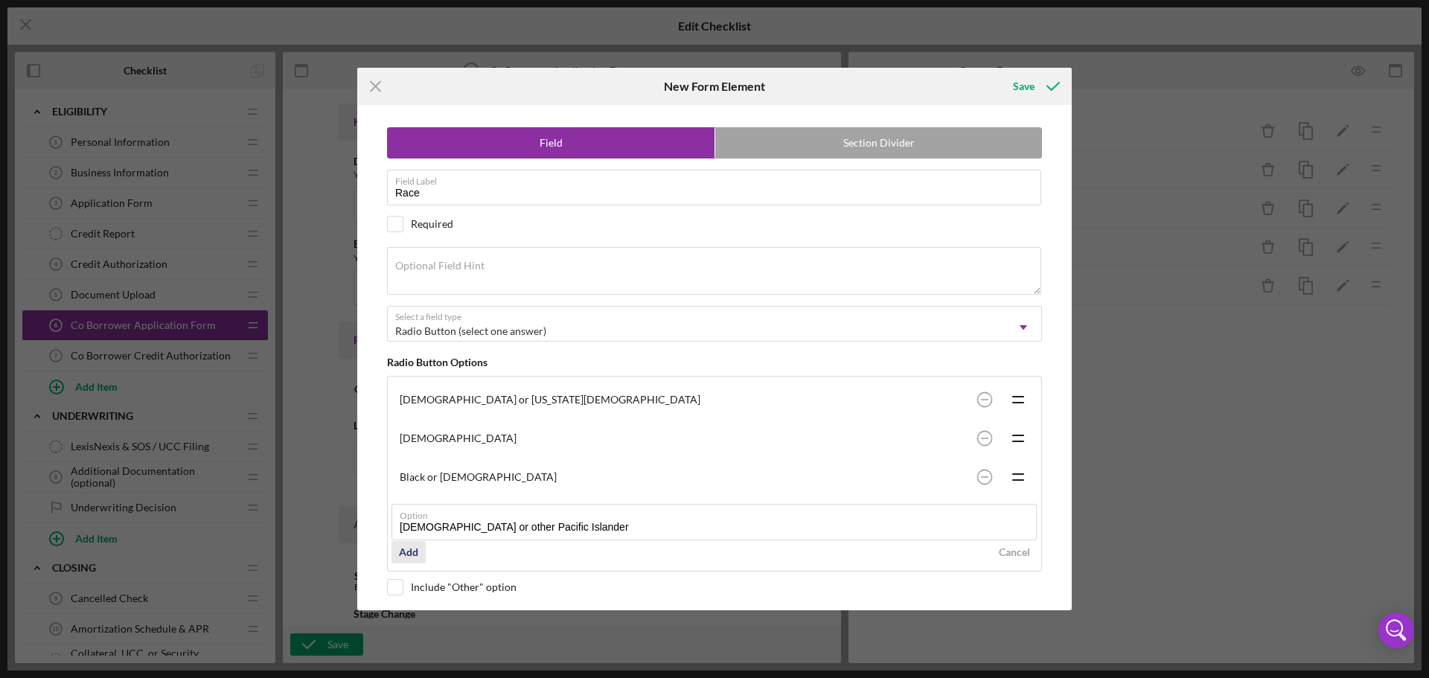
click at [406, 556] on div "Add" at bounding box center [408, 552] width 19 height 22
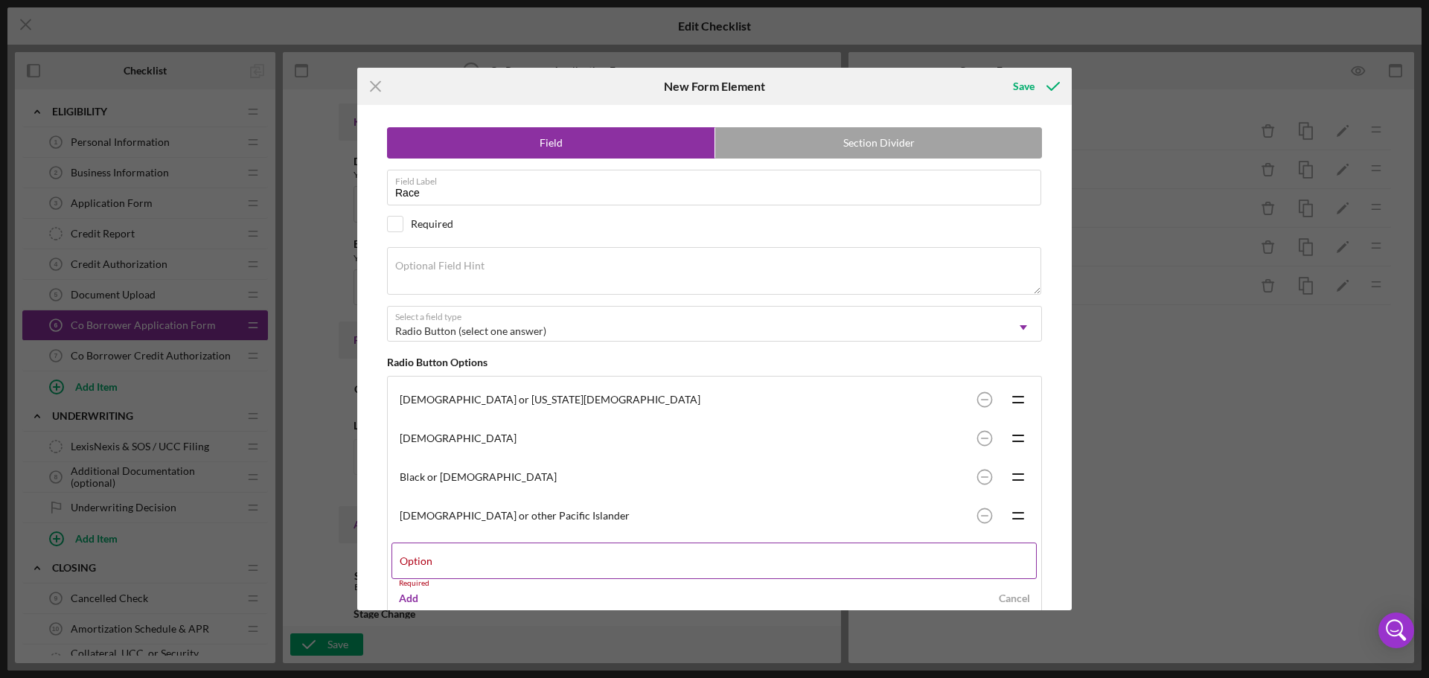
click at [443, 566] on div "Option Required" at bounding box center [714, 564] width 646 height 45
paste input "White"
type input "White"
click at [409, 589] on div "Add" at bounding box center [408, 591] width 19 height 22
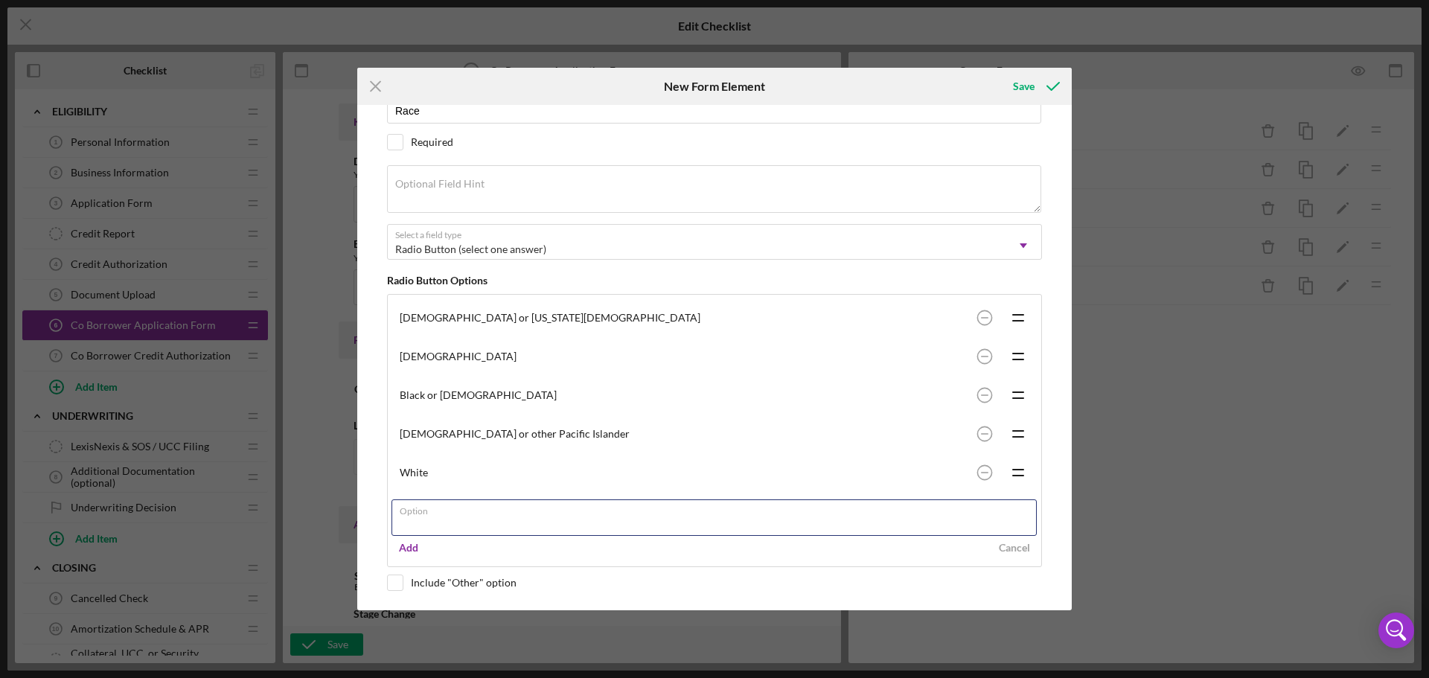
scroll to position [85, 0]
drag, startPoint x: 394, startPoint y: 513, endPoint x: 403, endPoint y: 513, distance: 9.7
click at [397, 513] on input "Option" at bounding box center [713, 514] width 645 height 36
paste input "Multi-Racial"
type input "Multi-Racial"
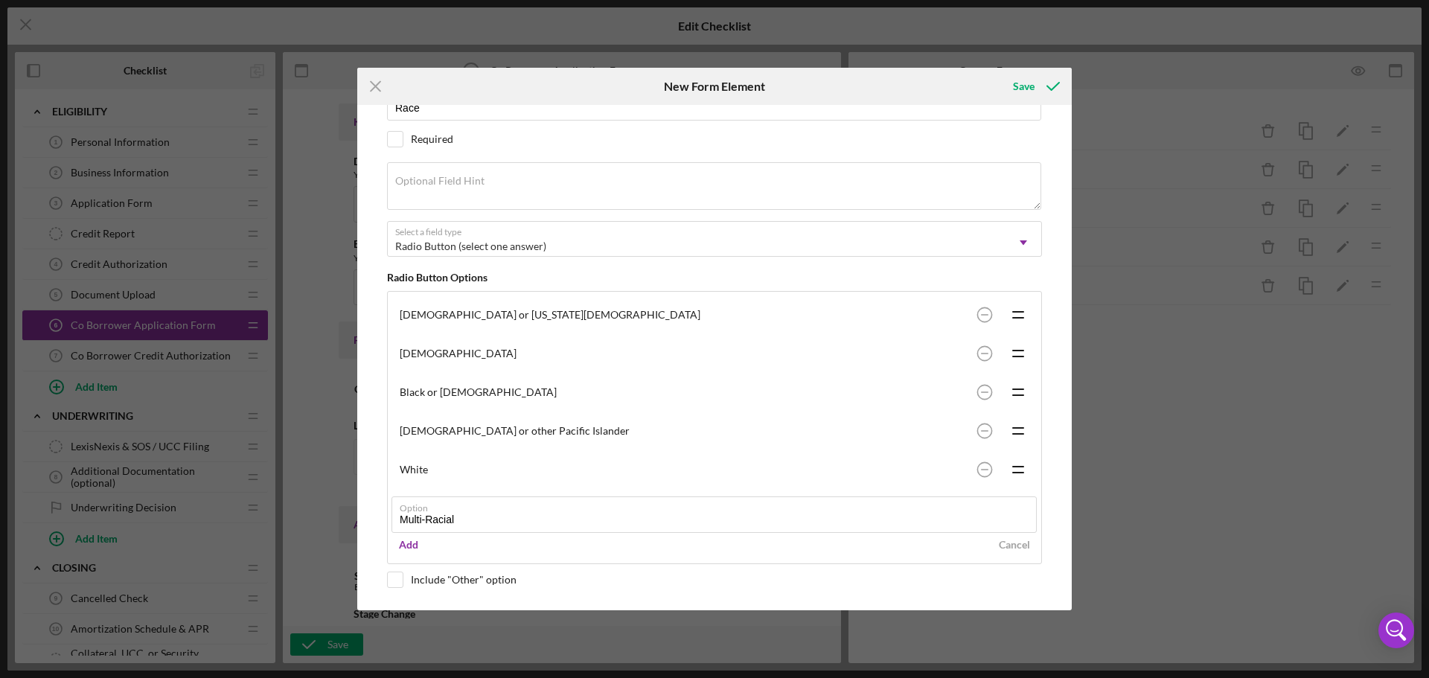
click at [382, 530] on div "Field Section Divider Field Label Race Required Optional Field Hint Select a fi…" at bounding box center [714, 357] width 699 height 505
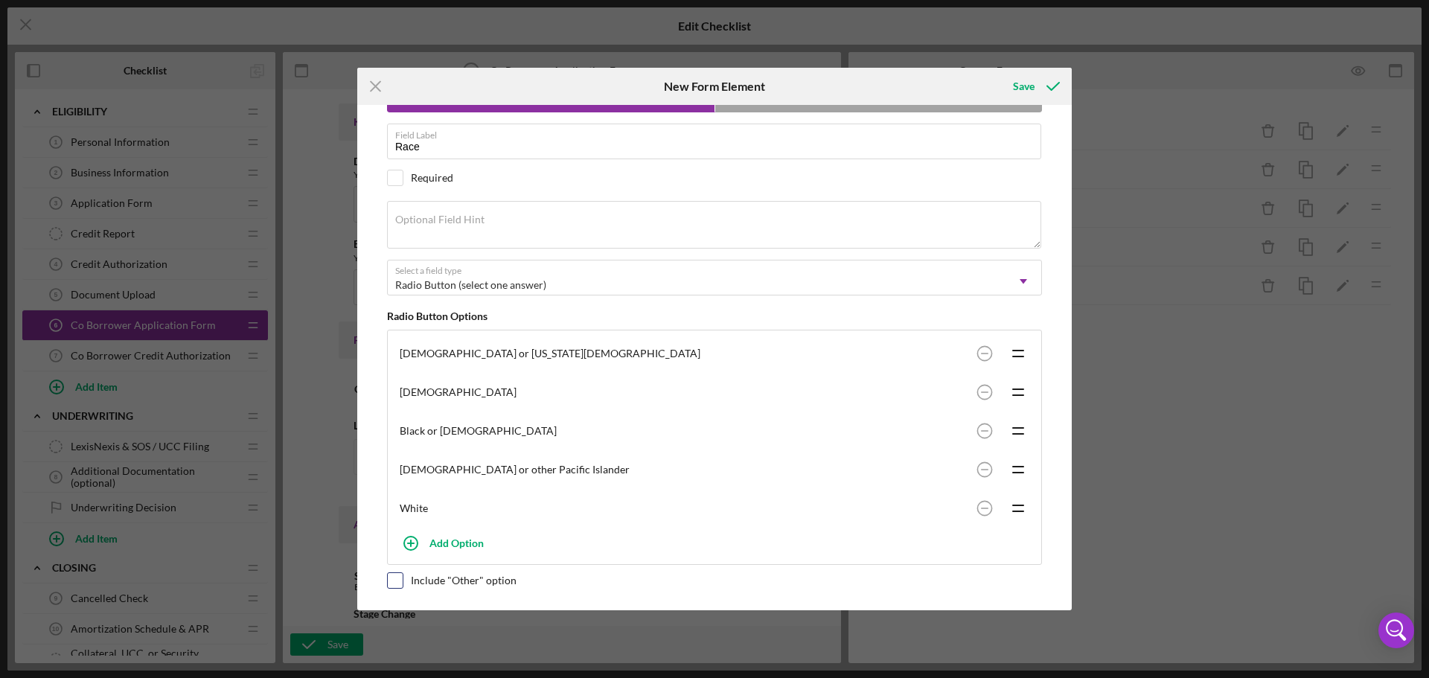
click at [390, 580] on input "checkbox" at bounding box center [395, 580] width 15 height 15
checkbox input "true"
click at [1042, 91] on icon "submit" at bounding box center [1052, 86] width 37 height 37
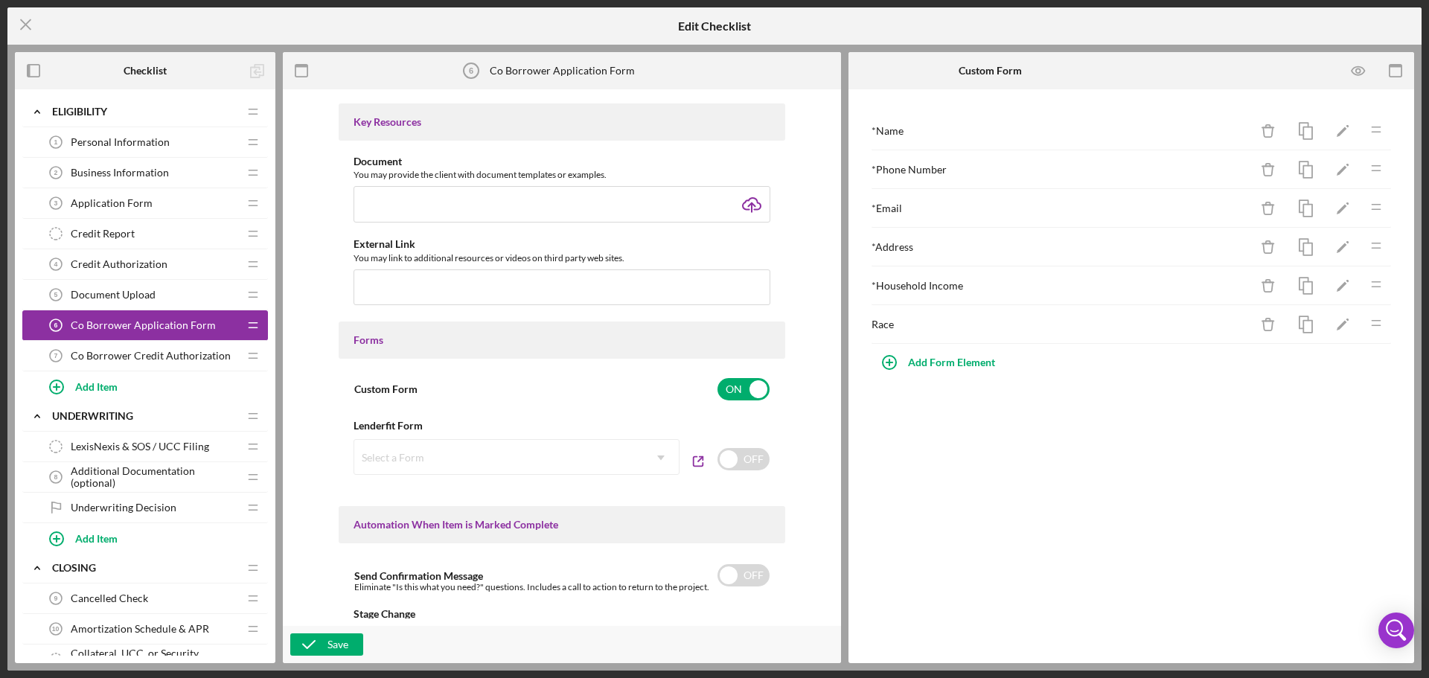
click at [1072, 324] on div "Race" at bounding box center [1060, 324] width 378 height 12
drag, startPoint x: 592, startPoint y: 626, endPoint x: 472, endPoint y: 626, distance: 119.0
click at [586, 626] on div "Save" at bounding box center [562, 644] width 558 height 37
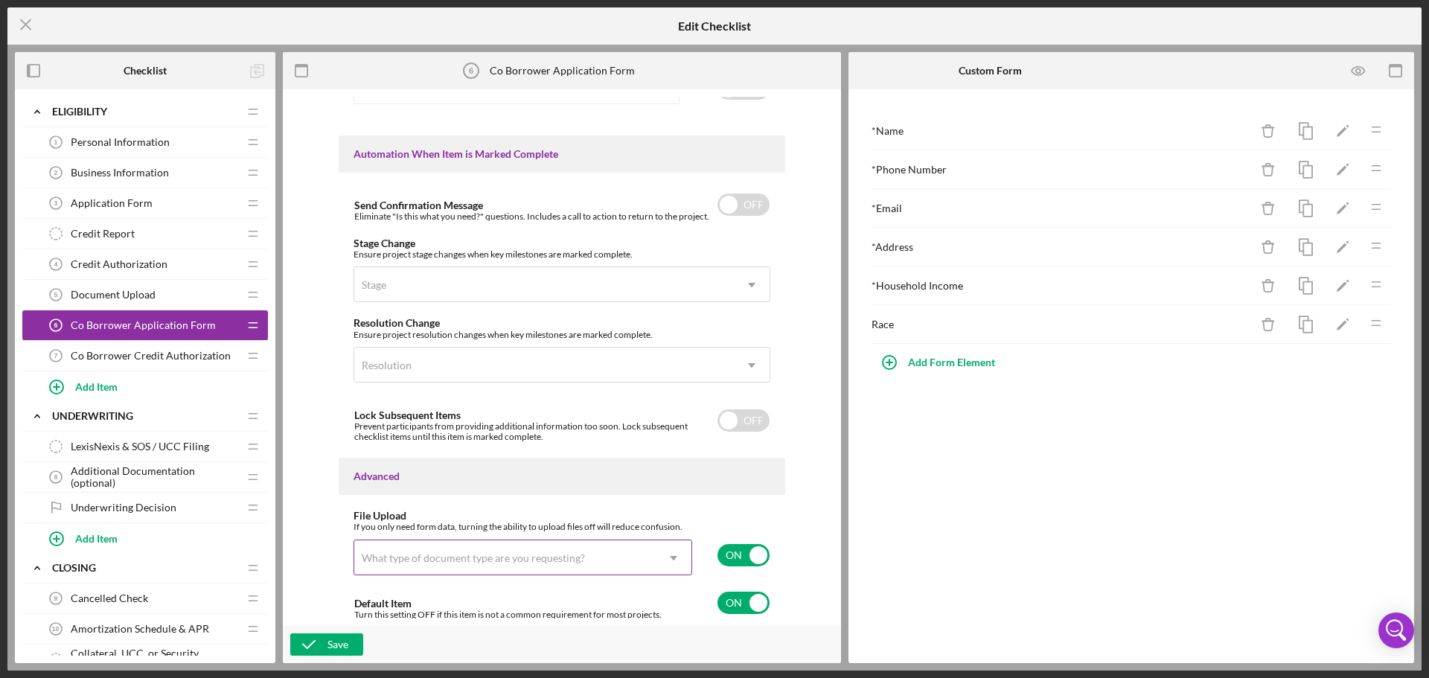
scroll to position [894, 0]
click at [730, 559] on input "checkbox" at bounding box center [743, 553] width 52 height 22
checkbox input "false"
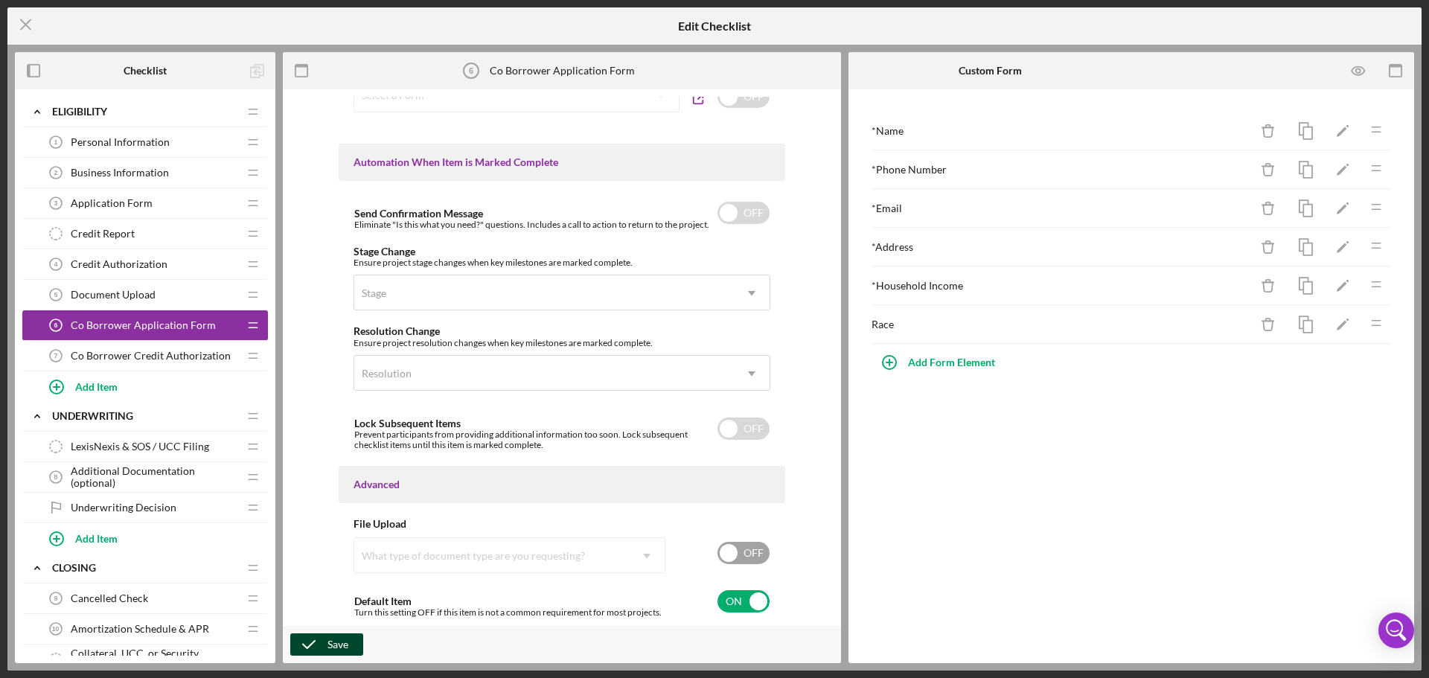
click at [346, 645] on div "Save" at bounding box center [337, 644] width 21 height 22
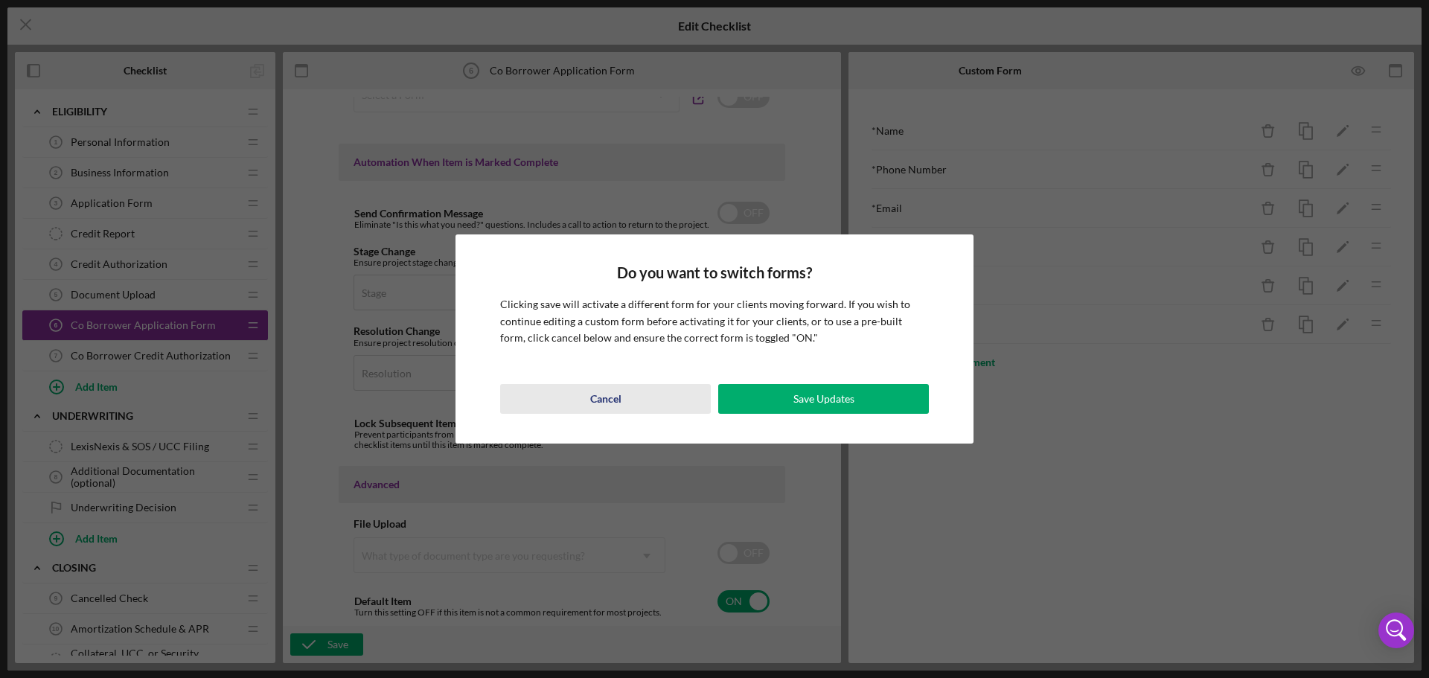
click at [596, 402] on div "Cancel" at bounding box center [605, 399] width 31 height 30
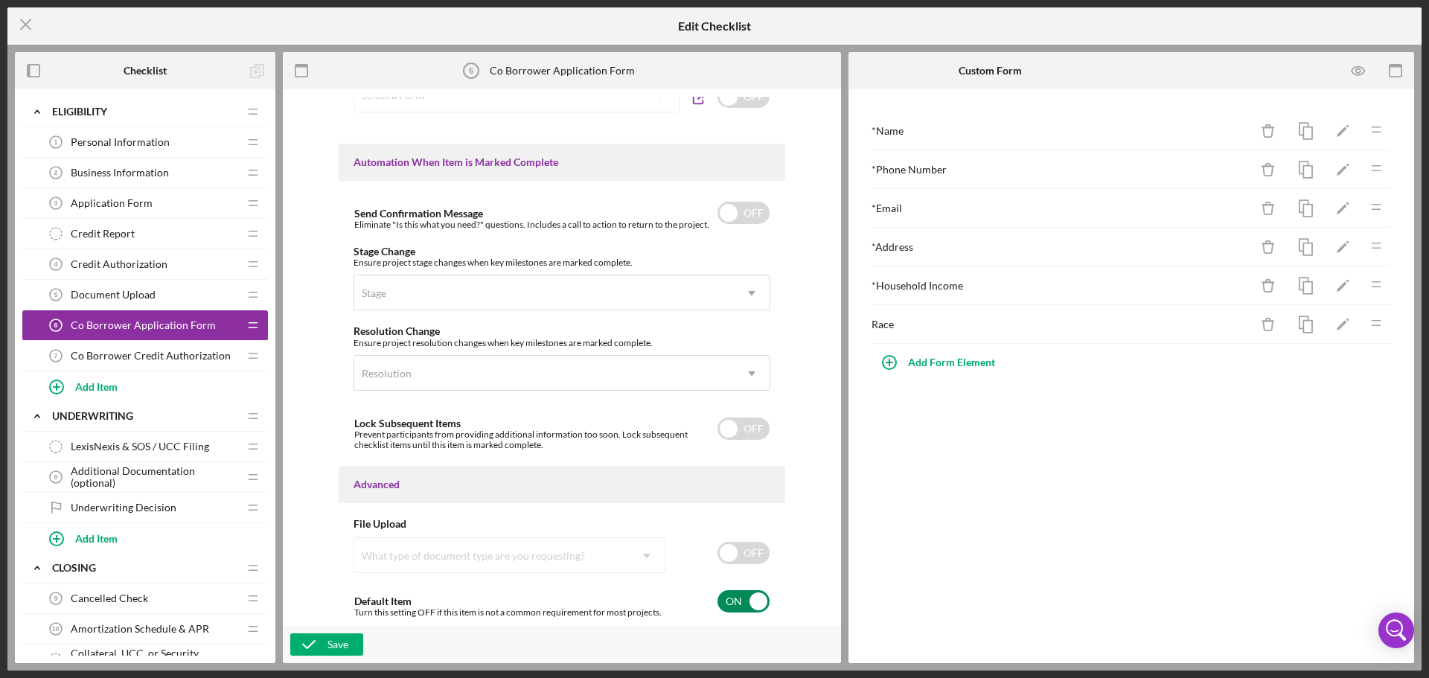
click at [736, 601] on input "checkbox" at bounding box center [743, 601] width 52 height 22
checkbox input "false"
click at [344, 647] on div "Save" at bounding box center [337, 644] width 21 height 22
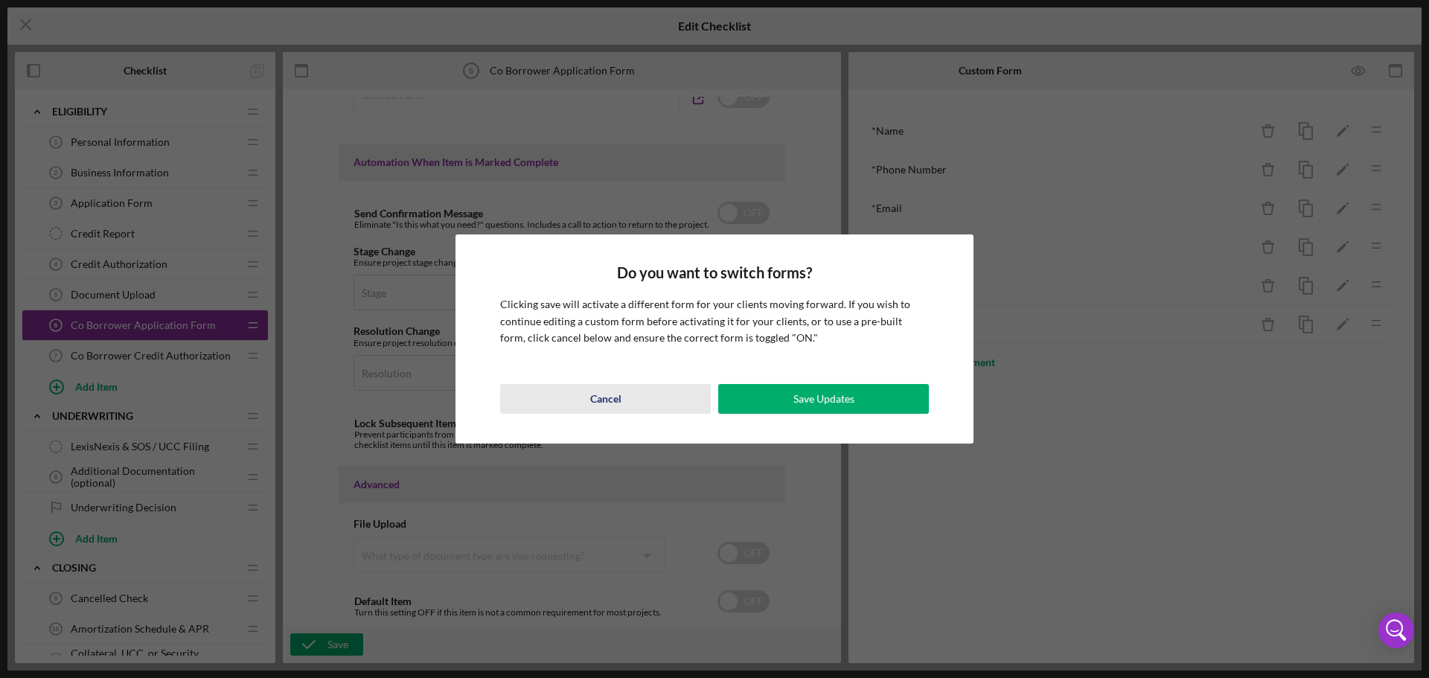
click at [566, 397] on button "Cancel" at bounding box center [605, 399] width 211 height 30
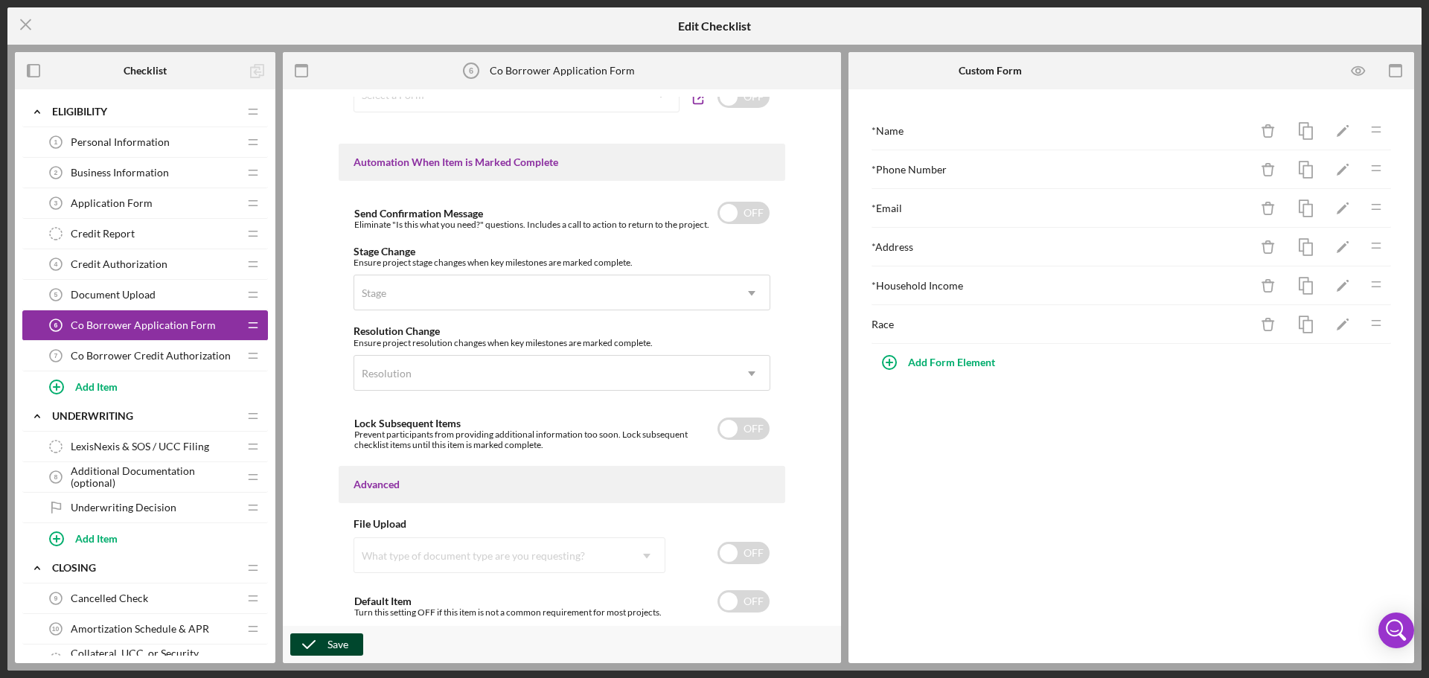
click at [344, 641] on div "Save" at bounding box center [337, 644] width 21 height 22
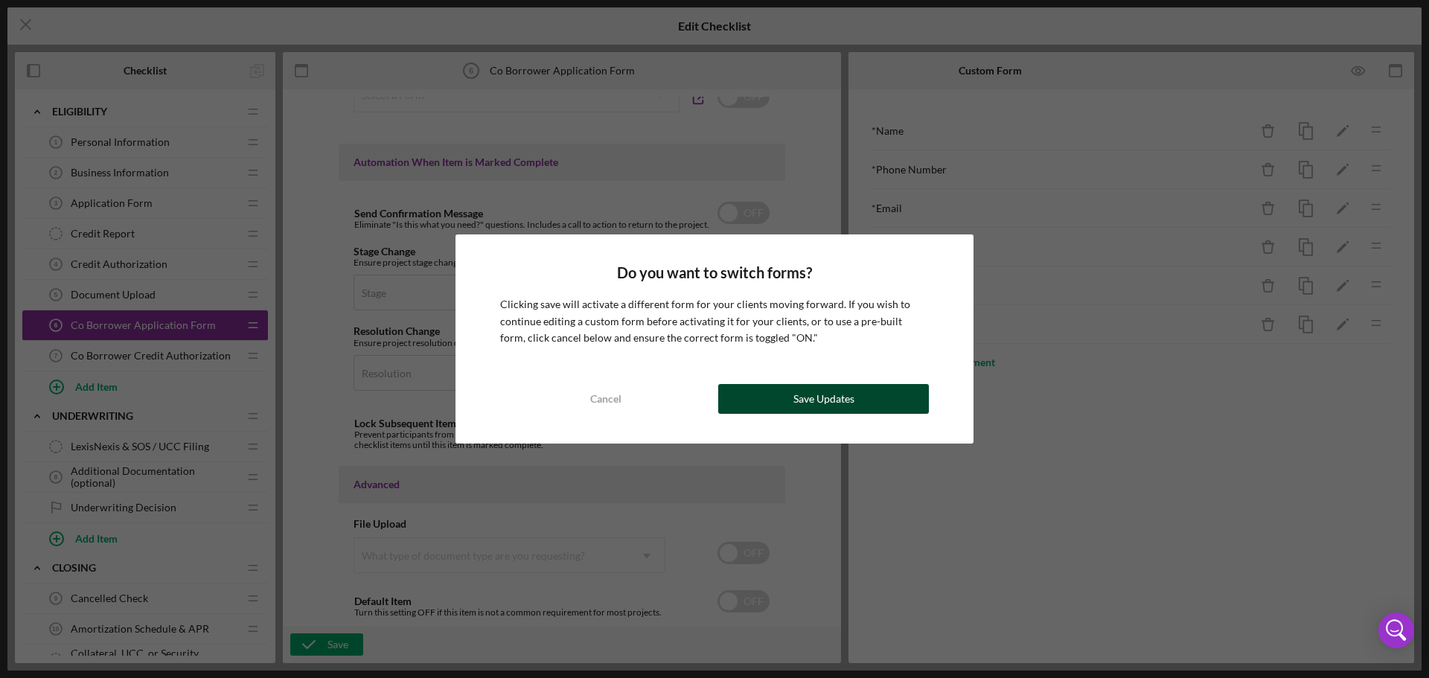
click at [811, 389] on div "Save Updates" at bounding box center [823, 399] width 61 height 30
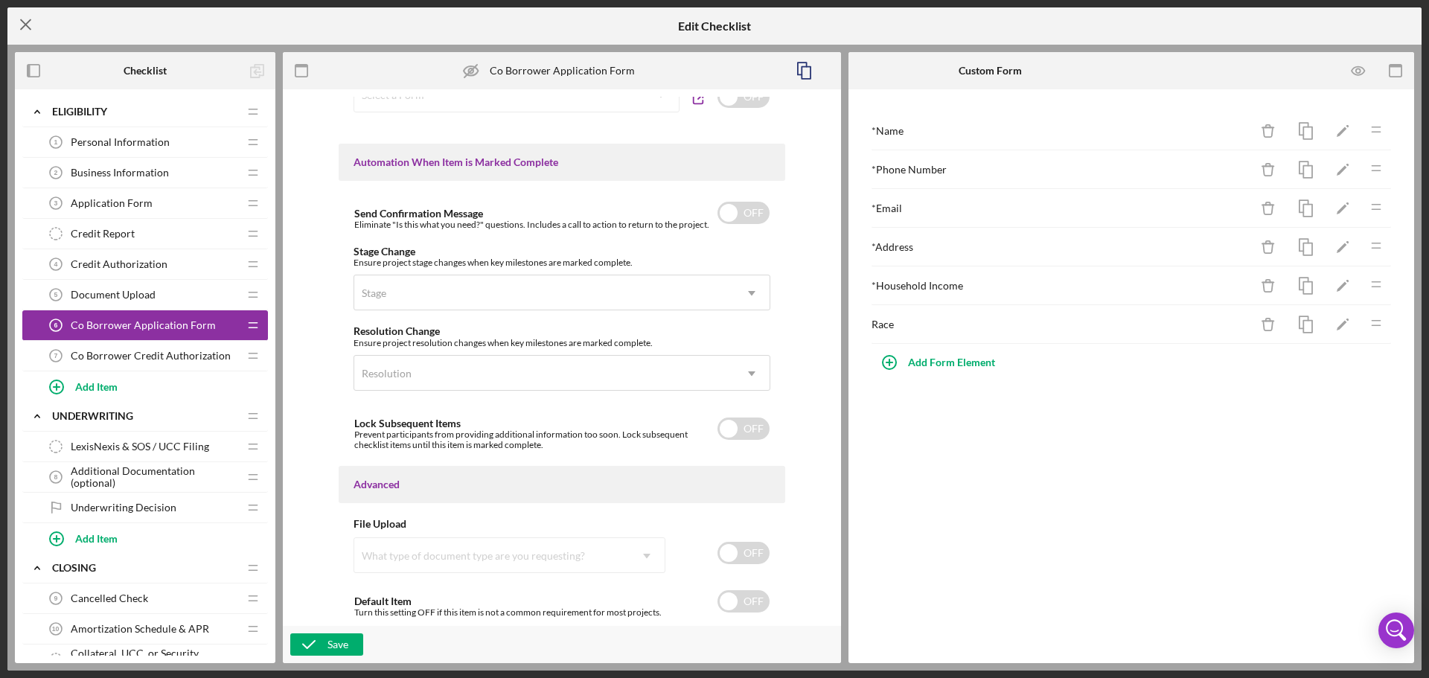
click at [22, 27] on icon "Icon/Menu Close" at bounding box center [25, 24] width 37 height 37
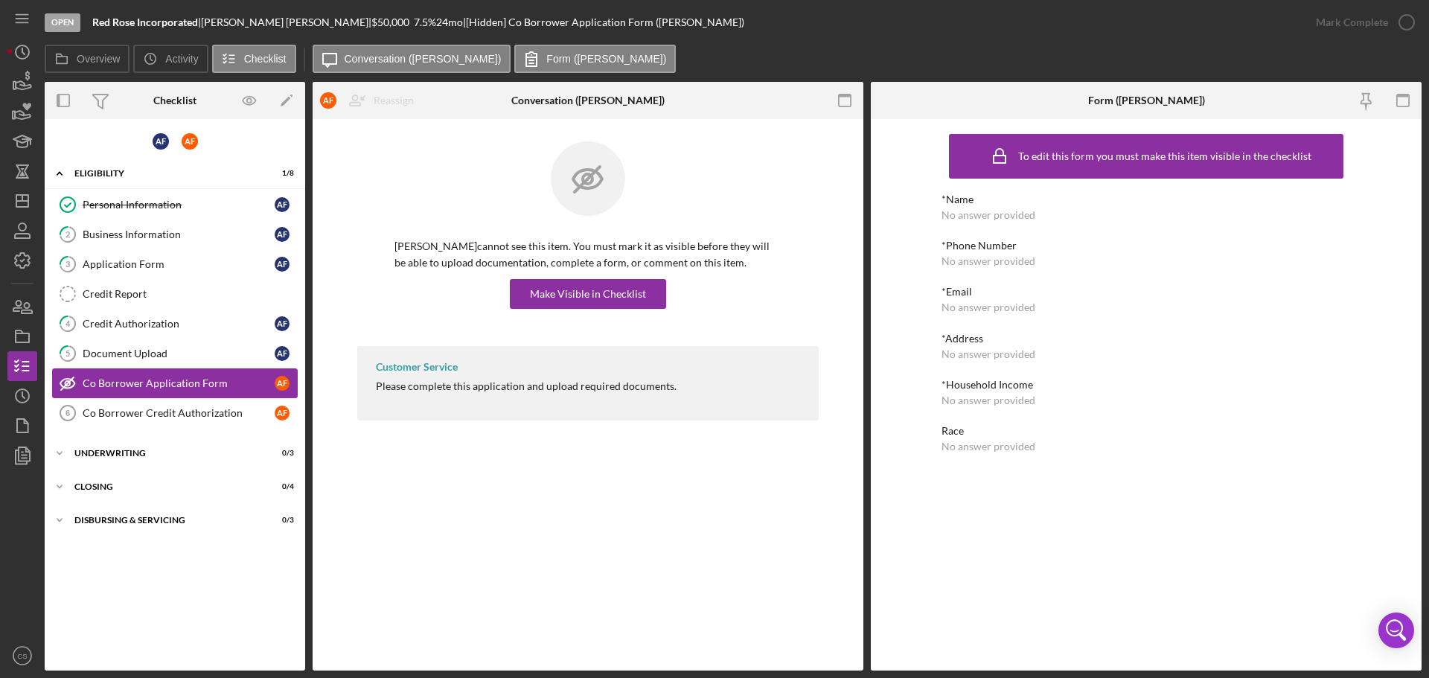
click at [62, 383] on icon "Co Borrower Application Form" at bounding box center [67, 383] width 37 height 37
click at [66, 383] on icon "Co Borrower Application Form" at bounding box center [67, 383] width 37 height 37
click at [560, 289] on div "Make Visible in Checklist" at bounding box center [588, 294] width 116 height 30
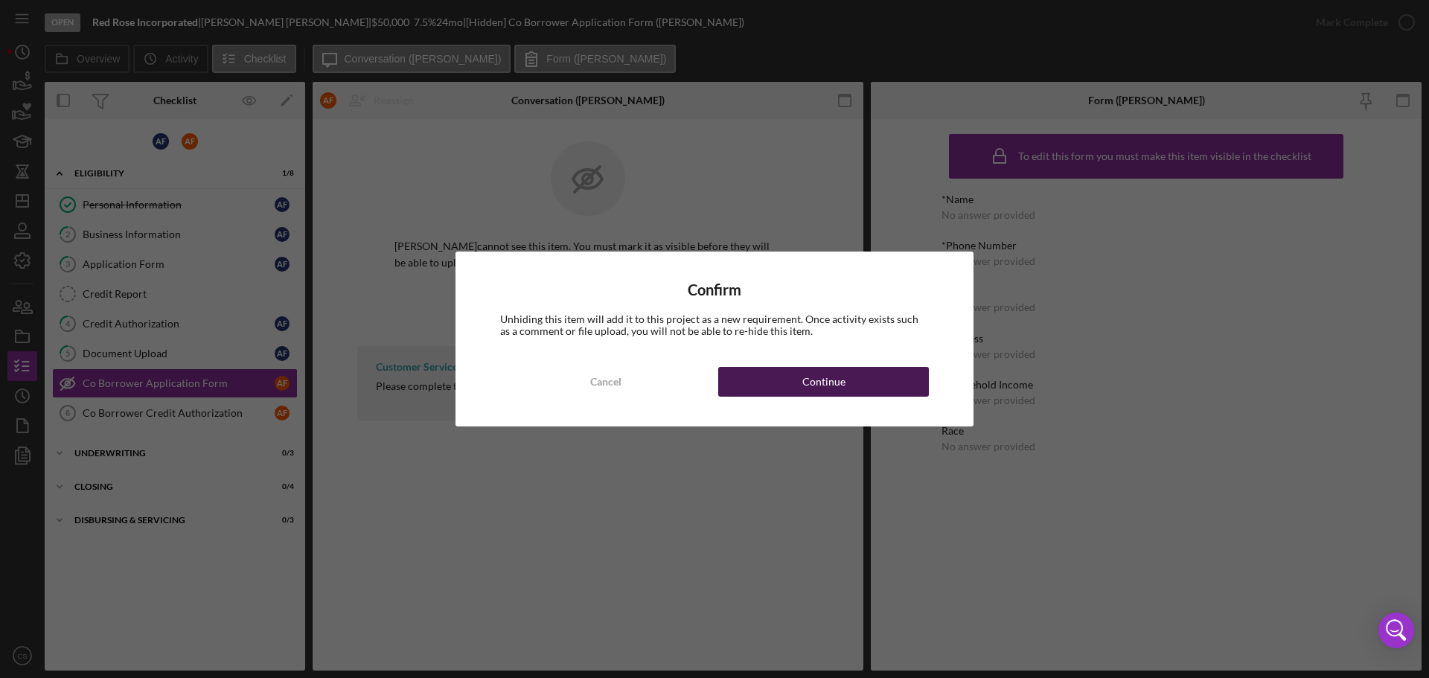
click at [790, 387] on button "Continue" at bounding box center [823, 382] width 211 height 30
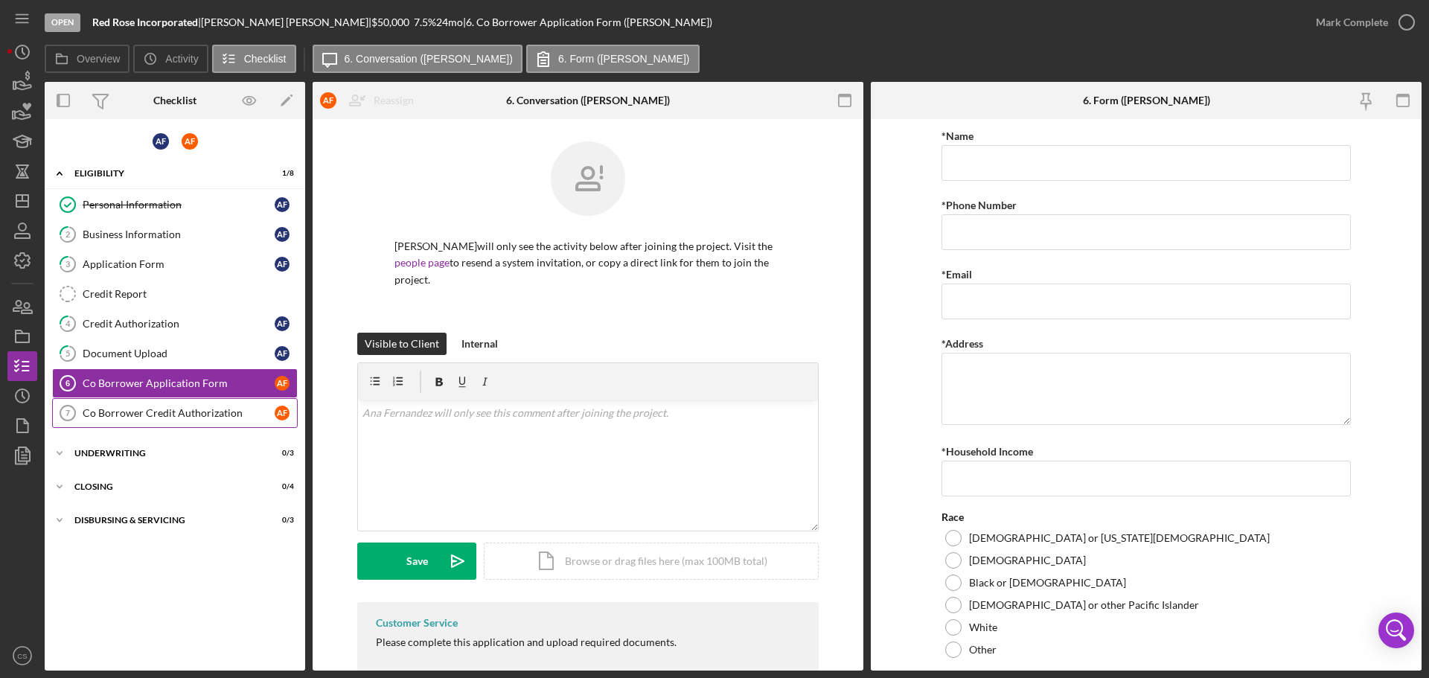
click at [70, 407] on icon "Co Borrower Credit Authorization 7" at bounding box center [67, 412] width 37 height 37
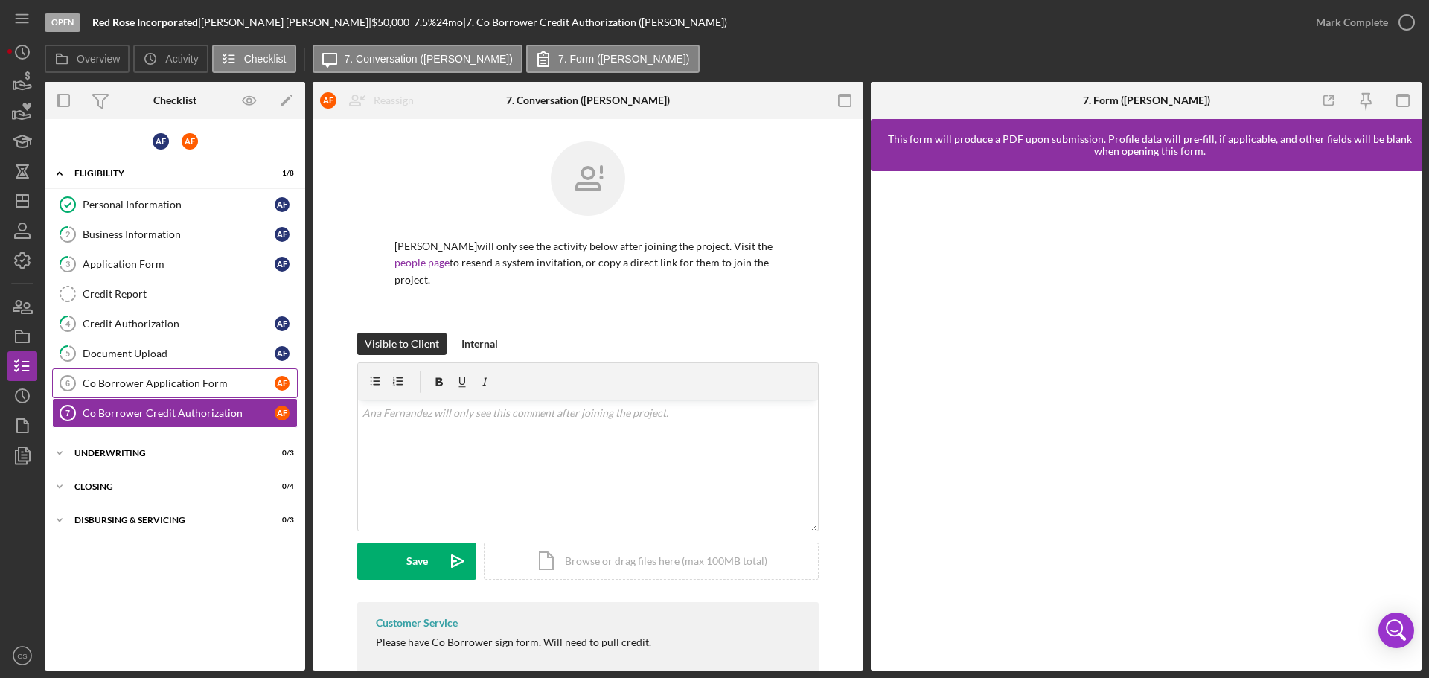
click at [159, 377] on div "Co Borrower Application Form" at bounding box center [179, 383] width 192 height 12
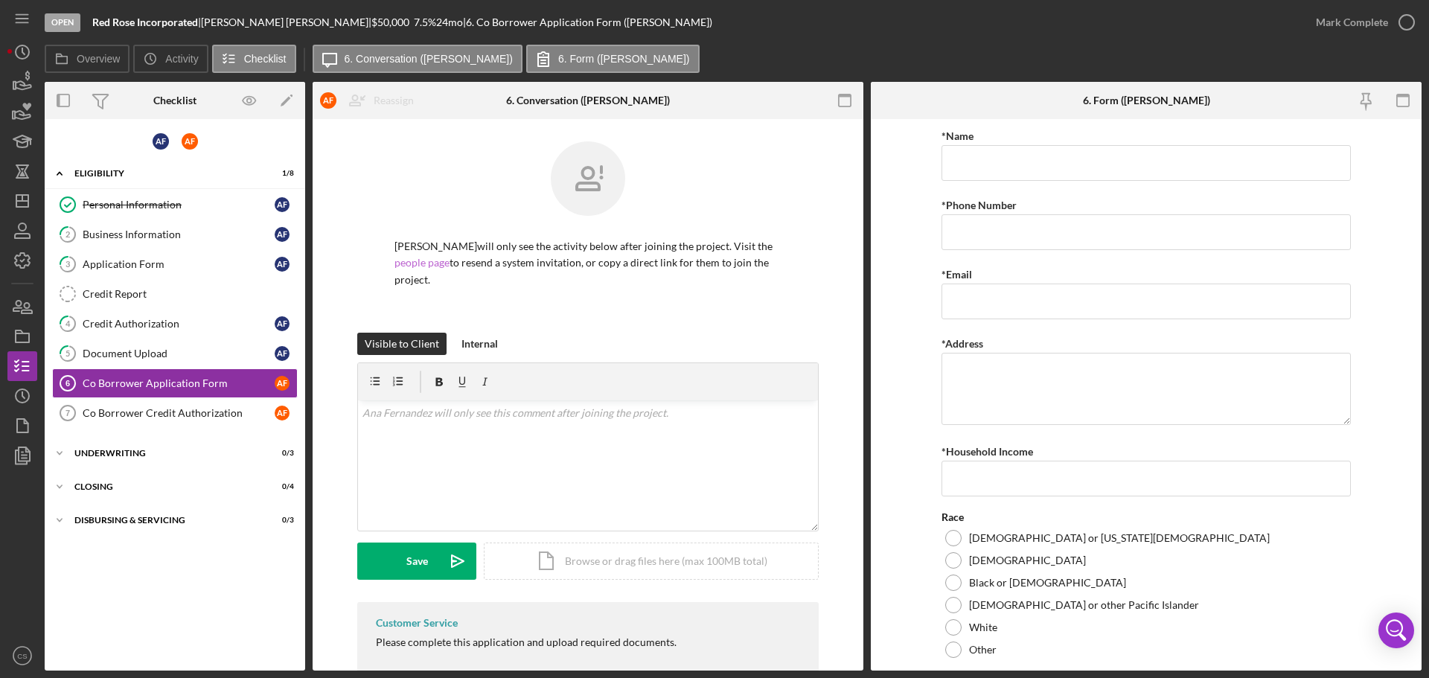
click at [411, 266] on link "people page" at bounding box center [421, 262] width 55 height 13
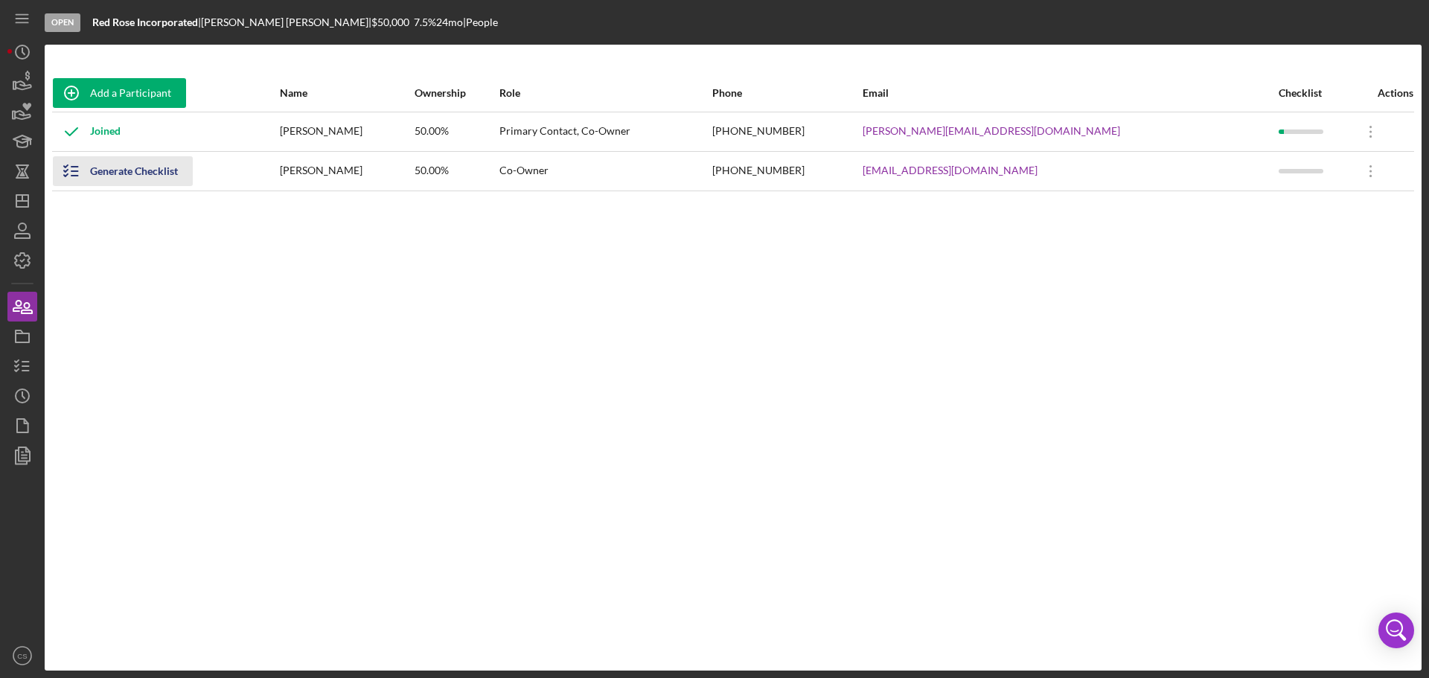
click at [172, 172] on div "Generate Checklist" at bounding box center [134, 171] width 88 height 30
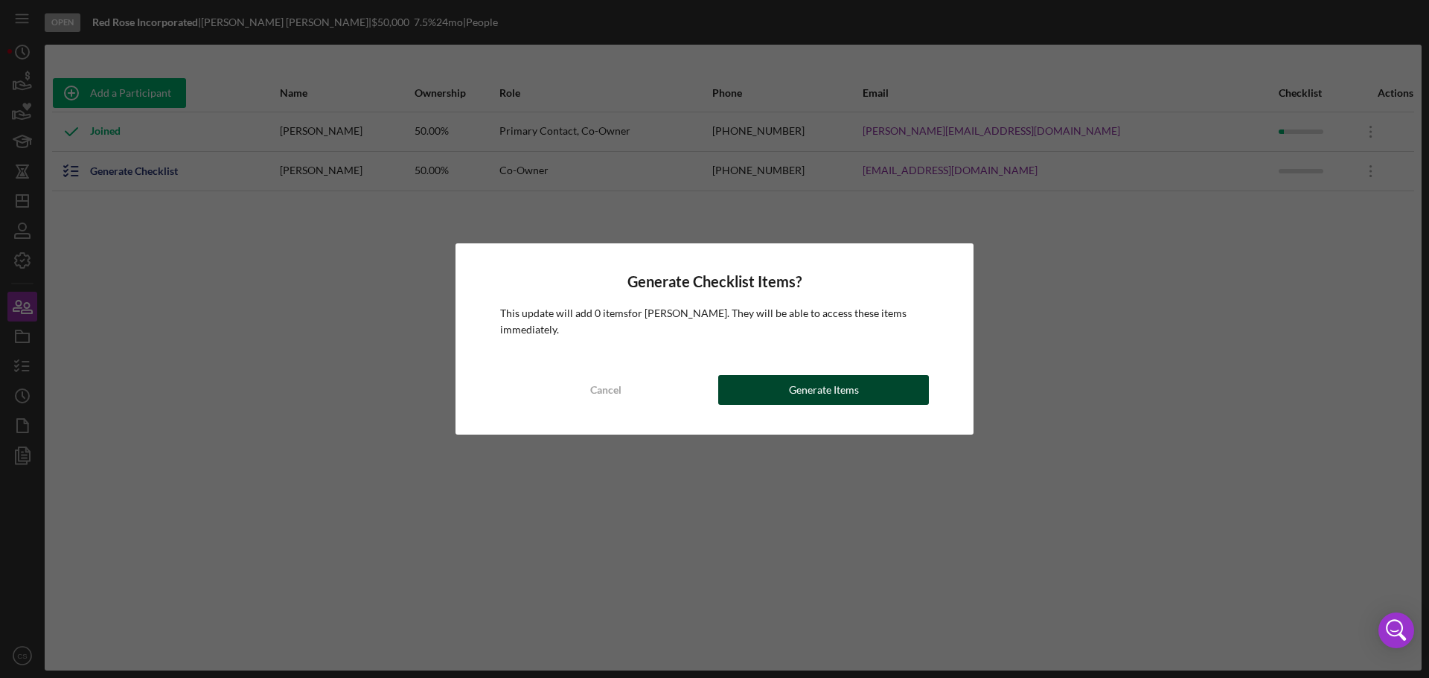
click at [786, 402] on button "Generate Items" at bounding box center [823, 390] width 211 height 30
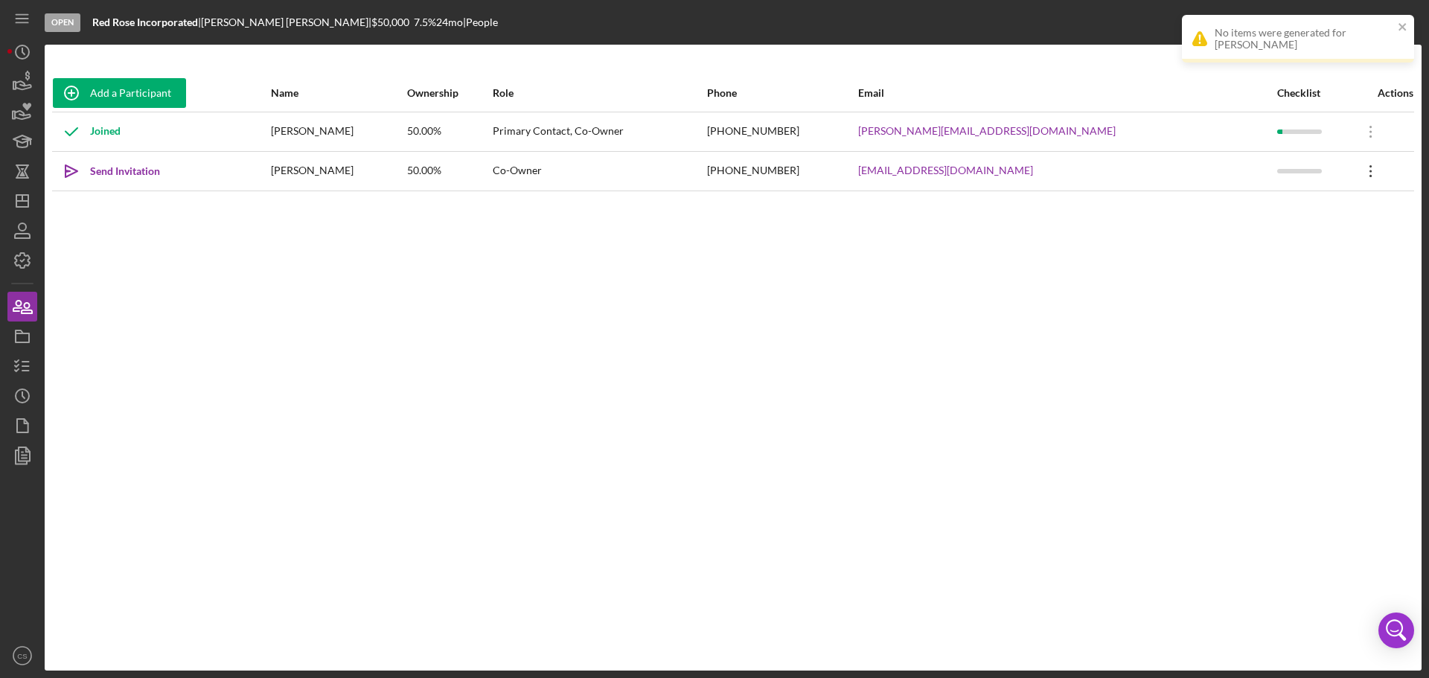
click at [1363, 169] on icon "Icon/Overflow" at bounding box center [1370, 171] width 37 height 37
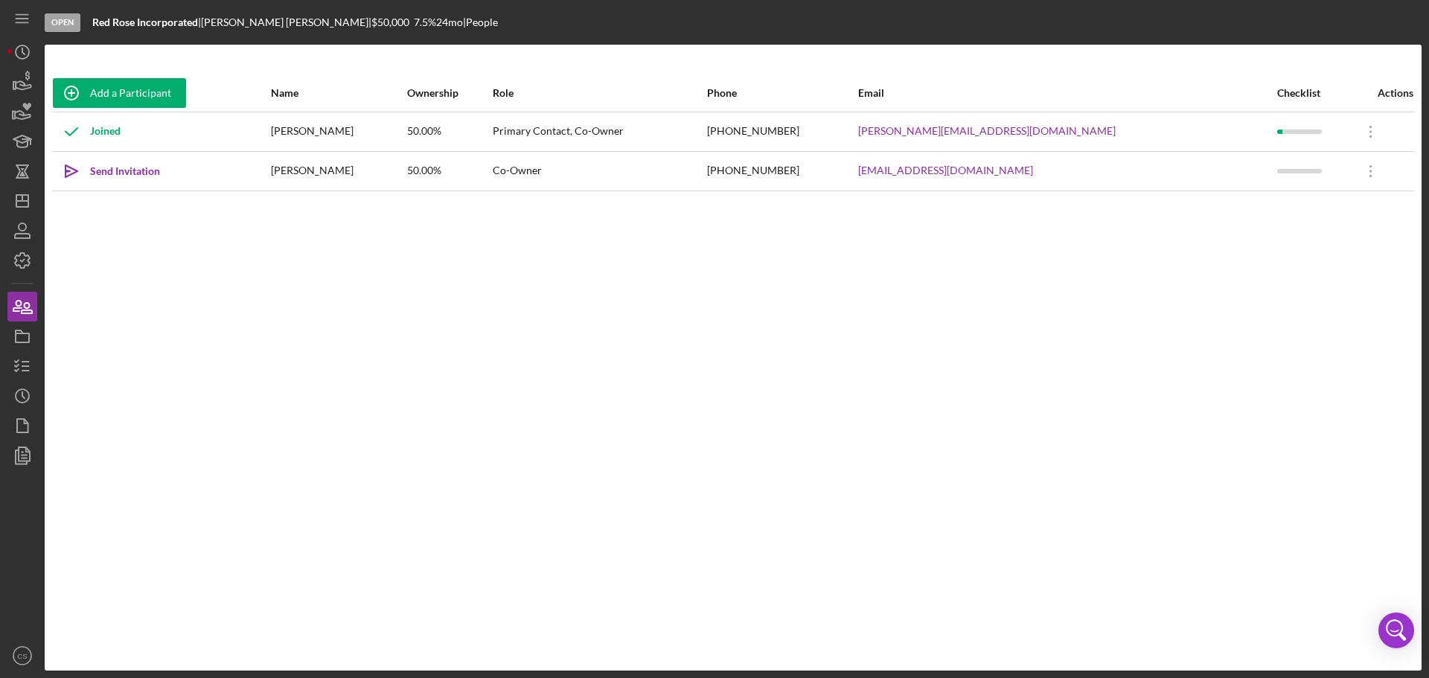
drag, startPoint x: 972, startPoint y: 310, endPoint x: 952, endPoint y: 290, distance: 27.9
click at [969, 309] on div "Add a Participant Name Ownership Role Phone Email Checklist Actions Joined [PER…" at bounding box center [733, 357] width 1376 height 566
click at [148, 171] on div "Send Invitation" at bounding box center [125, 171] width 70 height 30
click at [15, 359] on icon "button" at bounding box center [22, 365] width 37 height 37
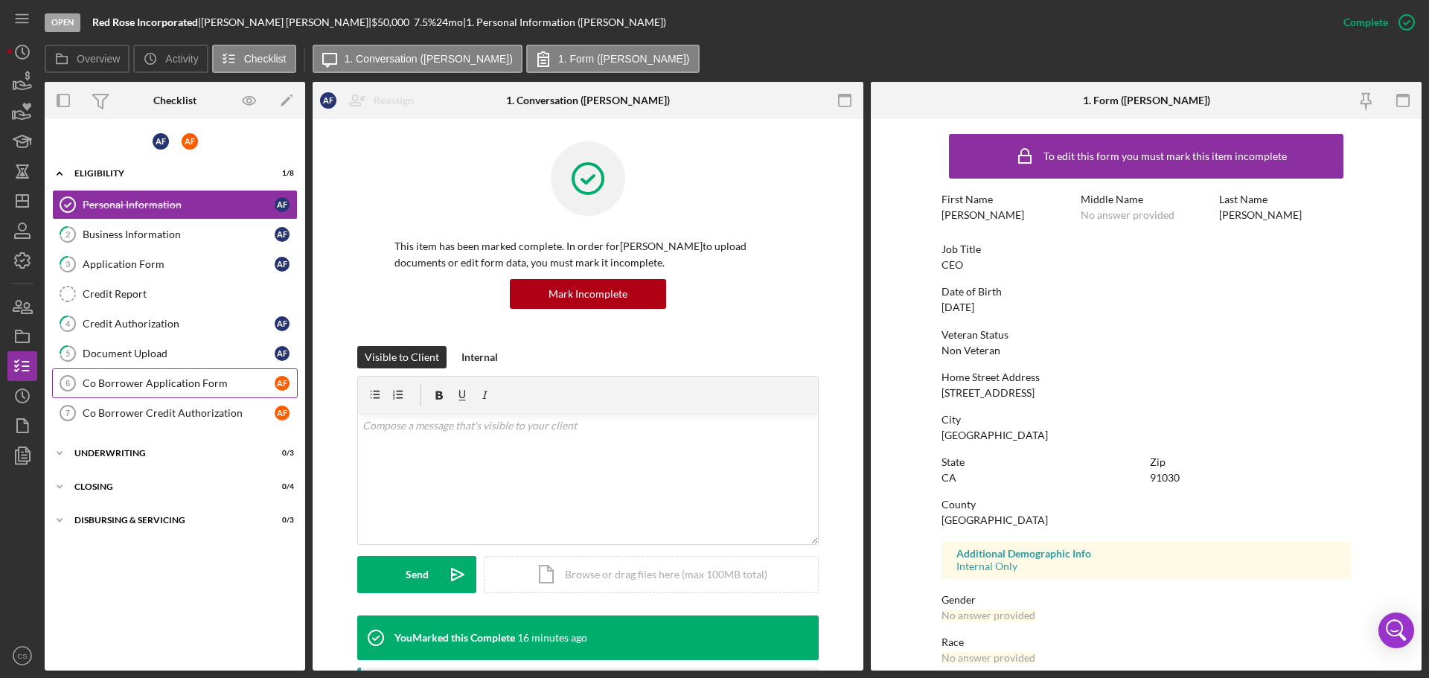
click at [150, 384] on div "Co Borrower Application Form" at bounding box center [179, 383] width 192 height 12
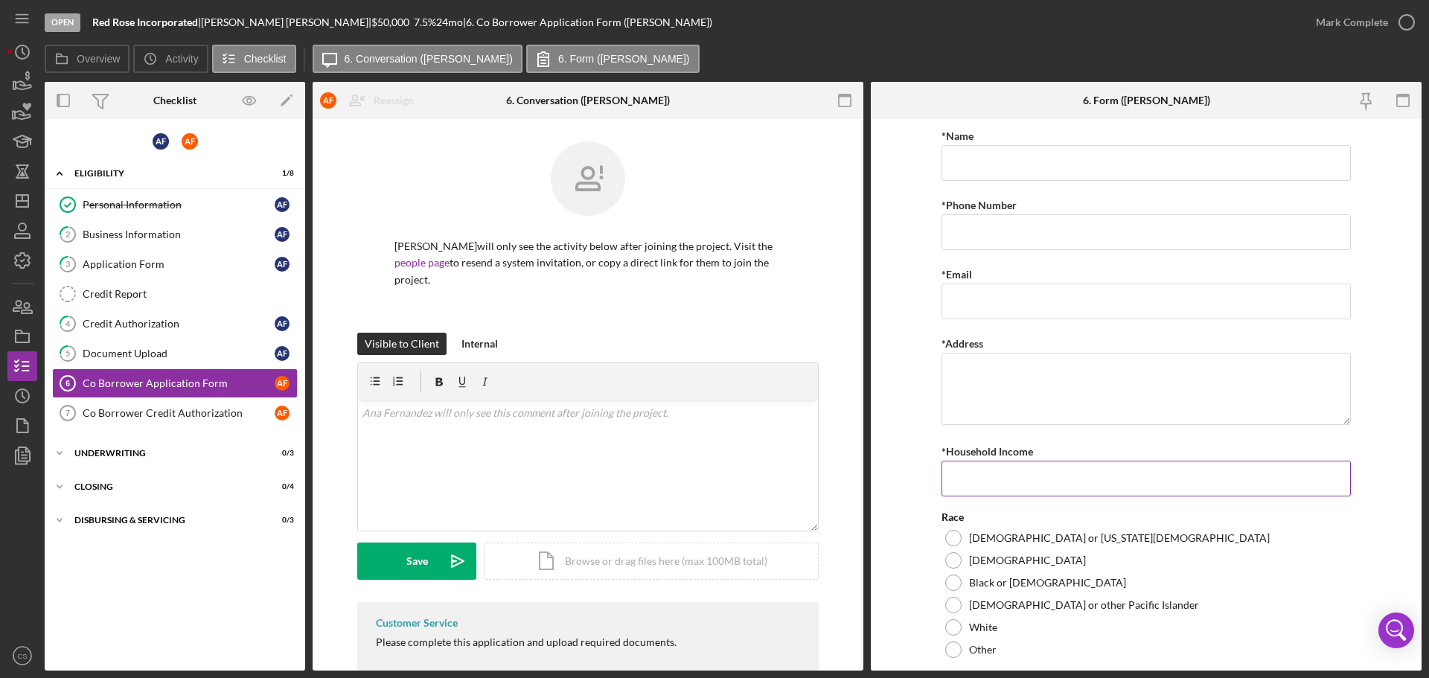
scroll to position [45, 0]
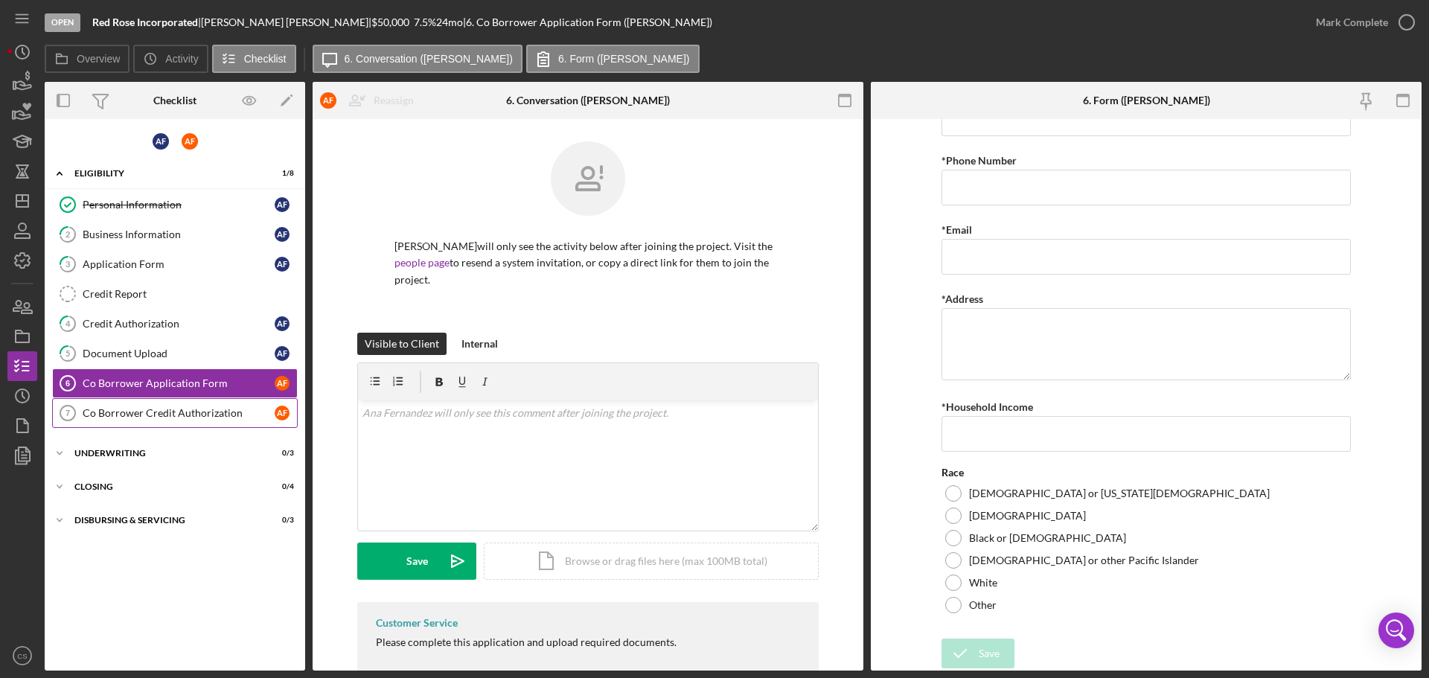
click at [200, 422] on link "Co Borrower Credit Authorization 7 Co Borrower Credit Authorization A F" at bounding box center [175, 413] width 246 height 30
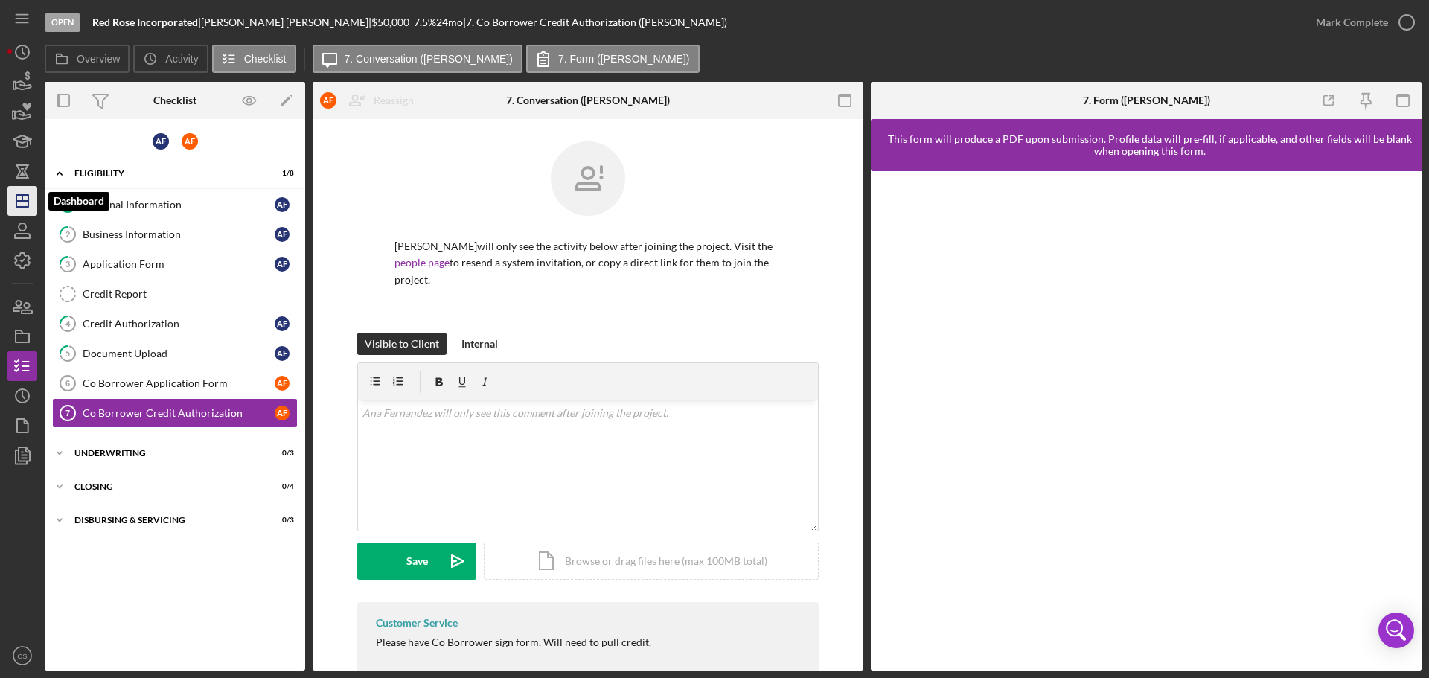
click at [34, 202] on icon "Icon/Dashboard" at bounding box center [22, 200] width 37 height 37
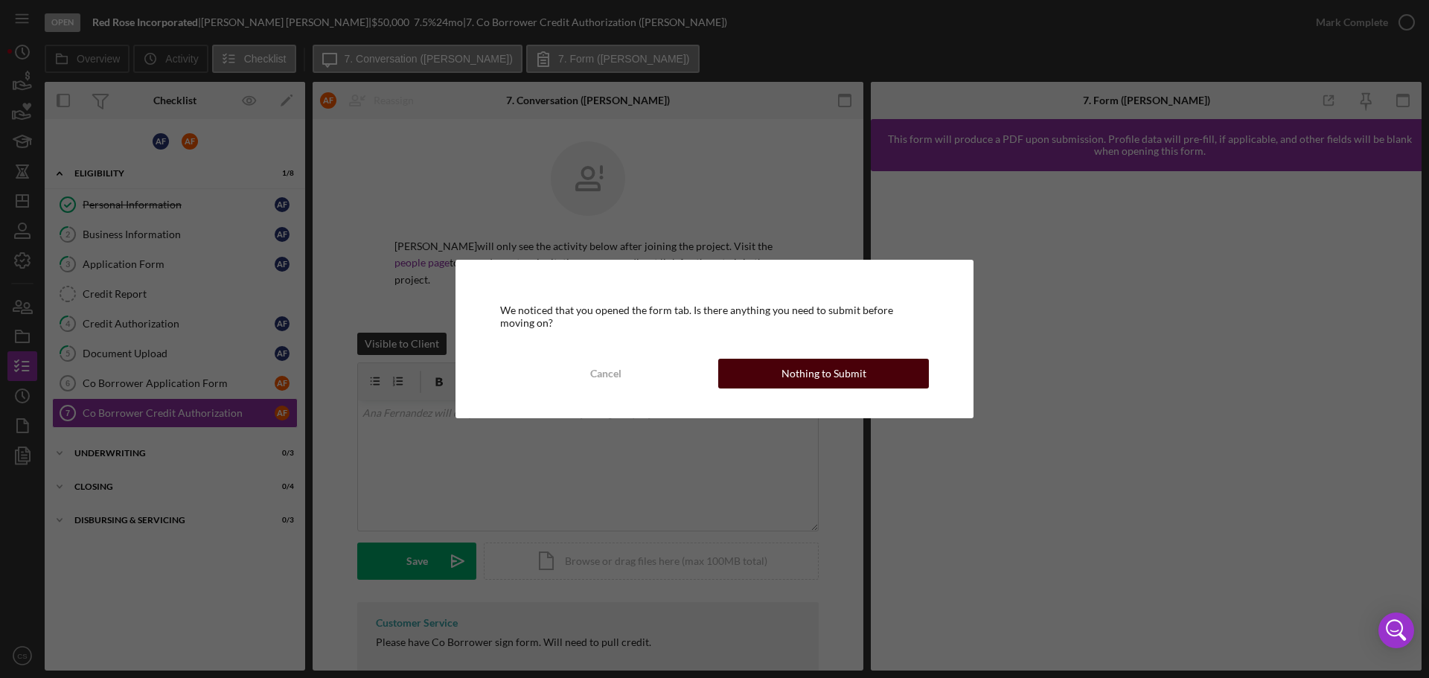
click at [779, 373] on button "Nothing to Submit" at bounding box center [823, 374] width 211 height 30
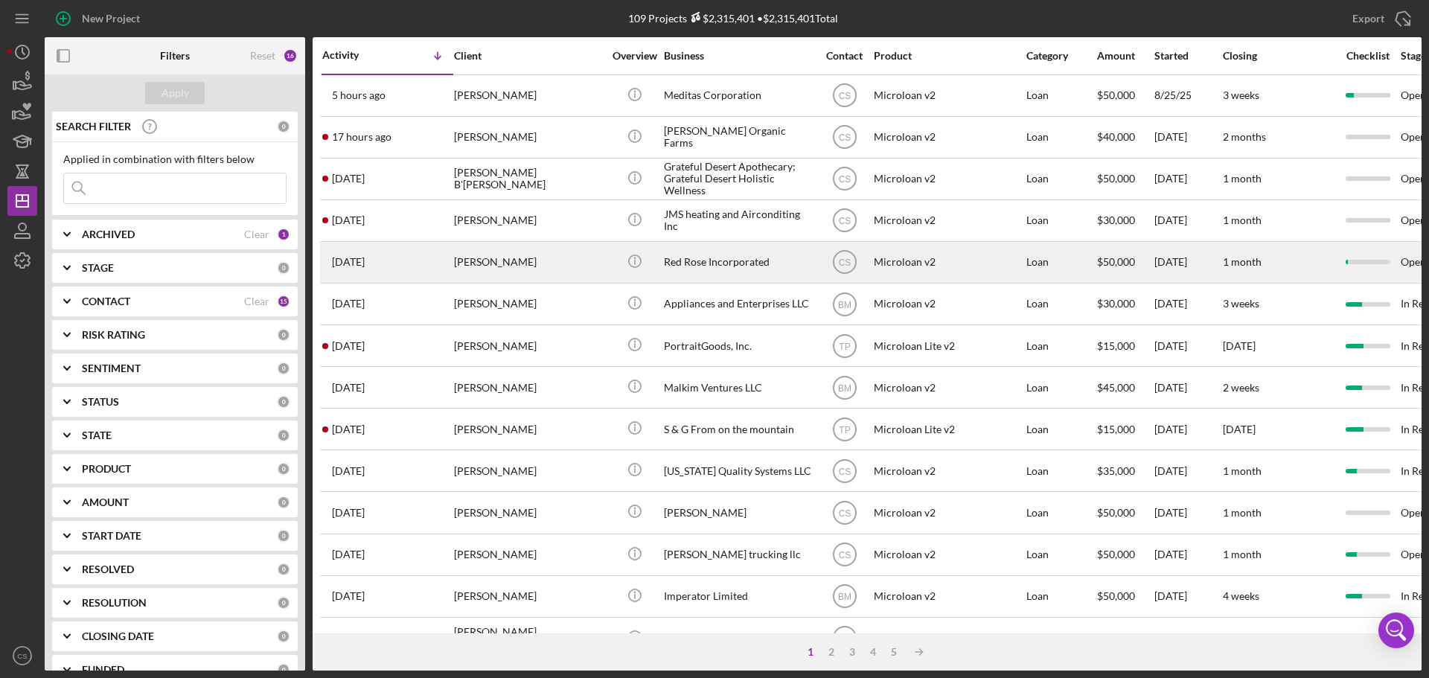
click at [614, 266] on div "Icon/Info" at bounding box center [634, 262] width 56 height 39
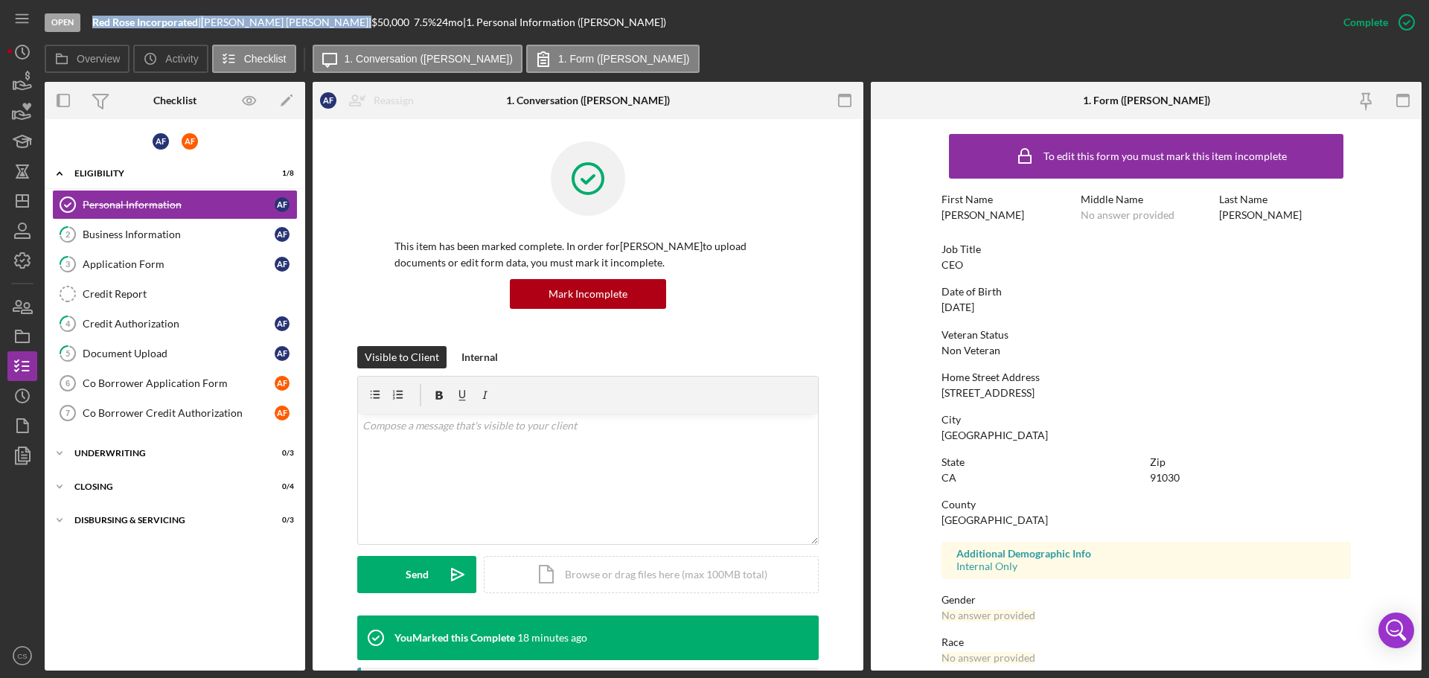
drag, startPoint x: 299, startPoint y: 19, endPoint x: 94, endPoint y: 23, distance: 205.4
click at [94, 23] on div "Red Rose Incorporated | [PERSON_NAME] | $50,000 $50,000 7.5 % 24 mo | 1. Person…" at bounding box center [379, 22] width 574 height 12
copy div "Red Rose Incorporated | [PERSON_NAME]"
click at [170, 262] on div "Application Form" at bounding box center [179, 264] width 192 height 12
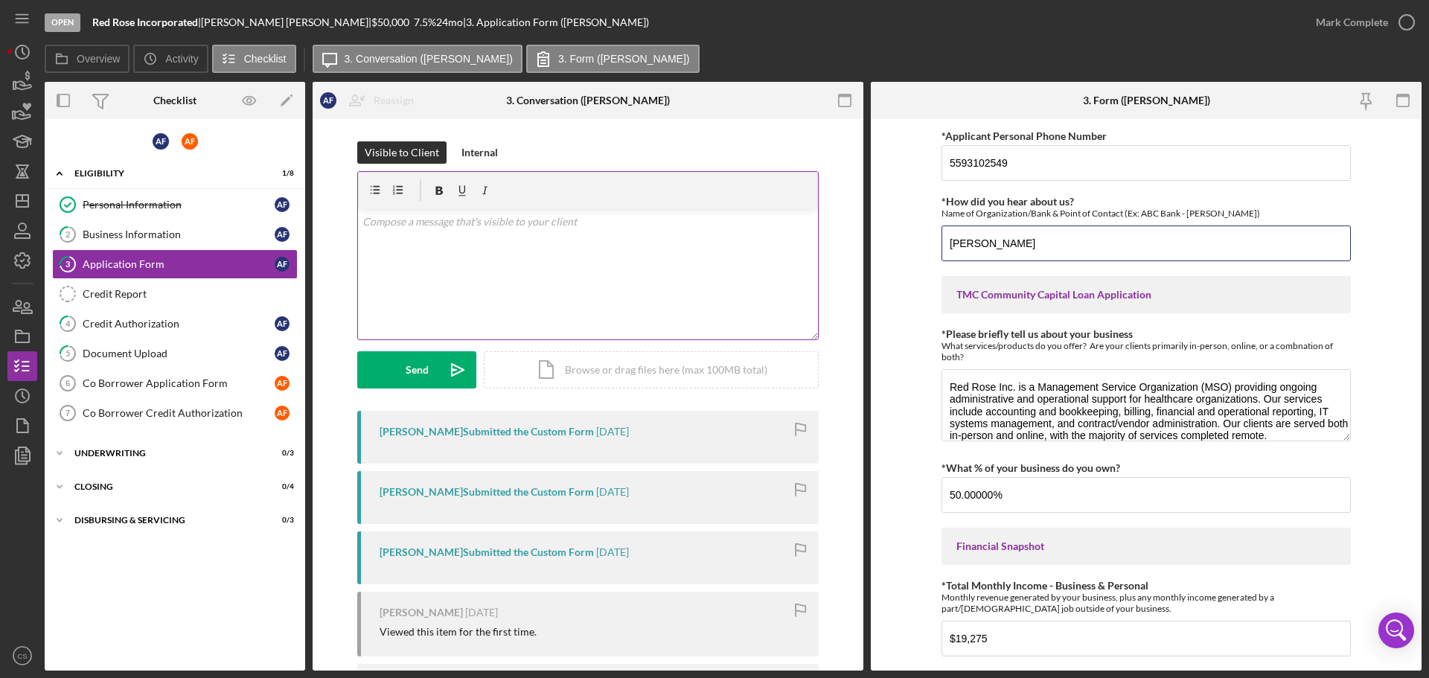
drag, startPoint x: 1082, startPoint y: 245, endPoint x: 671, endPoint y: 237, distance: 410.8
click at [671, 237] on div "Overview Internal Workflow Stage Open Icon/Dropdown Arrow Archive (can unarchiv…" at bounding box center [733, 376] width 1376 height 589
click at [33, 205] on icon "Icon/Dashboard" at bounding box center [22, 200] width 37 height 37
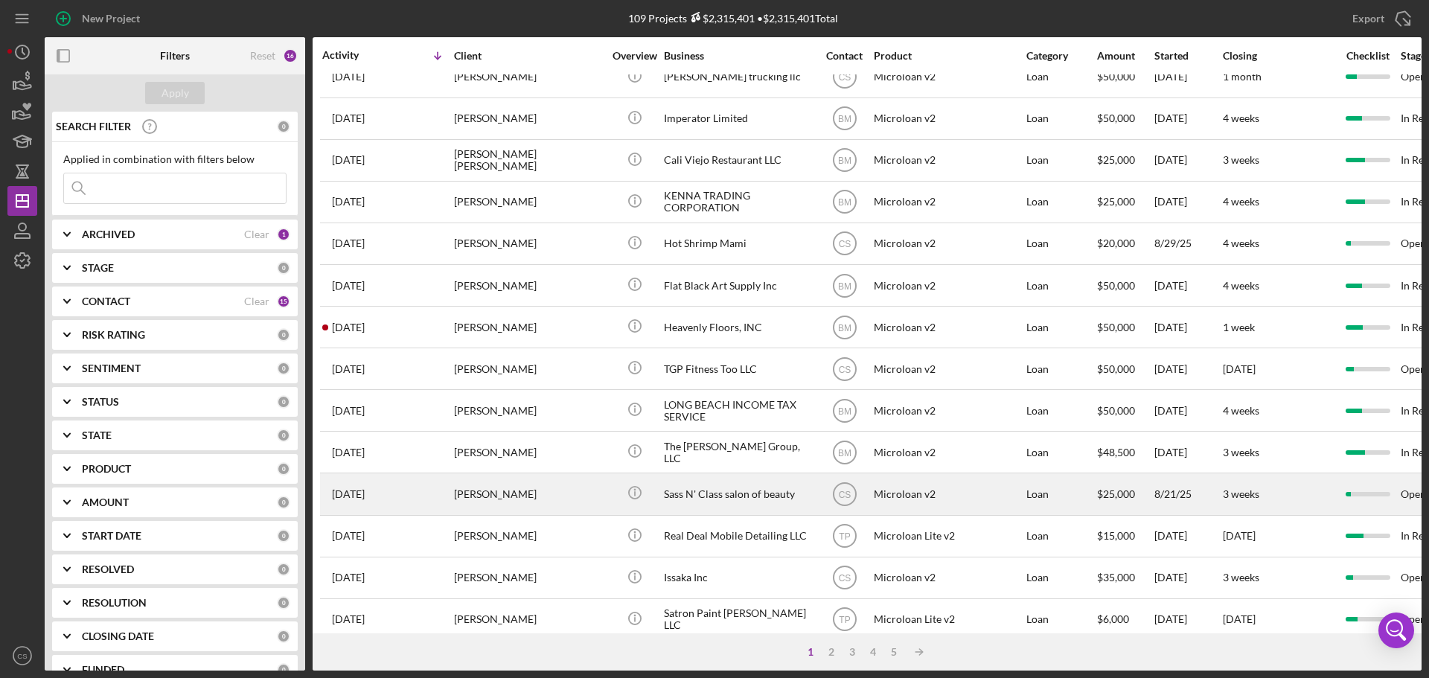
scroll to position [504, 0]
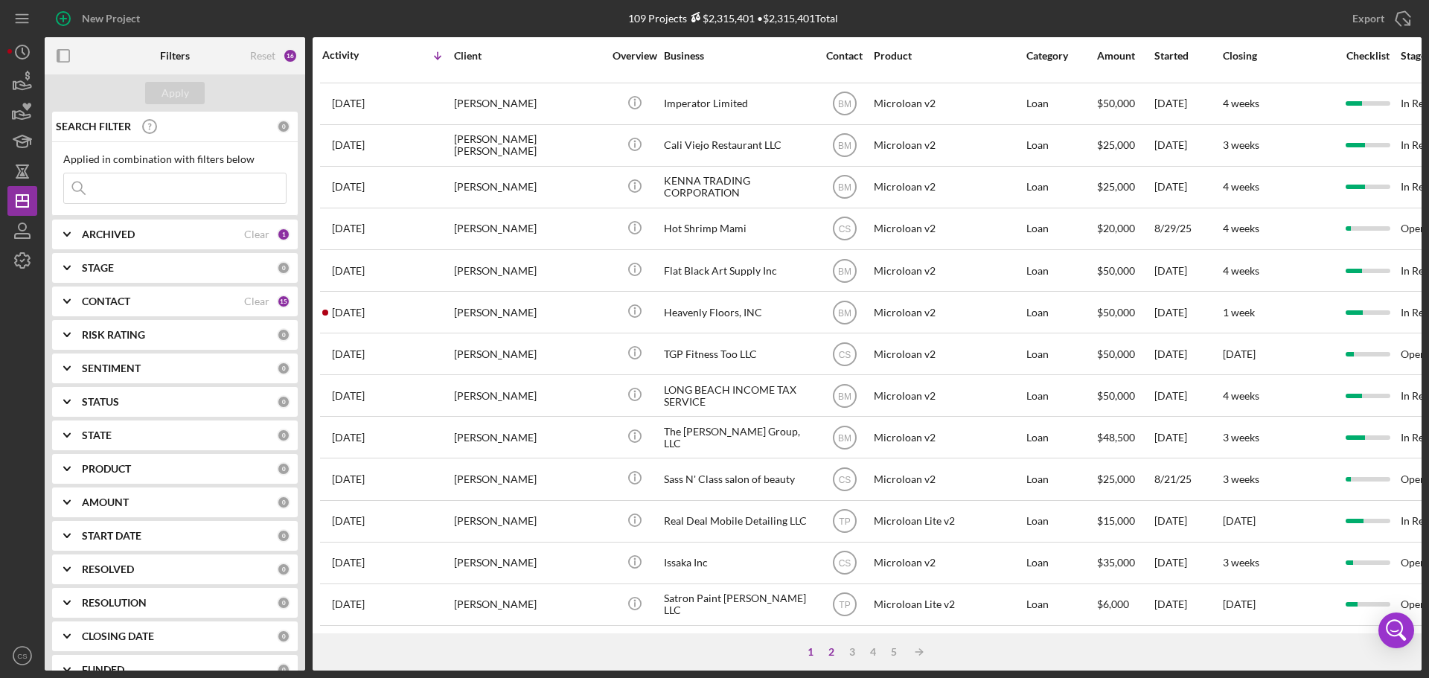
click at [827, 651] on div "2" at bounding box center [831, 652] width 21 height 12
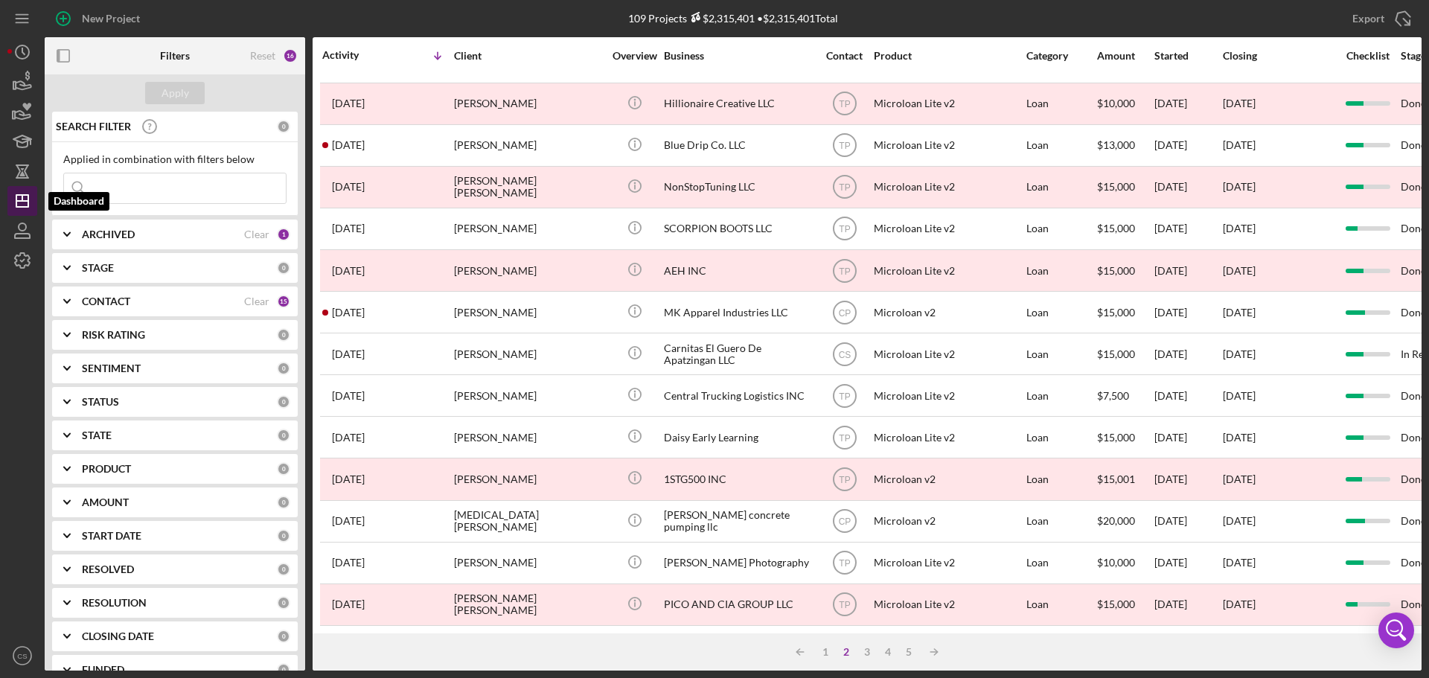
click at [27, 199] on icon "Icon/Dashboard" at bounding box center [22, 200] width 37 height 37
click at [30, 164] on icon "button" at bounding box center [22, 171] width 37 height 37
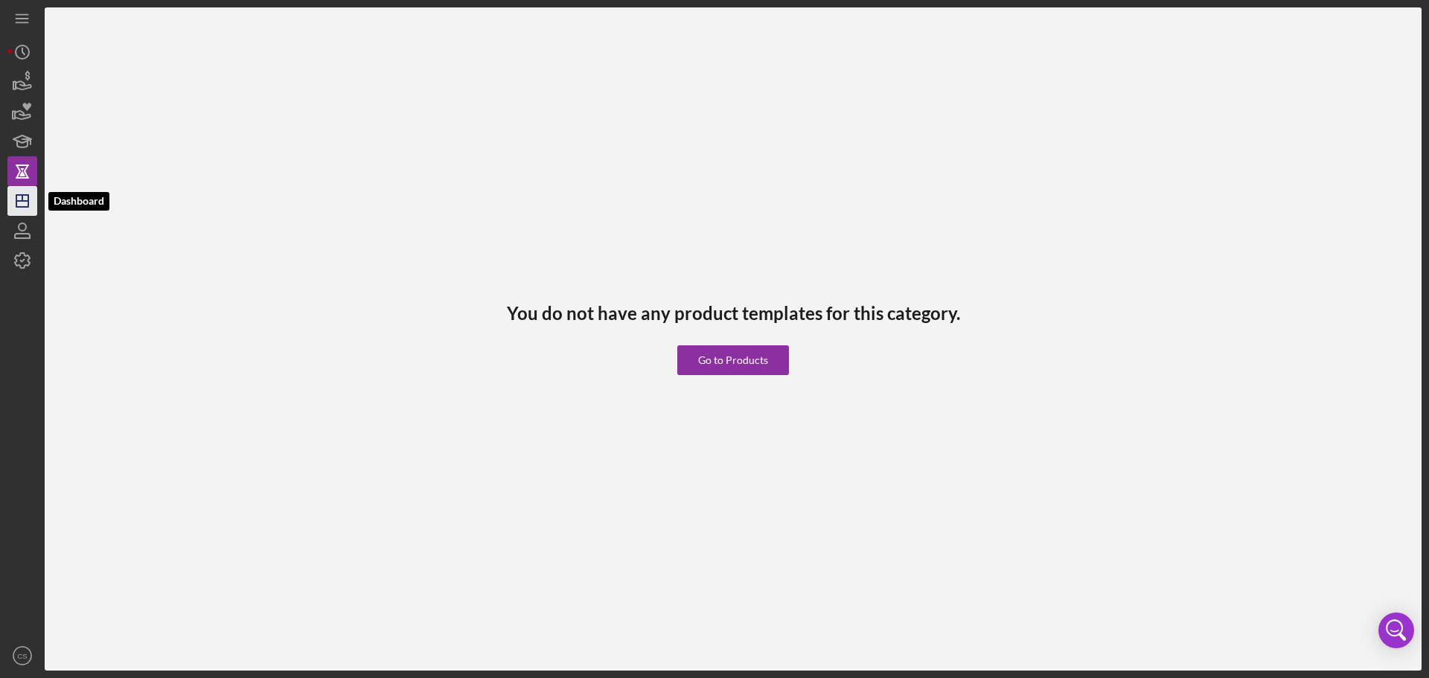
click at [26, 201] on line "button" at bounding box center [22, 201] width 12 height 0
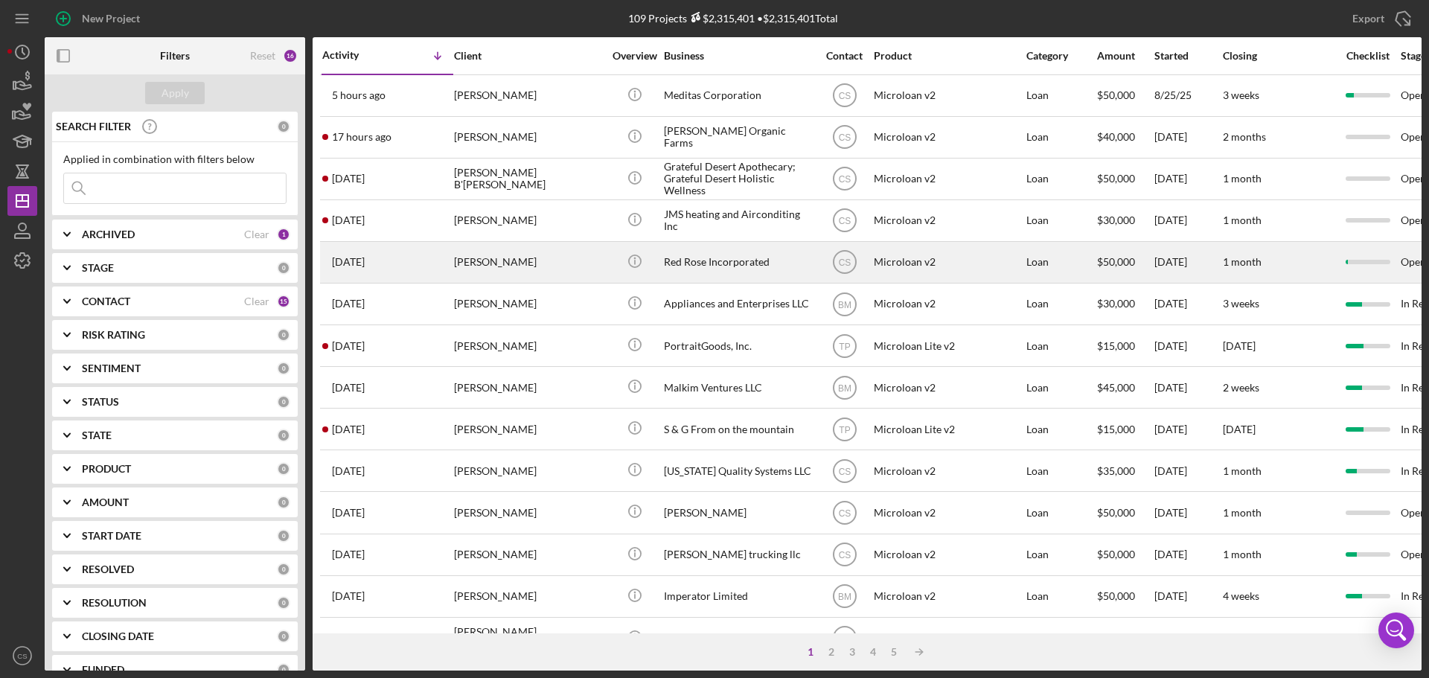
click at [582, 264] on div "[PERSON_NAME]" at bounding box center [528, 262] width 149 height 39
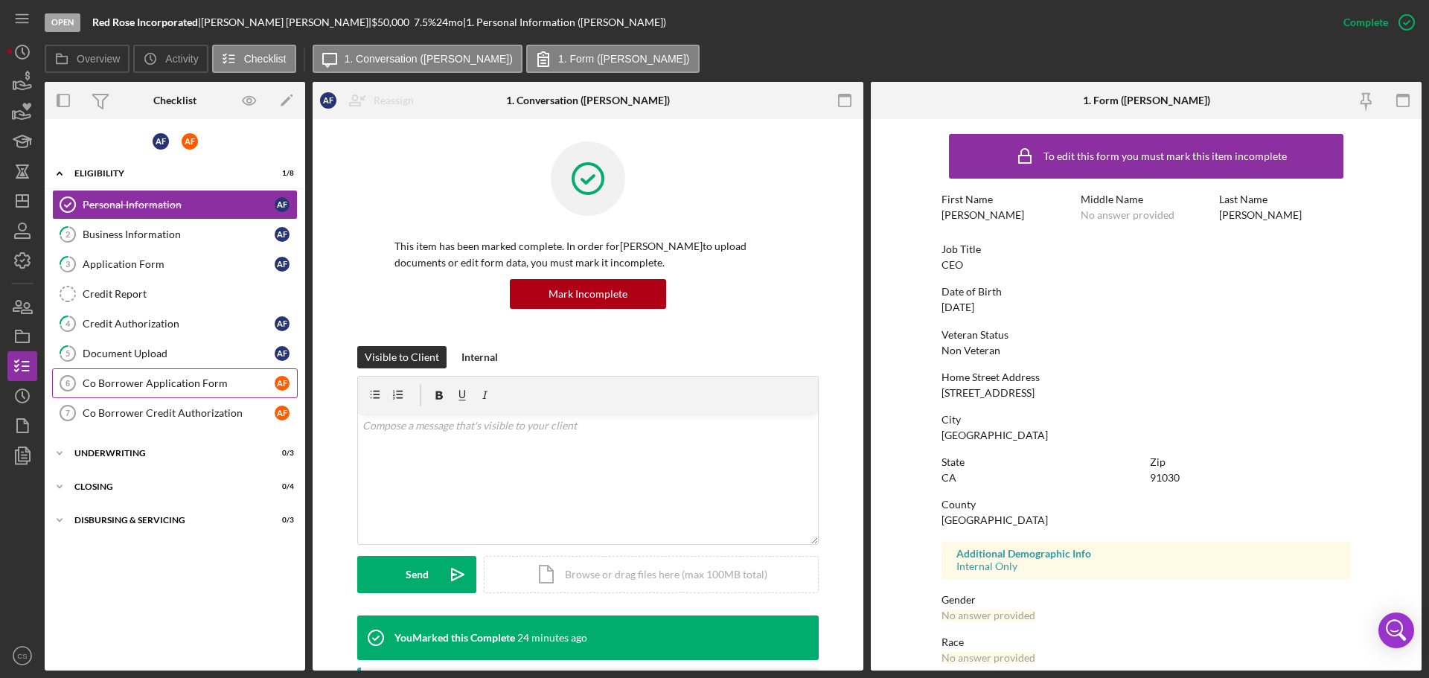
click at [205, 389] on div "Co Borrower Application Form" at bounding box center [179, 383] width 192 height 12
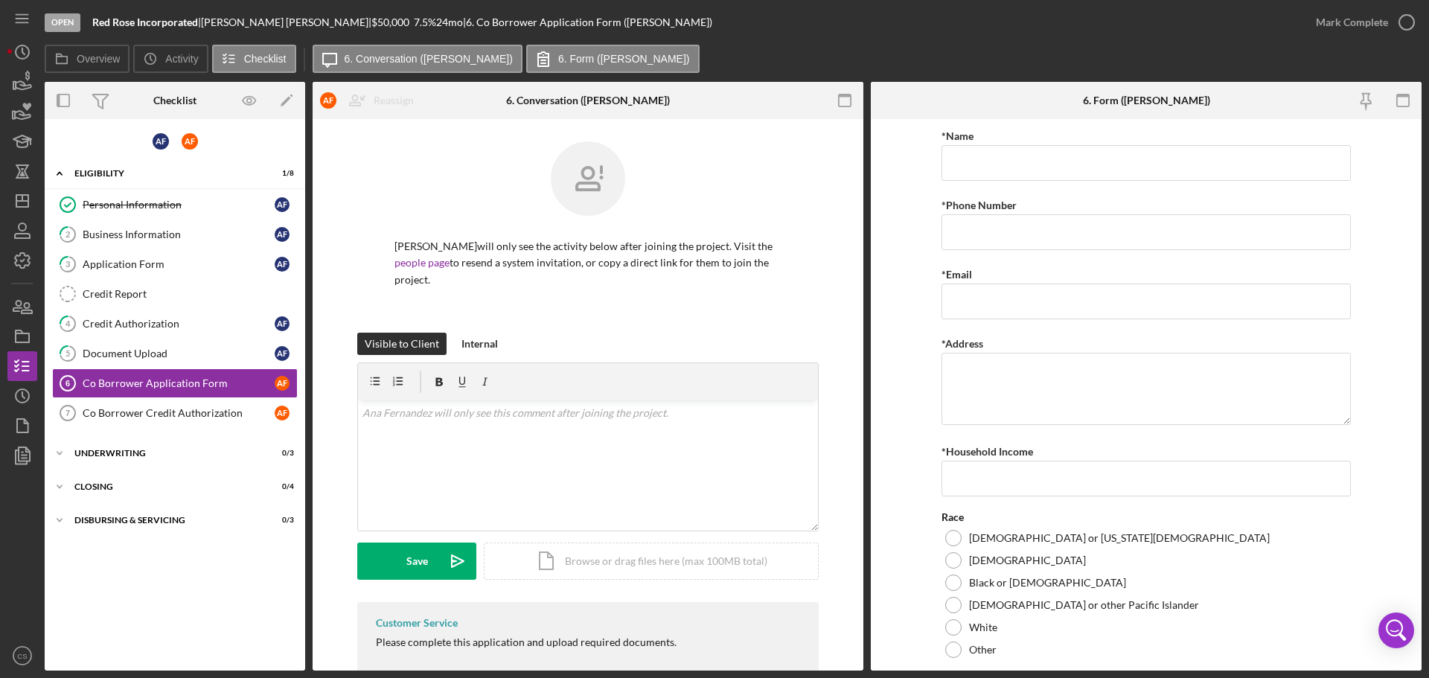
scroll to position [45, 0]
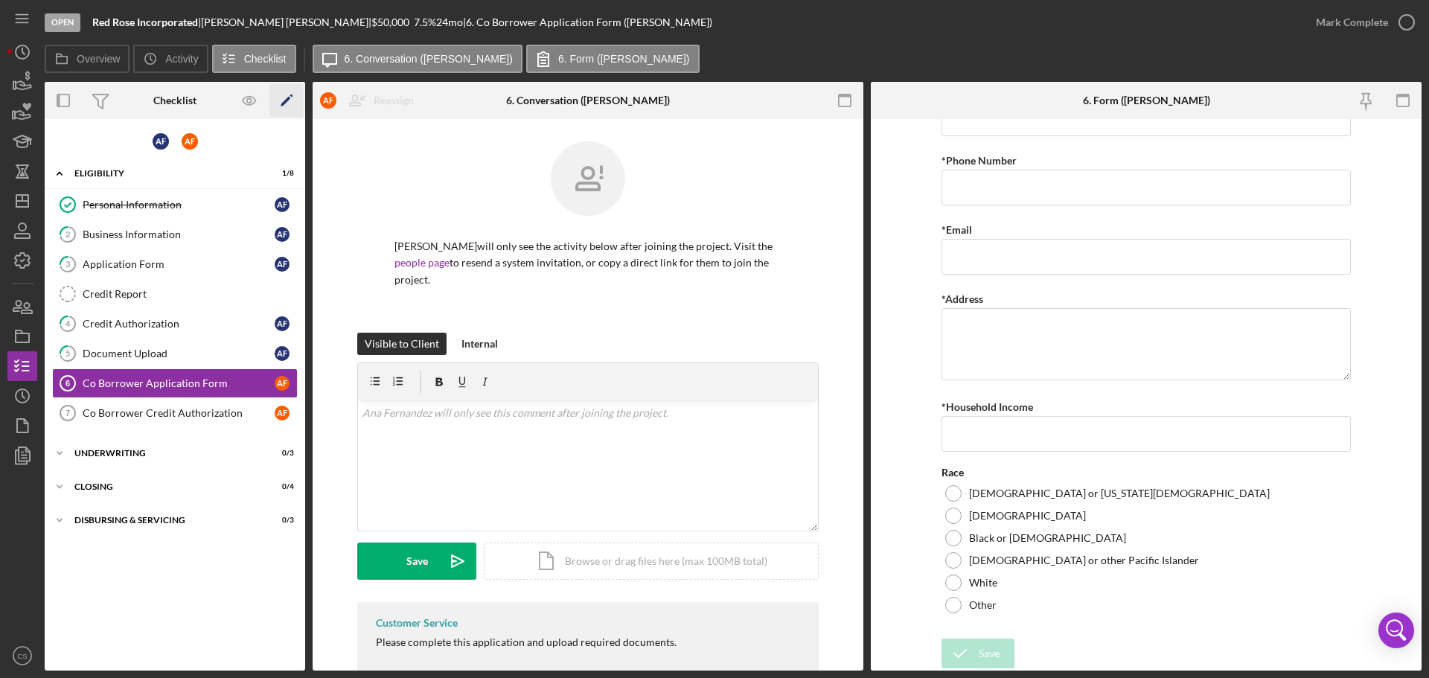
click at [290, 103] on icon "Icon/Edit" at bounding box center [286, 100] width 33 height 33
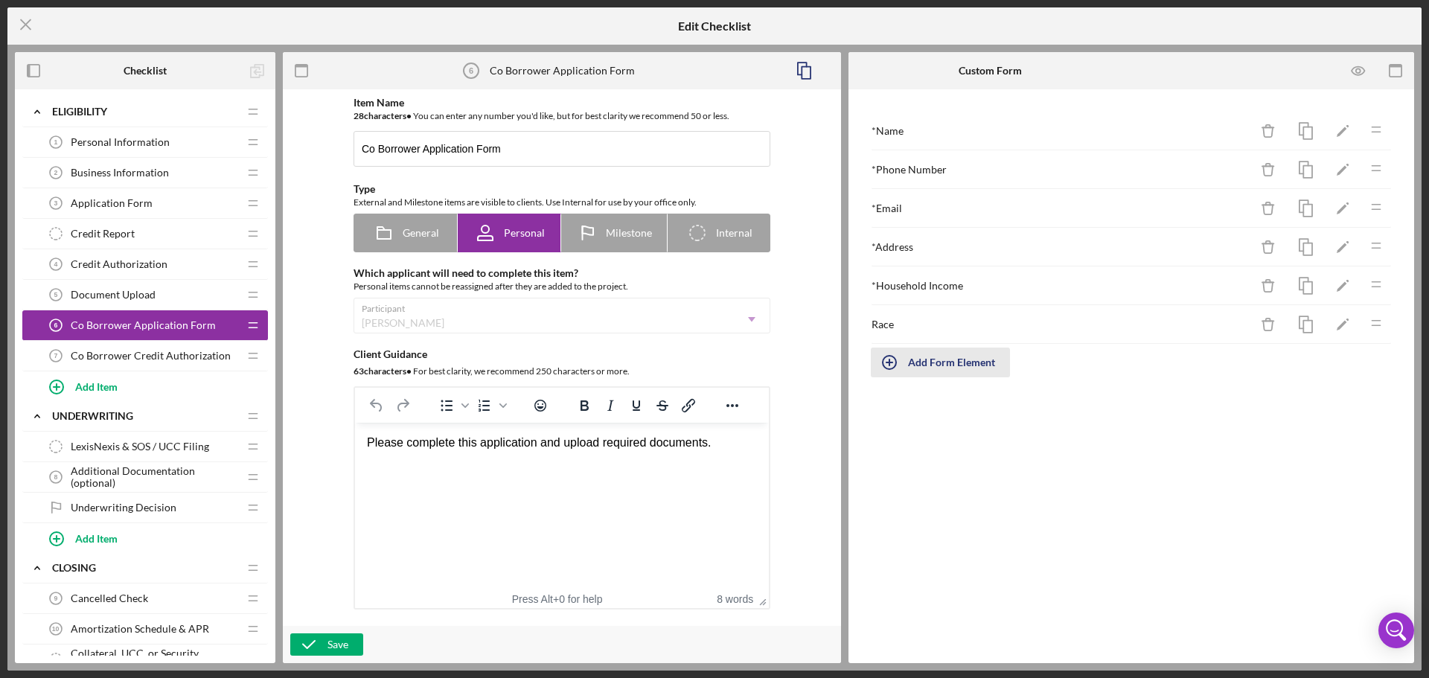
click at [964, 364] on div "Add Form Element" at bounding box center [951, 362] width 87 height 30
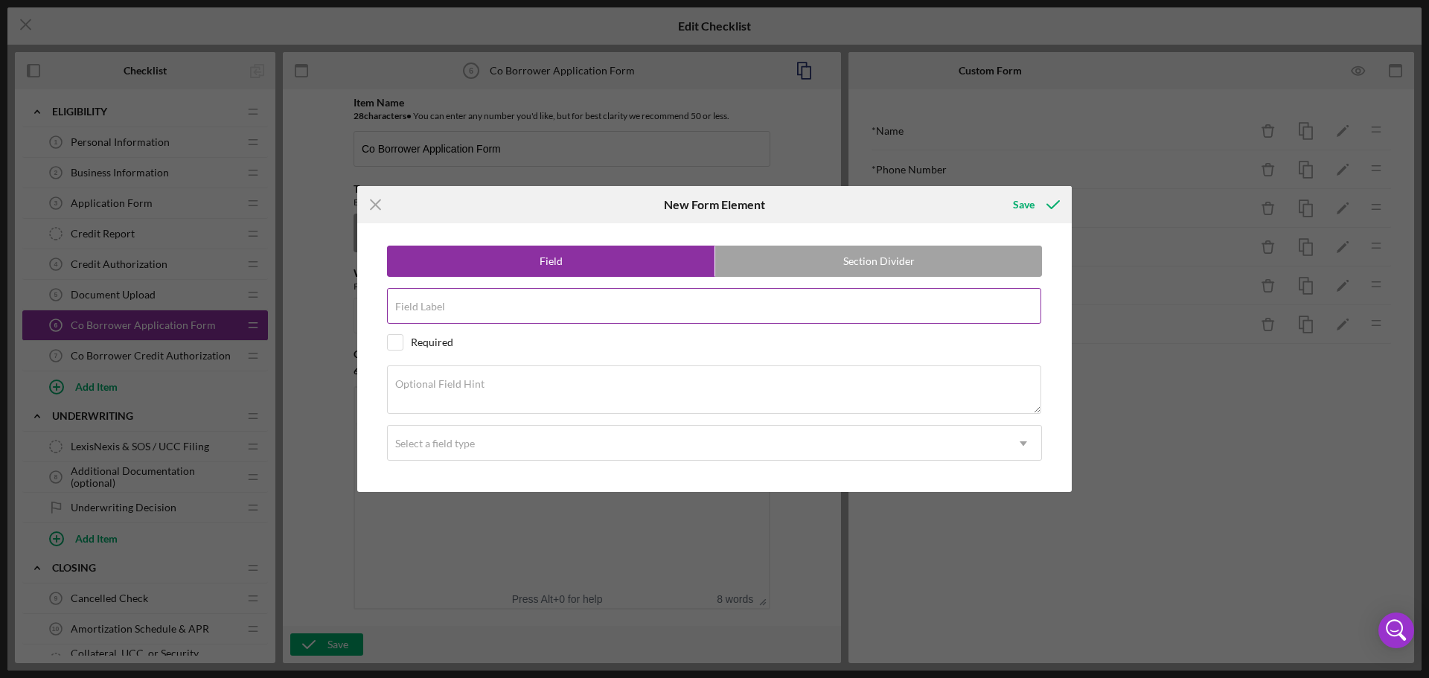
click at [714, 304] on div "Field Label" at bounding box center [714, 306] width 655 height 37
type input "H"
type input "Gender"
click at [495, 444] on div "Select a field type" at bounding box center [697, 443] width 618 height 34
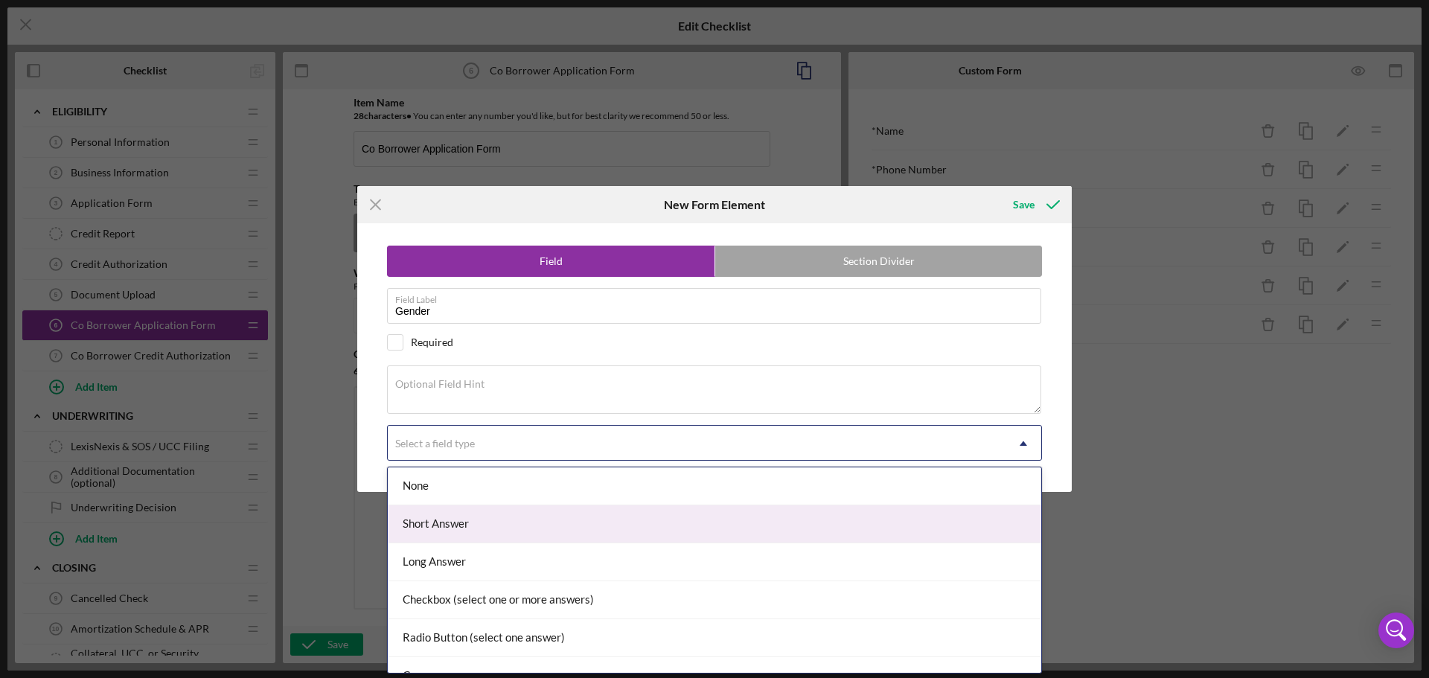
click at [497, 528] on div "Short Answer" at bounding box center [714, 524] width 653 height 38
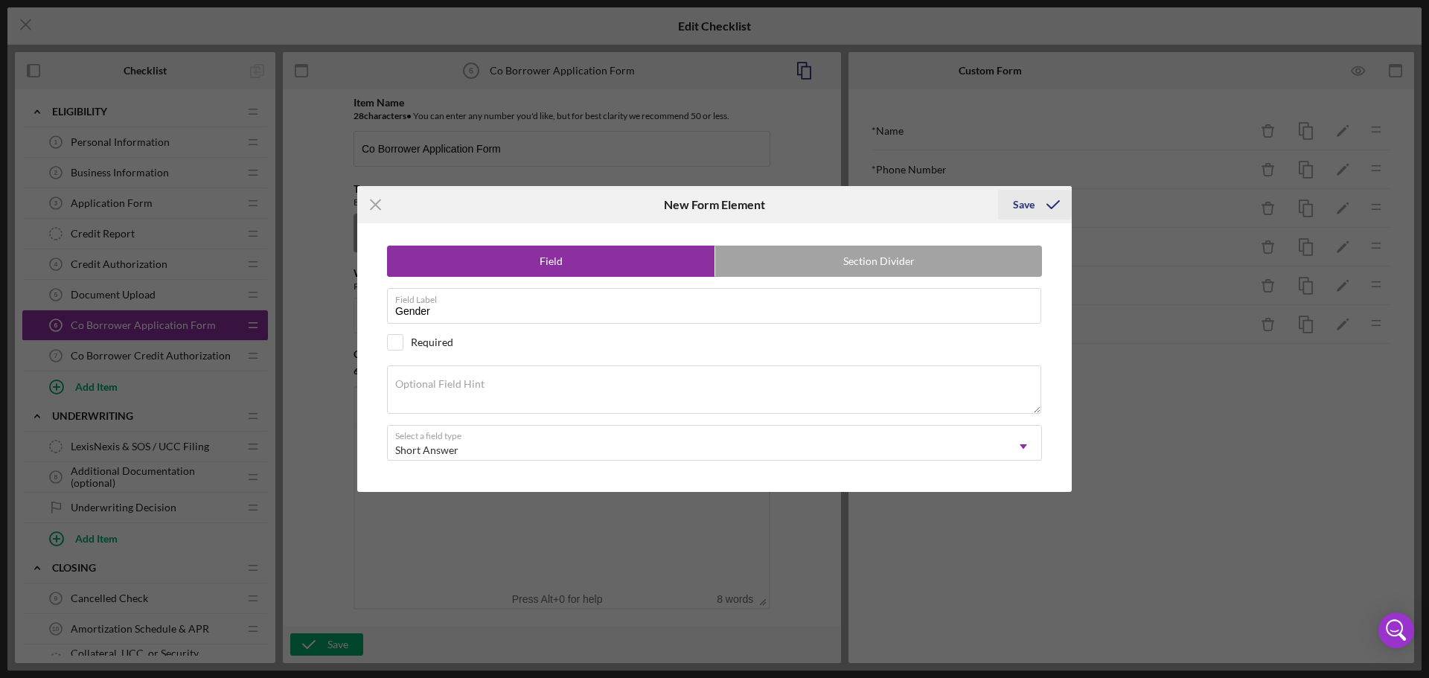
click at [1043, 204] on icon "submit" at bounding box center [1052, 204] width 37 height 37
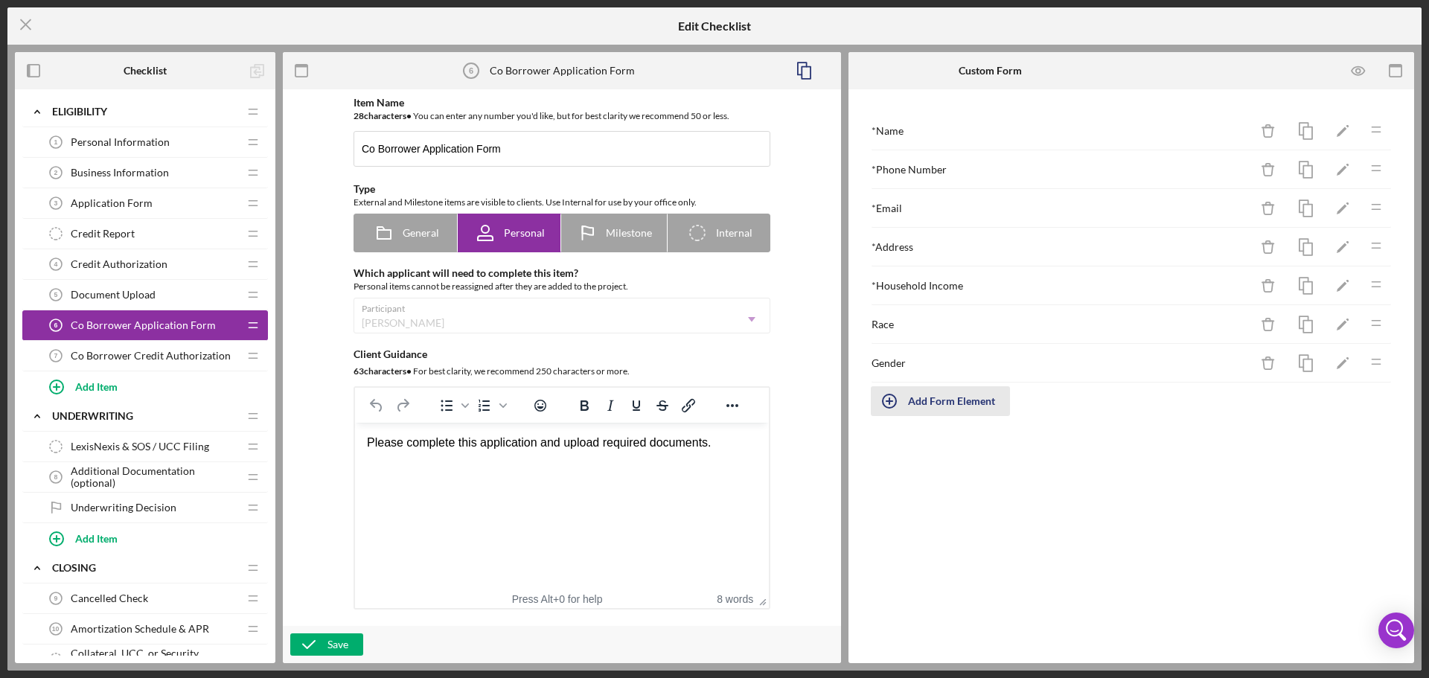
click at [917, 403] on div "Add Form Element" at bounding box center [951, 401] width 87 height 30
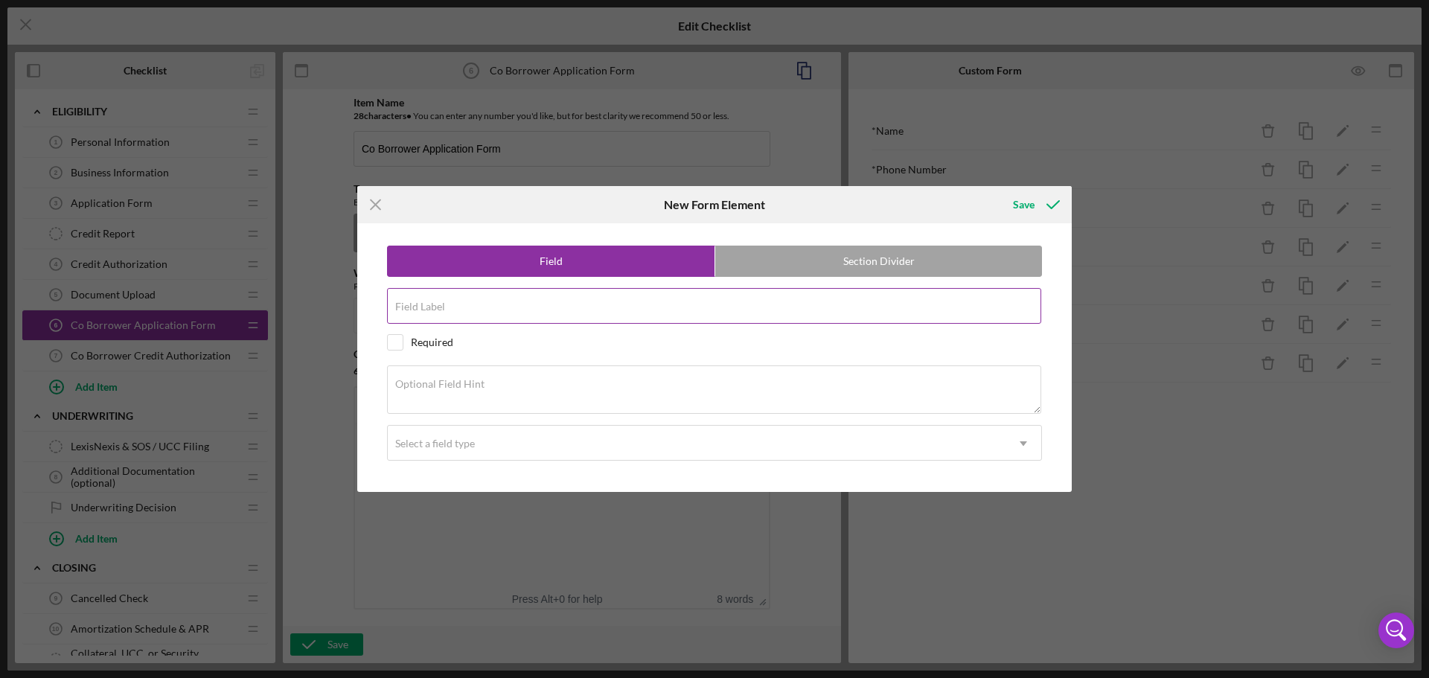
click at [673, 302] on div "Field Label" at bounding box center [714, 306] width 655 height 37
type input "Ethnicity"
click at [567, 303] on label "Field Label" at bounding box center [718, 297] width 646 height 16
click at [567, 303] on input "Ethnicity" at bounding box center [714, 306] width 654 height 36
drag, startPoint x: 545, startPoint y: 309, endPoint x: 356, endPoint y: 309, distance: 189.7
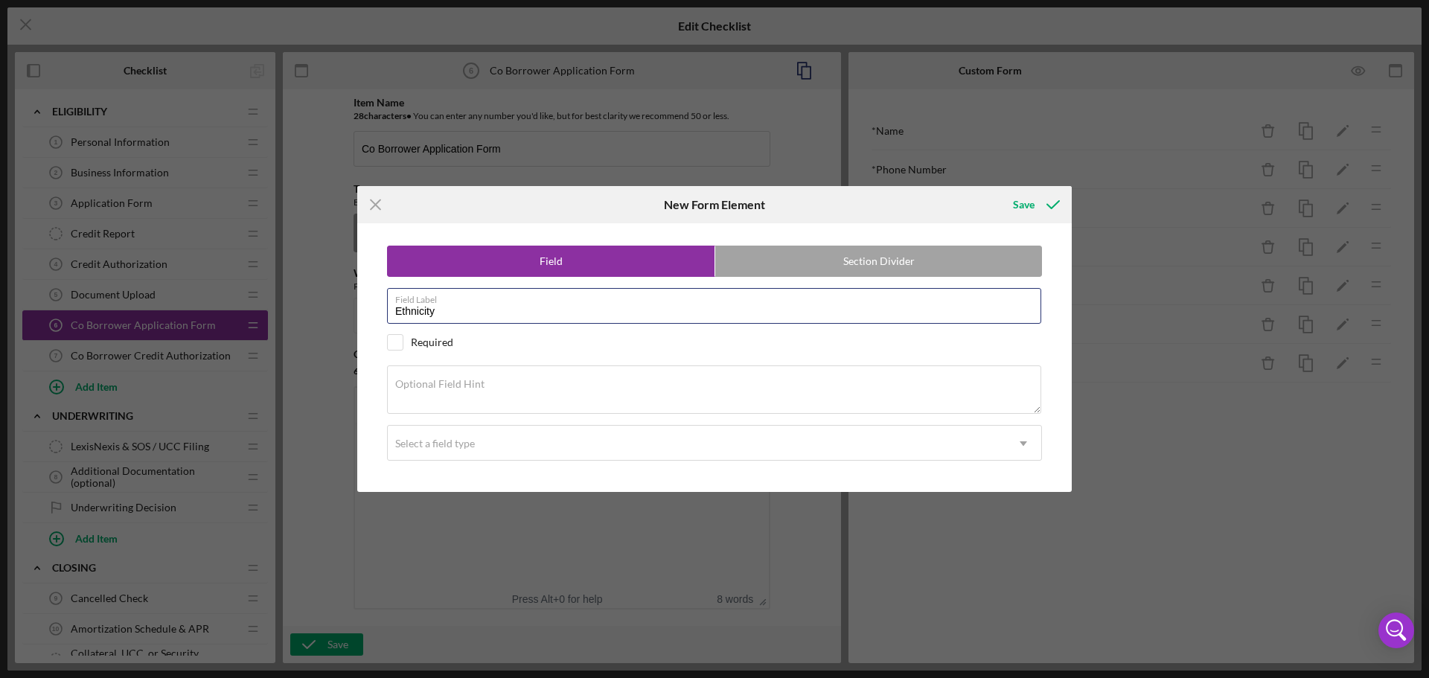
click at [356, 308] on div "Icon/Menu Close New Form Element Save Field Section Divider Field Label Ethnici…" at bounding box center [714, 339] width 1429 height 678
click at [543, 315] on input "Ethnicity" at bounding box center [714, 306] width 654 height 36
drag, startPoint x: 545, startPoint y: 307, endPoint x: 367, endPoint y: 318, distance: 178.9
click at [368, 318] on div "Field Section Divider Field Label Ethnicity Required Optional Field Hint Select…" at bounding box center [714, 357] width 699 height 268
click at [375, 323] on div "Field Section Divider Field Label Ethnicity Required Optional Field Hint Select…" at bounding box center [714, 357] width 699 height 268
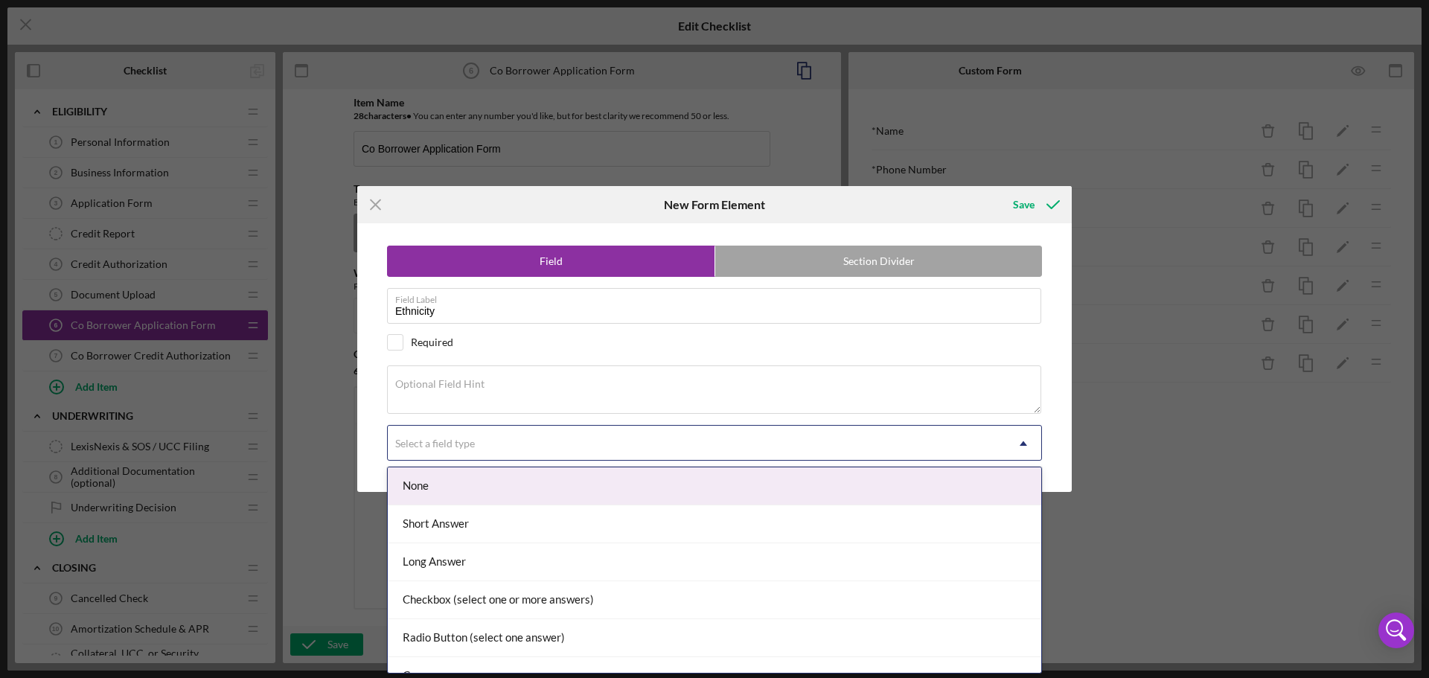
click at [739, 451] on div "Select a field type" at bounding box center [697, 443] width 618 height 34
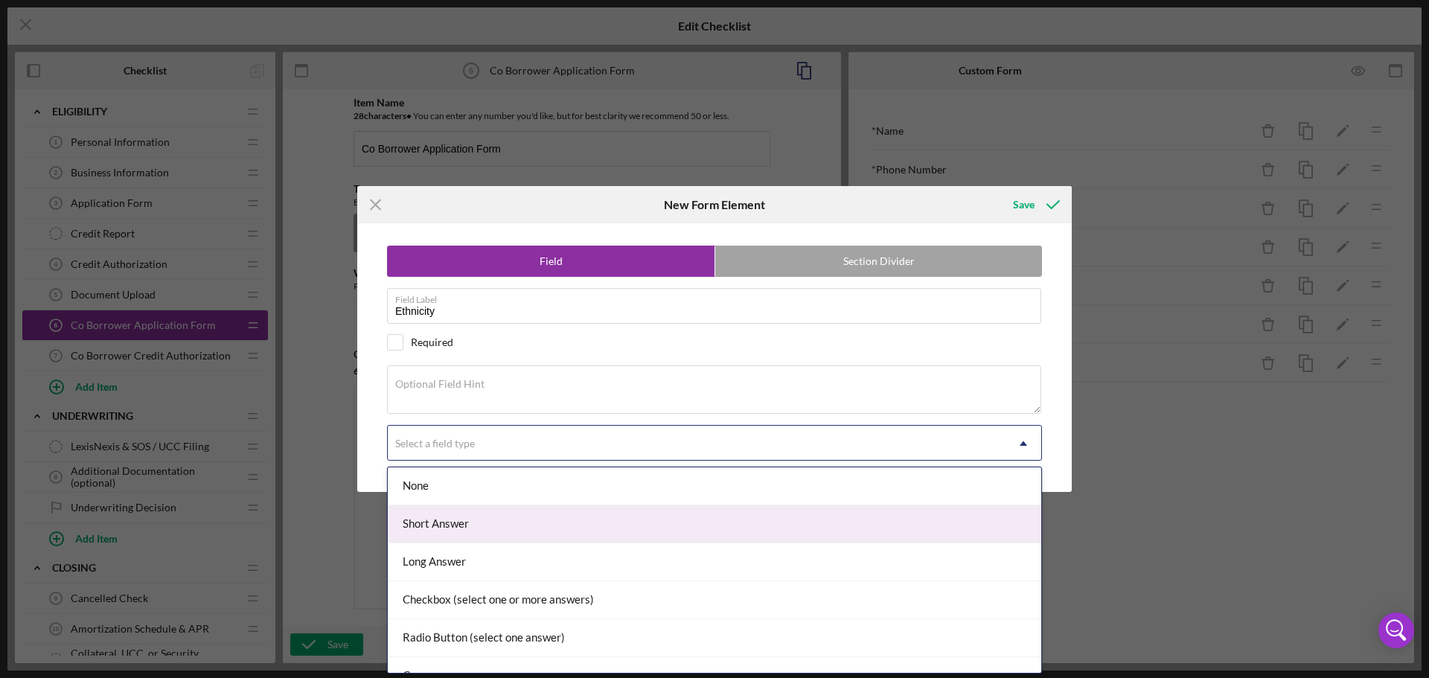
click at [680, 533] on div "Short Answer" at bounding box center [714, 524] width 653 height 38
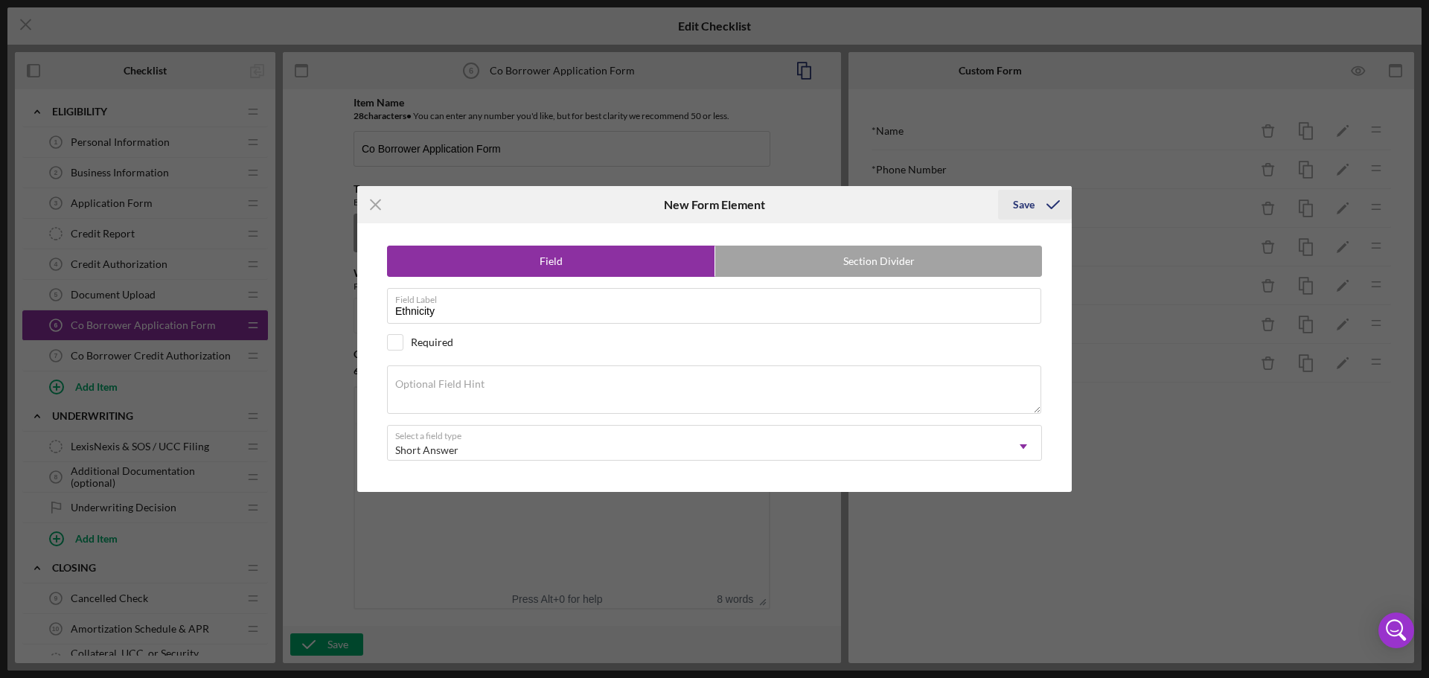
click at [1034, 205] on icon "submit" at bounding box center [1052, 204] width 37 height 37
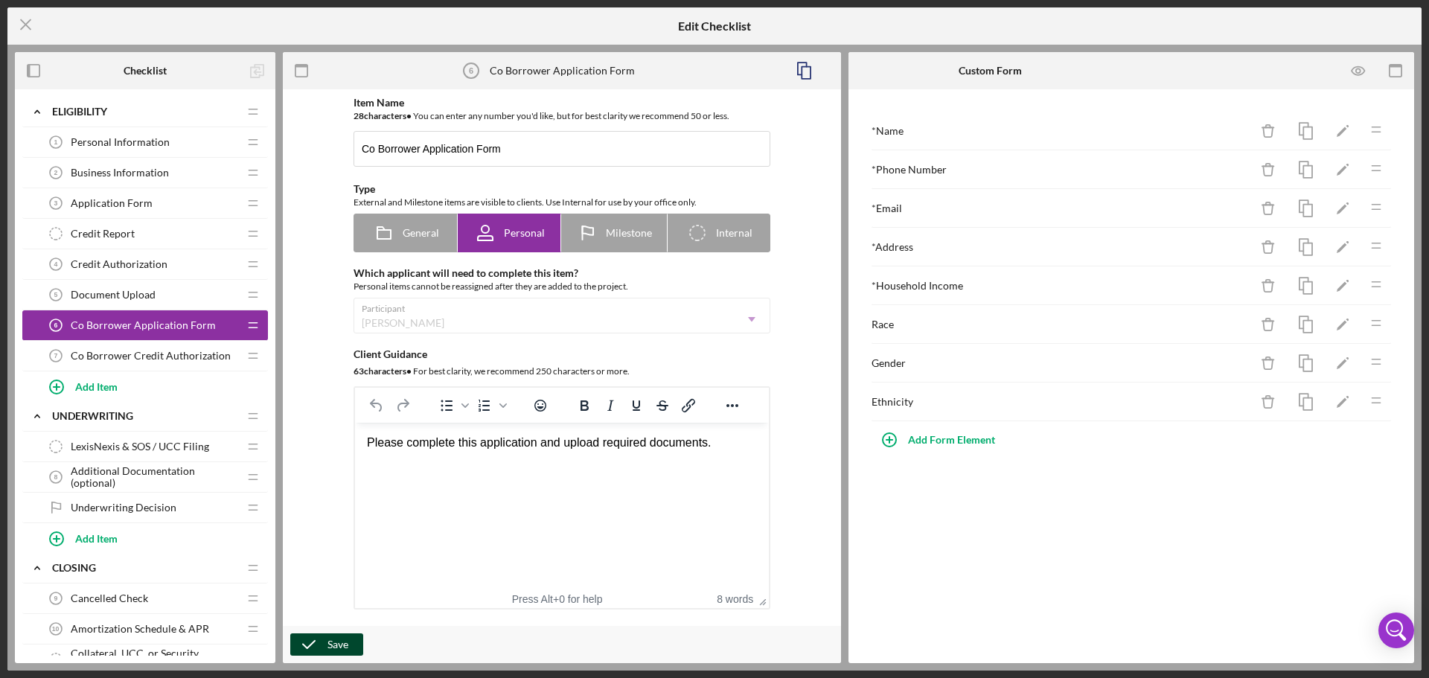
click at [339, 641] on div "Save" at bounding box center [337, 644] width 21 height 22
click at [26, 25] on line at bounding box center [26, 25] width 10 height 10
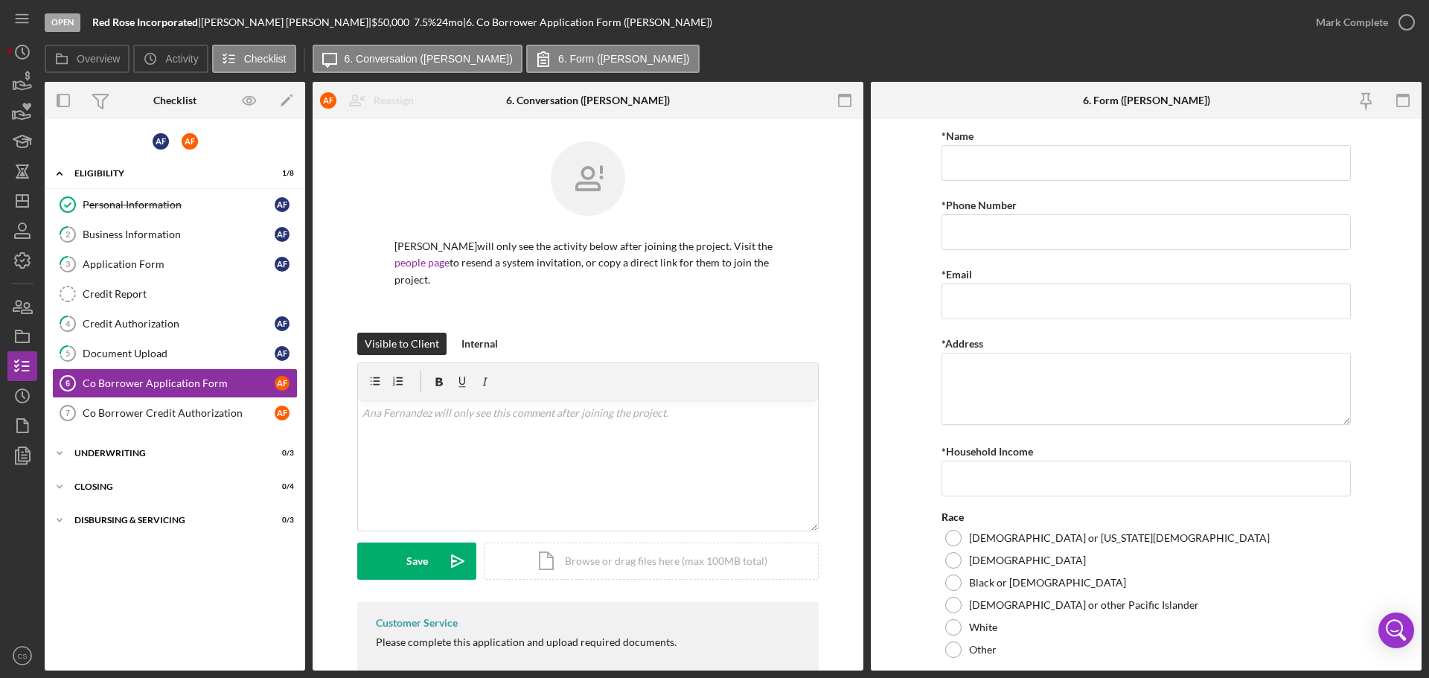
click at [904, 339] on form "*Name *Phone Number *Email *Address *Household Income Race [DEMOGRAPHIC_DATA] o…" at bounding box center [1146, 394] width 551 height 551
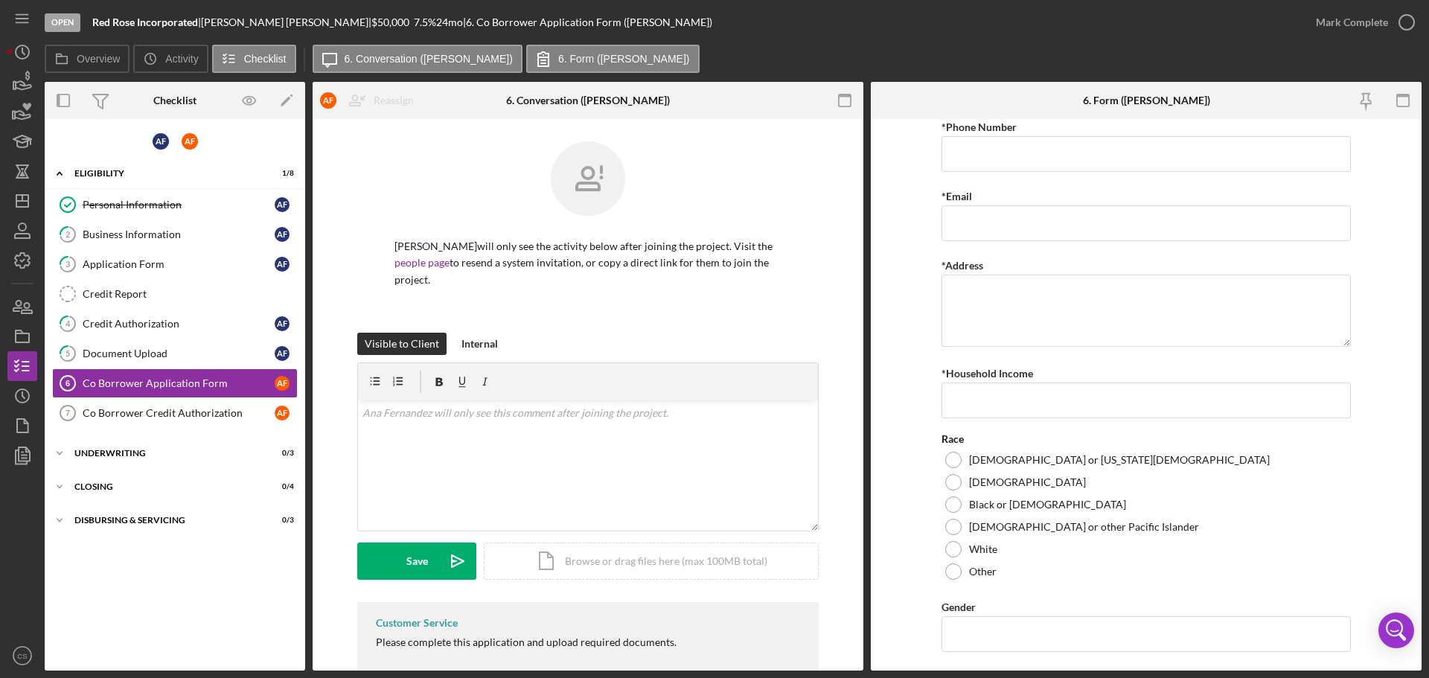
scroll to position [183, 0]
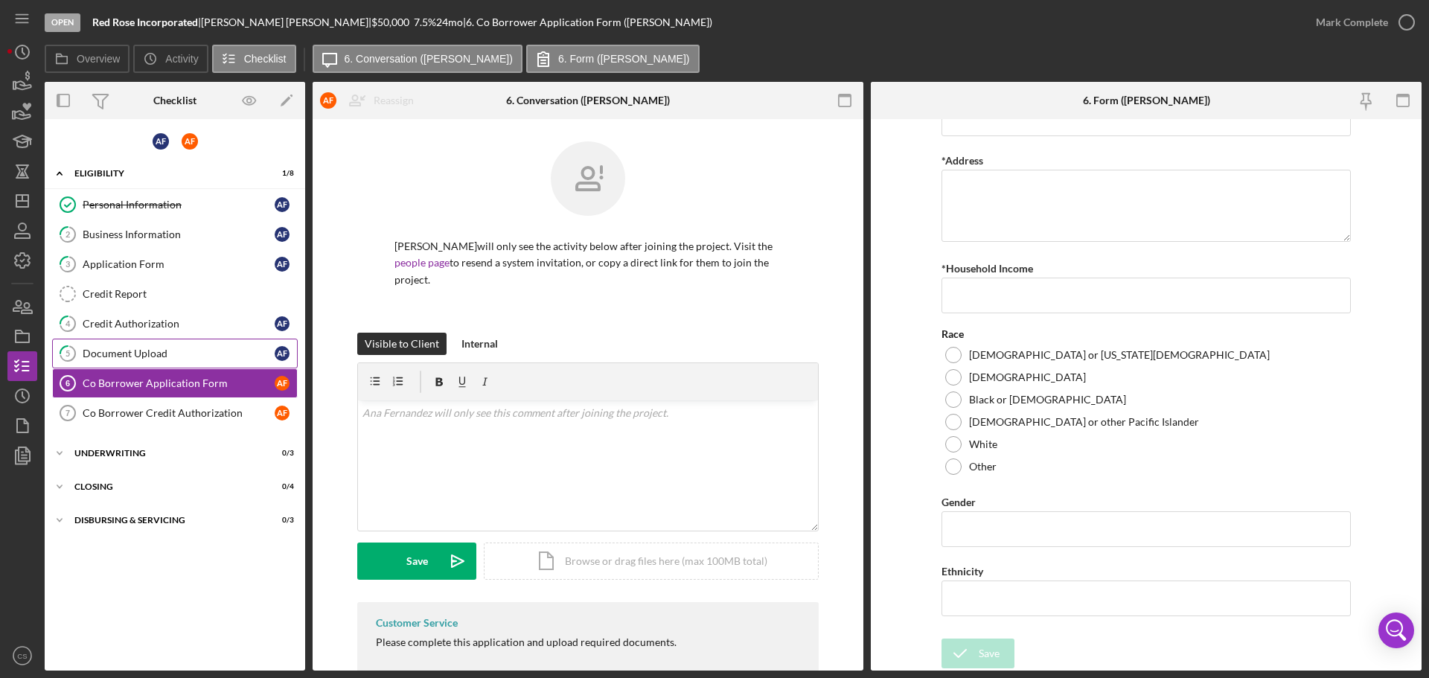
click at [126, 352] on div "Document Upload" at bounding box center [179, 353] width 192 height 12
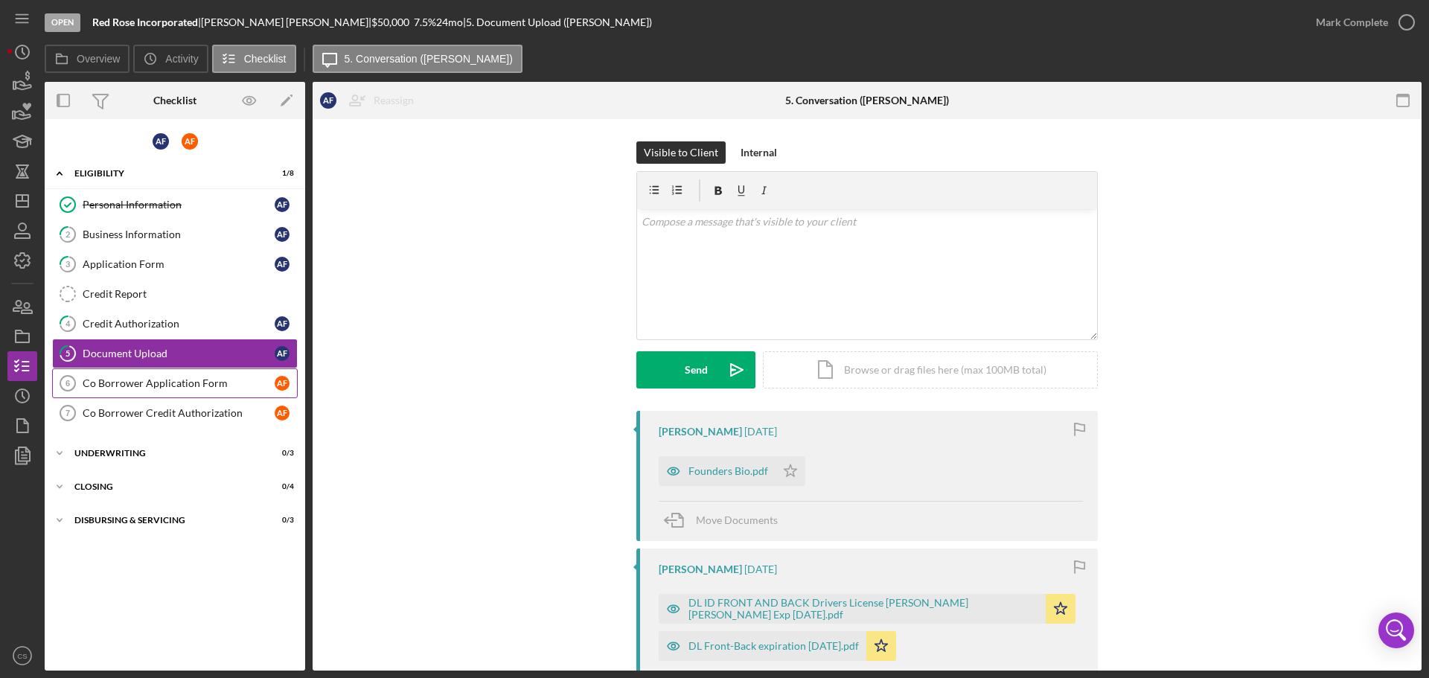
click at [125, 387] on div "Co Borrower Application Form" at bounding box center [179, 383] width 192 height 12
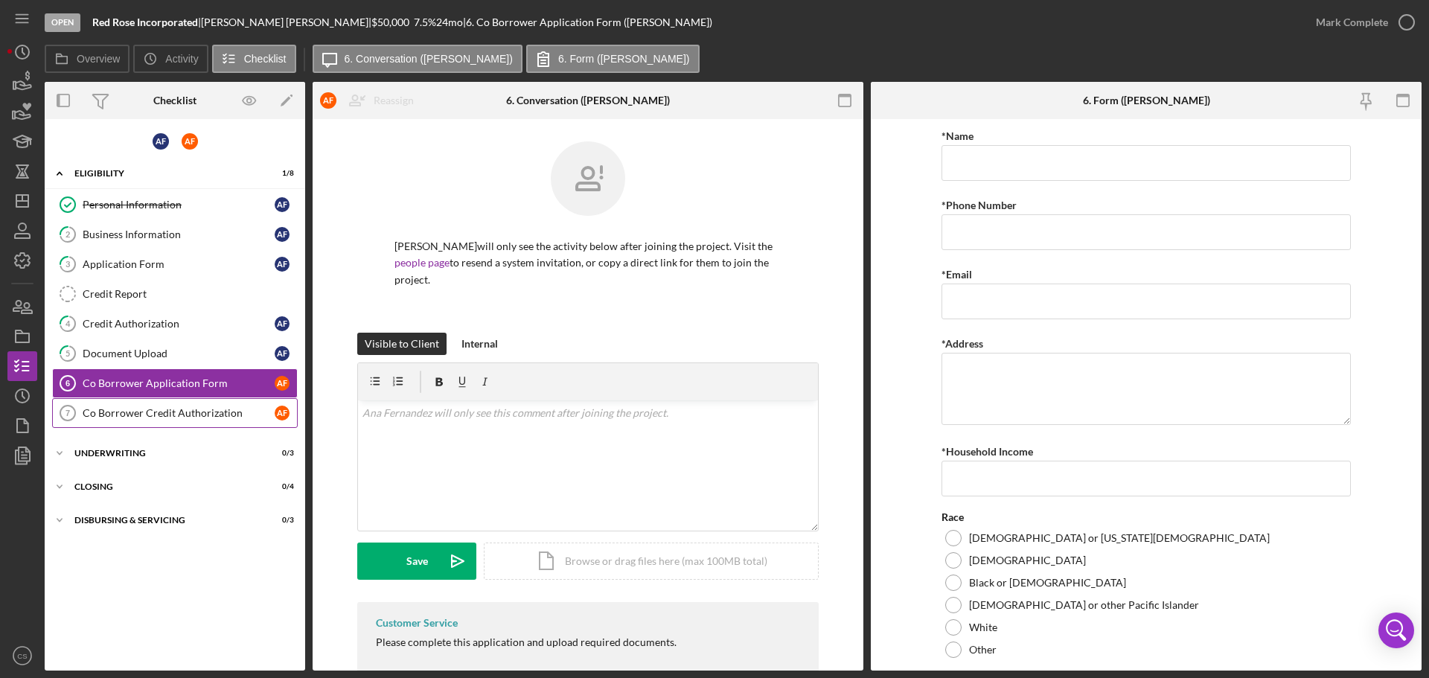
click at [134, 419] on div "Co Borrower Credit Authorization" at bounding box center [179, 413] width 192 height 12
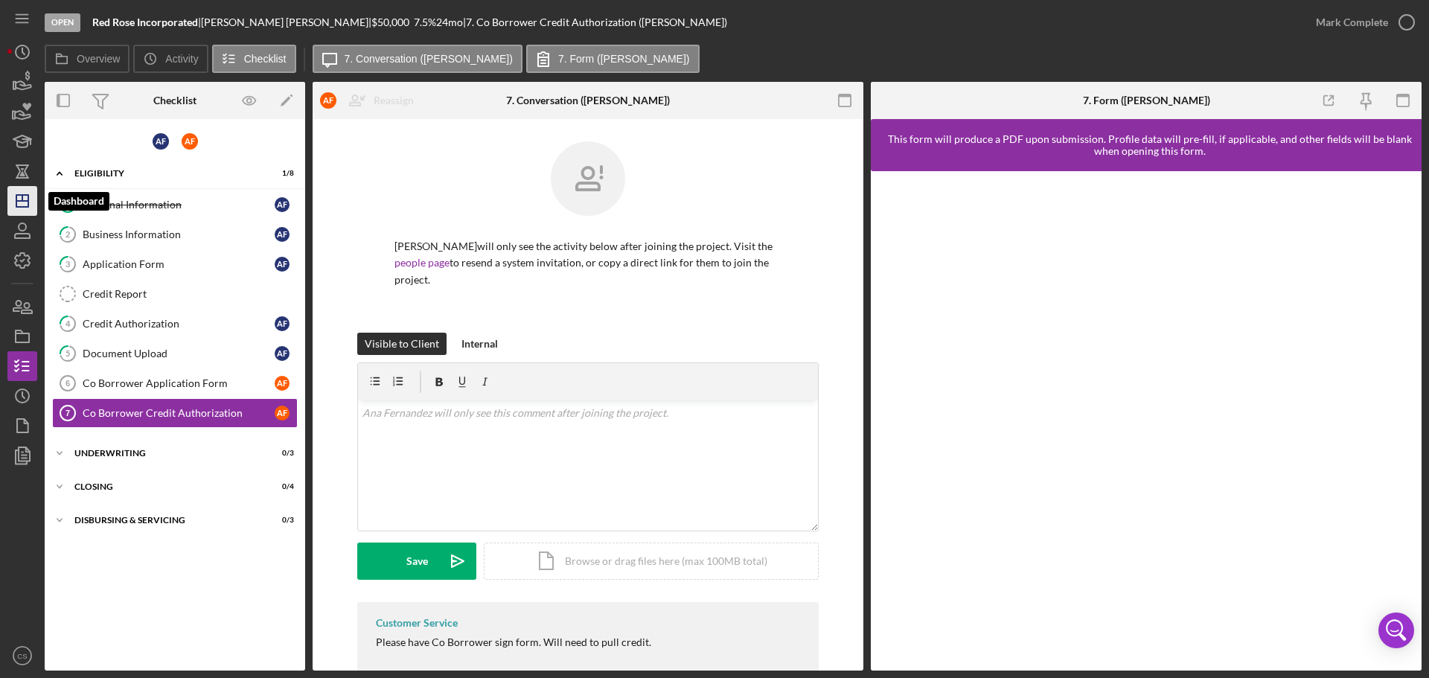
click at [27, 207] on polygon "button" at bounding box center [22, 201] width 12 height 12
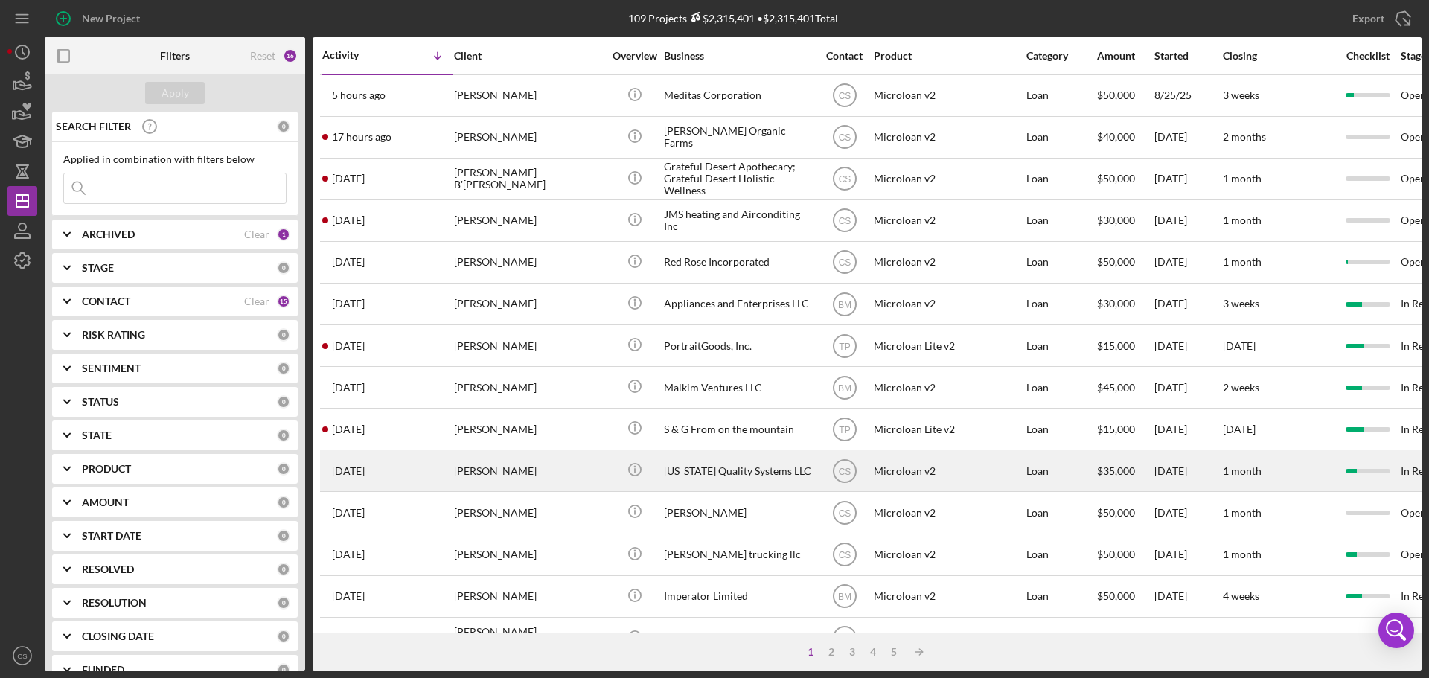
click at [610, 472] on div "Icon/Info" at bounding box center [634, 470] width 56 height 39
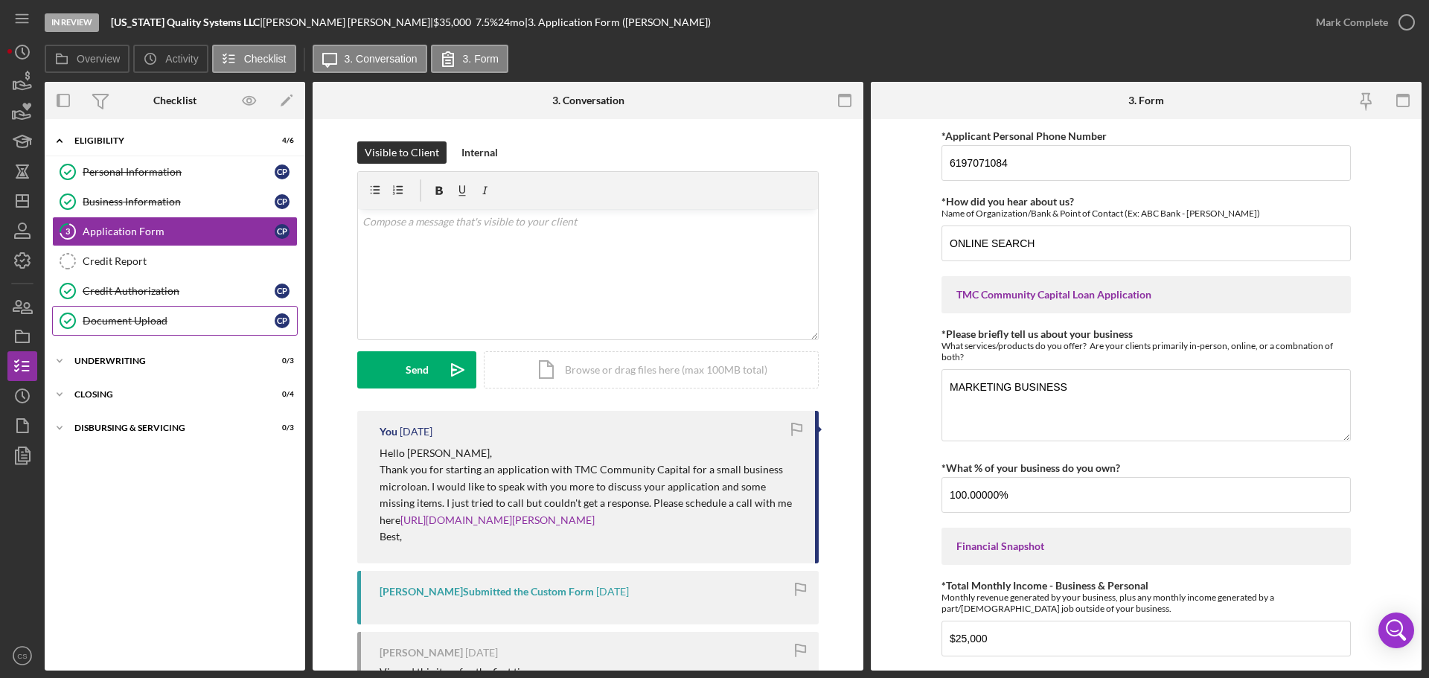
click at [182, 321] on div "Document Upload" at bounding box center [179, 321] width 192 height 12
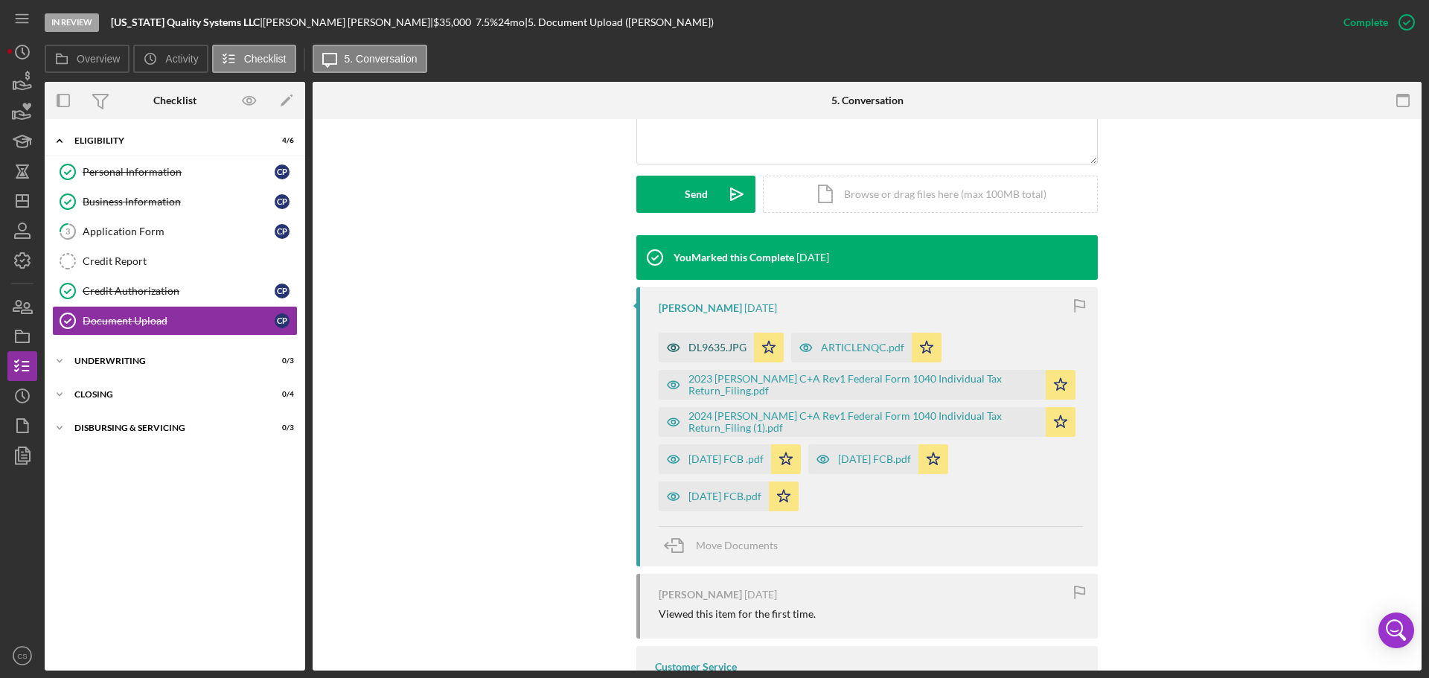
scroll to position [372, 0]
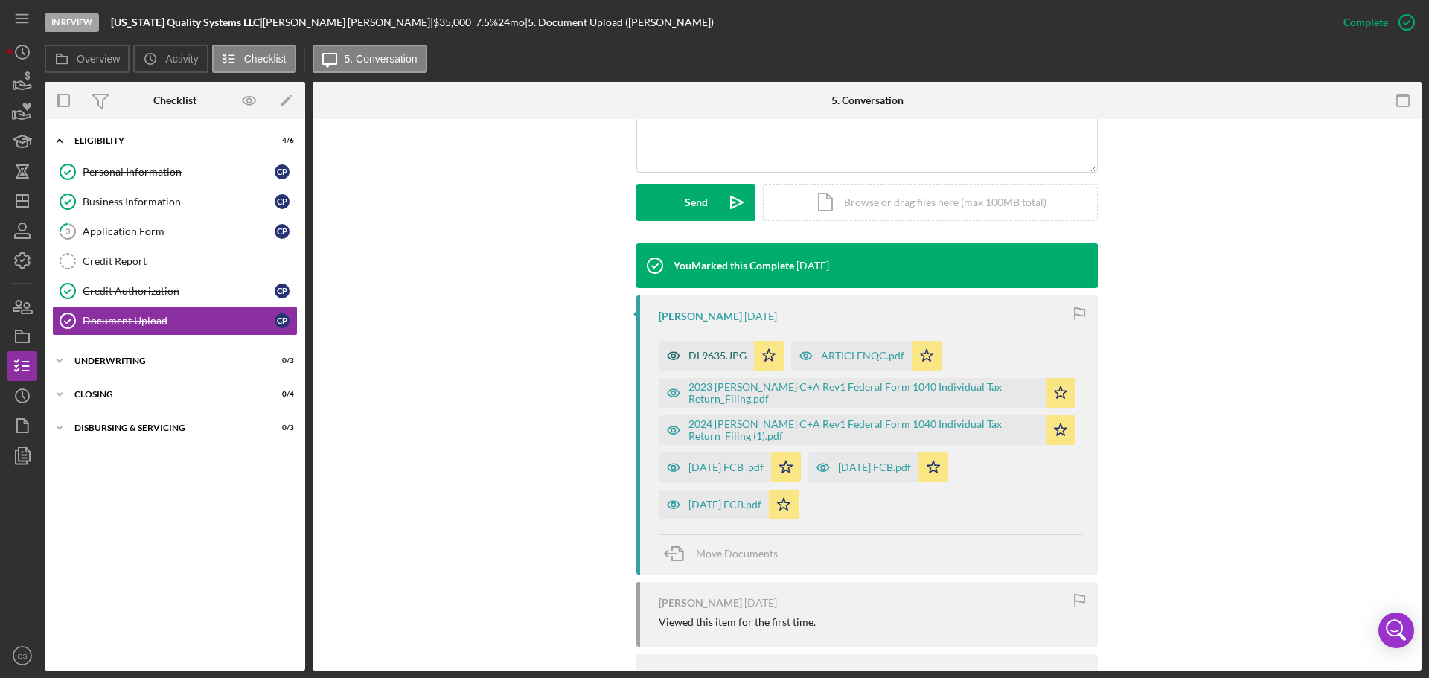
click at [709, 356] on div "DL9635.JPG" at bounding box center [717, 356] width 58 height 12
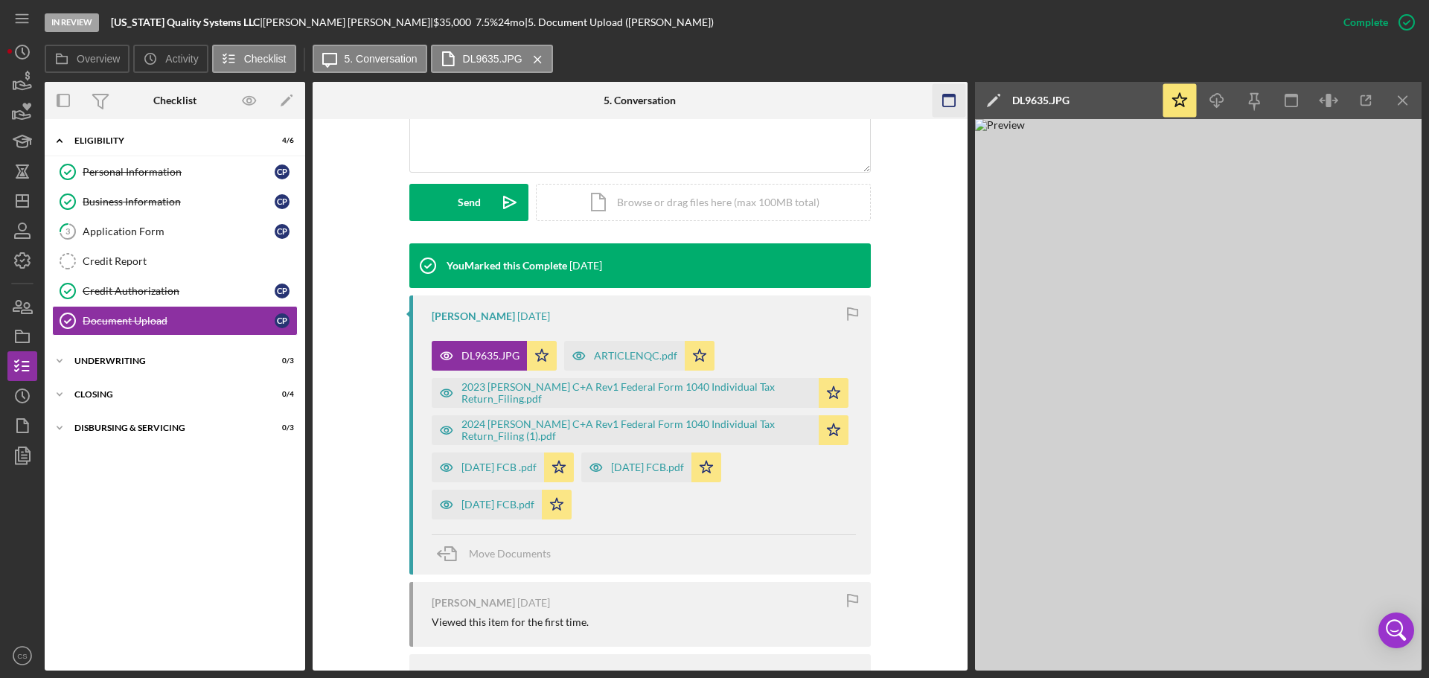
click at [1412, 93] on icon "Icon/Menu Close" at bounding box center [1402, 100] width 33 height 33
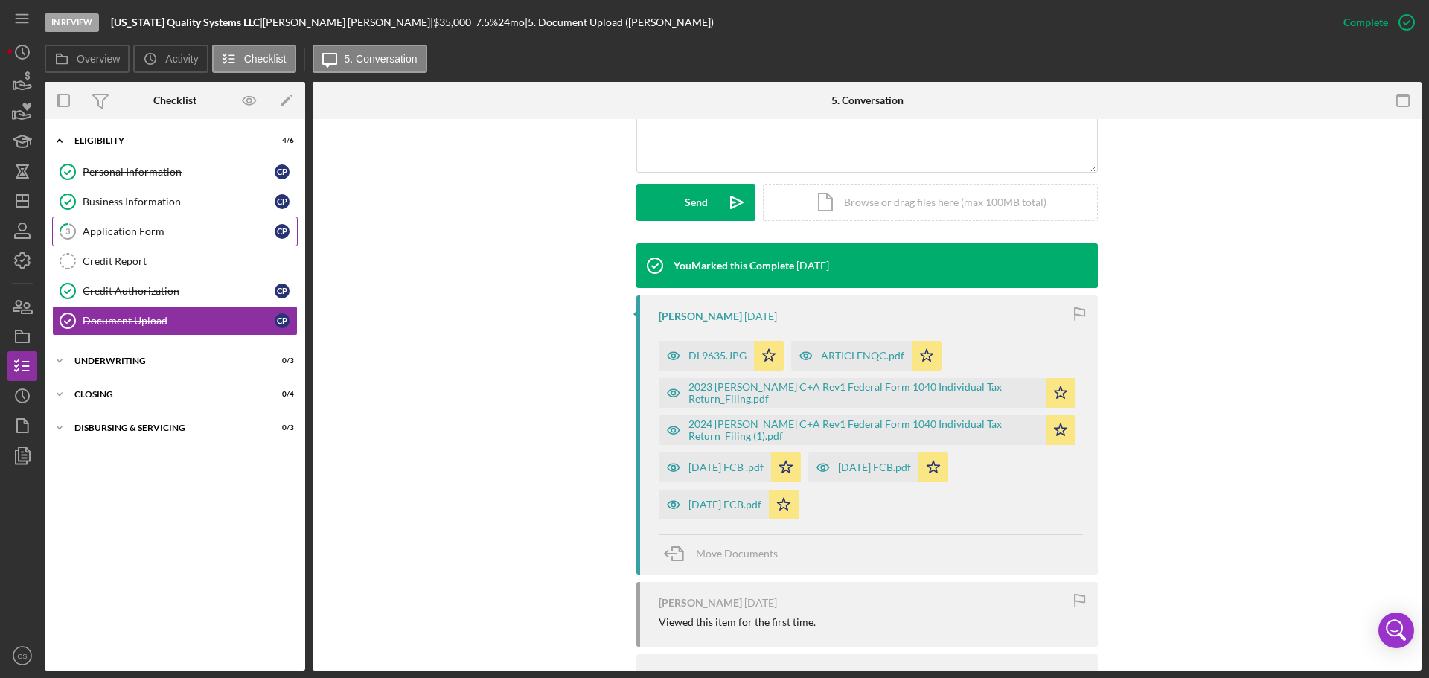
click at [115, 230] on div "Application Form" at bounding box center [179, 231] width 192 height 12
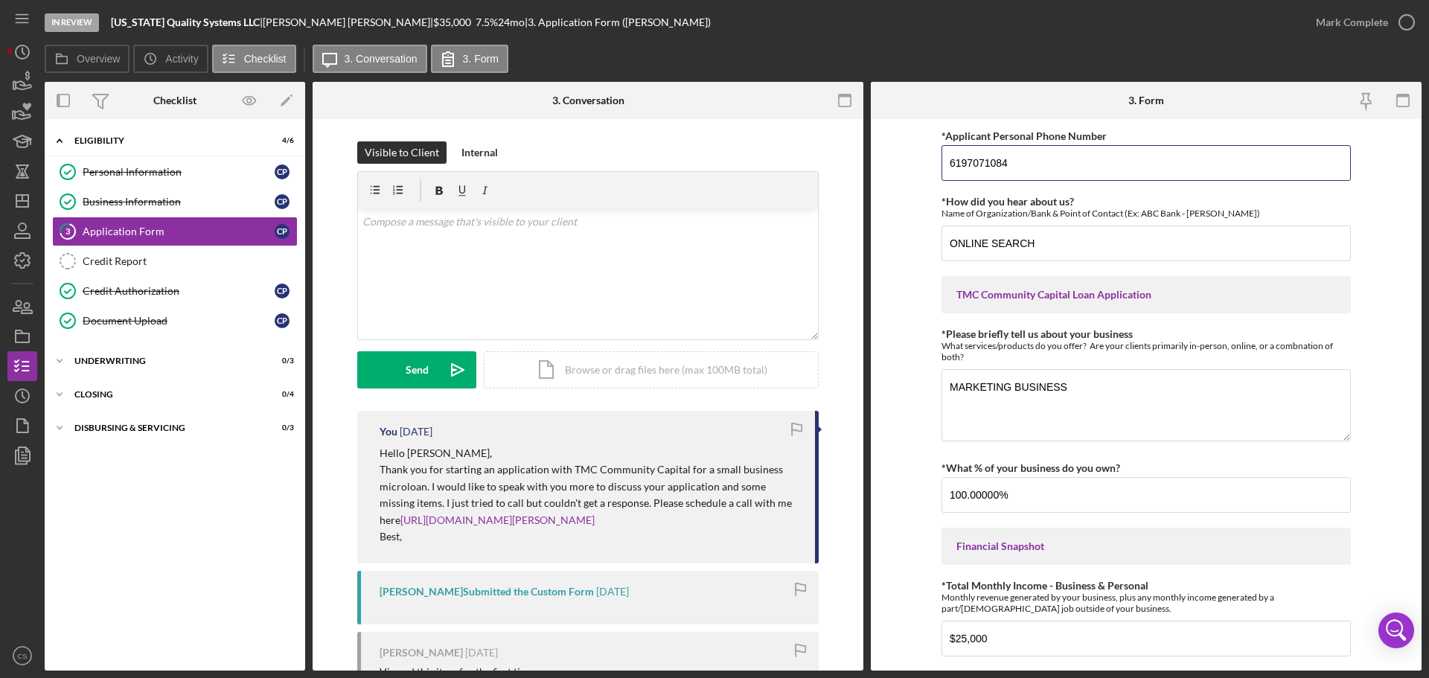
drag, startPoint x: 1061, startPoint y: 154, endPoint x: 740, endPoint y: 145, distance: 320.8
click at [759, 145] on div "Overview Internal Workflow Stage In Review Icon/Dropdown Arrow Archive (can una…" at bounding box center [733, 376] width 1376 height 589
click at [26, 199] on icon "Icon/Dashboard" at bounding box center [22, 200] width 37 height 37
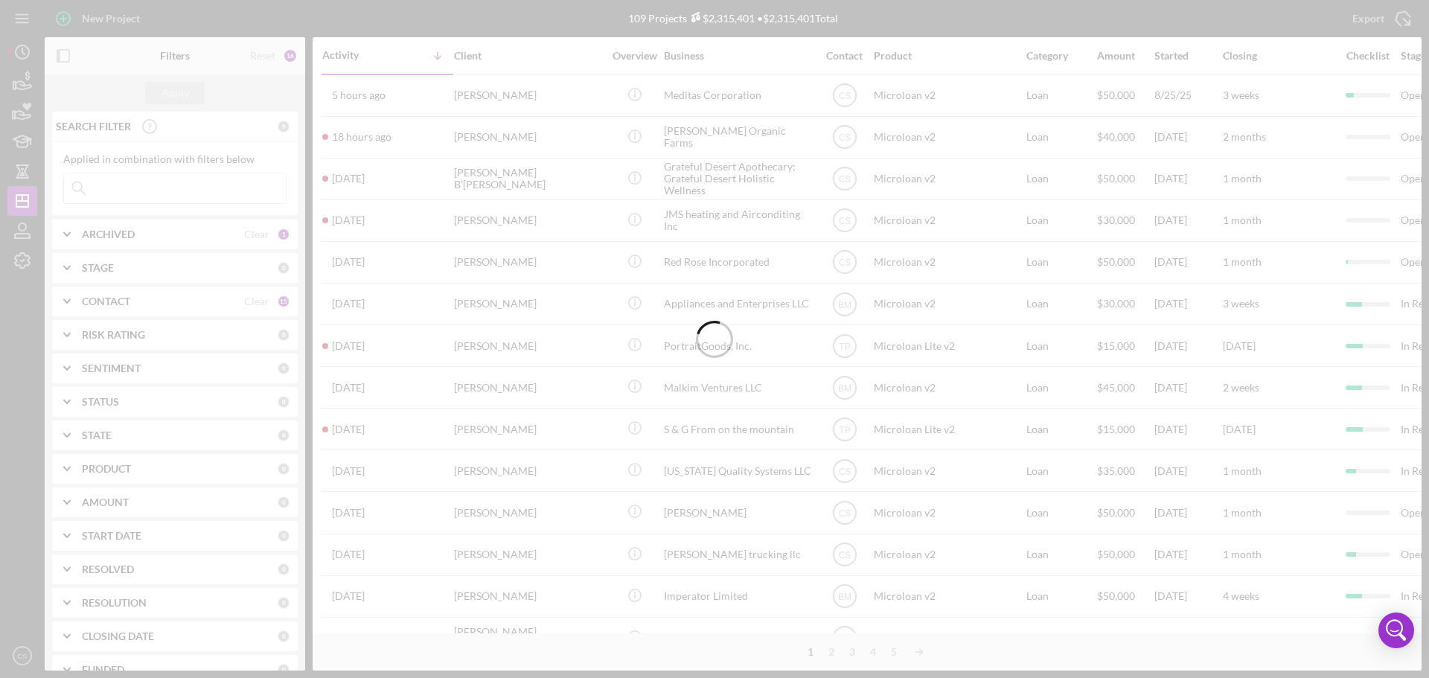
click at [164, 185] on div at bounding box center [714, 339] width 1429 height 678
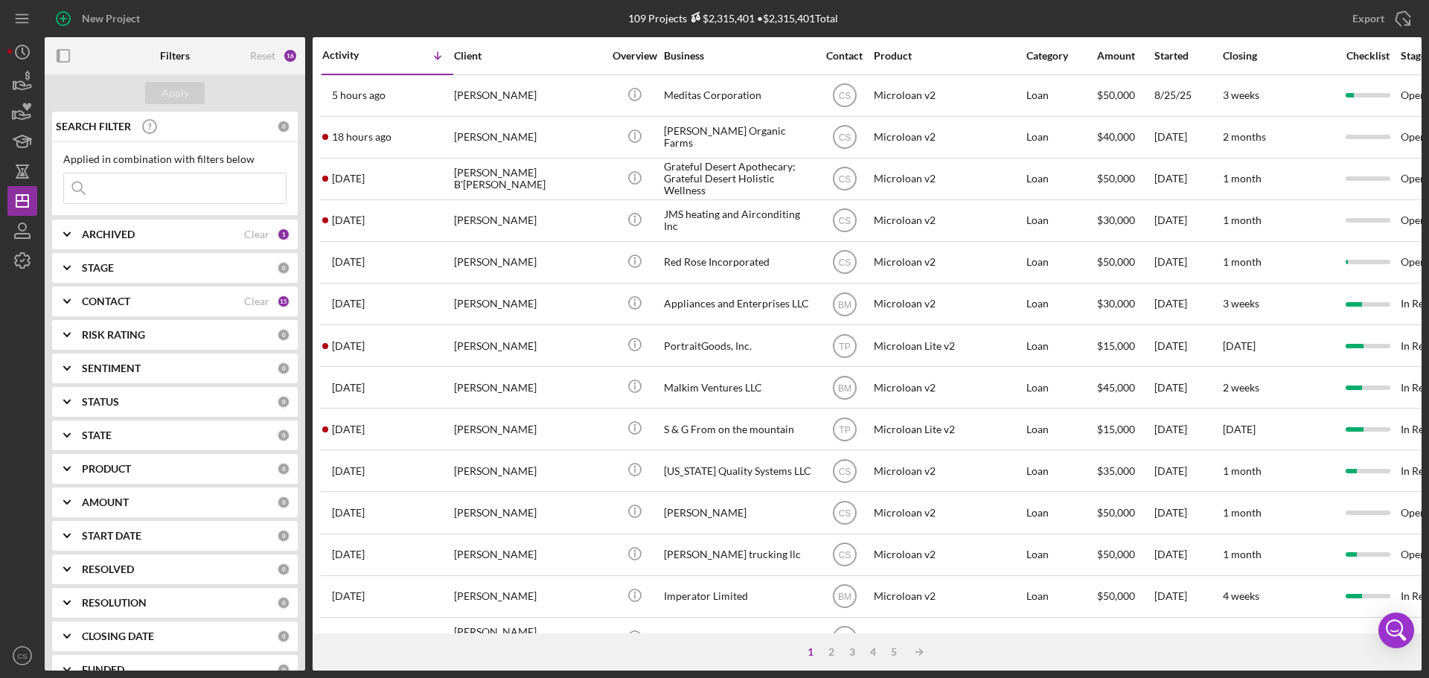
click at [164, 185] on input at bounding box center [175, 188] width 222 height 30
paste input "Appliances and Enterprises LLC"
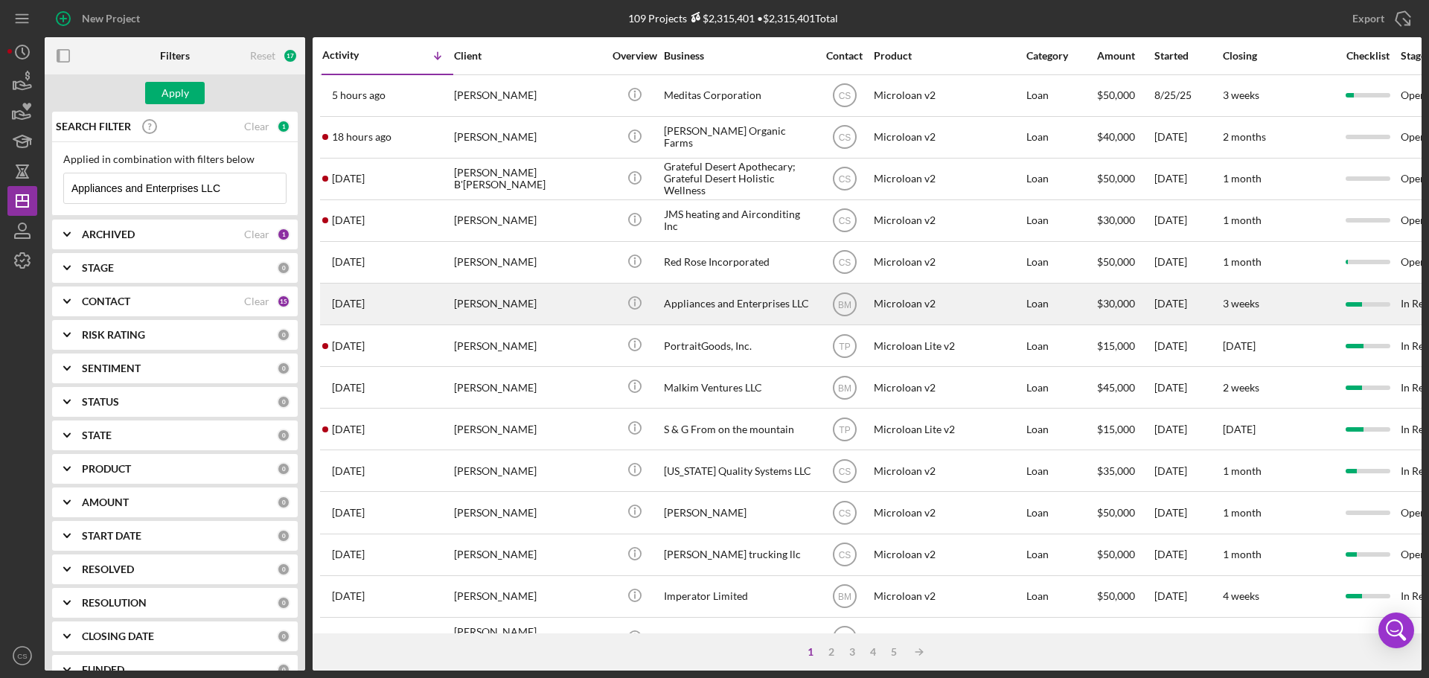
type input "Appliances and Enterprises LLC"
click at [586, 302] on div "[PERSON_NAME]" at bounding box center [528, 303] width 149 height 39
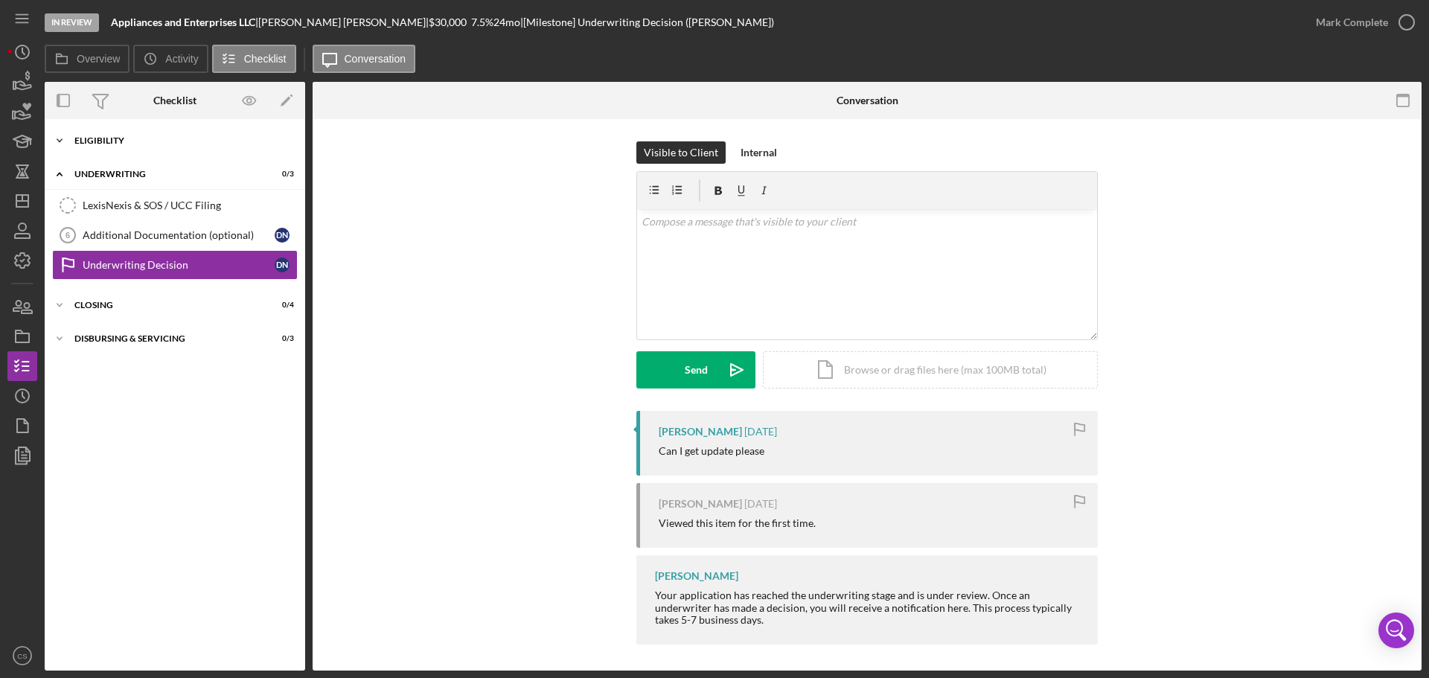
click at [129, 148] on div "Icon/Expander Eligibility 6 / 6" at bounding box center [175, 141] width 260 height 30
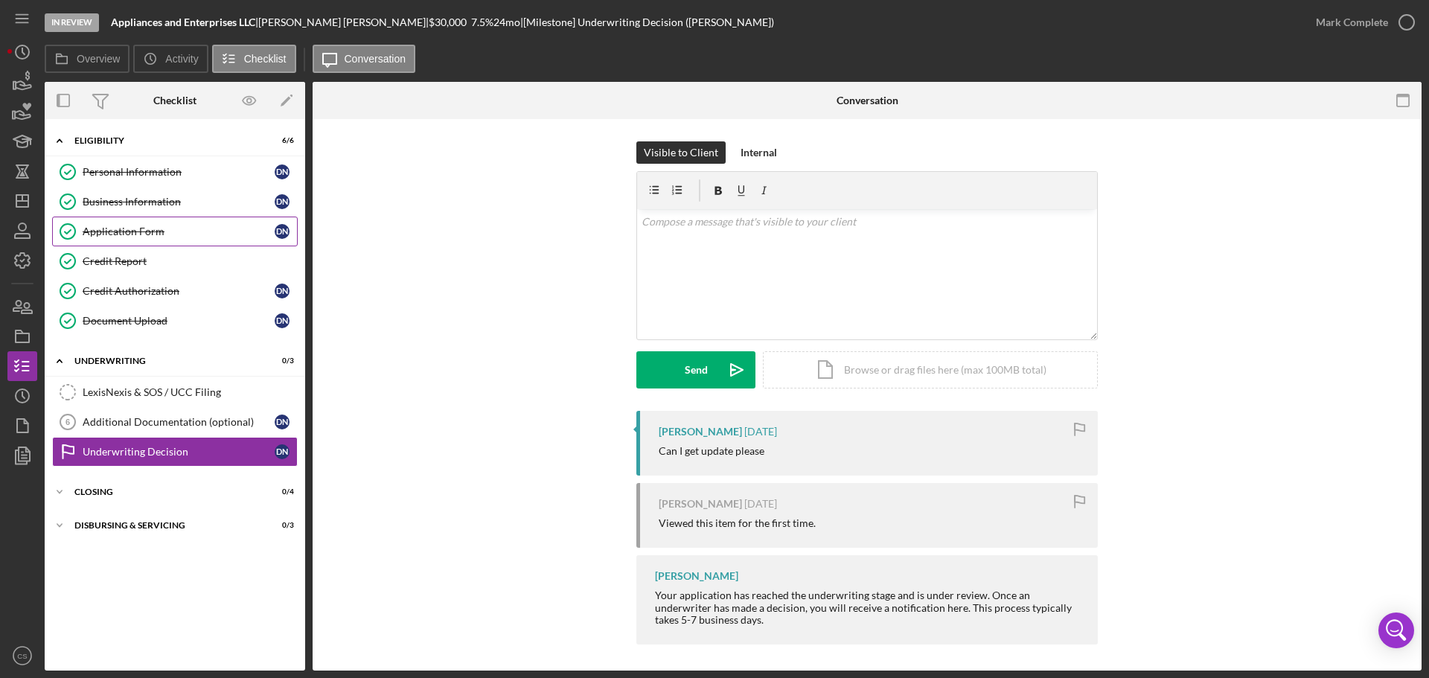
click at [136, 229] on div "Application Form" at bounding box center [179, 231] width 192 height 12
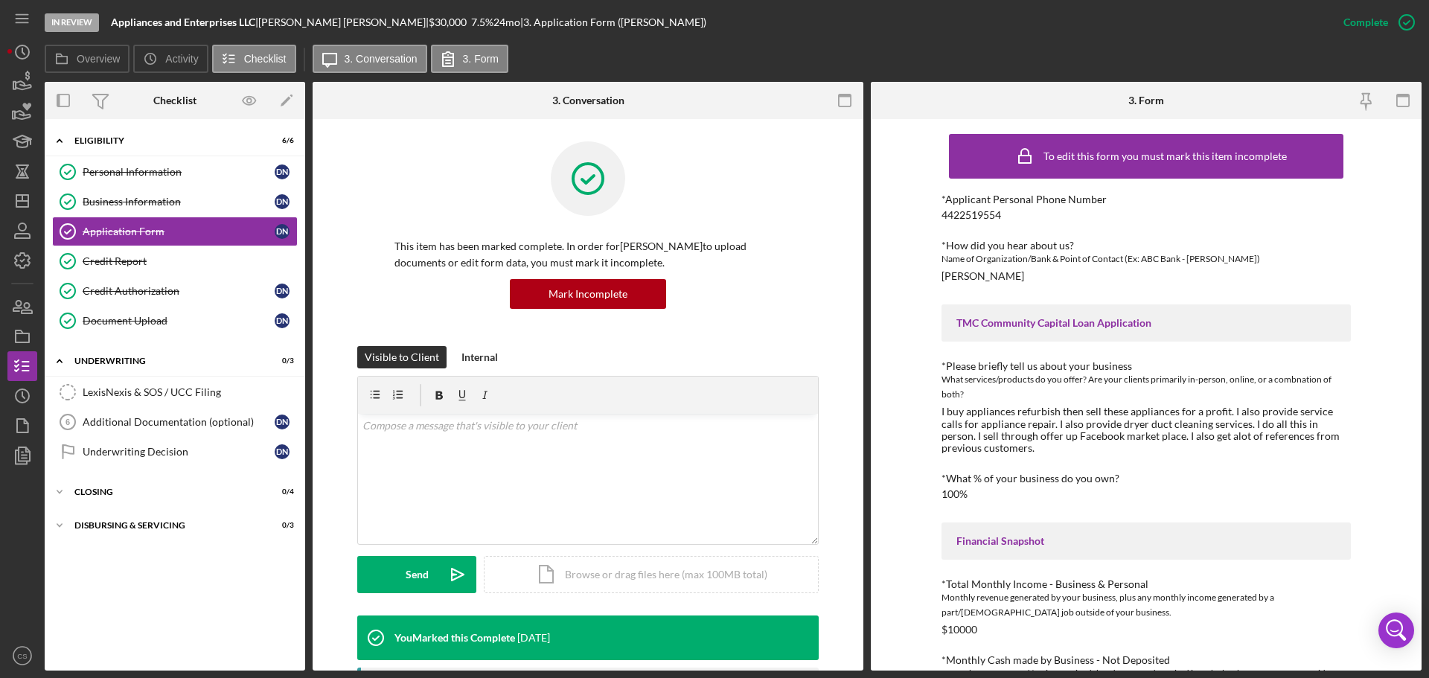
click at [1382, 274] on div "To edit this form you must mark this item incomplete *Applicant Personal Phone …" at bounding box center [1146, 394] width 551 height 551
click at [31, 208] on icon "Icon/Dashboard" at bounding box center [22, 200] width 37 height 37
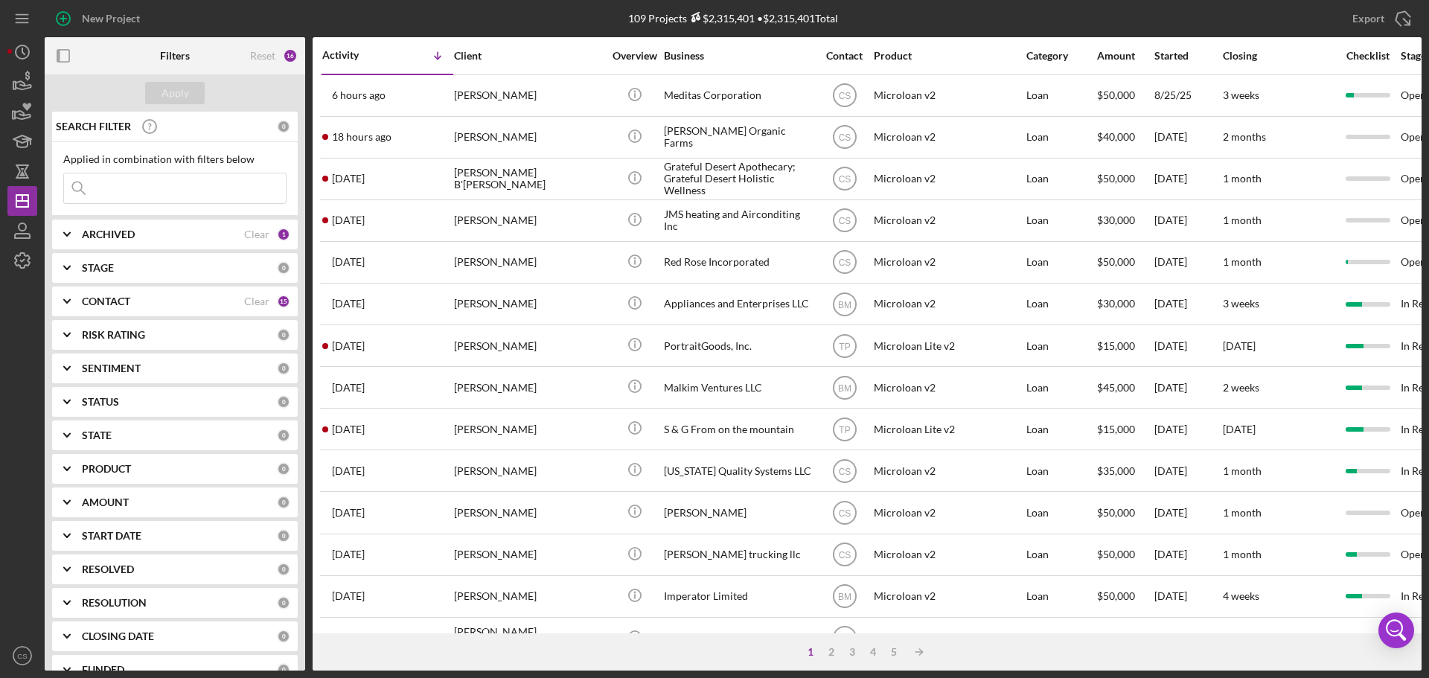
click at [156, 190] on input at bounding box center [175, 188] width 222 height 30
paste input "Monky Tech Wireless"
type input "Monky Tech Wireless"
click at [176, 103] on div "Apply" at bounding box center [175, 93] width 28 height 22
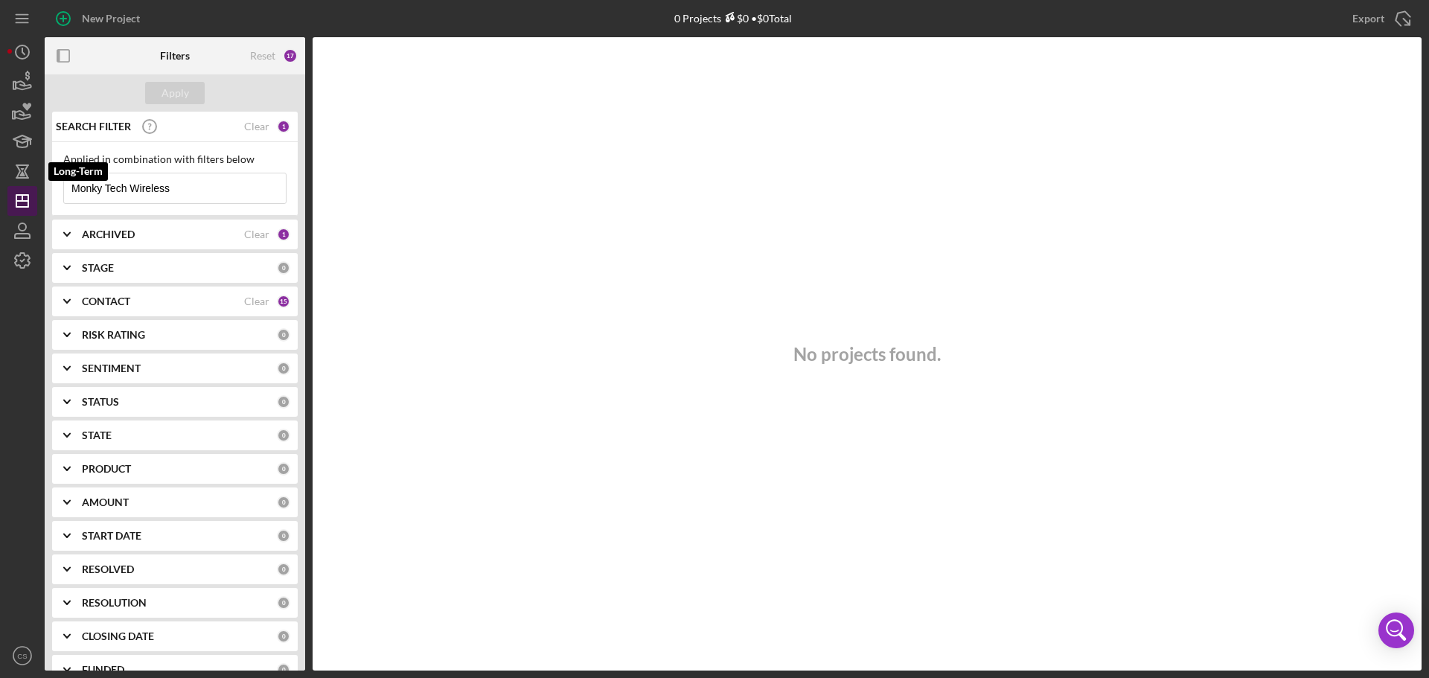
click at [22, 193] on icon "Icon/Dashboard" at bounding box center [22, 200] width 37 height 37
drag, startPoint x: 216, startPoint y: 192, endPoint x: 0, endPoint y: 190, distance: 215.8
click at [0, 190] on div "New Project 0 Projects $0 • $0 Total Export Icon/Export Filters Reset 17 Apply …" at bounding box center [714, 339] width 1429 height 678
click at [159, 94] on button "Apply" at bounding box center [175, 93] width 60 height 22
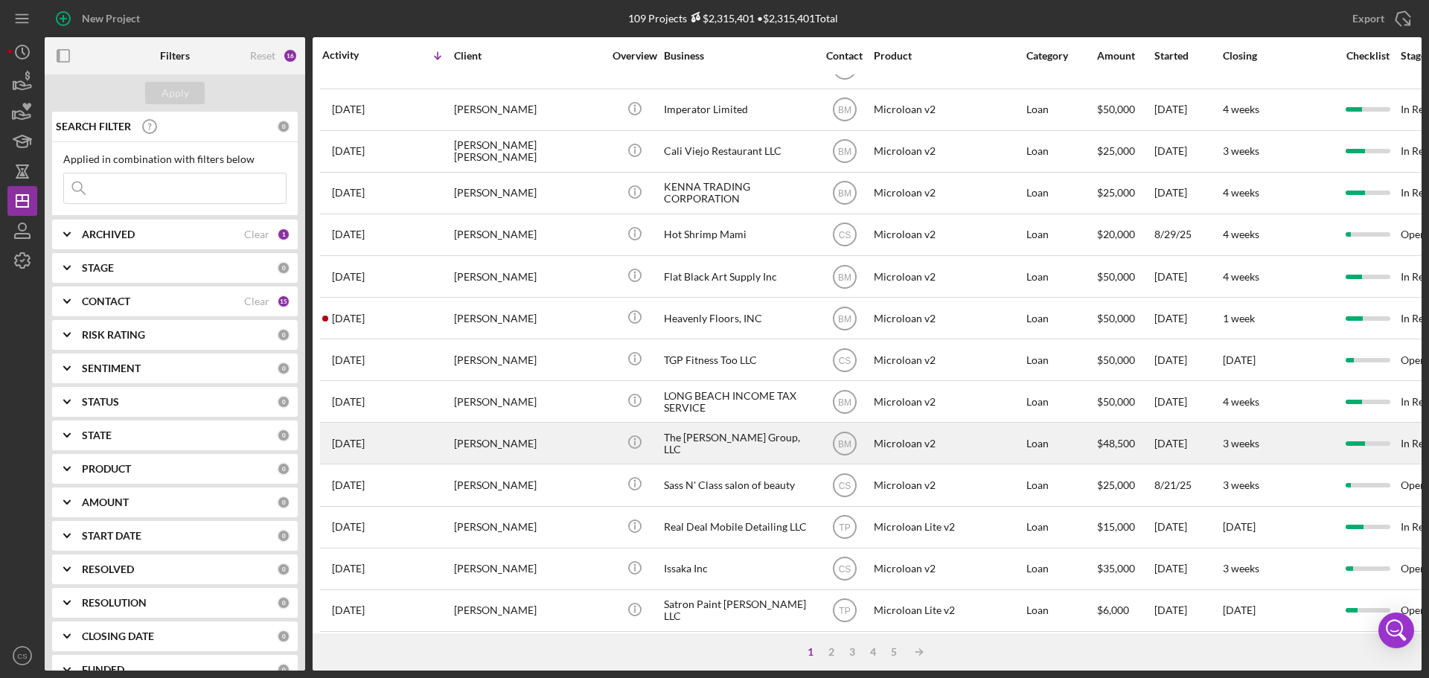
scroll to position [504, 0]
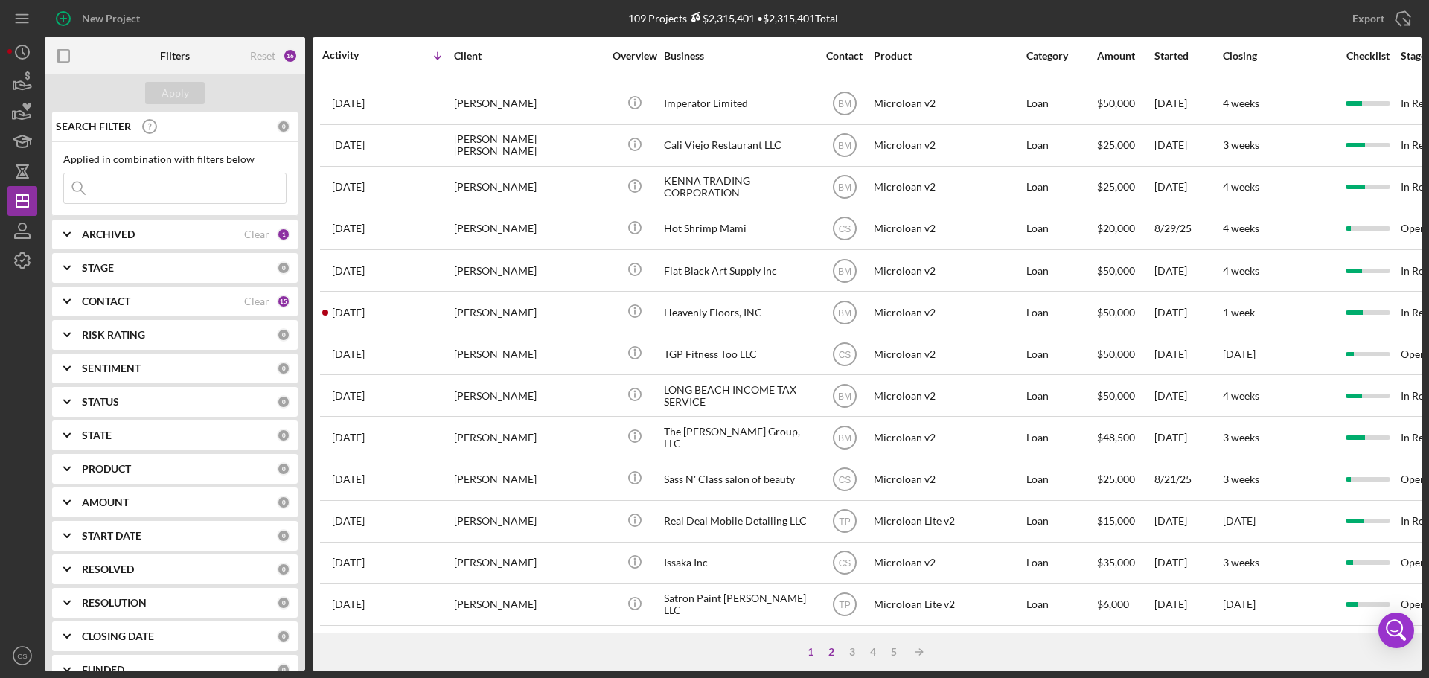
click at [835, 653] on div "2" at bounding box center [831, 652] width 21 height 12
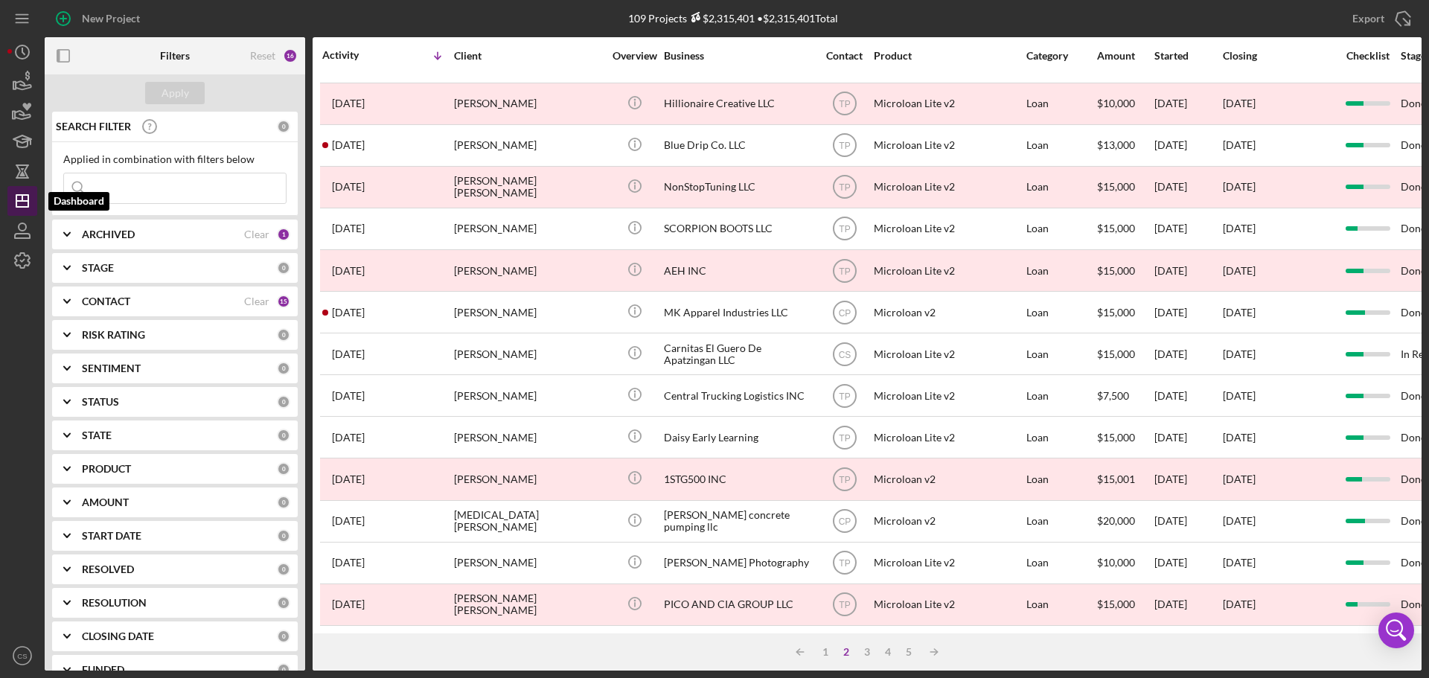
click at [28, 204] on polygon "button" at bounding box center [22, 201] width 12 height 12
click at [126, 195] on input at bounding box center [175, 188] width 222 height 30
paste input "Kajwireless"
type input "Kajwireless"
click at [175, 94] on div "Apply" at bounding box center [175, 93] width 28 height 22
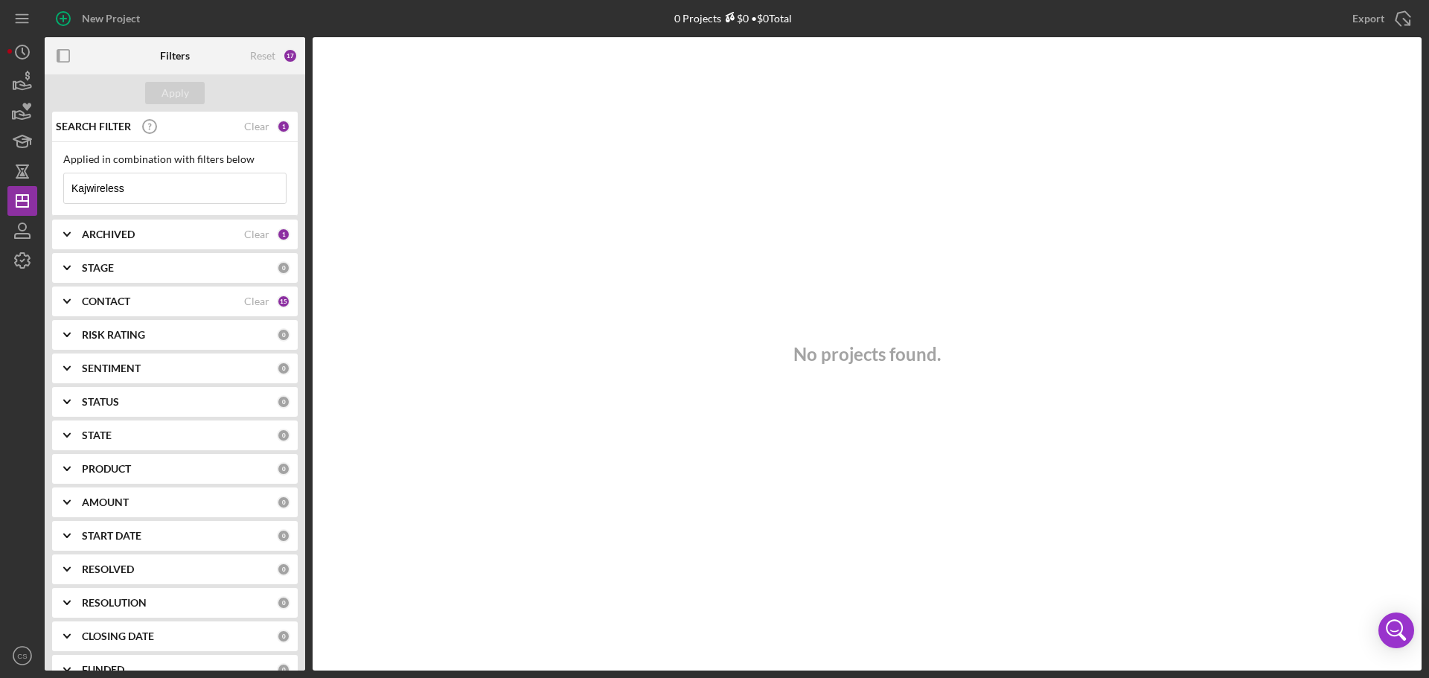
click at [175, 237] on div "ARCHIVED" at bounding box center [163, 234] width 162 height 12
click at [78, 315] on input "Archived" at bounding box center [71, 319] width 15 height 15
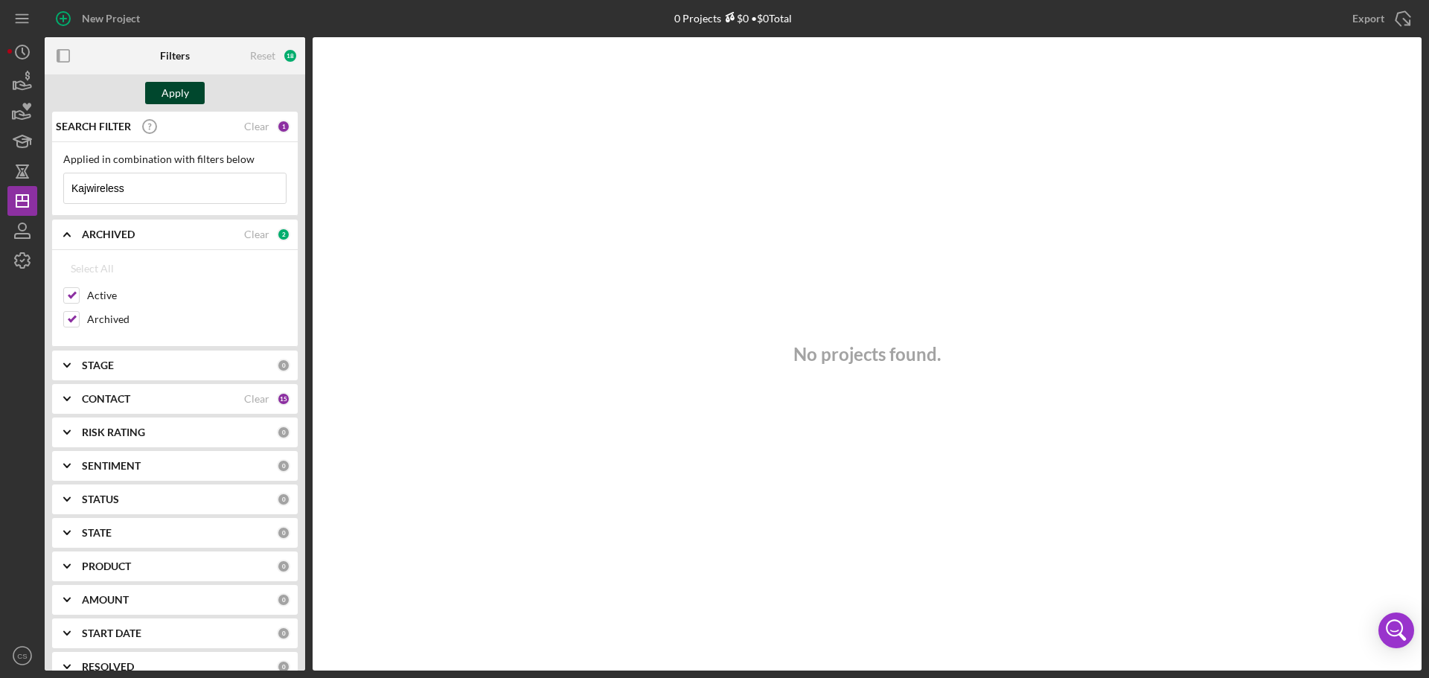
click at [171, 82] on div "Apply" at bounding box center [175, 93] width 28 height 22
click at [69, 317] on input "Archived" at bounding box center [71, 319] width 15 height 15
checkbox input "false"
click at [173, 90] on div "Apply" at bounding box center [175, 93] width 28 height 22
click at [17, 201] on line "button" at bounding box center [22, 201] width 12 height 0
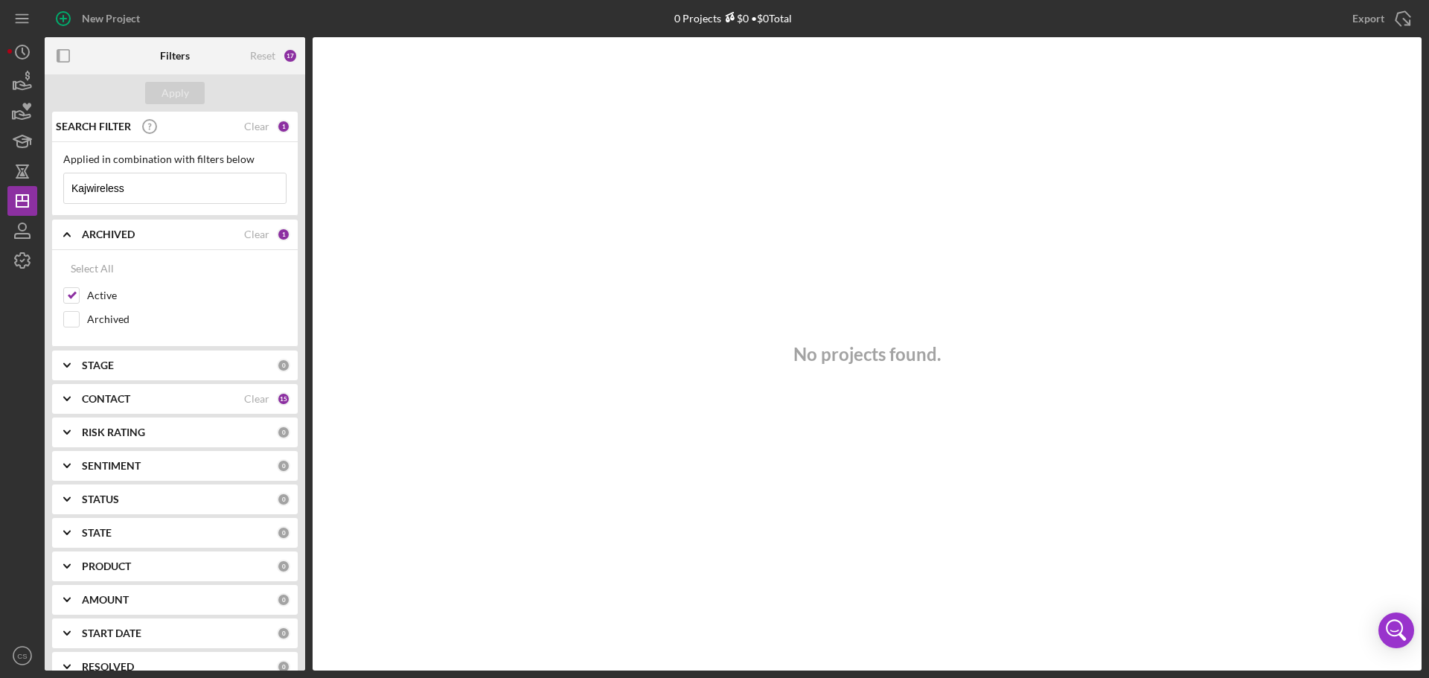
drag, startPoint x: 183, startPoint y: 186, endPoint x: 0, endPoint y: 200, distance: 183.6
click at [0, 202] on div "New Project 0 Projects $0 • $0 Total Export Icon/Export Filters Reset 17 Apply …" at bounding box center [714, 339] width 1429 height 678
click at [193, 95] on button "Apply" at bounding box center [175, 93] width 60 height 22
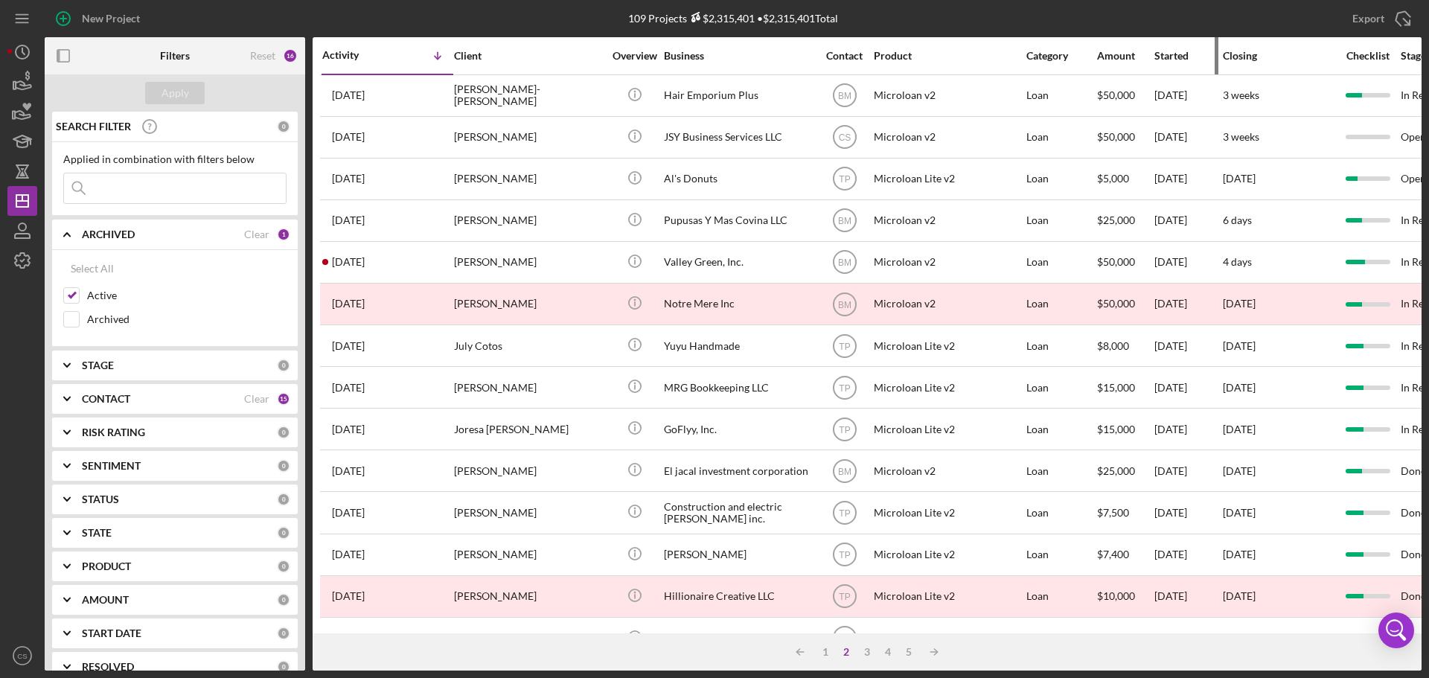
click at [1170, 56] on div "Started" at bounding box center [1187, 56] width 67 height 12
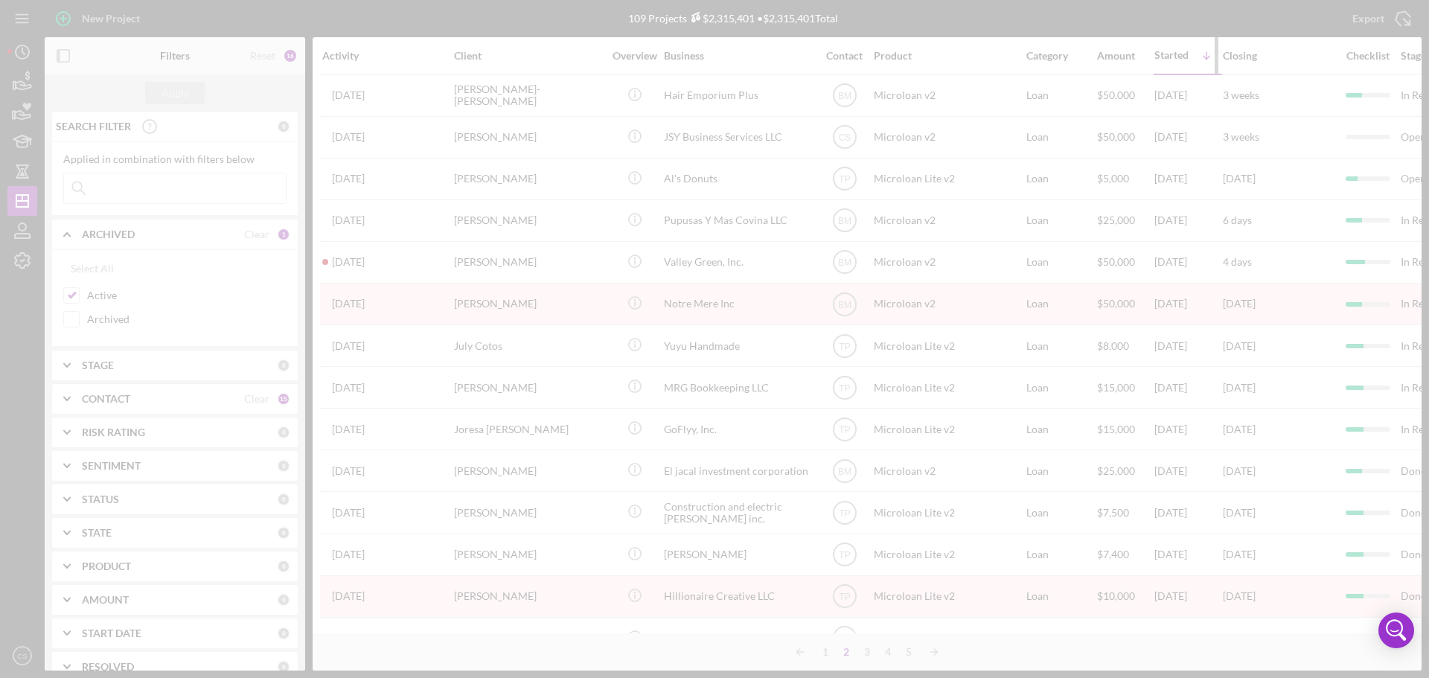
click at [1170, 56] on div at bounding box center [714, 339] width 1429 height 678
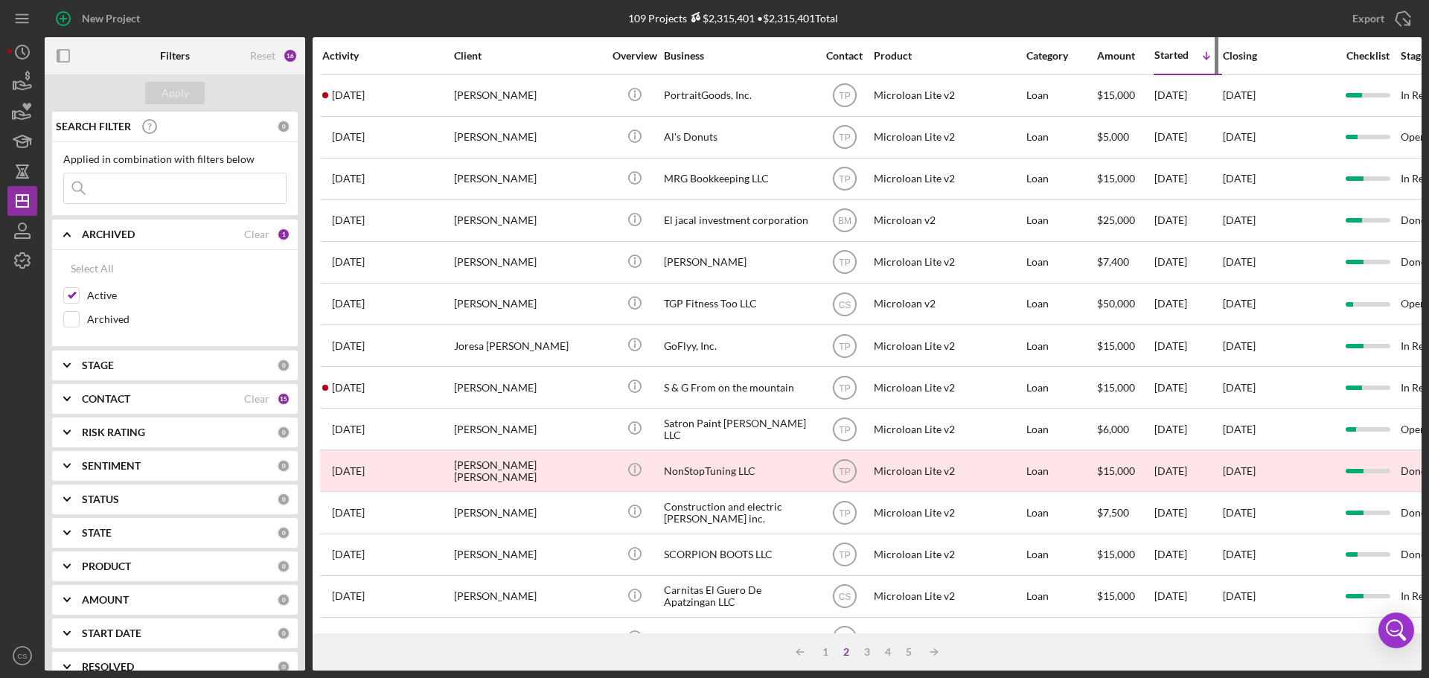
click at [1170, 56] on div "Started" at bounding box center [1171, 55] width 34 height 12
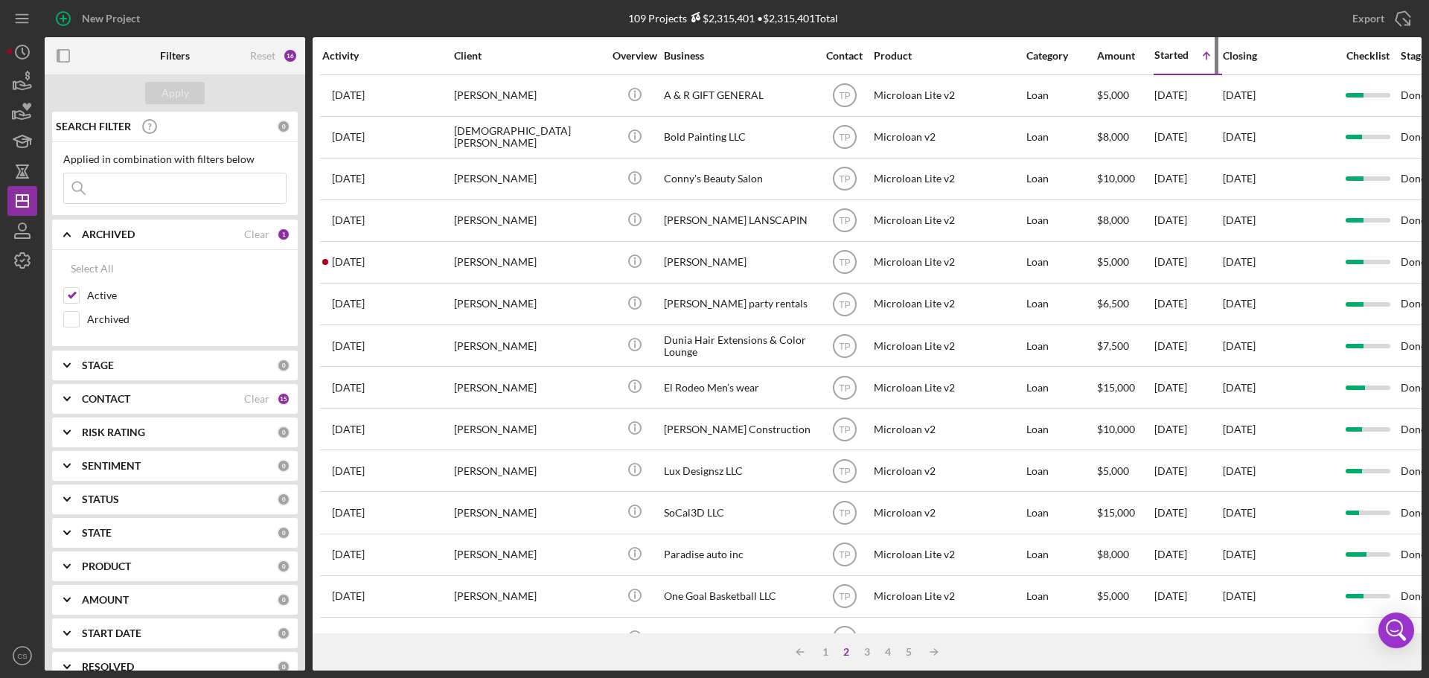
click at [1170, 56] on div "Started" at bounding box center [1171, 55] width 34 height 12
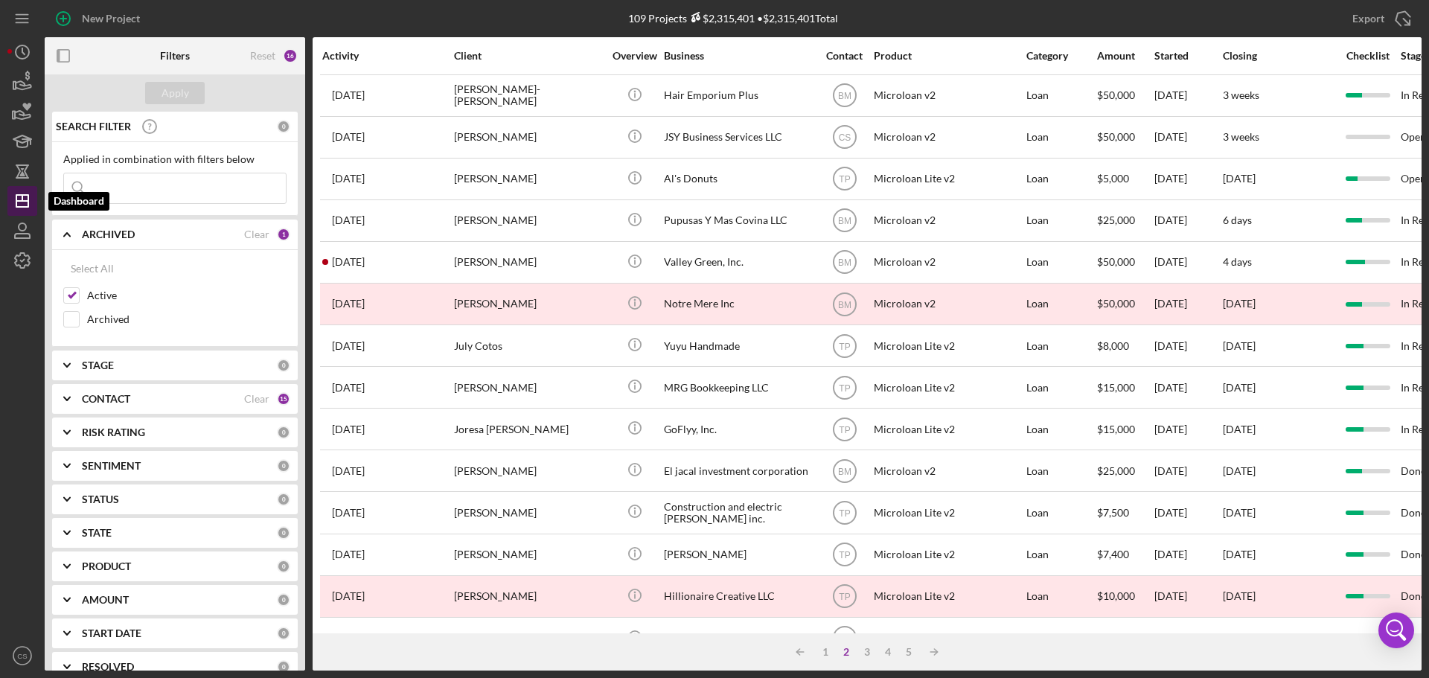
click at [22, 199] on line "button" at bounding box center [22, 198] width 0 height 6
click at [15, 49] on icon "Icon/History" at bounding box center [22, 51] width 37 height 37
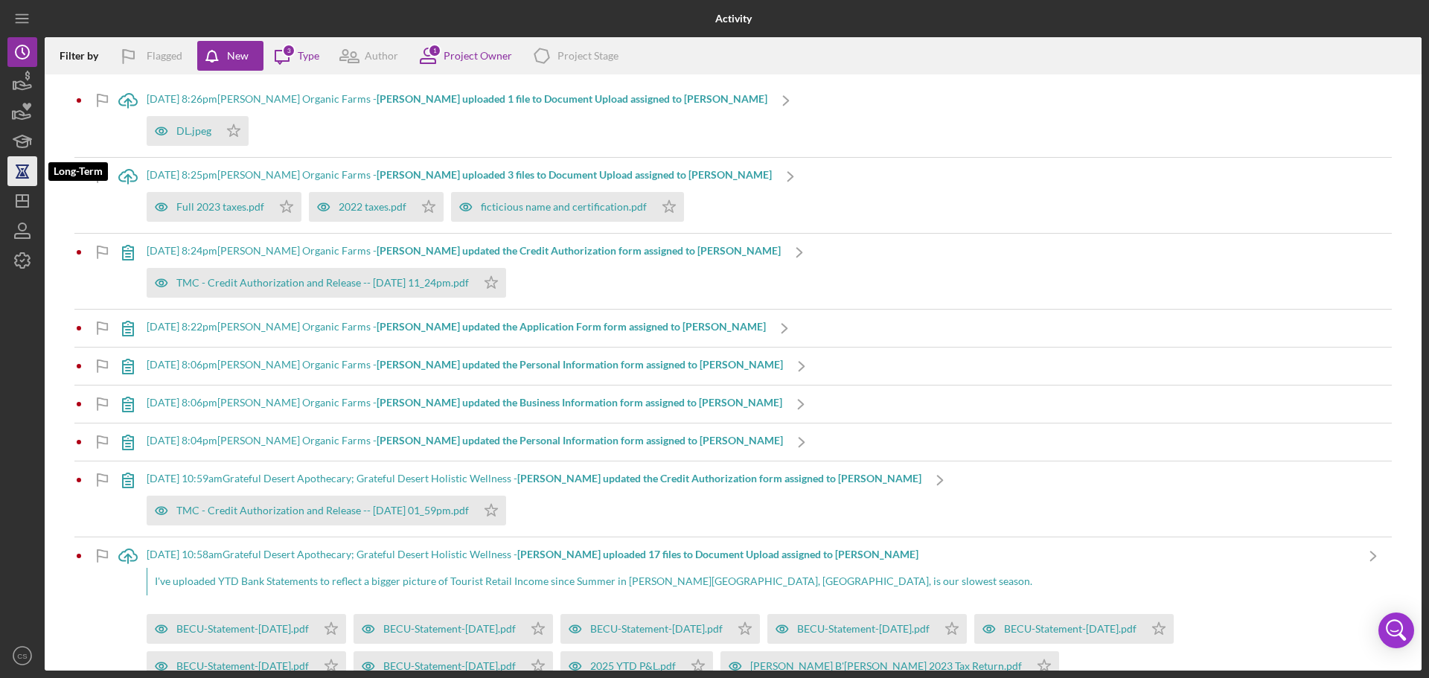
click at [23, 177] on icon "button" at bounding box center [22, 177] width 13 height 1
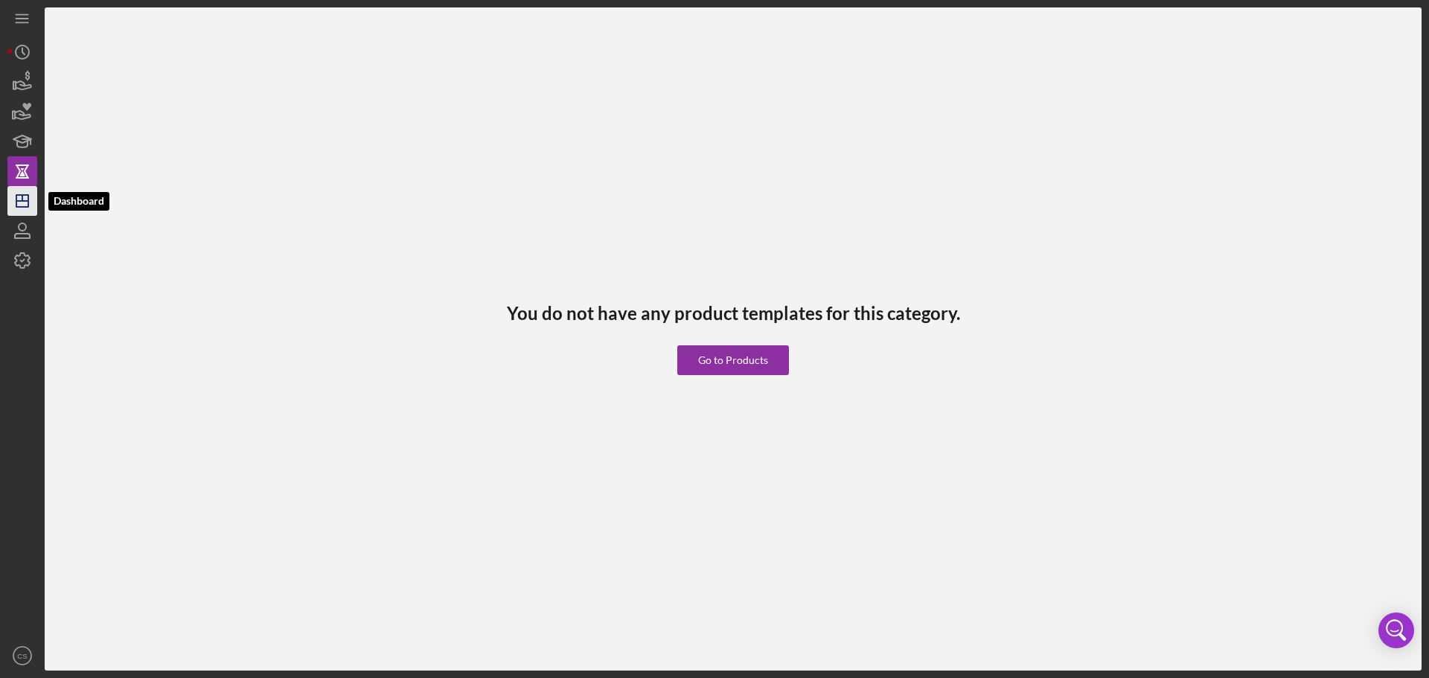
click at [22, 207] on polygon "button" at bounding box center [22, 201] width 12 height 12
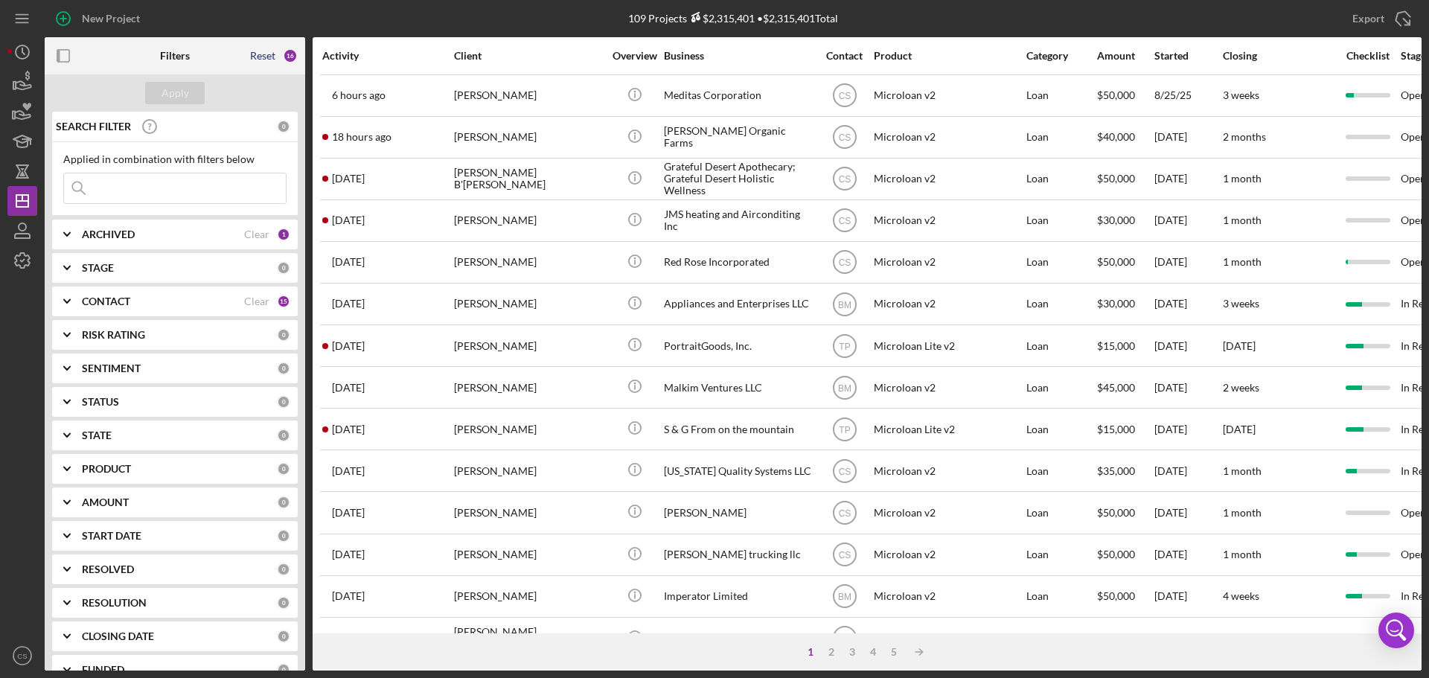
click at [259, 51] on div "Reset" at bounding box center [262, 56] width 25 height 12
click at [193, 93] on button "Apply" at bounding box center [175, 93] width 60 height 22
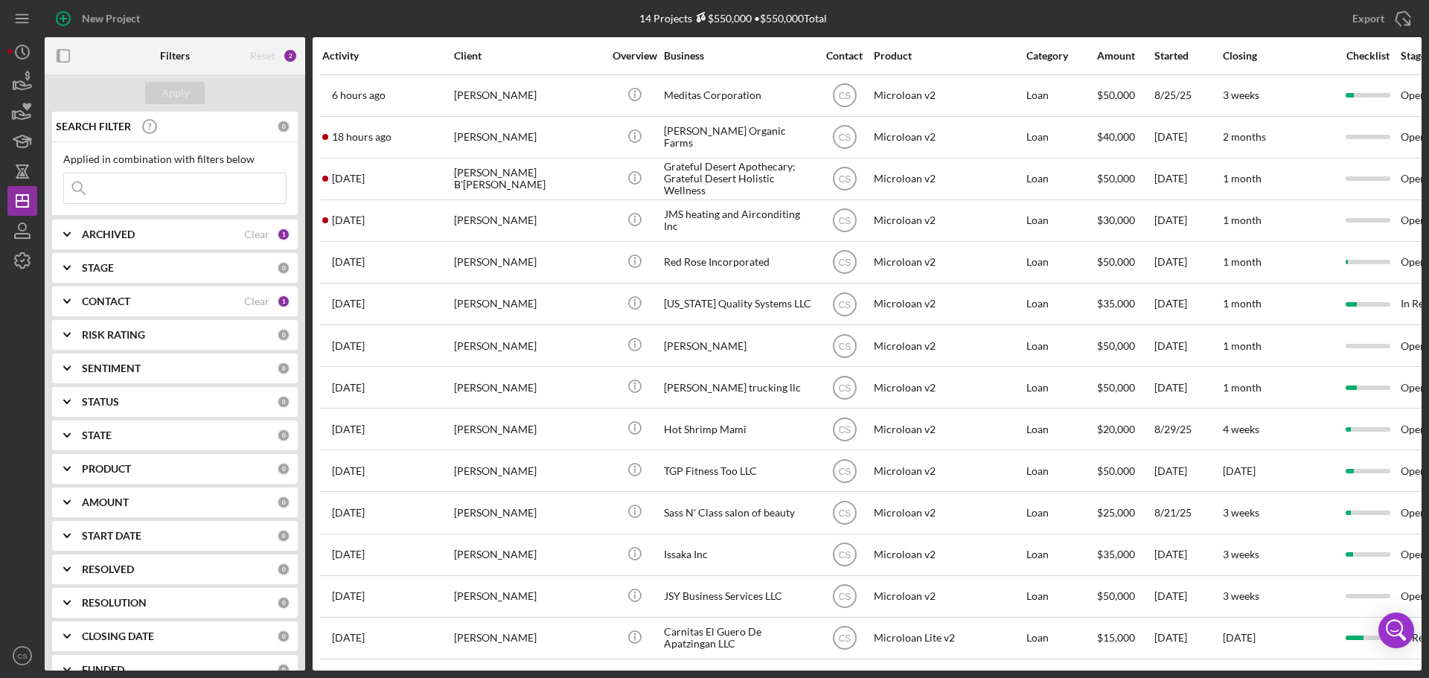
click at [124, 301] on b "CONTACT" at bounding box center [106, 301] width 48 height 12
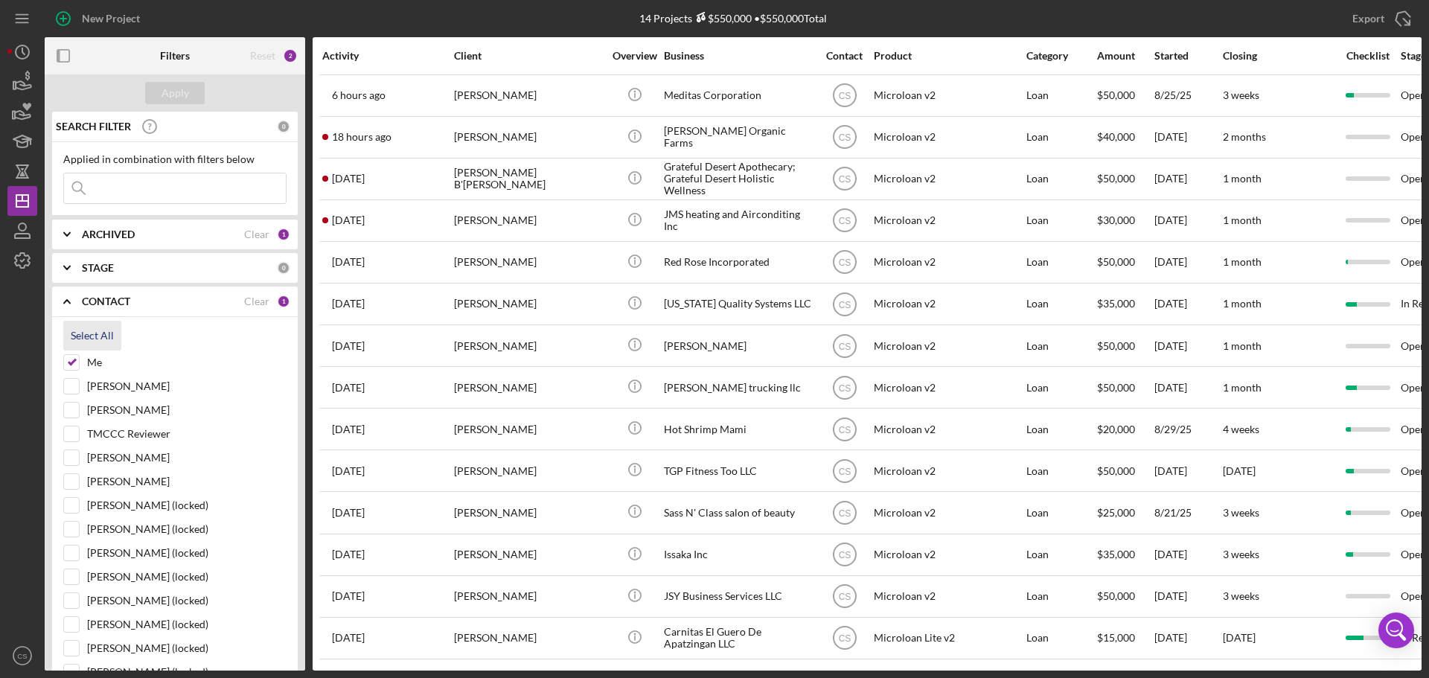
click at [89, 339] on div "Select All" at bounding box center [92, 336] width 43 height 30
checkbox input "true"
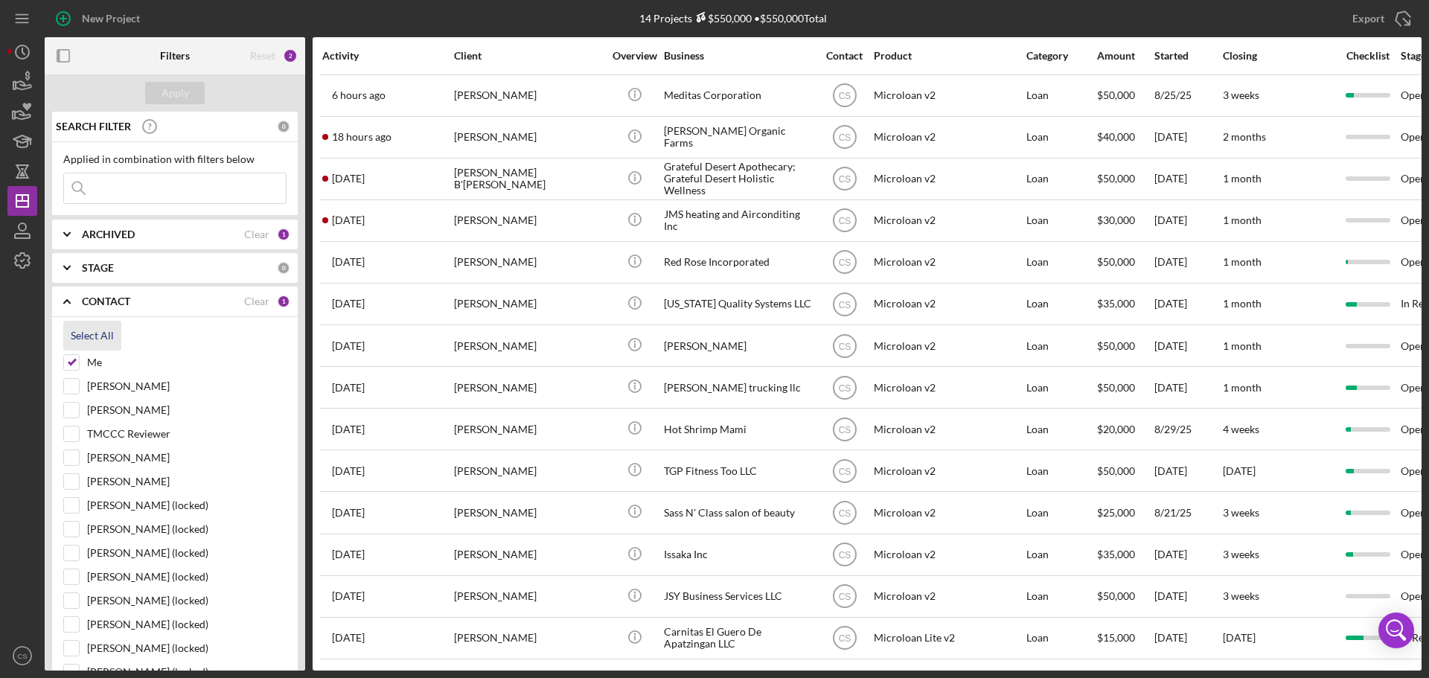
checkbox input "true"
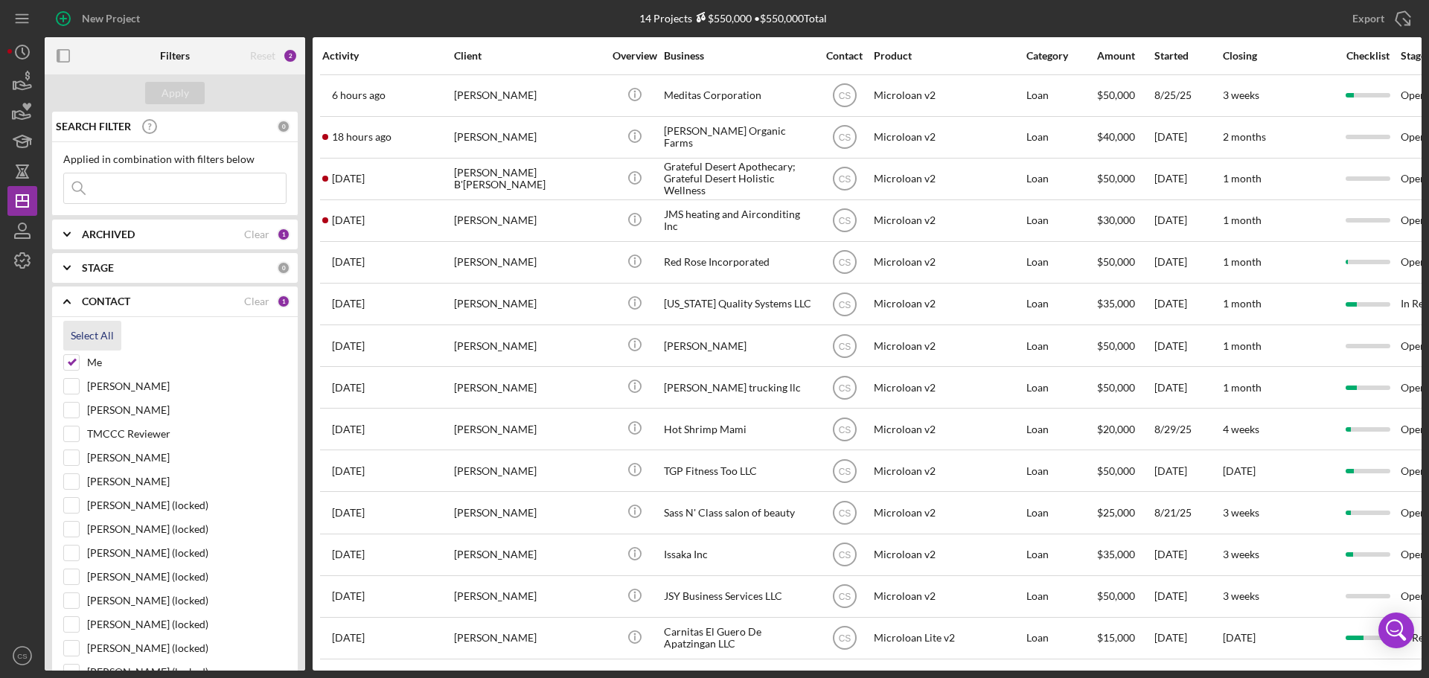
checkbox input "true"
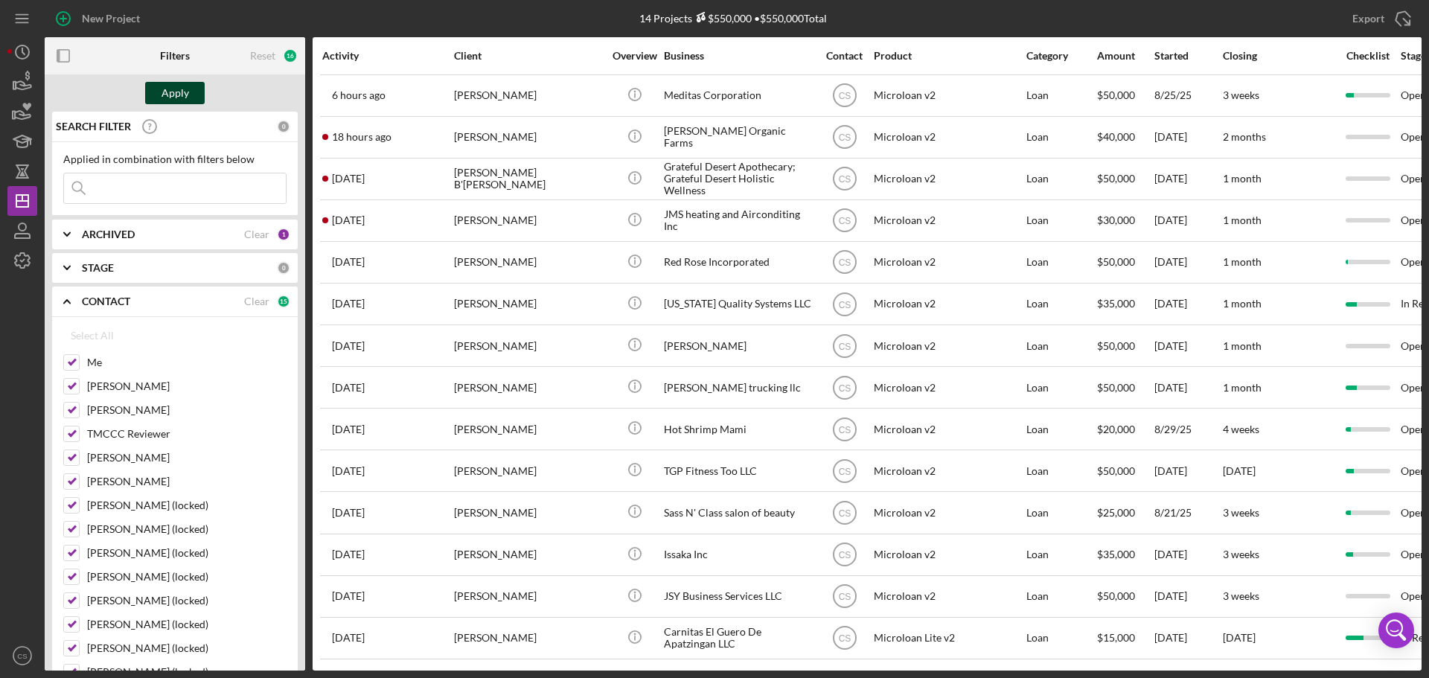
click at [189, 97] on button "Apply" at bounding box center [175, 93] width 60 height 22
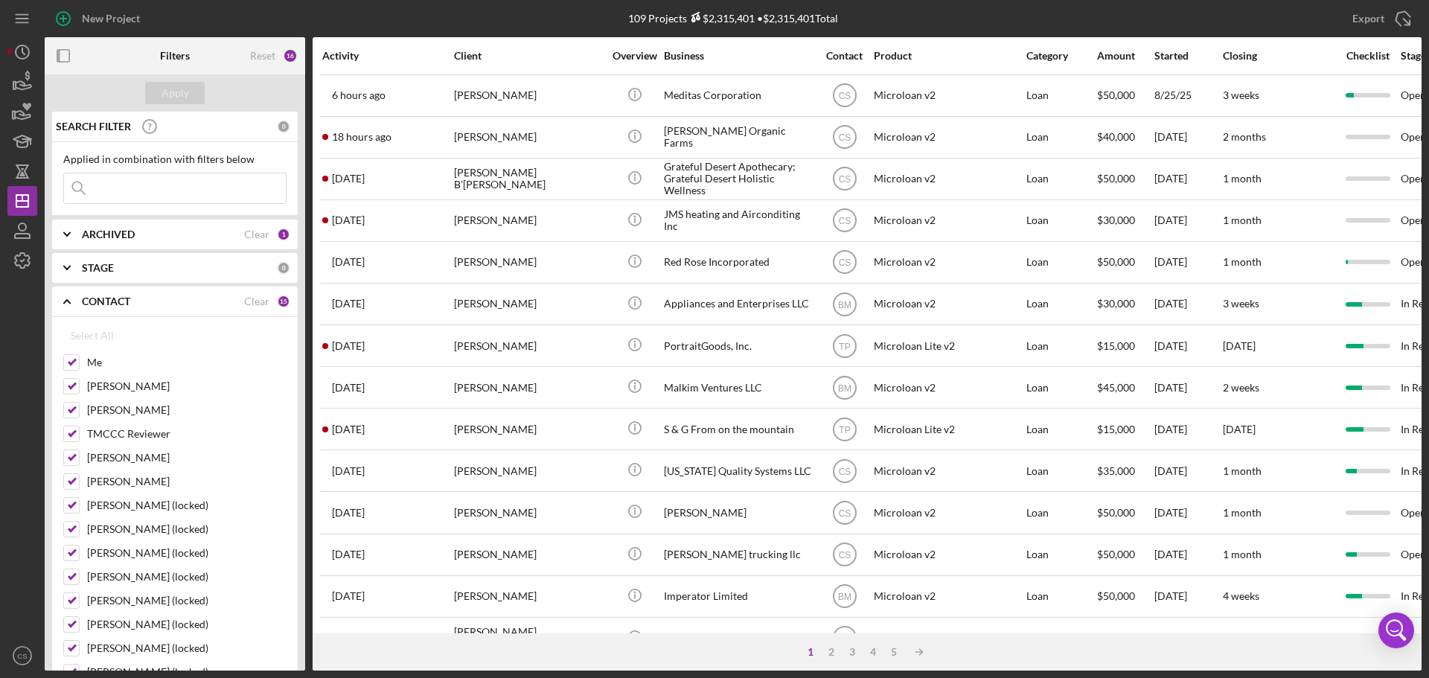
click at [103, 269] on b "STAGE" at bounding box center [98, 268] width 32 height 12
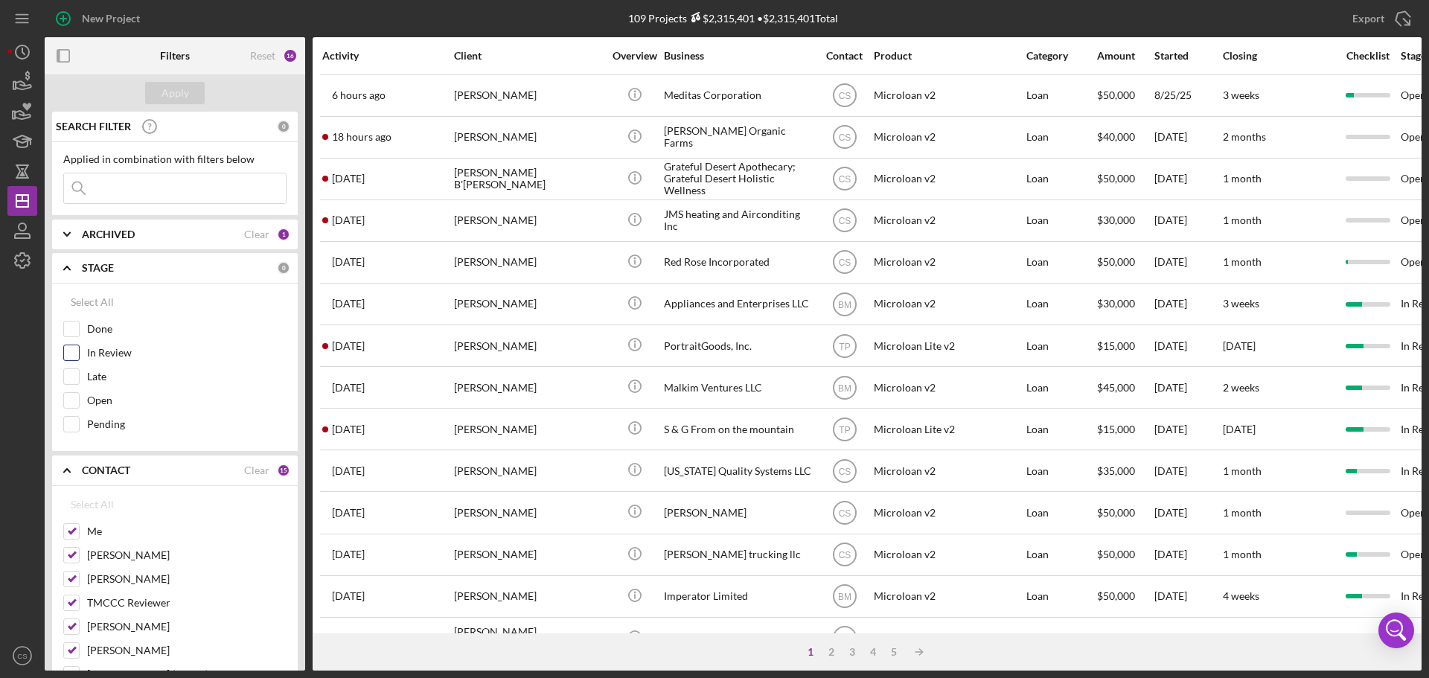
click at [72, 350] on input "In Review" at bounding box center [71, 352] width 15 height 15
checkbox input "true"
click at [74, 424] on input "Pending" at bounding box center [71, 424] width 15 height 15
checkbox input "true"
click at [74, 403] on input "Open" at bounding box center [71, 400] width 15 height 15
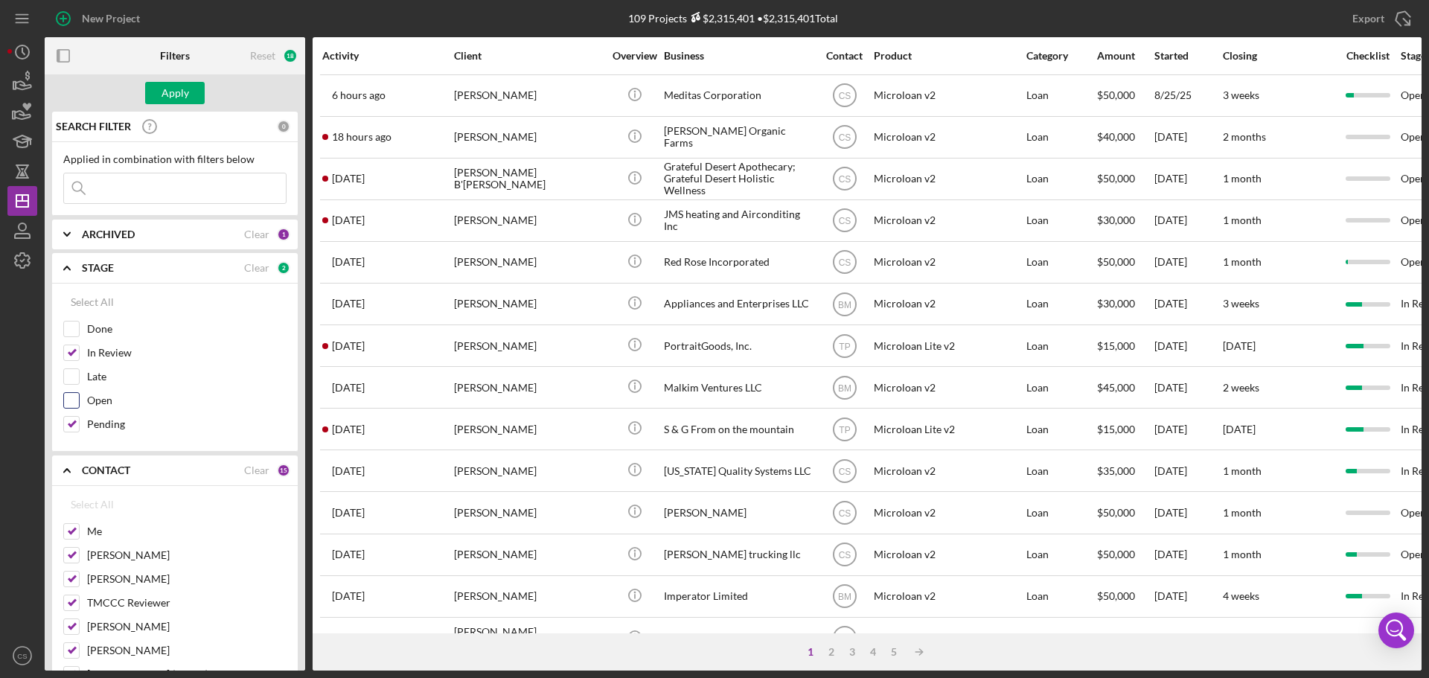
checkbox input "true"
click at [77, 305] on div "Select All" at bounding box center [92, 302] width 43 height 30
checkbox input "true"
click at [170, 96] on div "Apply" at bounding box center [175, 93] width 28 height 22
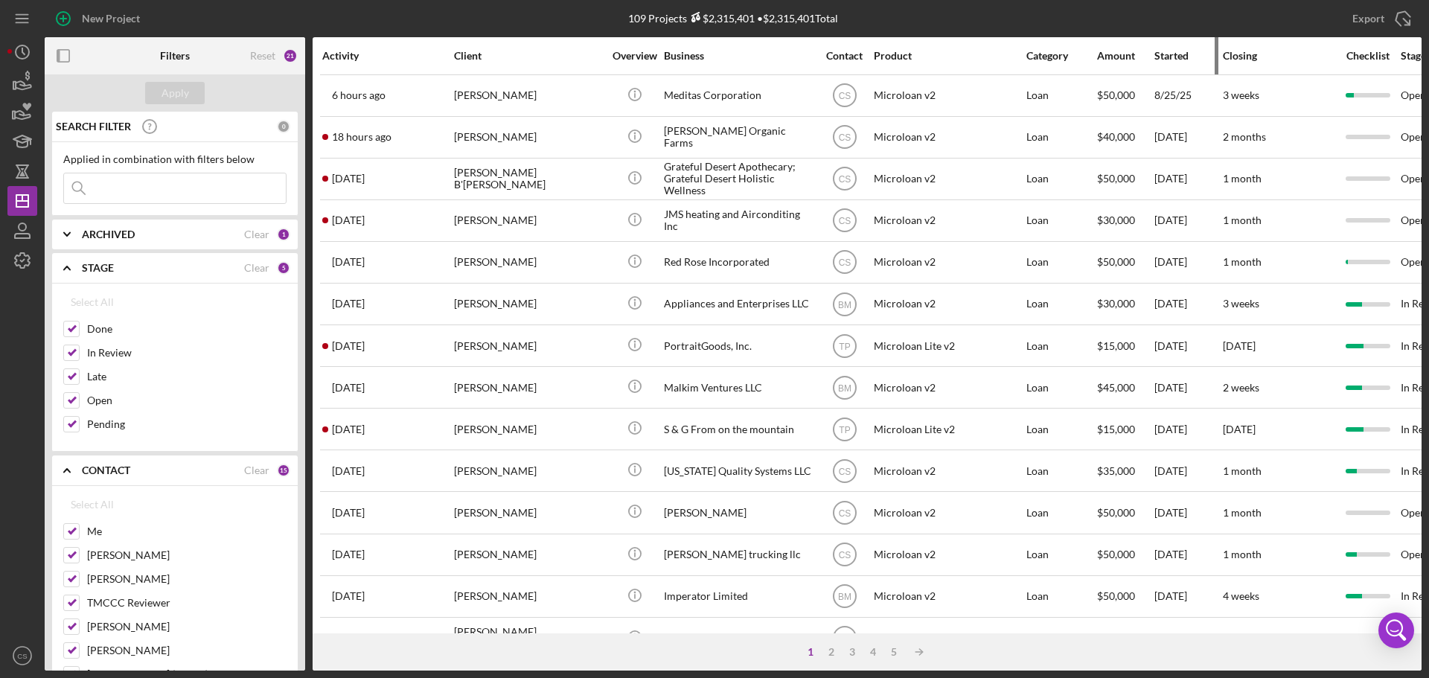
click at [1153, 58] on th "Started" at bounding box center [1187, 55] width 68 height 37
click at [1174, 58] on div "Started" at bounding box center [1187, 56] width 67 height 12
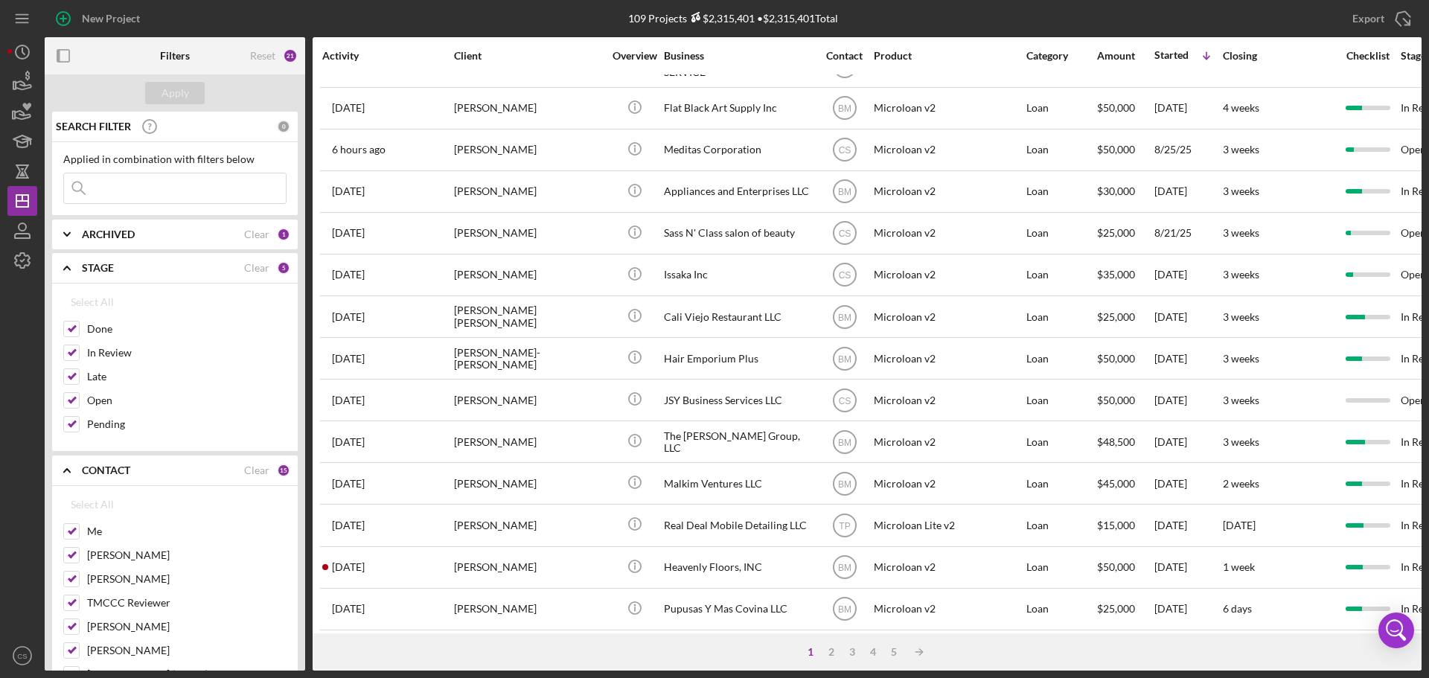
scroll to position [504, 0]
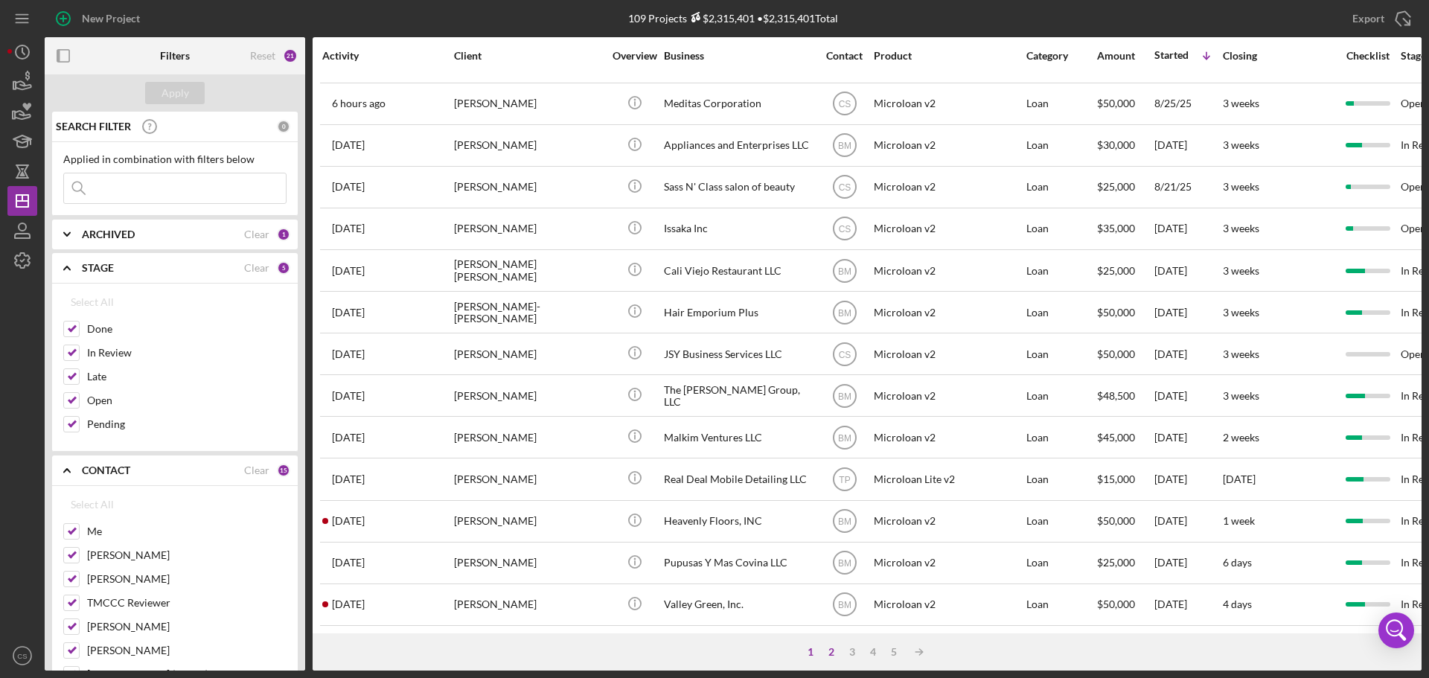
click at [827, 656] on div "2" at bounding box center [831, 652] width 21 height 12
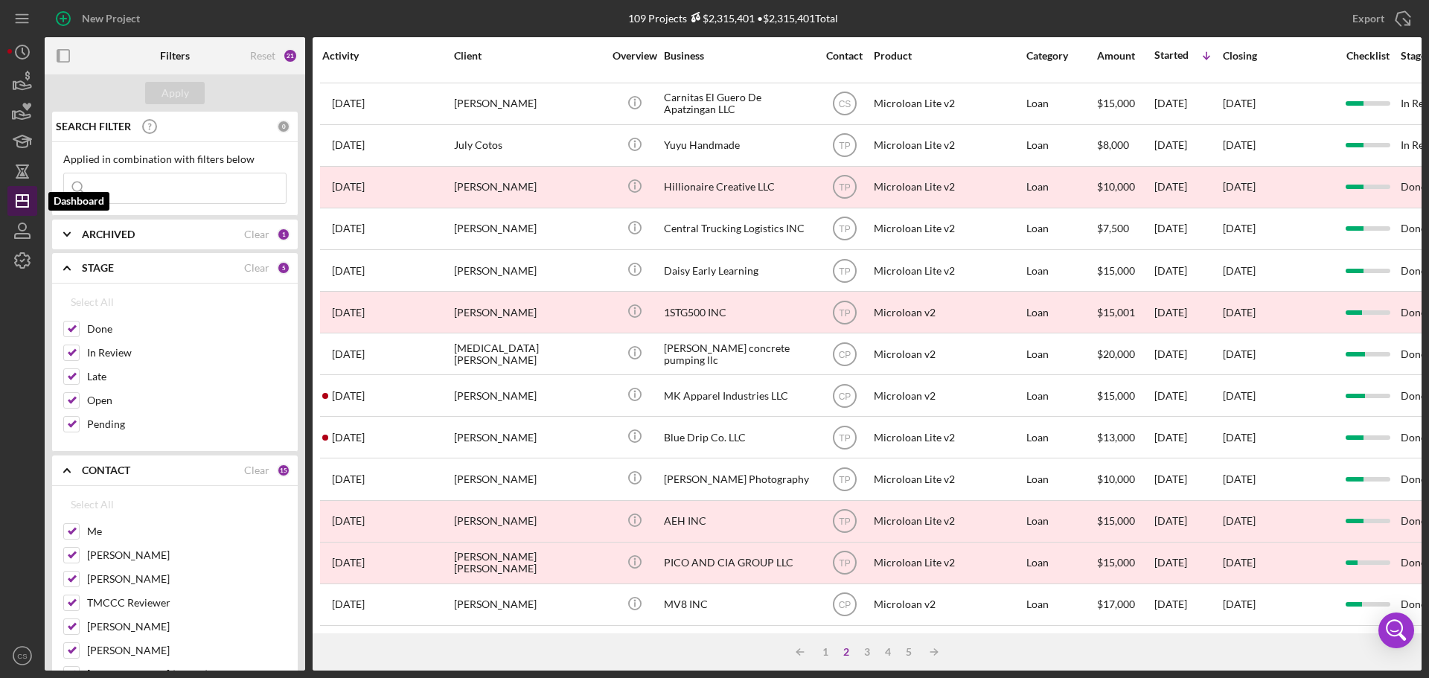
click at [25, 205] on icon "Icon/Dashboard" at bounding box center [22, 200] width 37 height 37
click at [20, 199] on icon "Icon/Dashboard" at bounding box center [22, 200] width 37 height 37
click at [14, 205] on icon "Icon/Dashboard" at bounding box center [22, 200] width 37 height 37
click at [259, 269] on div "Clear" at bounding box center [256, 268] width 25 height 12
checkbox input "false"
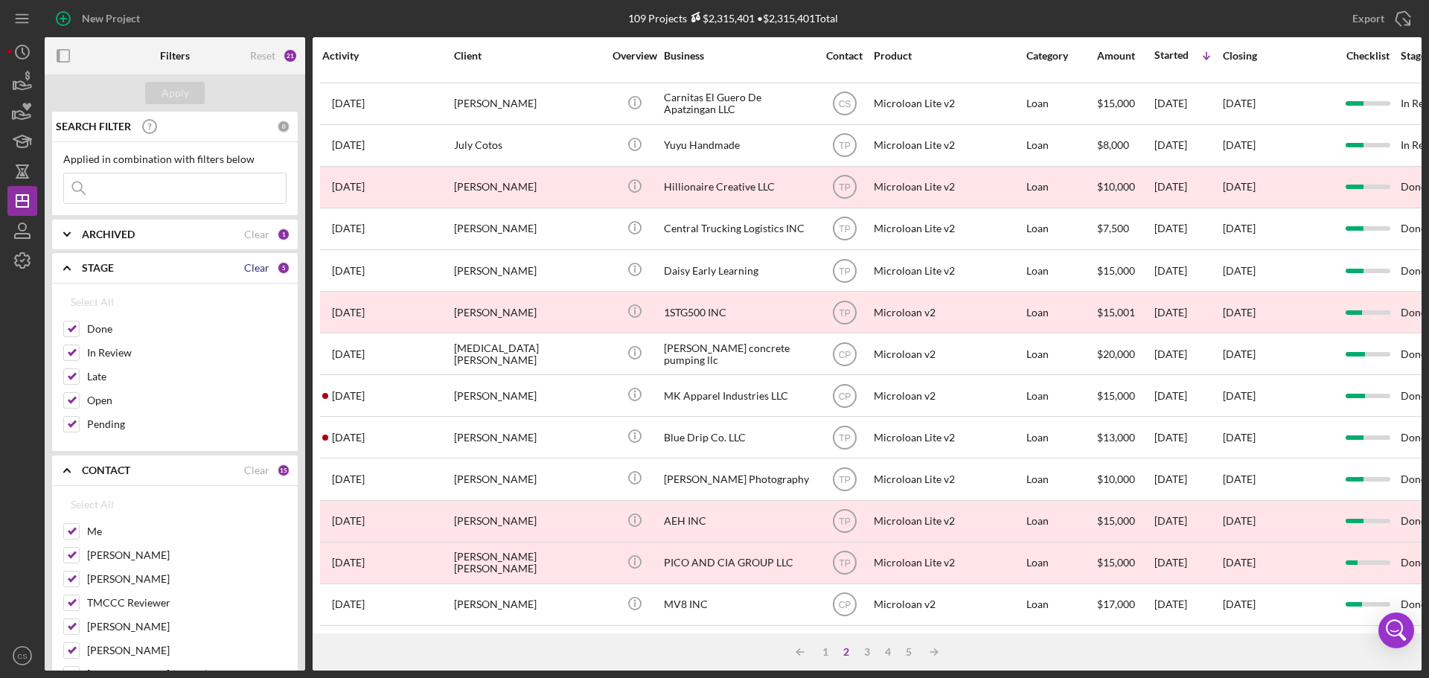
checkbox input "false"
click at [170, 85] on div "Apply" at bounding box center [175, 93] width 28 height 22
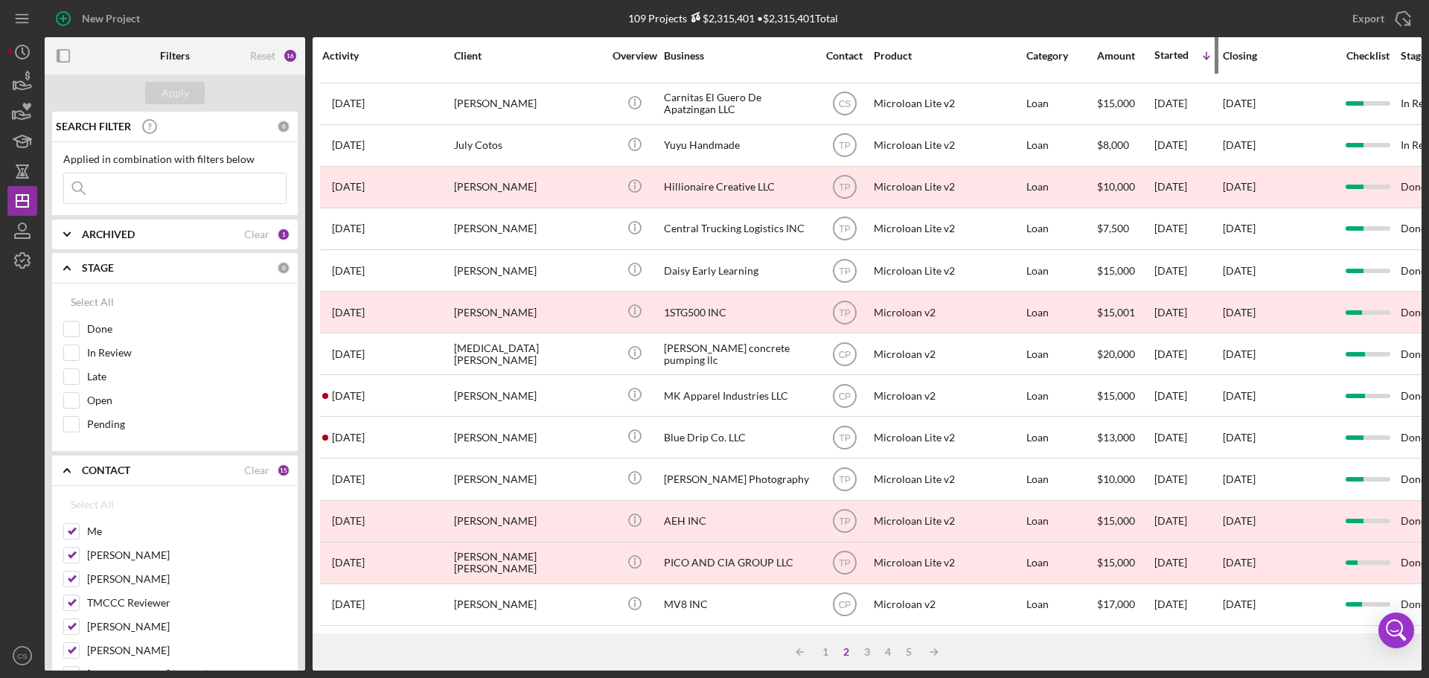
click at [1181, 52] on div "Started" at bounding box center [1171, 55] width 34 height 12
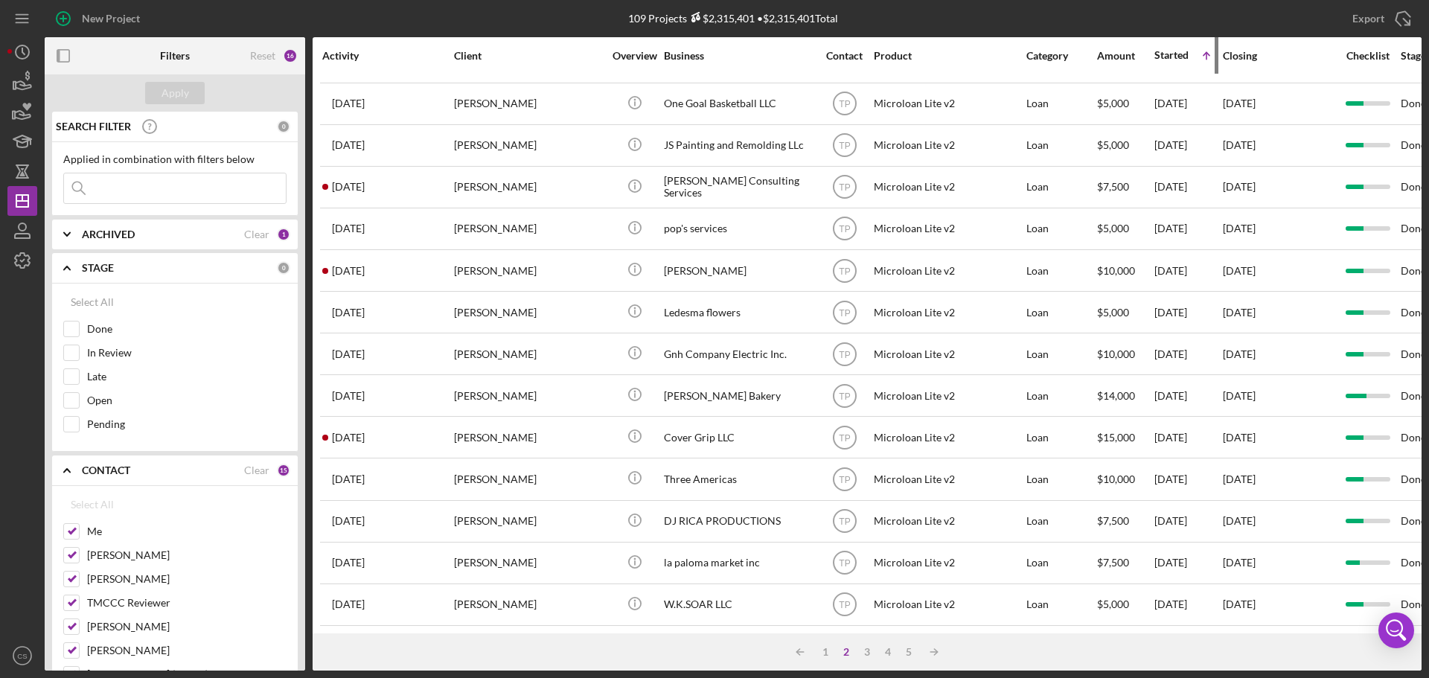
click at [1175, 57] on div "Started" at bounding box center [1171, 55] width 34 height 12
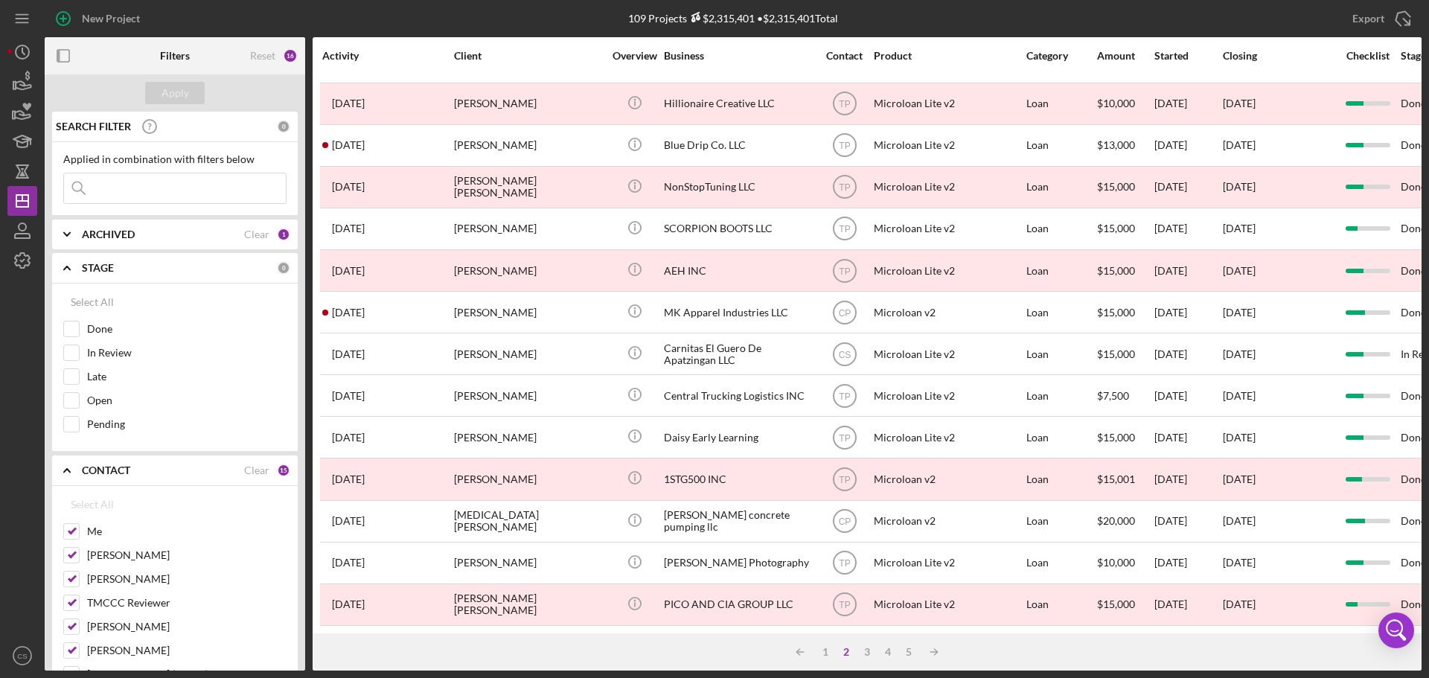
click at [281, 53] on div "Reset 16" at bounding box center [274, 55] width 48 height 37
click at [266, 54] on div "Reset" at bounding box center [262, 56] width 25 height 12
checkbox input "false"
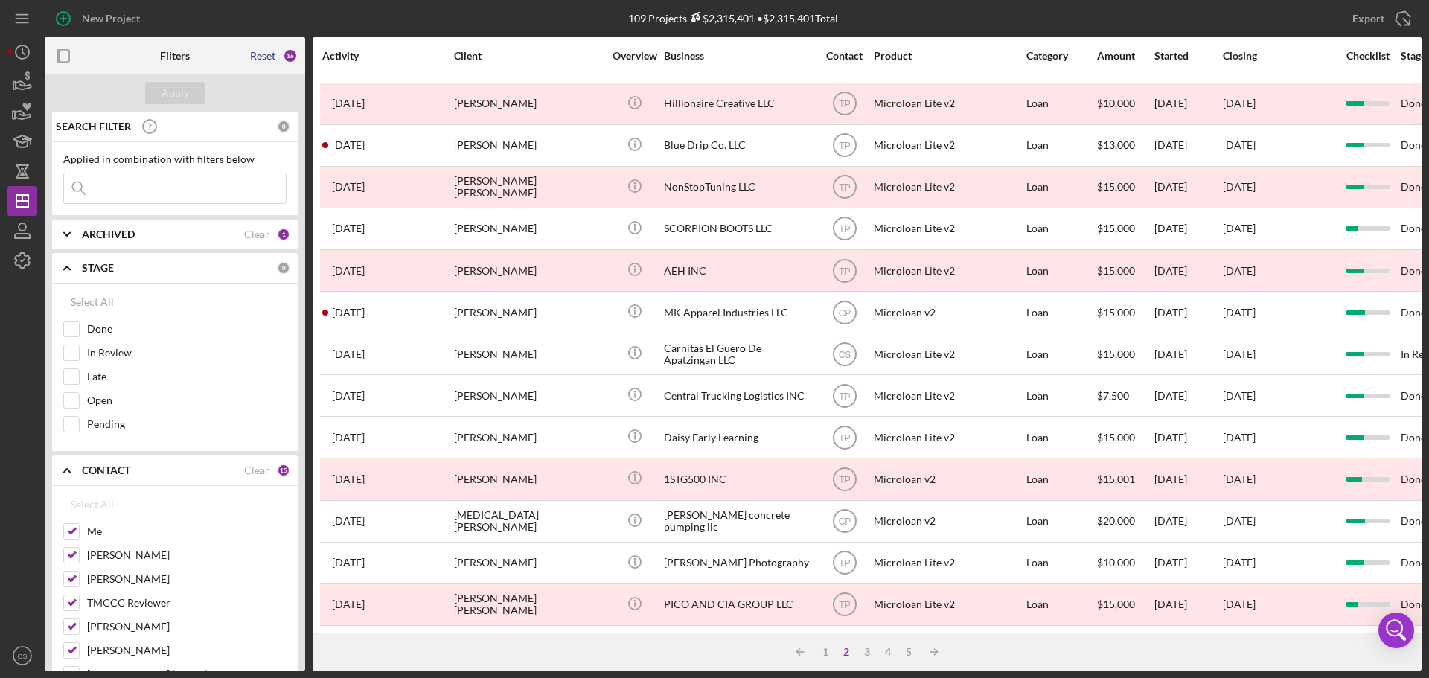
checkbox input "false"
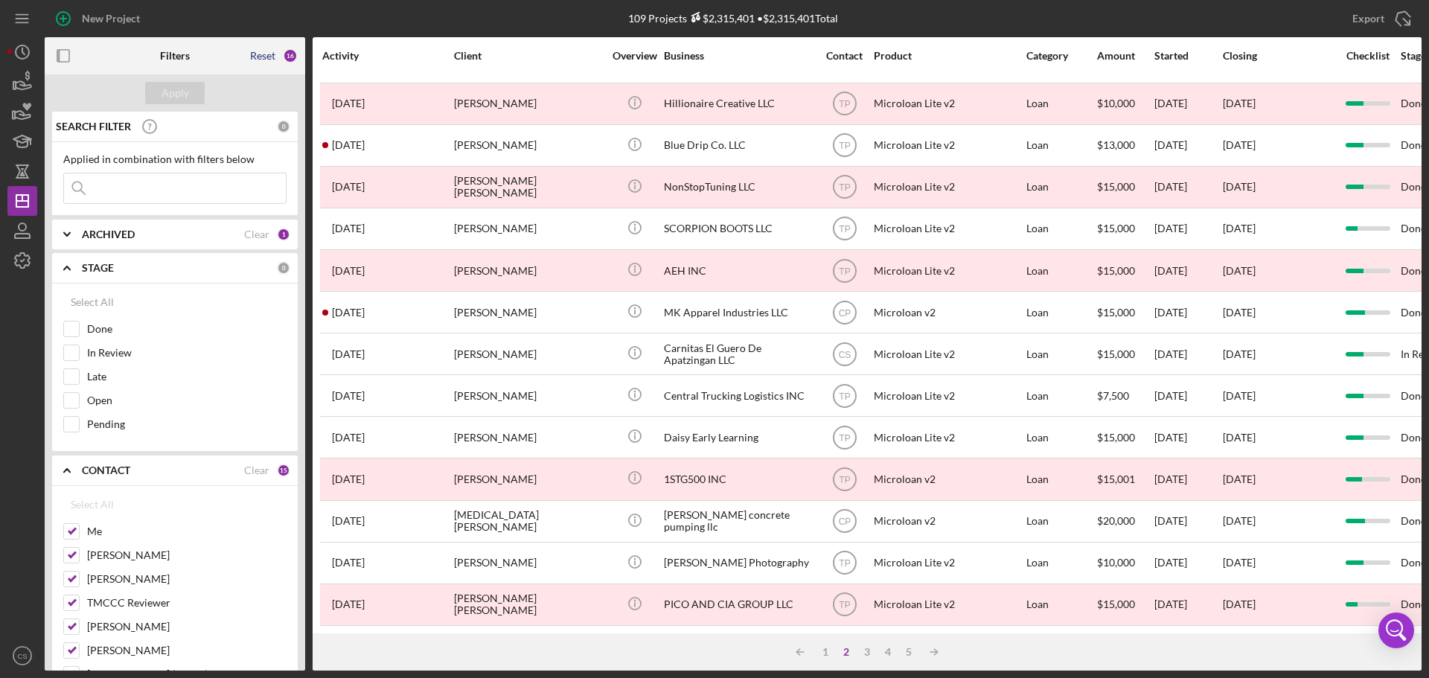
checkbox input "false"
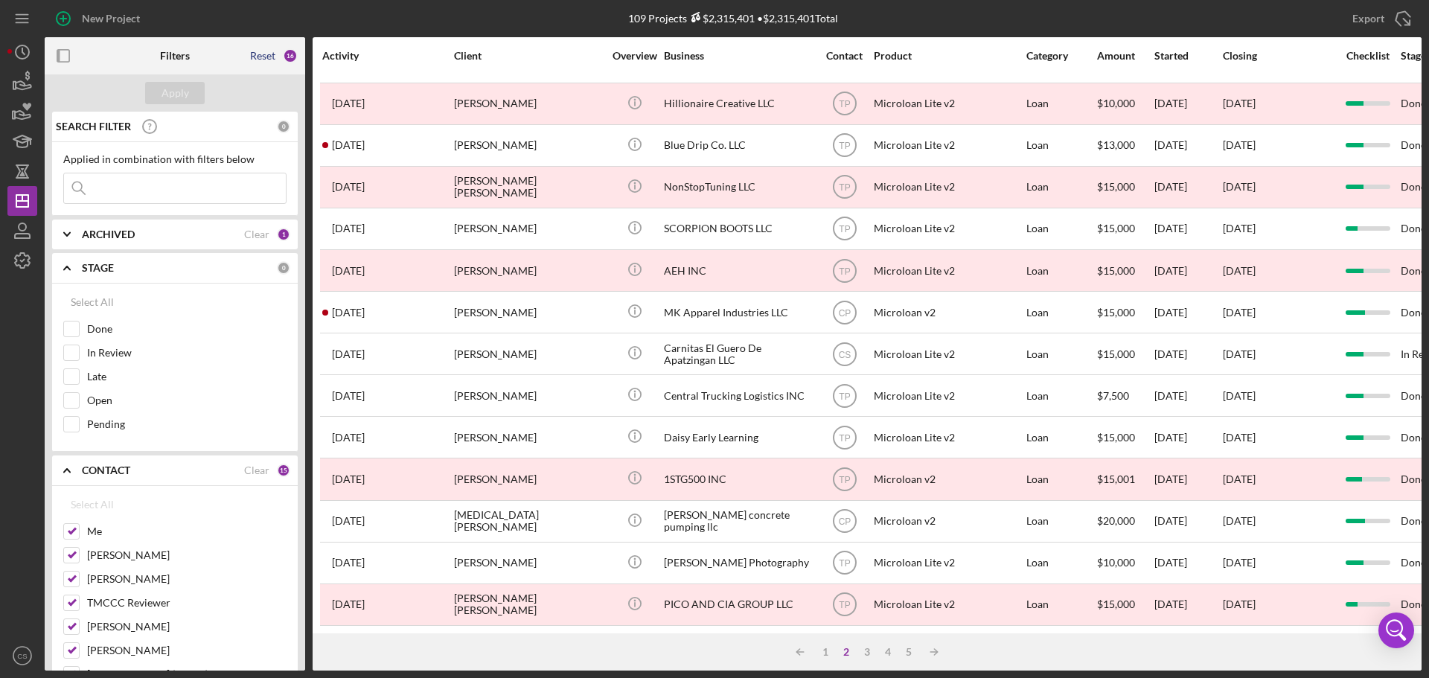
checkbox input "false"
click at [174, 97] on div "Apply" at bounding box center [175, 93] width 28 height 22
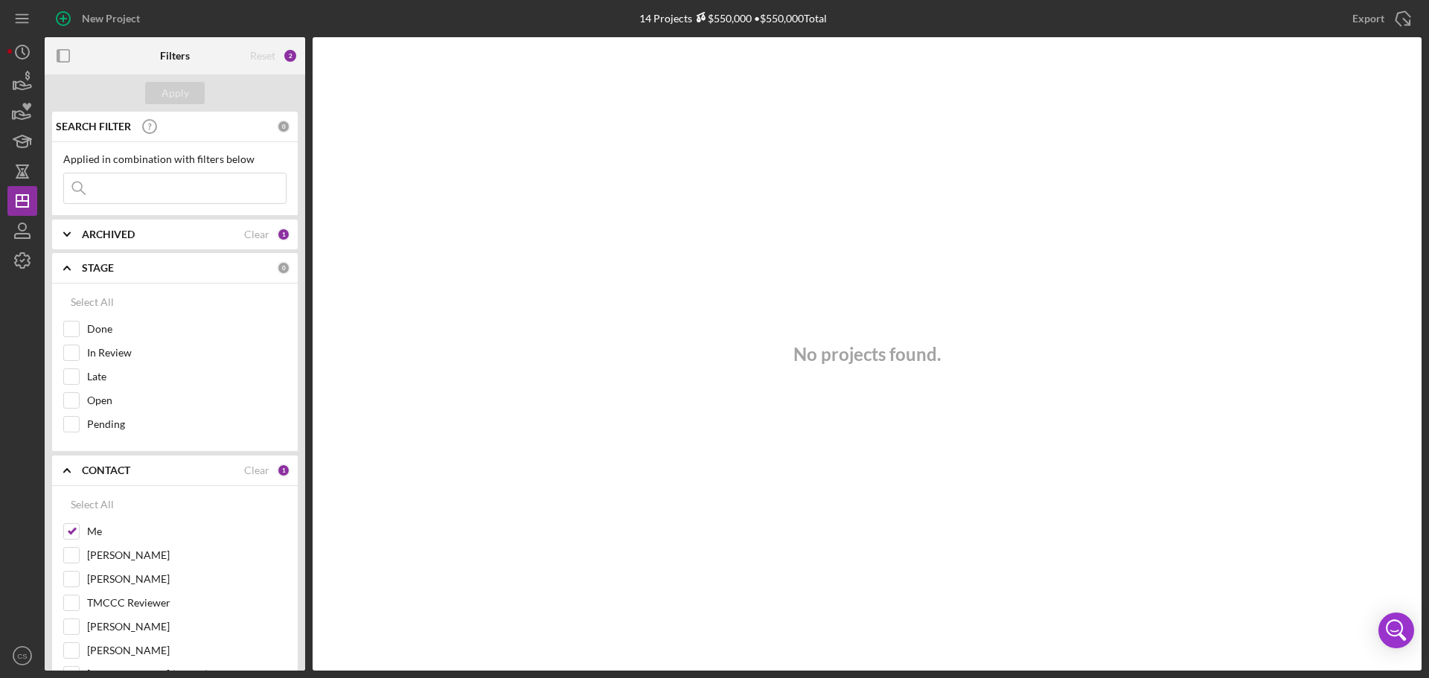
click at [92, 264] on b "STAGE" at bounding box center [98, 268] width 32 height 12
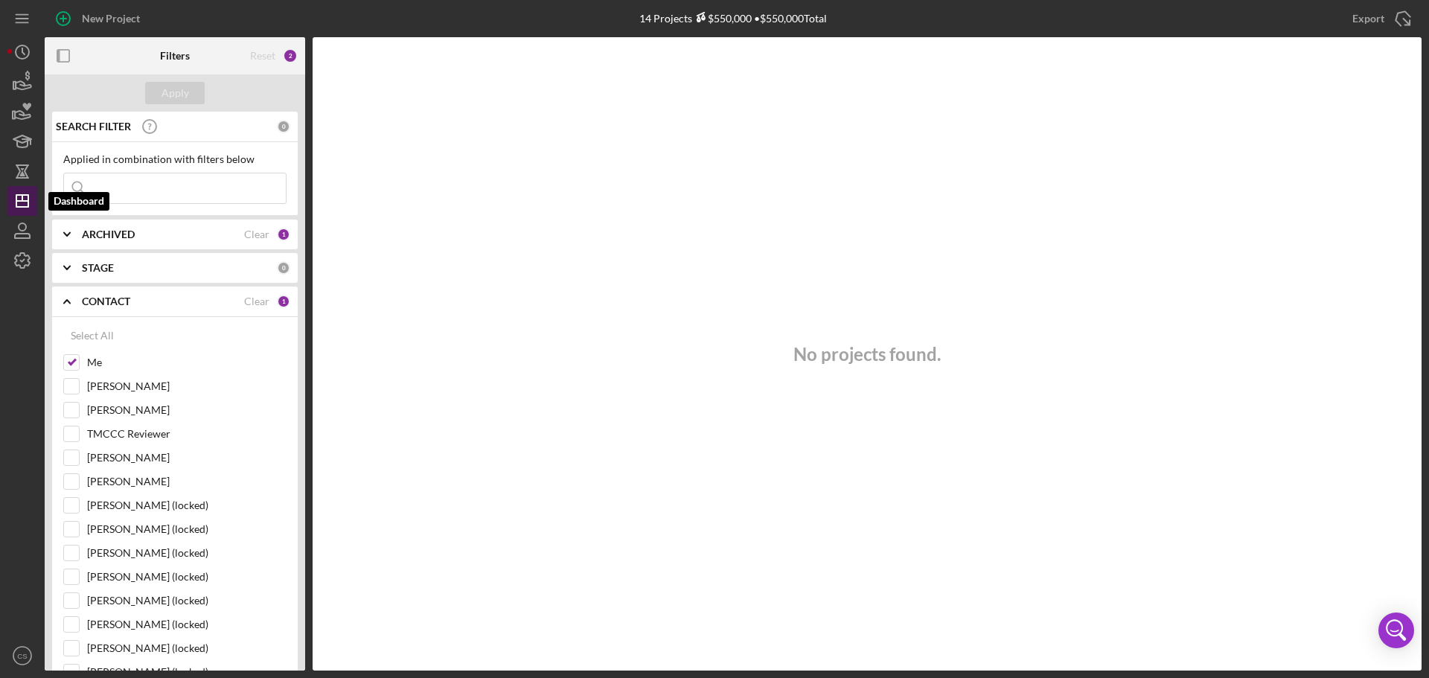
click at [24, 201] on line "button" at bounding box center [22, 201] width 12 height 0
click at [24, 170] on icon "button" at bounding box center [22, 171] width 37 height 37
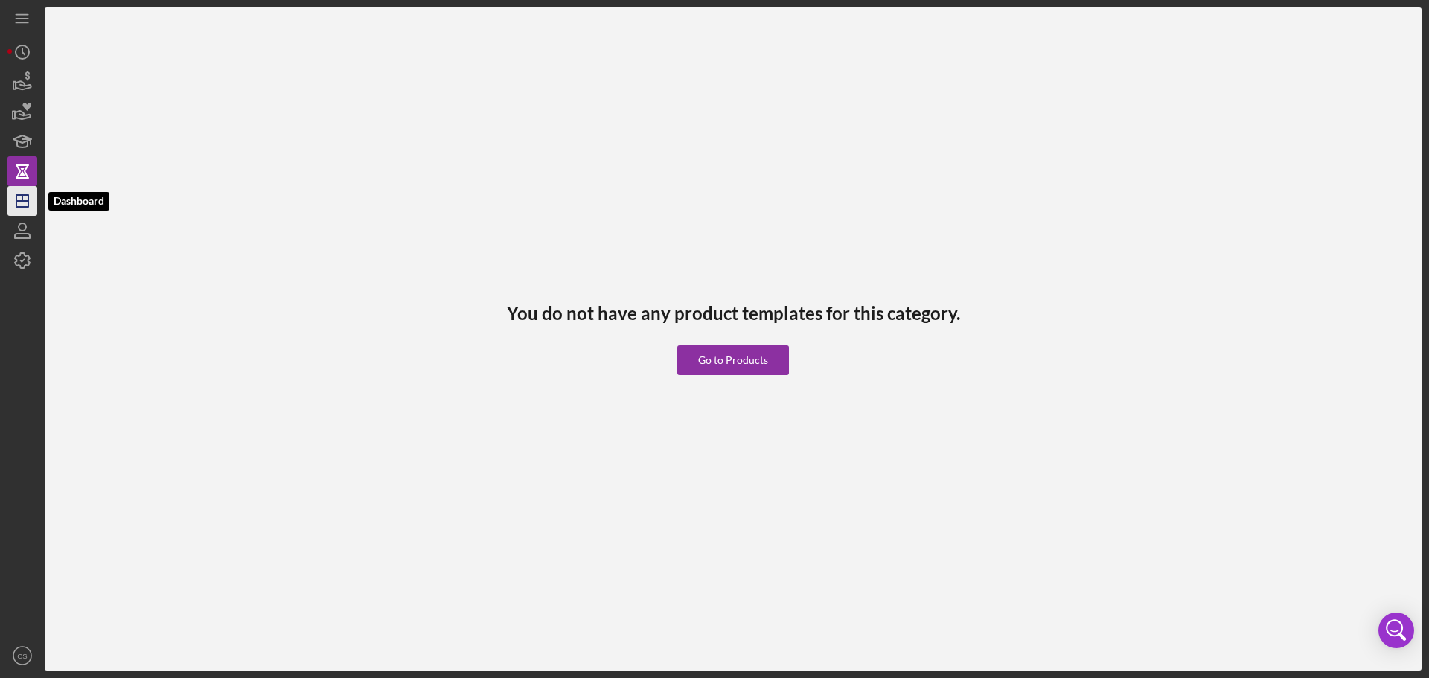
click at [22, 199] on icon "Icon/Dashboard" at bounding box center [22, 200] width 37 height 37
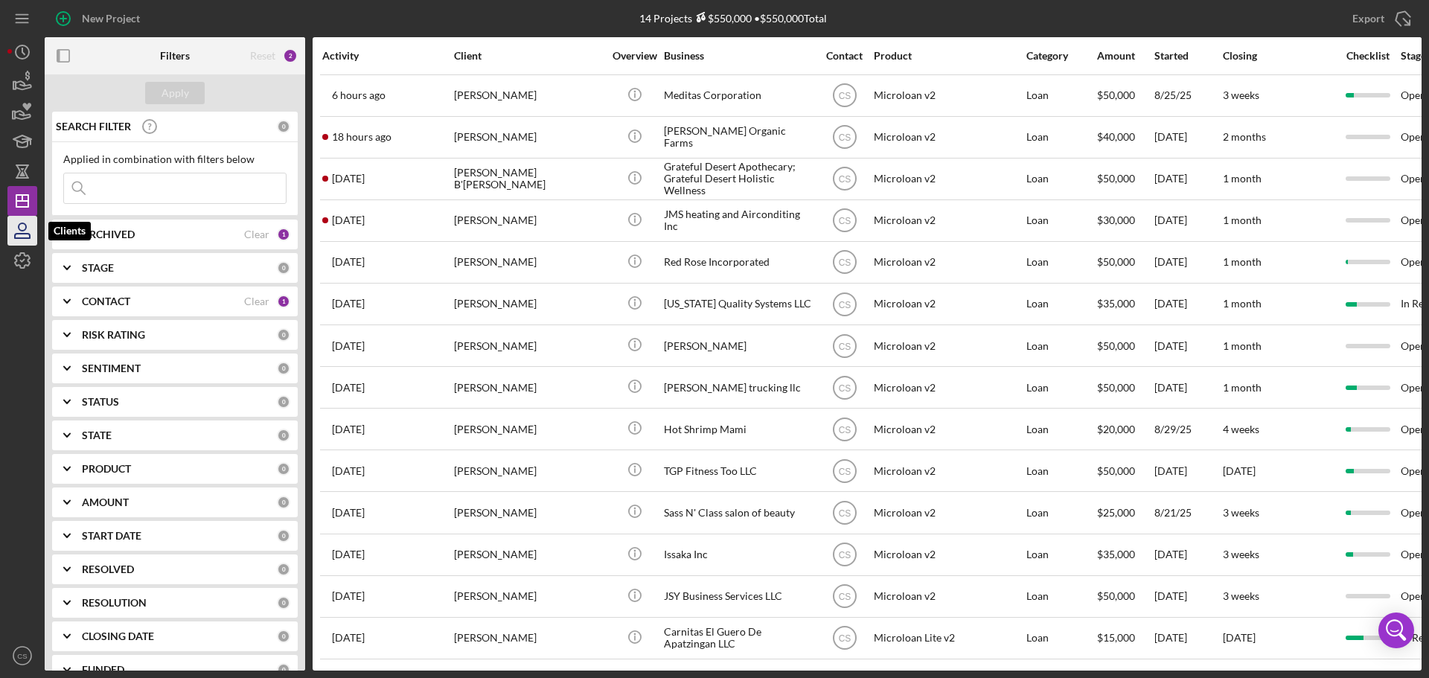
click at [18, 234] on icon "button" at bounding box center [22, 230] width 37 height 37
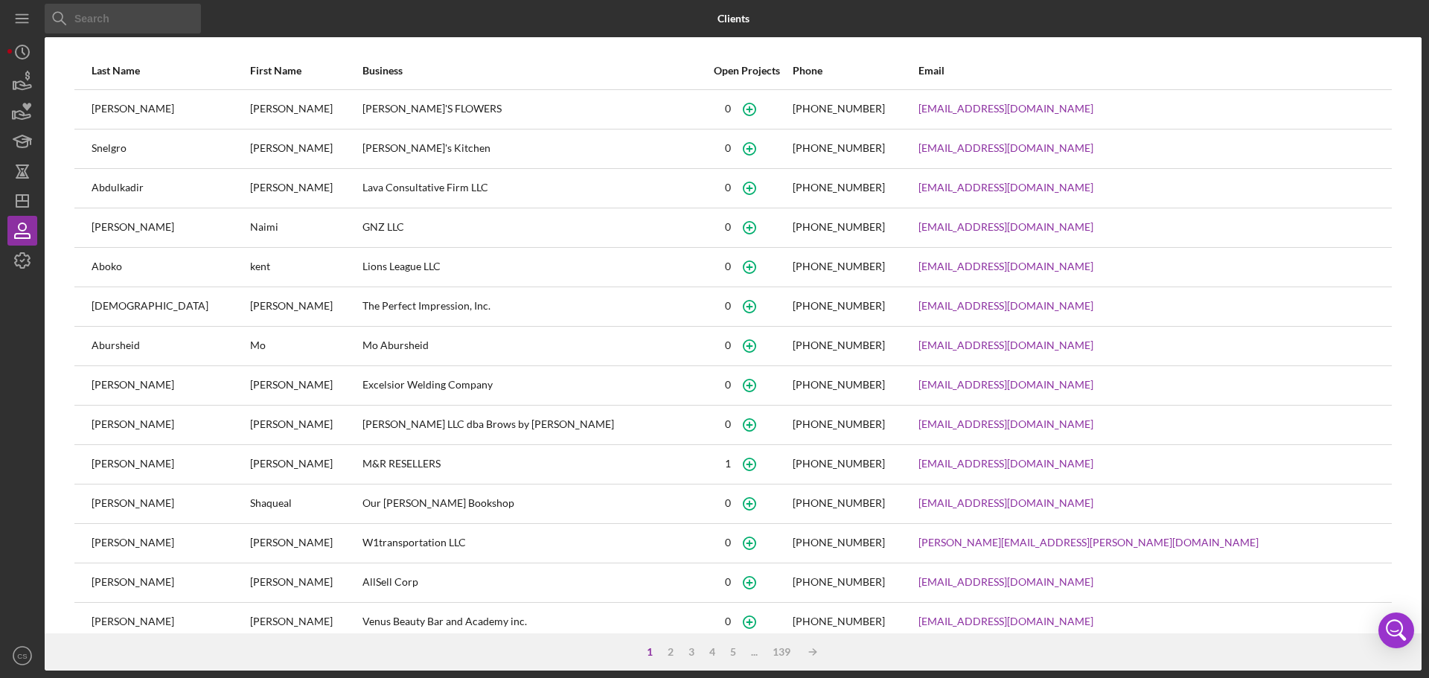
click at [103, 24] on input at bounding box center [123, 19] width 156 height 30
paste input "Kajwireless"
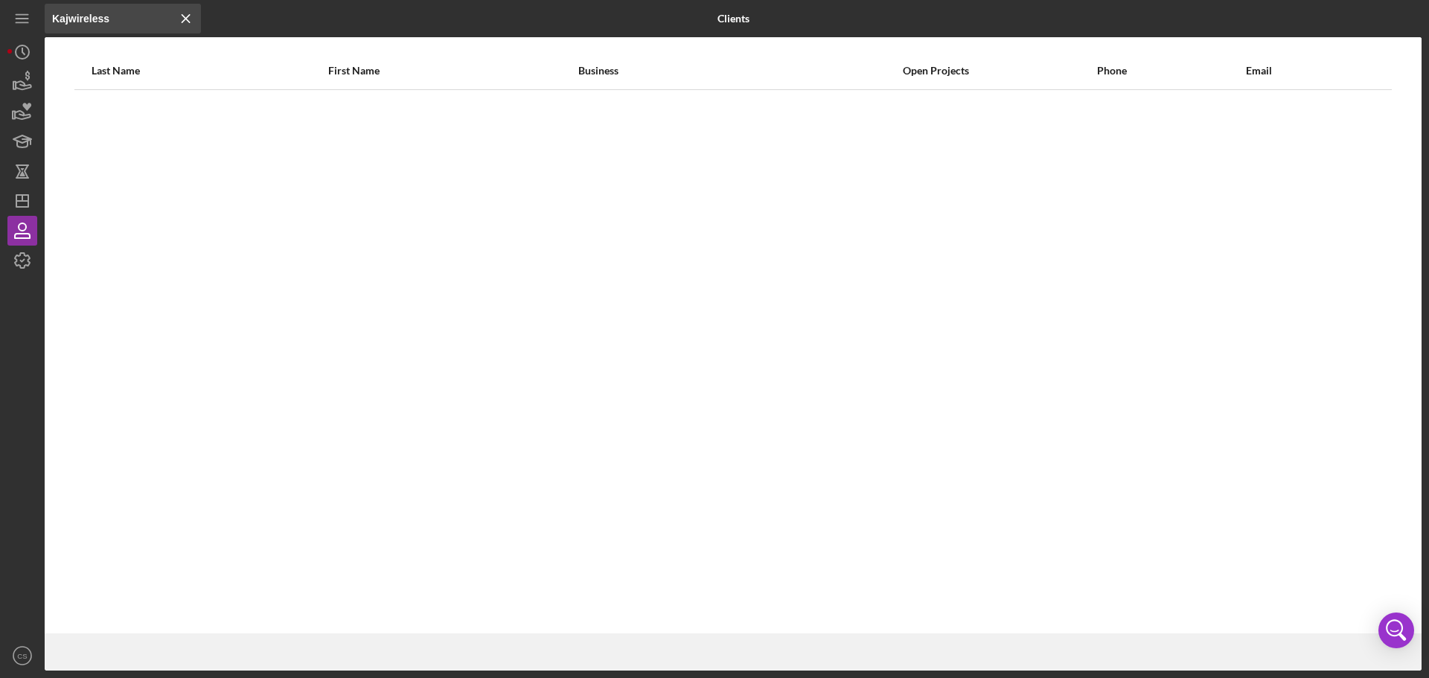
type input "Kajwireless"
click at [360, 22] on div "Kajwireless Icon/Menu Close" at bounding box center [274, 18] width 459 height 37
click at [28, 178] on icon "button" at bounding box center [22, 177] width 13 height 1
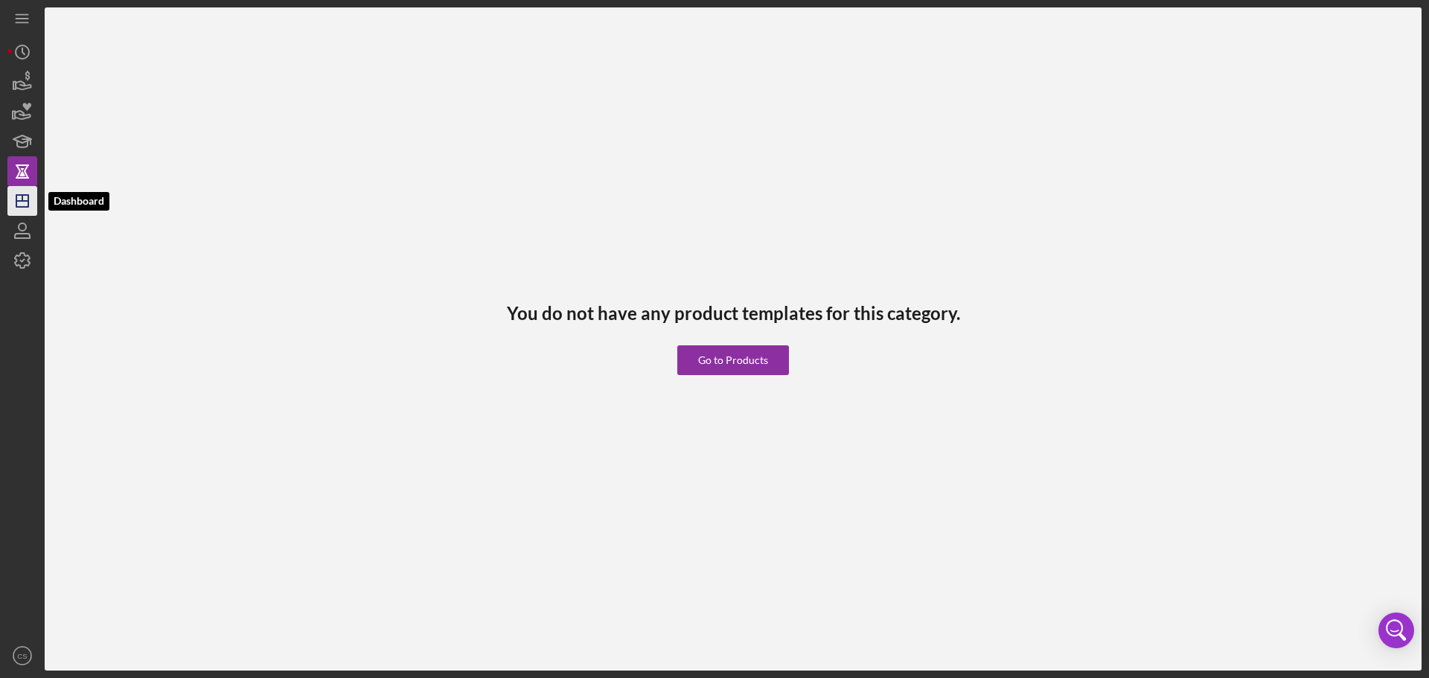
click at [19, 201] on line "button" at bounding box center [22, 201] width 12 height 0
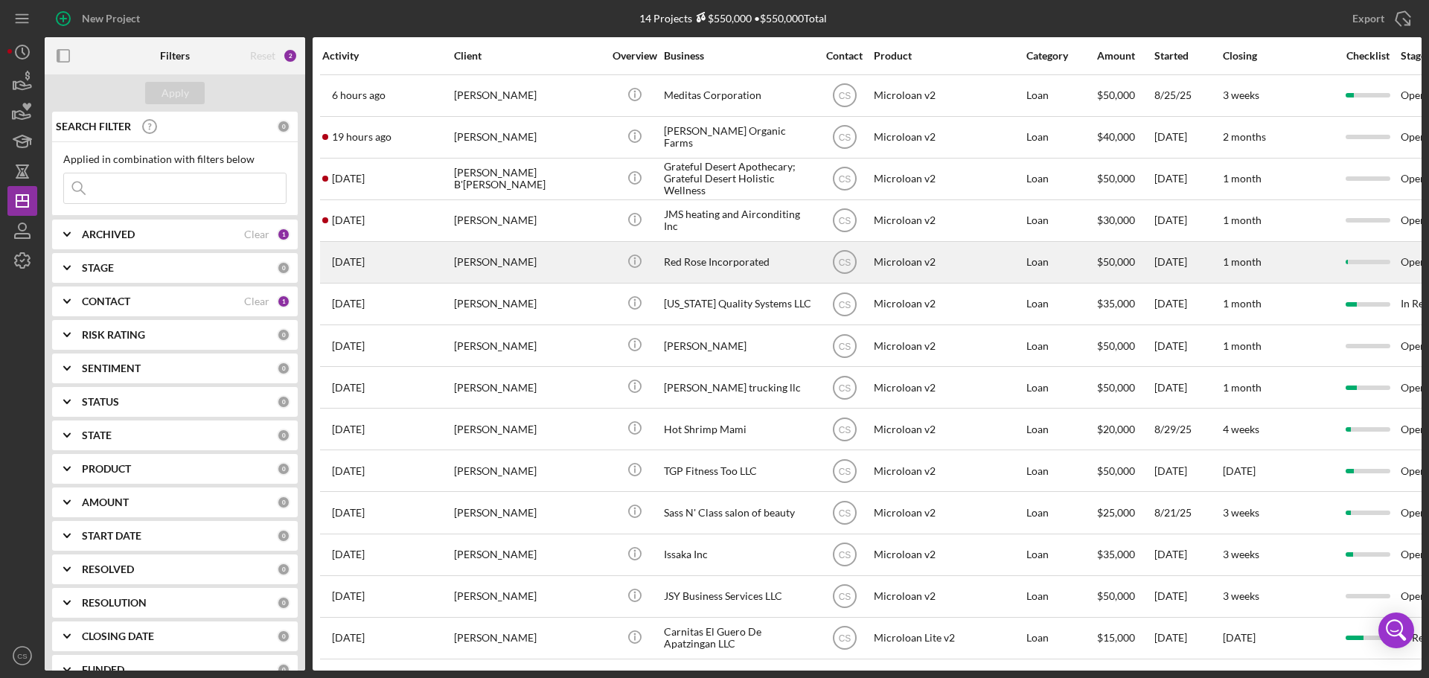
click at [589, 254] on div "[PERSON_NAME]" at bounding box center [528, 262] width 149 height 39
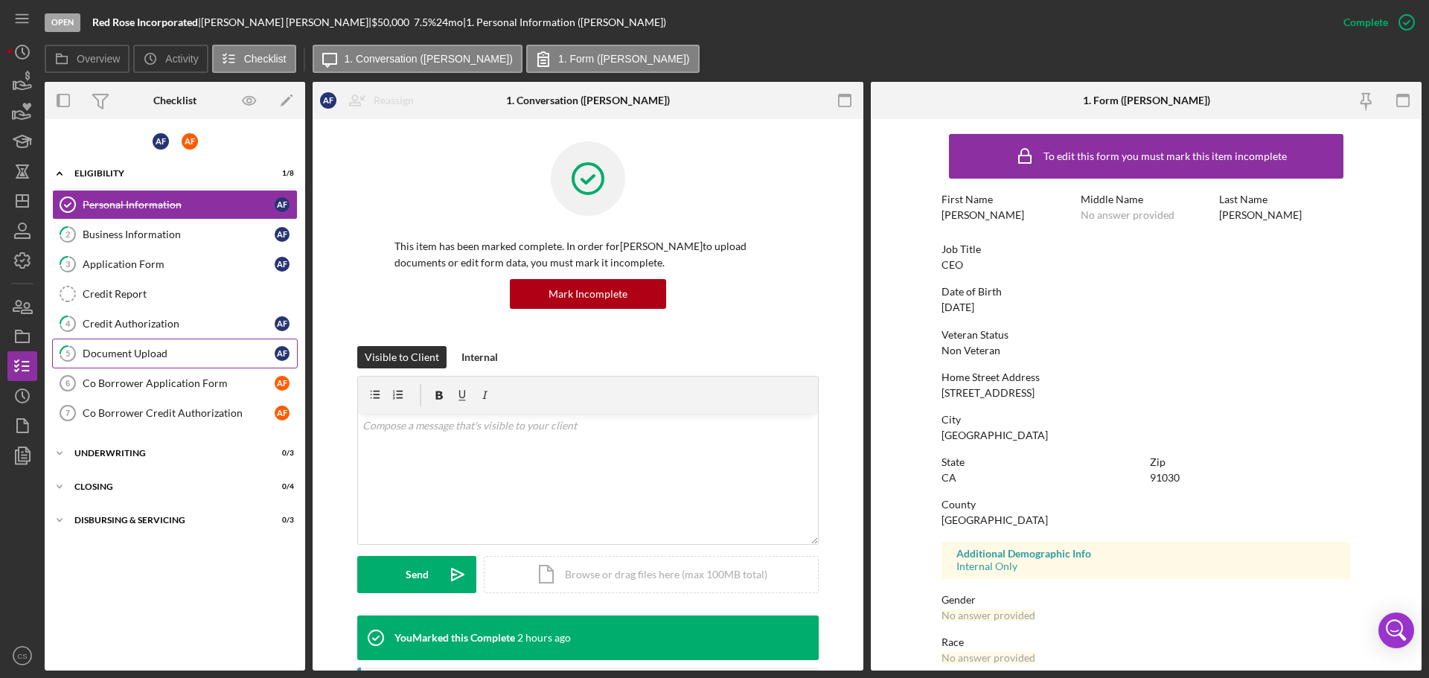
click at [192, 355] on div "Document Upload" at bounding box center [179, 353] width 192 height 12
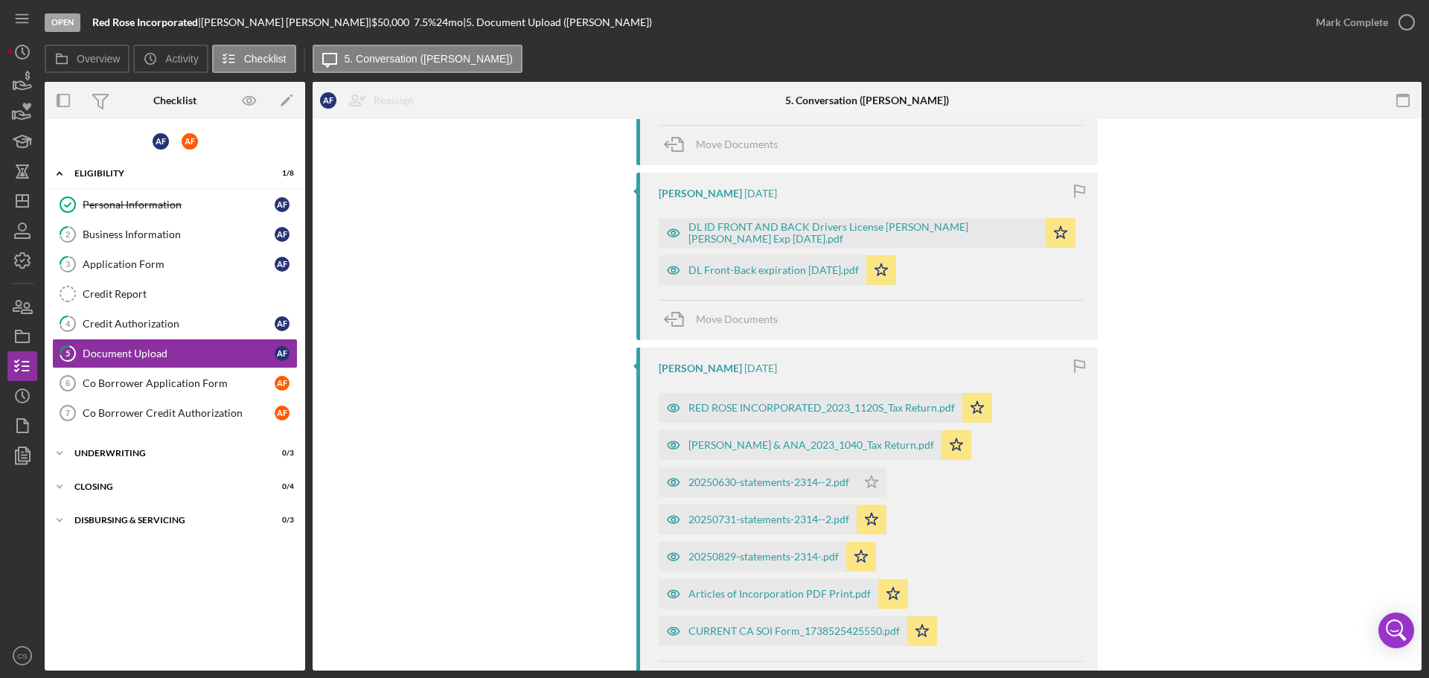
scroll to position [446, 0]
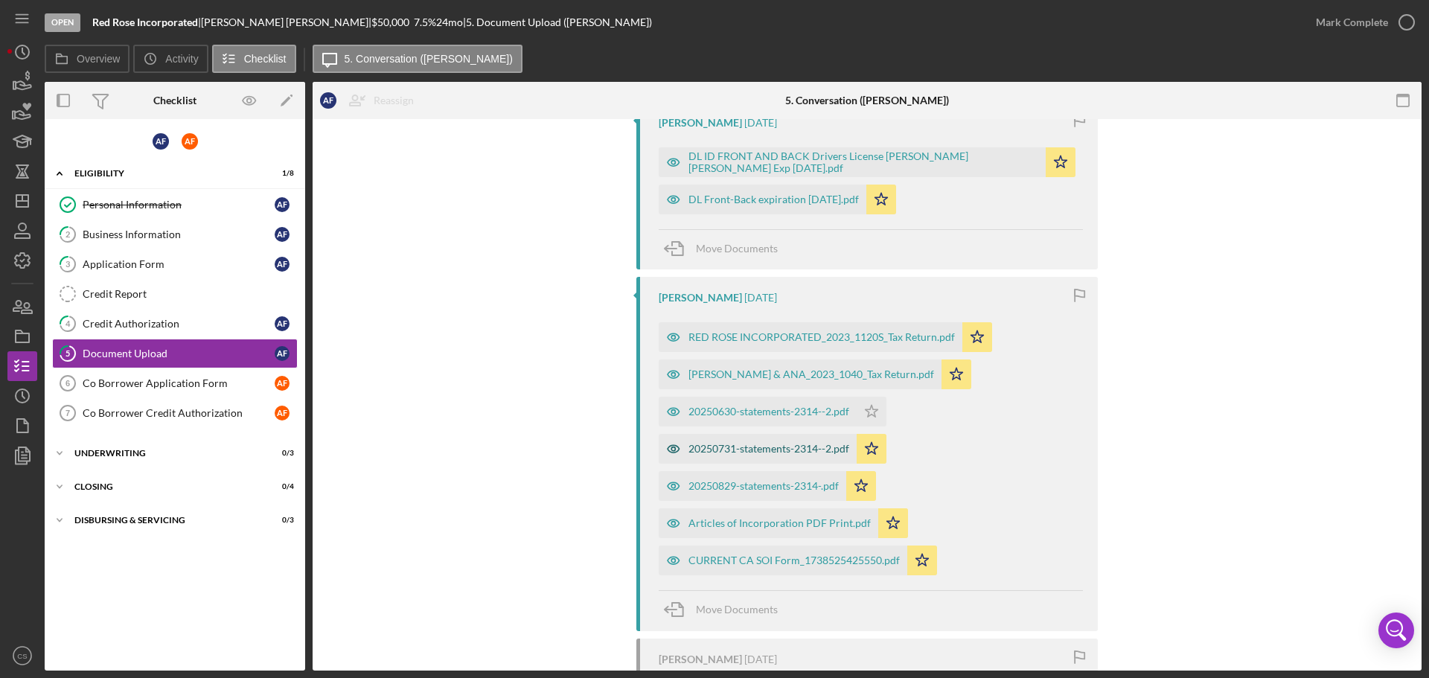
click at [716, 451] on div "20250731-statements-2314--2.pdf" at bounding box center [768, 449] width 161 height 12
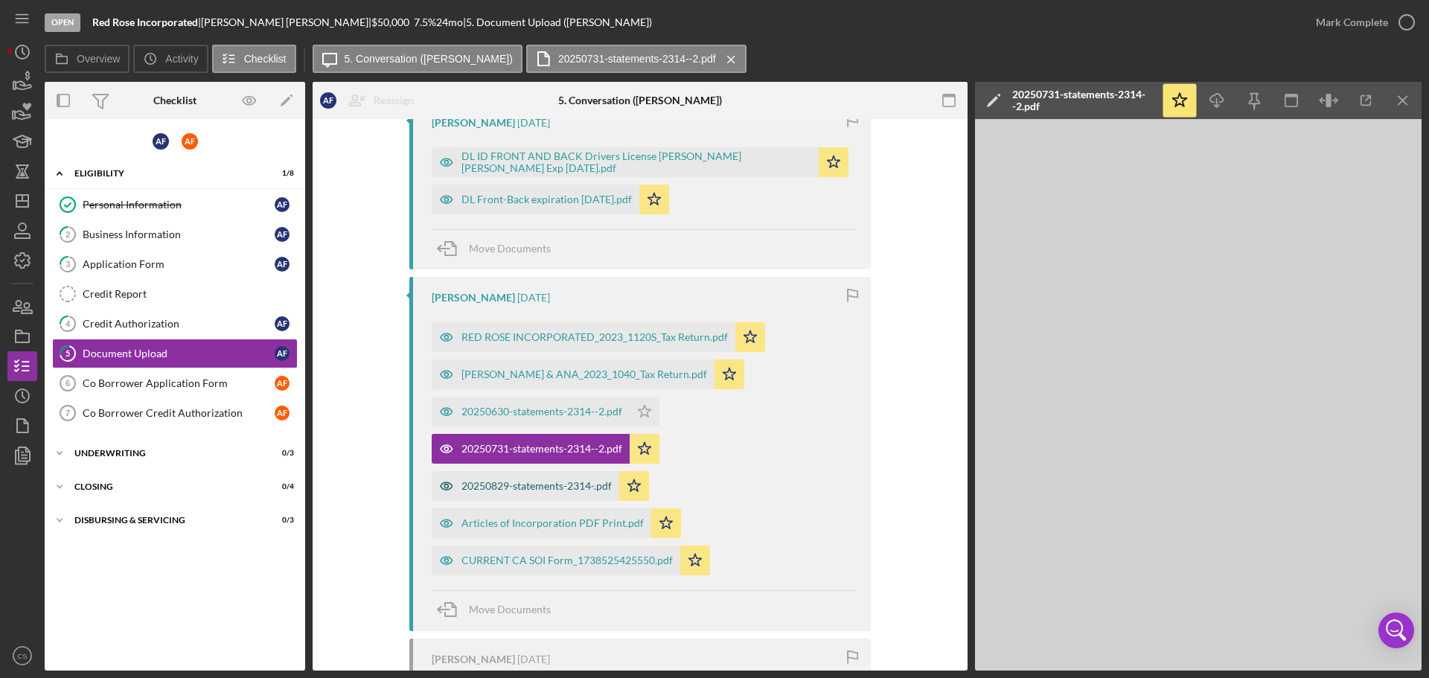
click at [507, 488] on div "20250829-statements-2314-.pdf" at bounding box center [536, 486] width 150 height 12
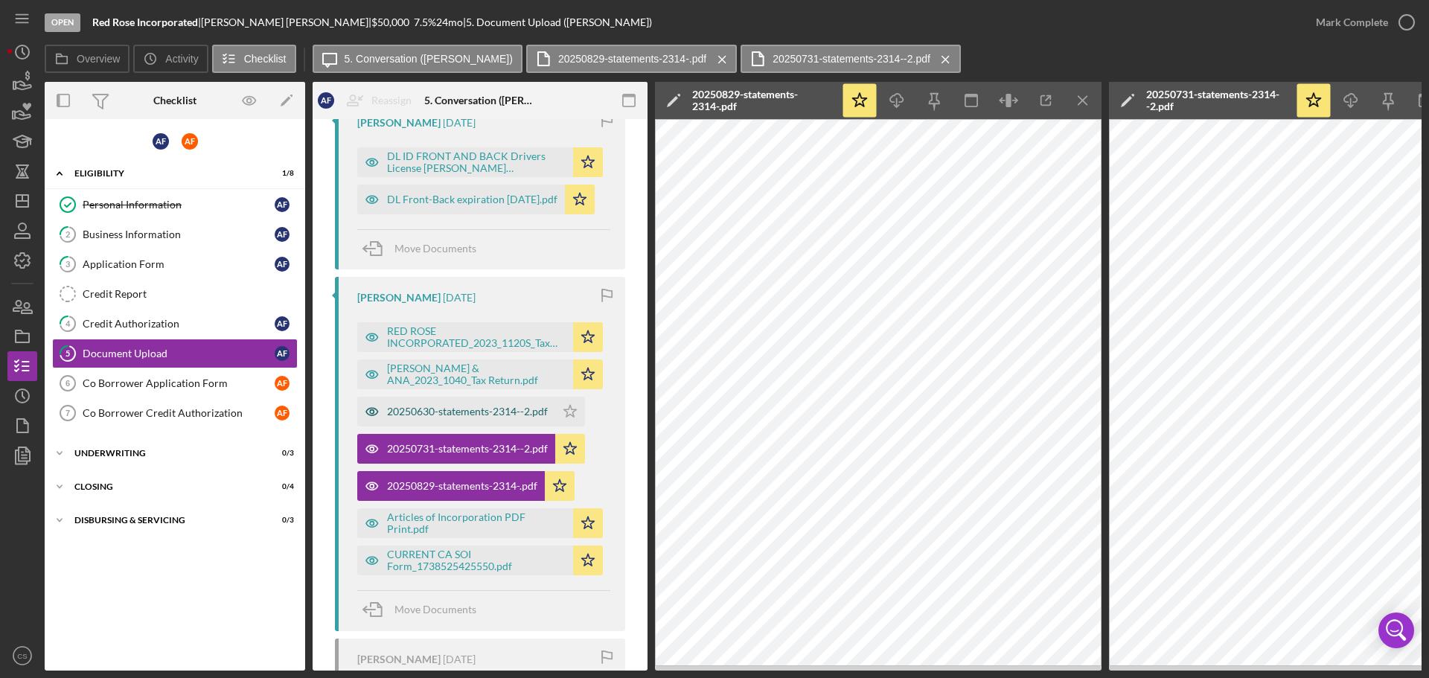
click at [469, 414] on div "20250630-statements-2314--2.pdf" at bounding box center [467, 411] width 161 height 12
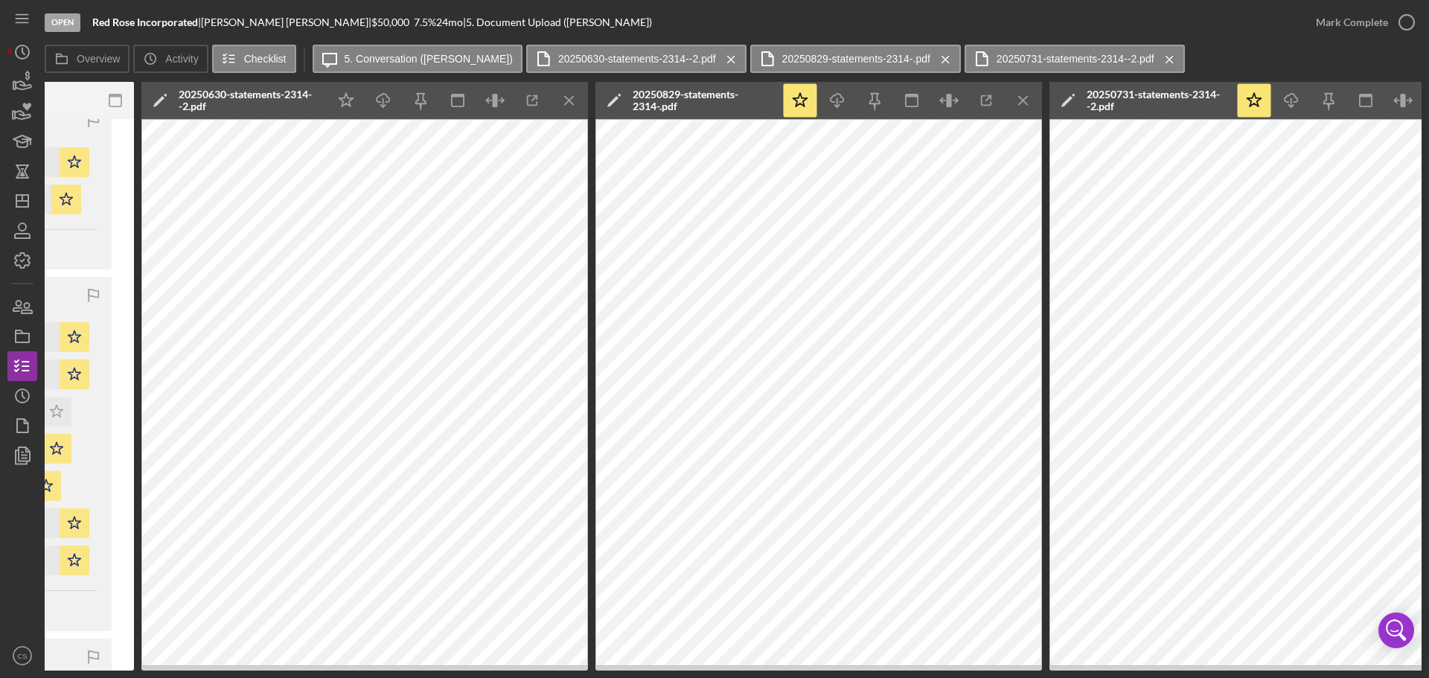
scroll to position [0, 0]
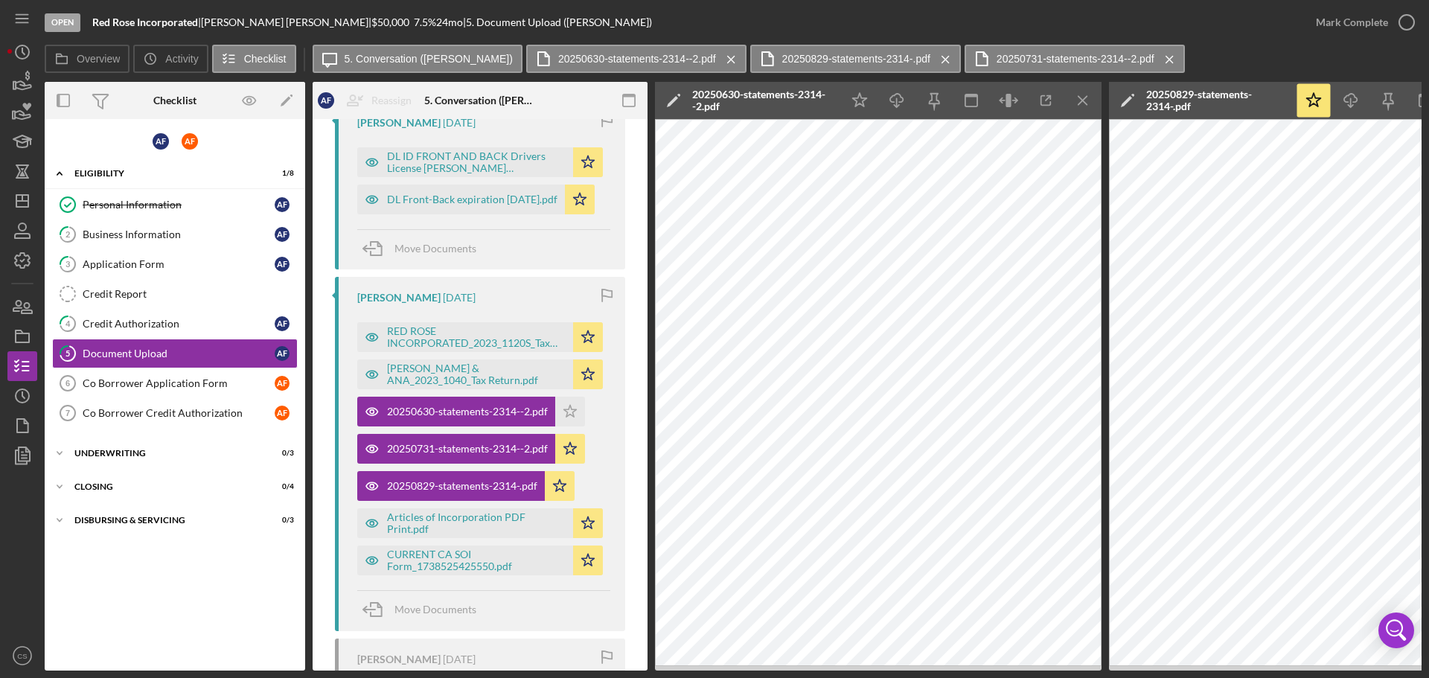
click at [73, 626] on div "[PERSON_NAME] Icon/Expander Eligibility 1 / 8 Personal Information Personal Inf…" at bounding box center [175, 394] width 260 height 536
click at [189, 259] on div "Application Form" at bounding box center [179, 264] width 192 height 12
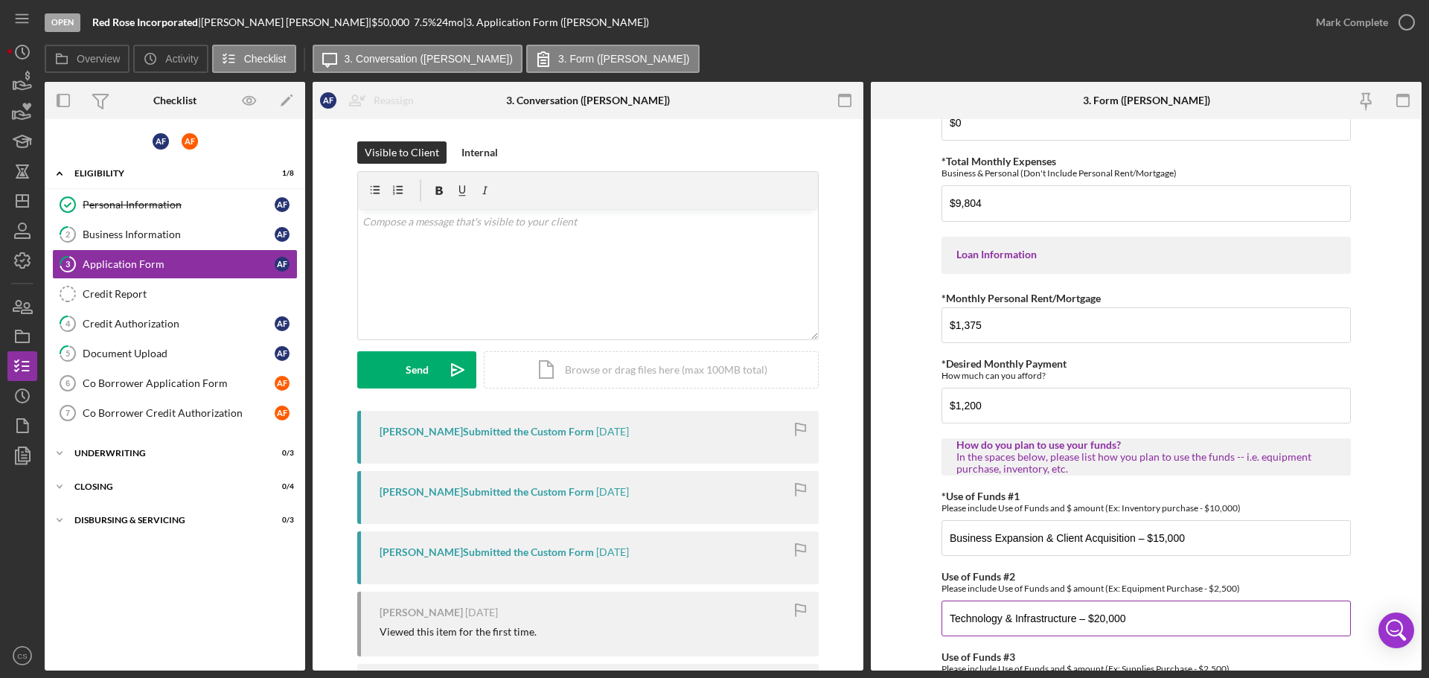
scroll to position [730, 0]
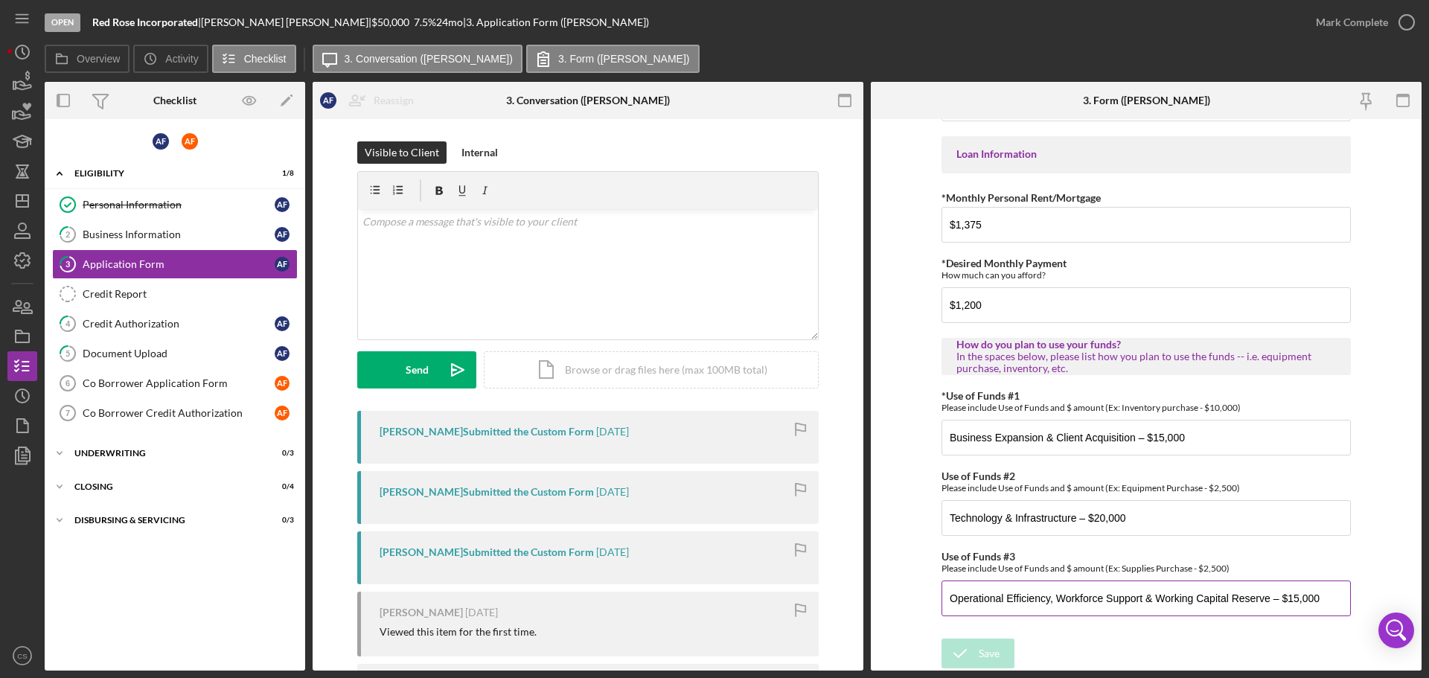
drag, startPoint x: 1228, startPoint y: 597, endPoint x: 1190, endPoint y: 597, distance: 38.7
click at [1190, 597] on input "Operational Efficiency, Workforce Support & Working Capital Reserve – $15,000" at bounding box center [1145, 598] width 409 height 36
type input "Operational Efficiency, Workforce Support & Working Capital – $15,000"
click at [1129, 640] on div "Save Save" at bounding box center [1145, 654] width 409 height 32
click at [992, 650] on div "Save" at bounding box center [988, 653] width 21 height 30
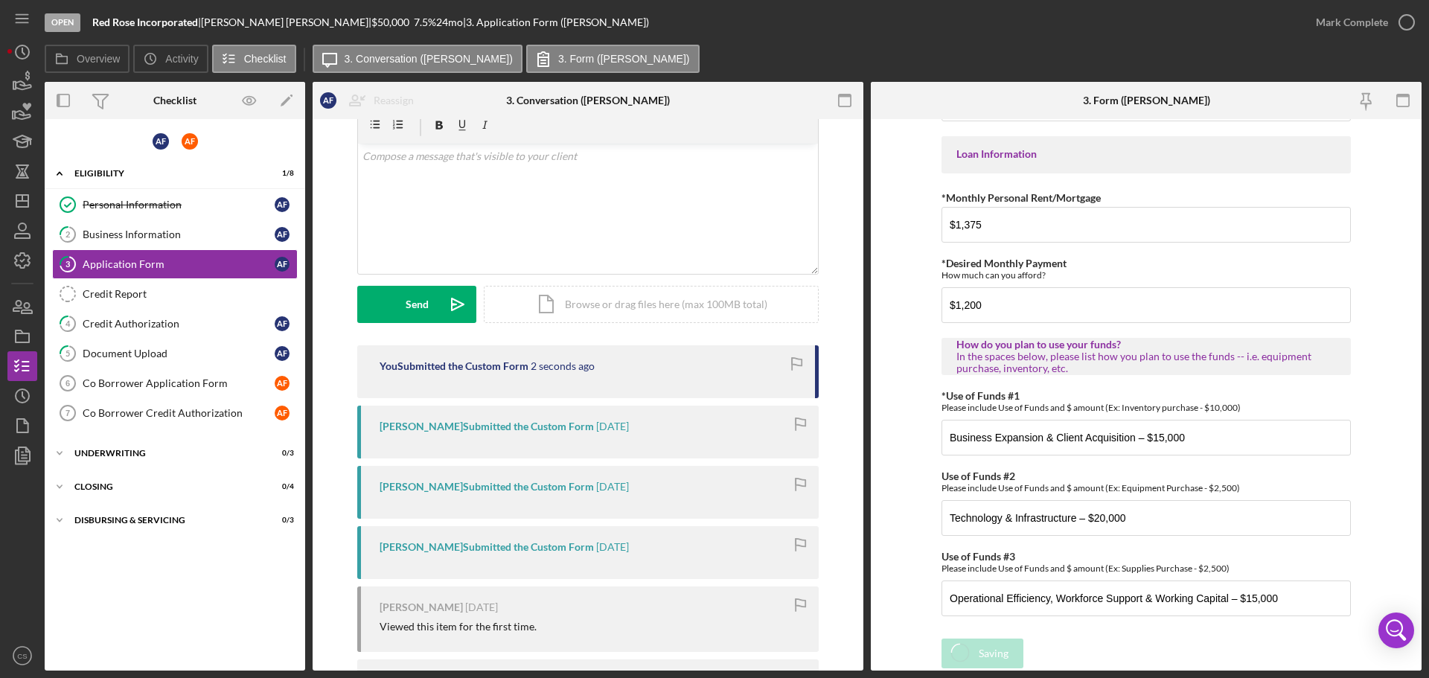
scroll to position [149, 0]
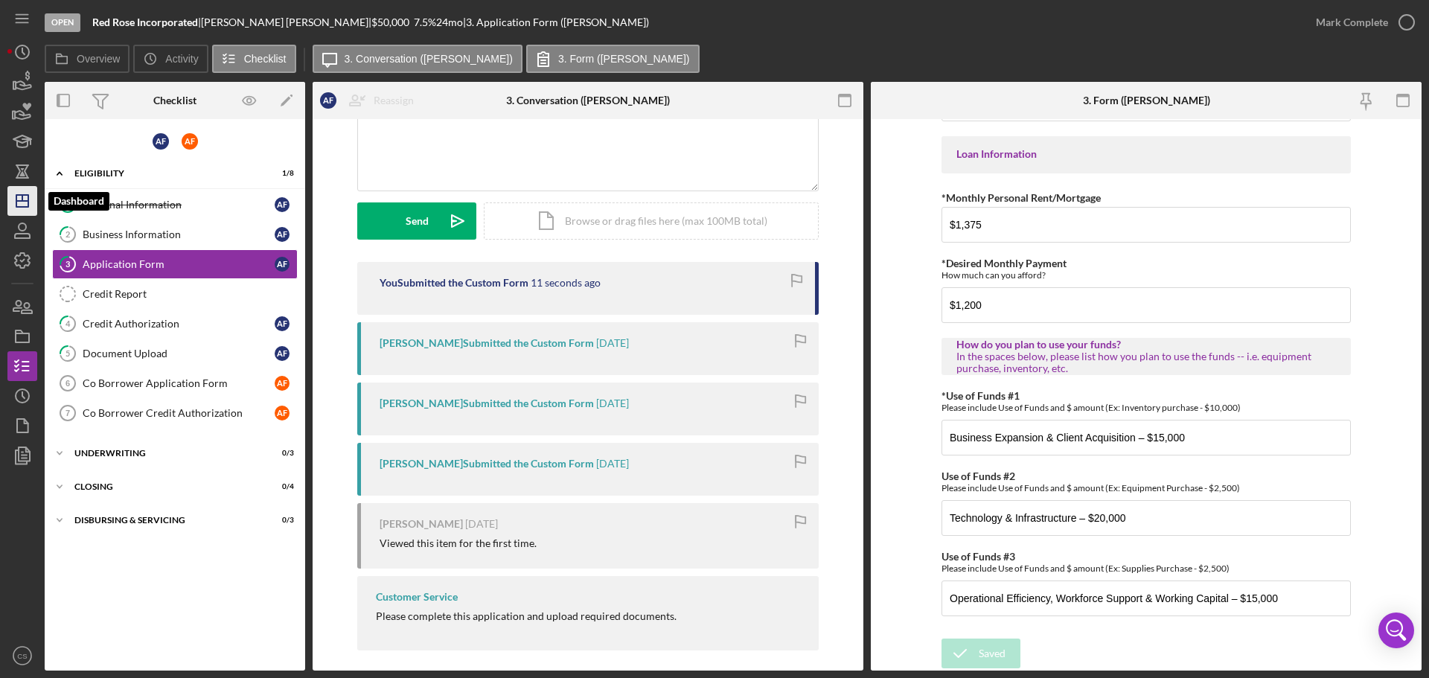
click at [22, 207] on polygon "button" at bounding box center [22, 201] width 12 height 12
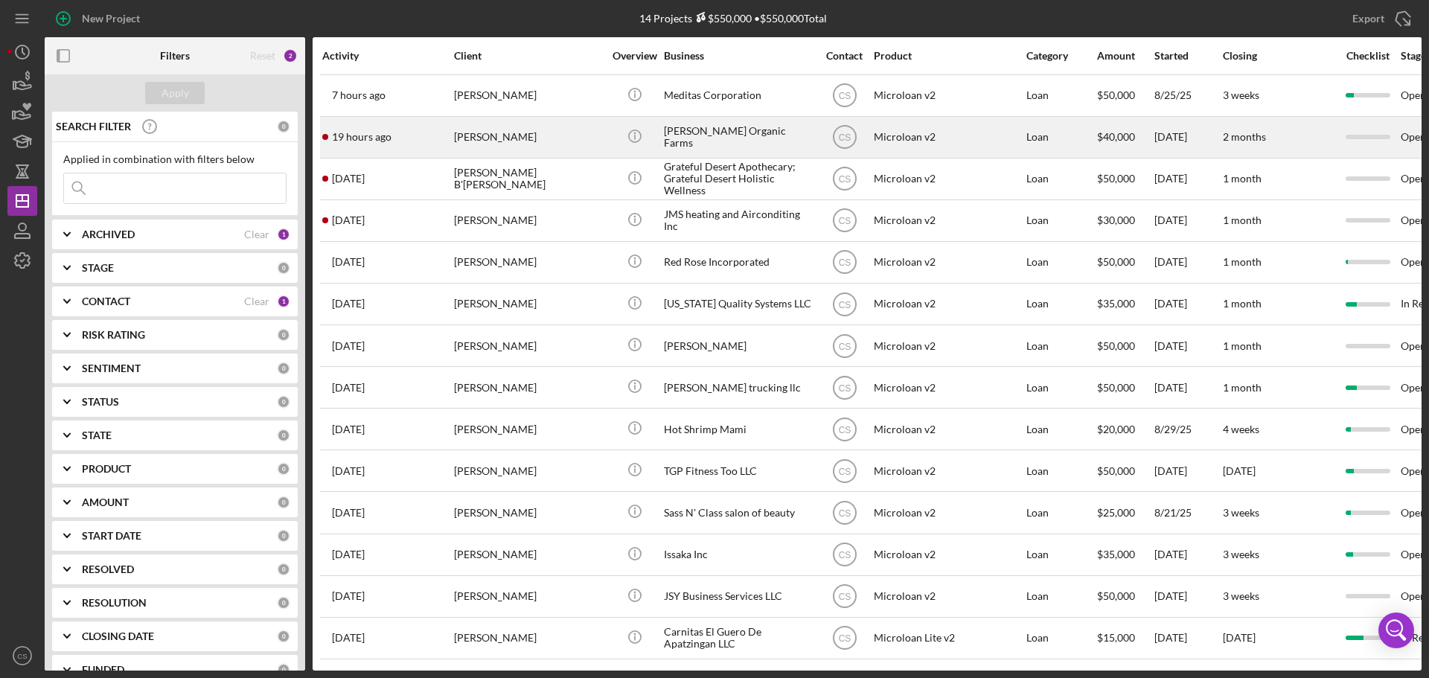
click at [586, 143] on div "[PERSON_NAME]" at bounding box center [528, 137] width 149 height 39
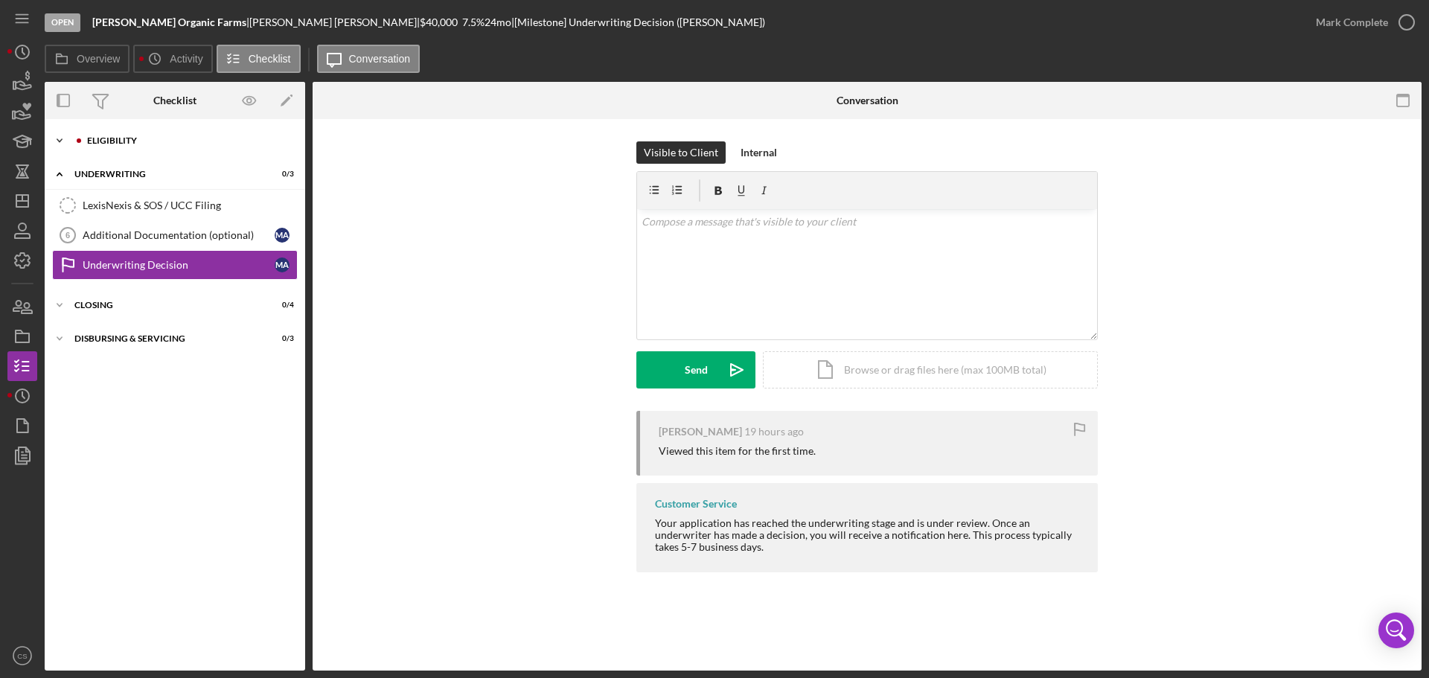
click at [179, 133] on div "Icon/Expander Eligibility 0 / 6" at bounding box center [175, 141] width 260 height 30
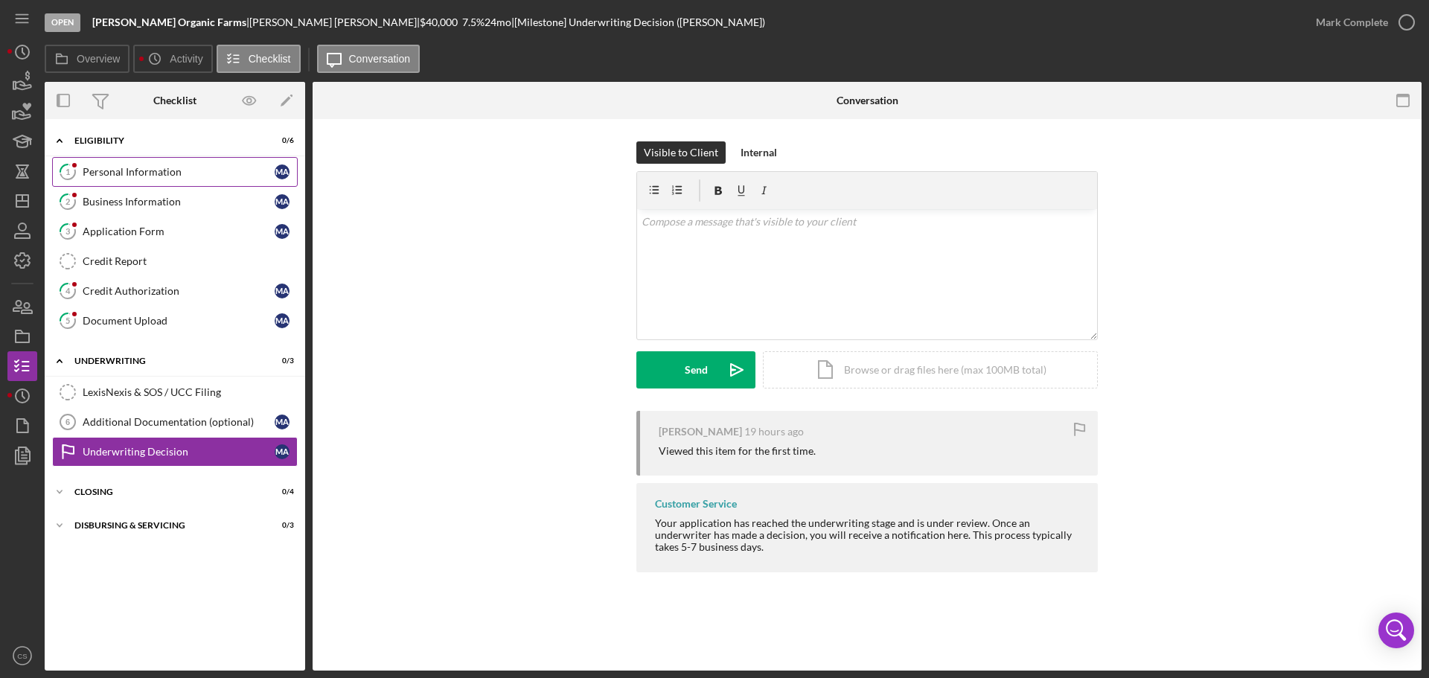
click at [199, 179] on link "1 Personal Information M A" at bounding box center [175, 172] width 246 height 30
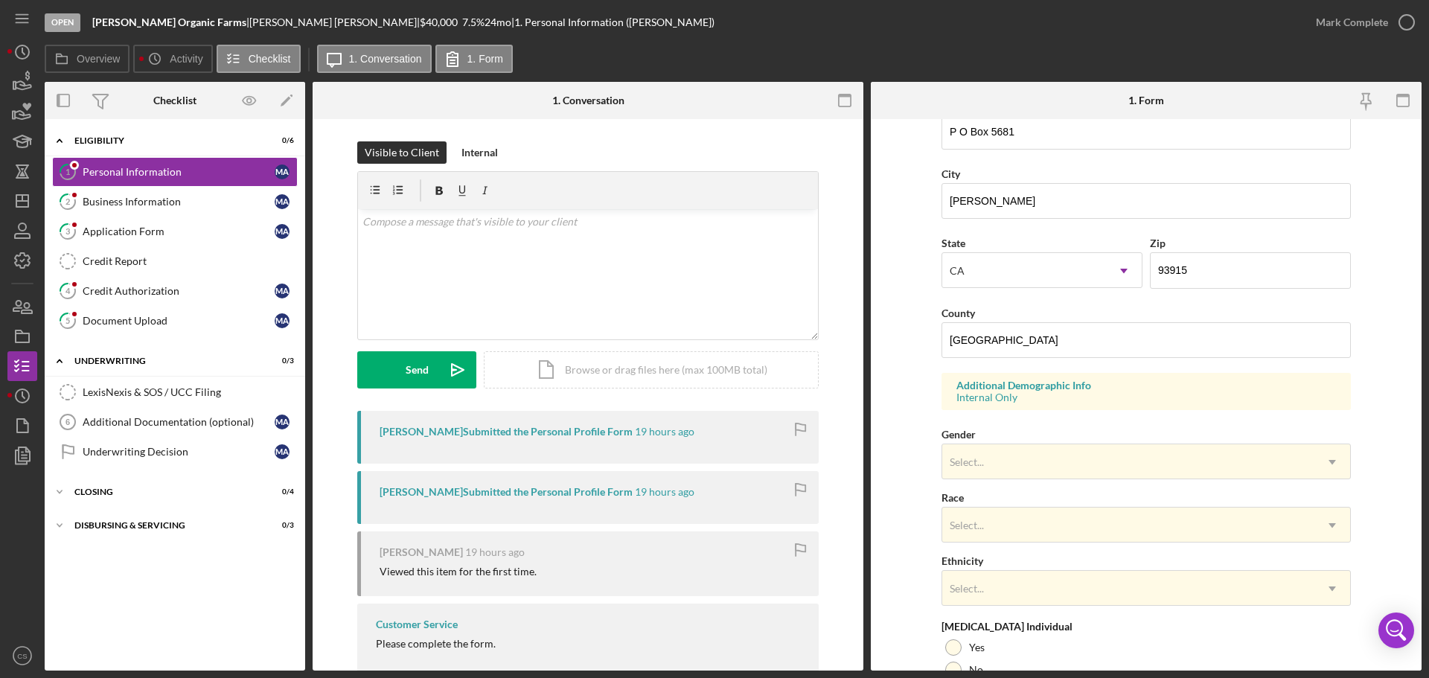
scroll to position [442, 0]
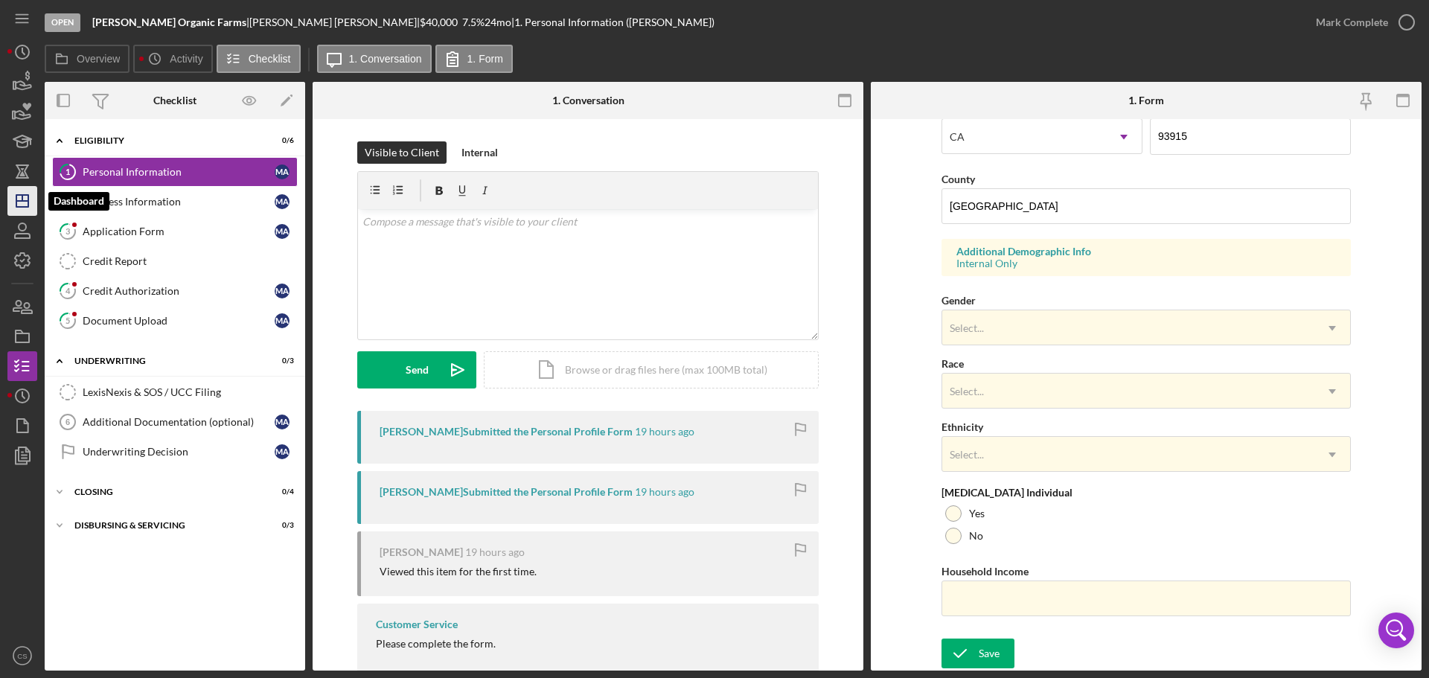
click at [22, 208] on icon "Icon/Dashboard" at bounding box center [22, 200] width 37 height 37
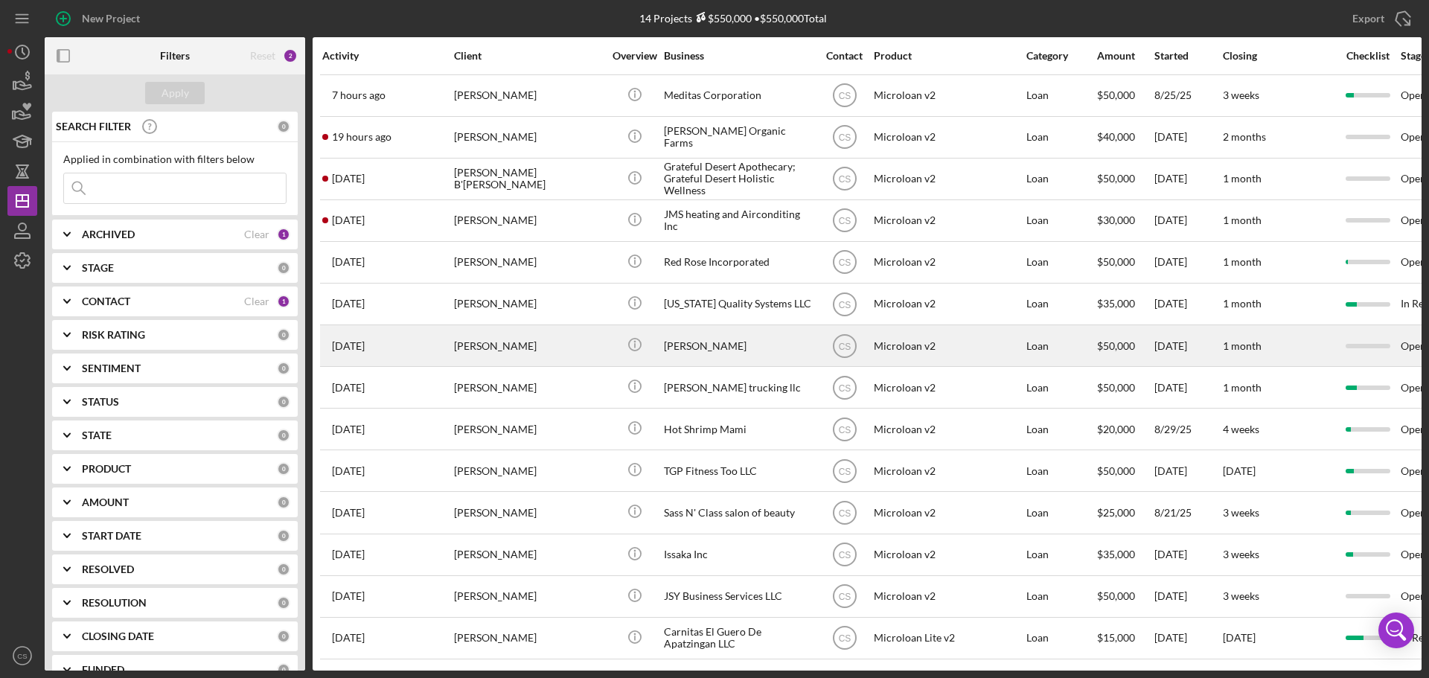
click at [564, 342] on div "[PERSON_NAME]" at bounding box center [528, 345] width 149 height 39
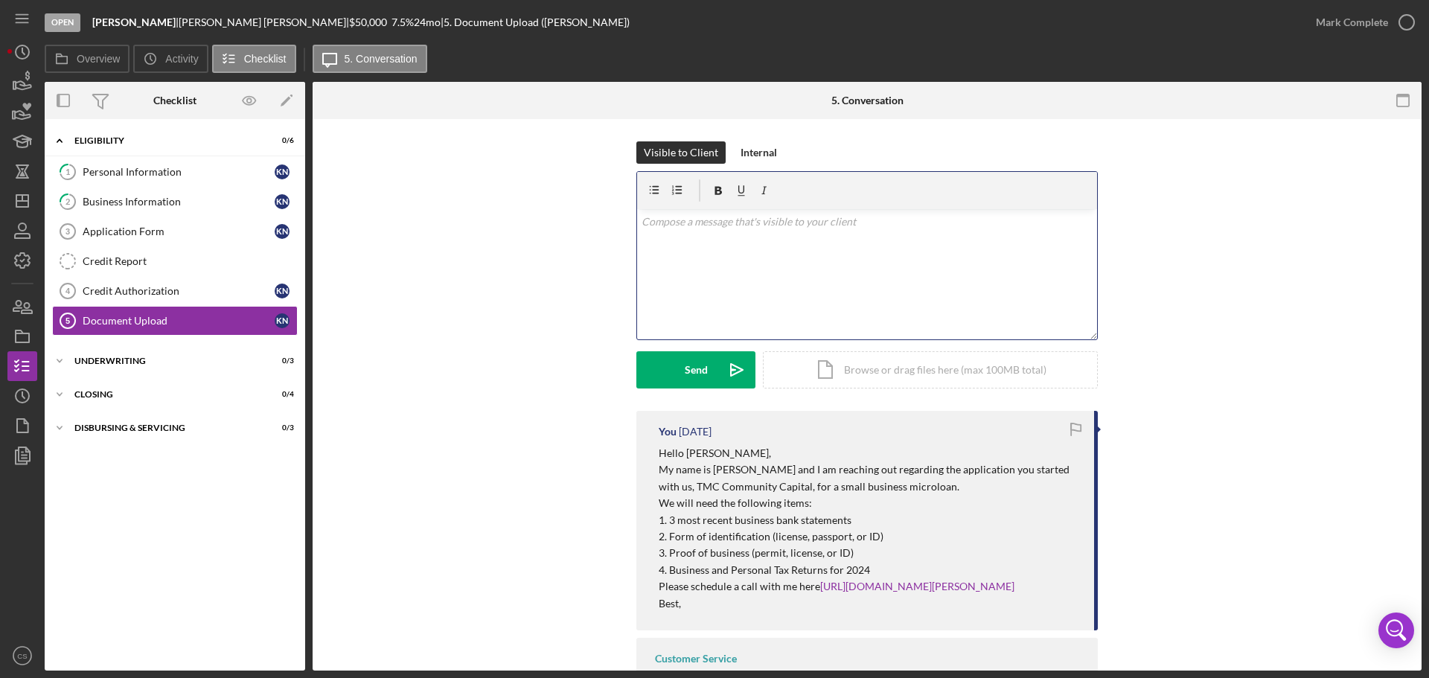
click at [731, 281] on div "v Color teal Color pink Remove color Add row above Add row below Add column bef…" at bounding box center [867, 274] width 460 height 130
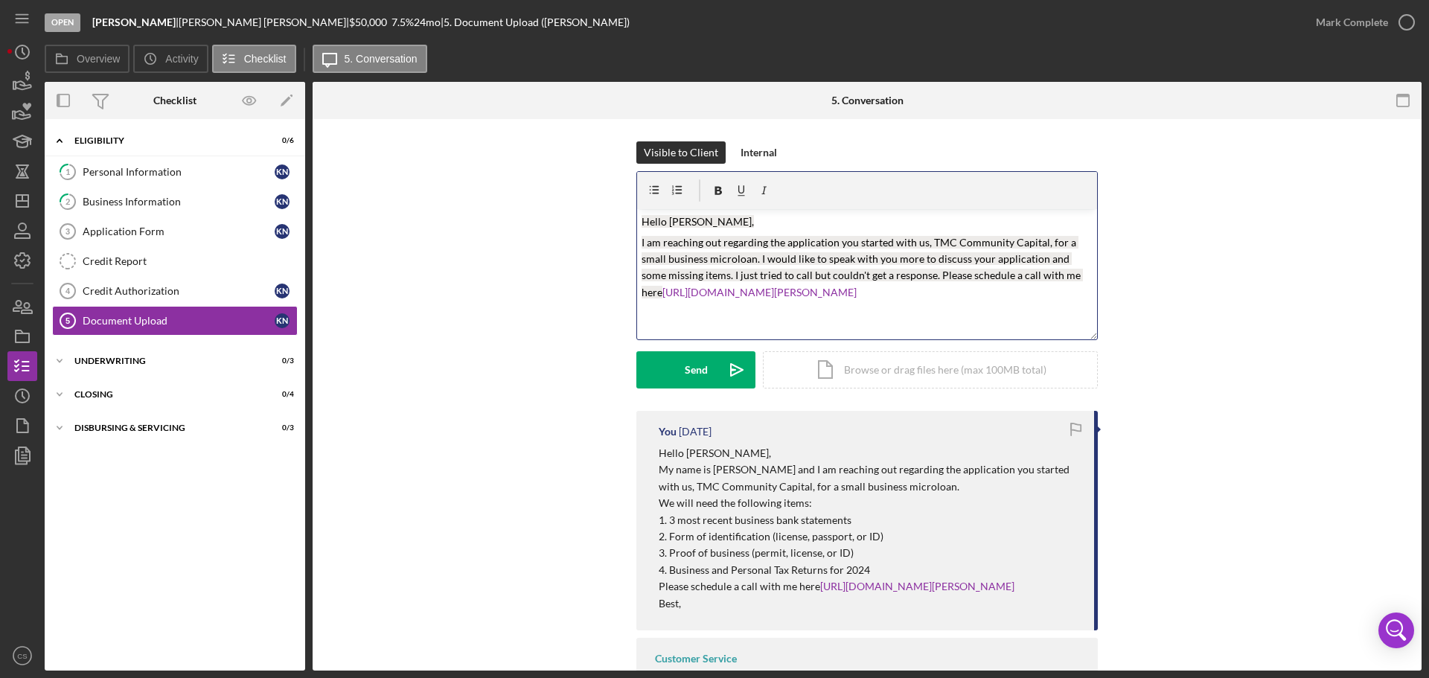
drag, startPoint x: 973, startPoint y: 289, endPoint x: 506, endPoint y: 211, distance: 473.7
click at [509, 213] on div "Visible to Client Internal v Color teal Color pink Remove color Add row above A…" at bounding box center [867, 275] width 1064 height 269
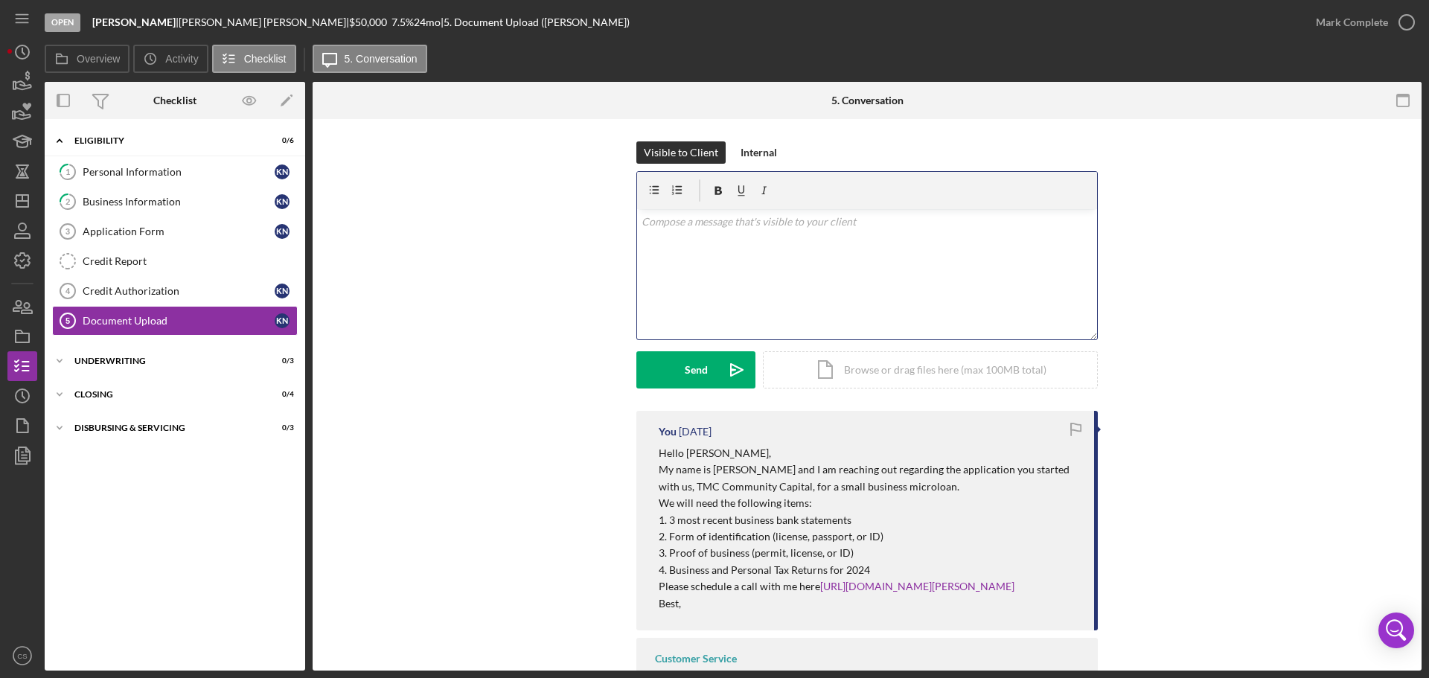
click at [721, 246] on div "v Color teal Color pink Remove color Add row above Add row below Add column bef…" at bounding box center [867, 274] width 460 height 130
paste div
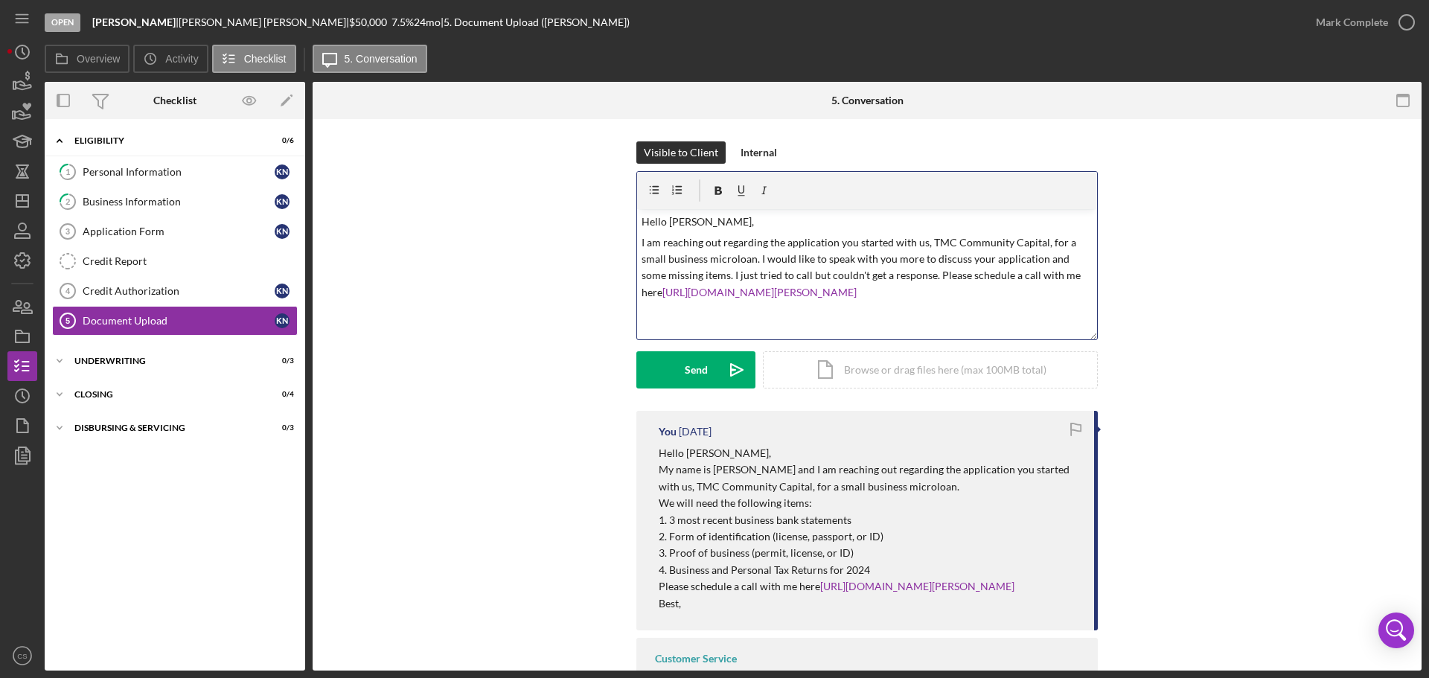
click at [693, 221] on p "Hello [PERSON_NAME]," at bounding box center [867, 222] width 452 height 16
drag, startPoint x: 704, startPoint y: 275, endPoint x: 906, endPoint y: 276, distance: 202.4
click at [906, 276] on p "I am reaching out regarding the application you started with us, TMC Community …" at bounding box center [867, 267] width 452 height 67
click at [912, 284] on p "I am reaching out regarding the application you started with us, TMC Community …" at bounding box center [867, 259] width 452 height 50
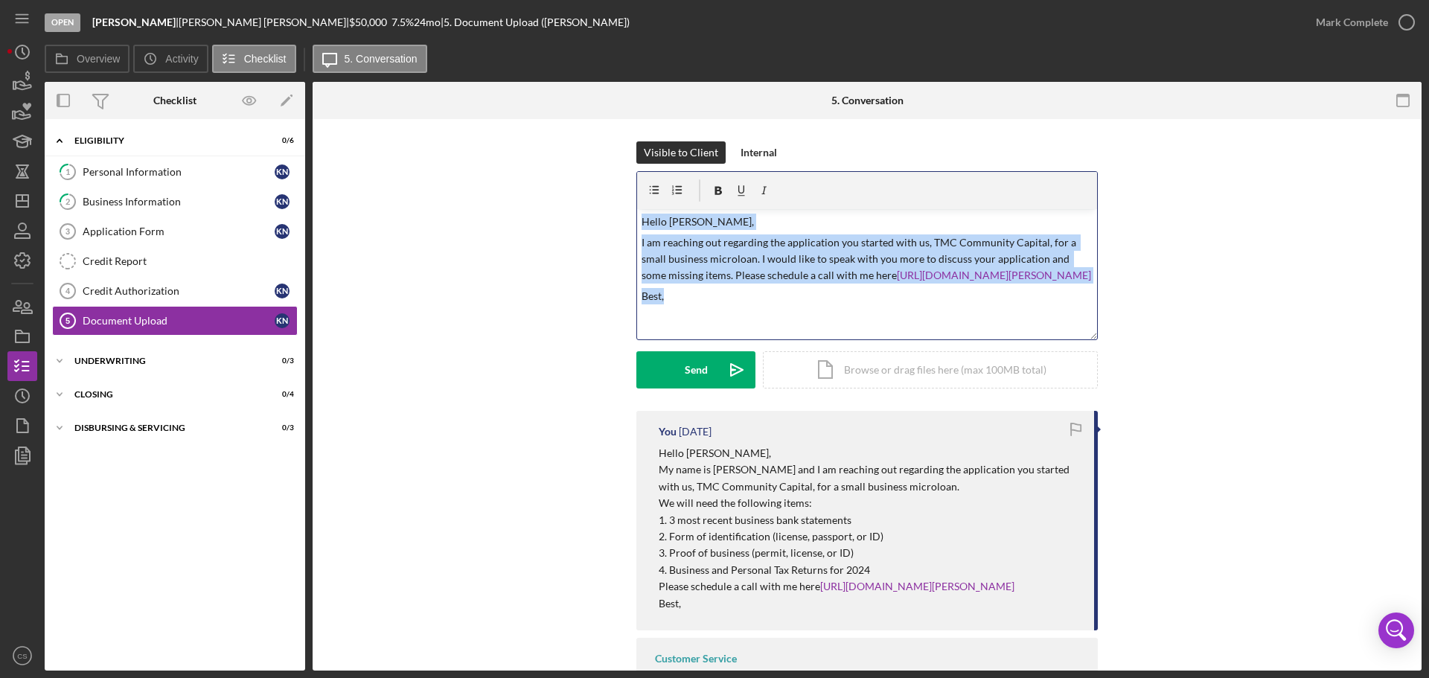
drag, startPoint x: 726, startPoint y: 327, endPoint x: 624, endPoint y: 189, distance: 172.3
click at [624, 190] on div "Visible to Client Internal v Color teal Color pink Remove color Add row above A…" at bounding box center [867, 275] width 1064 height 269
copy div "Hello [PERSON_NAME], I am reaching out regarding the application you started wi…"
click at [676, 370] on button "Send Icon/icon-invite-send" at bounding box center [695, 369] width 119 height 37
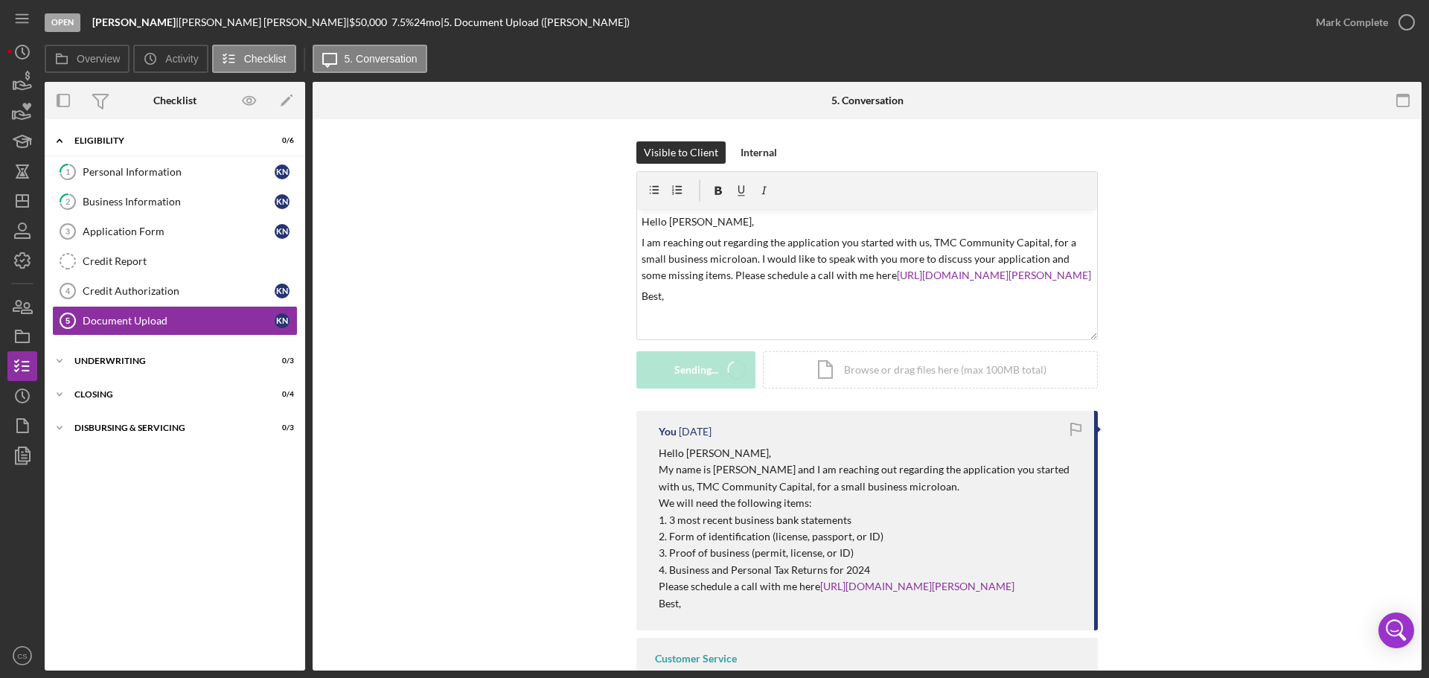
click at [493, 339] on div "Visible to Client Internal v Color teal Color pink Remove color Add row above A…" at bounding box center [867, 275] width 1064 height 269
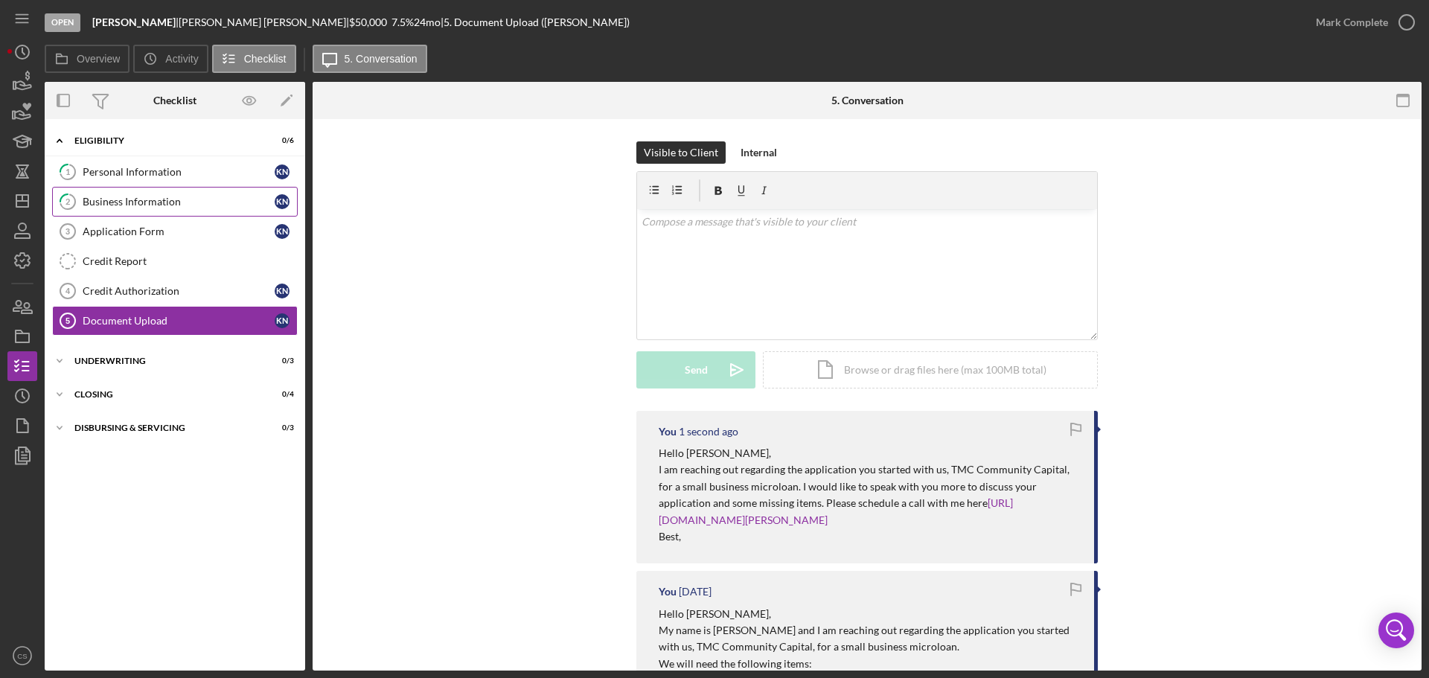
click at [160, 208] on div "Business Information" at bounding box center [179, 202] width 192 height 12
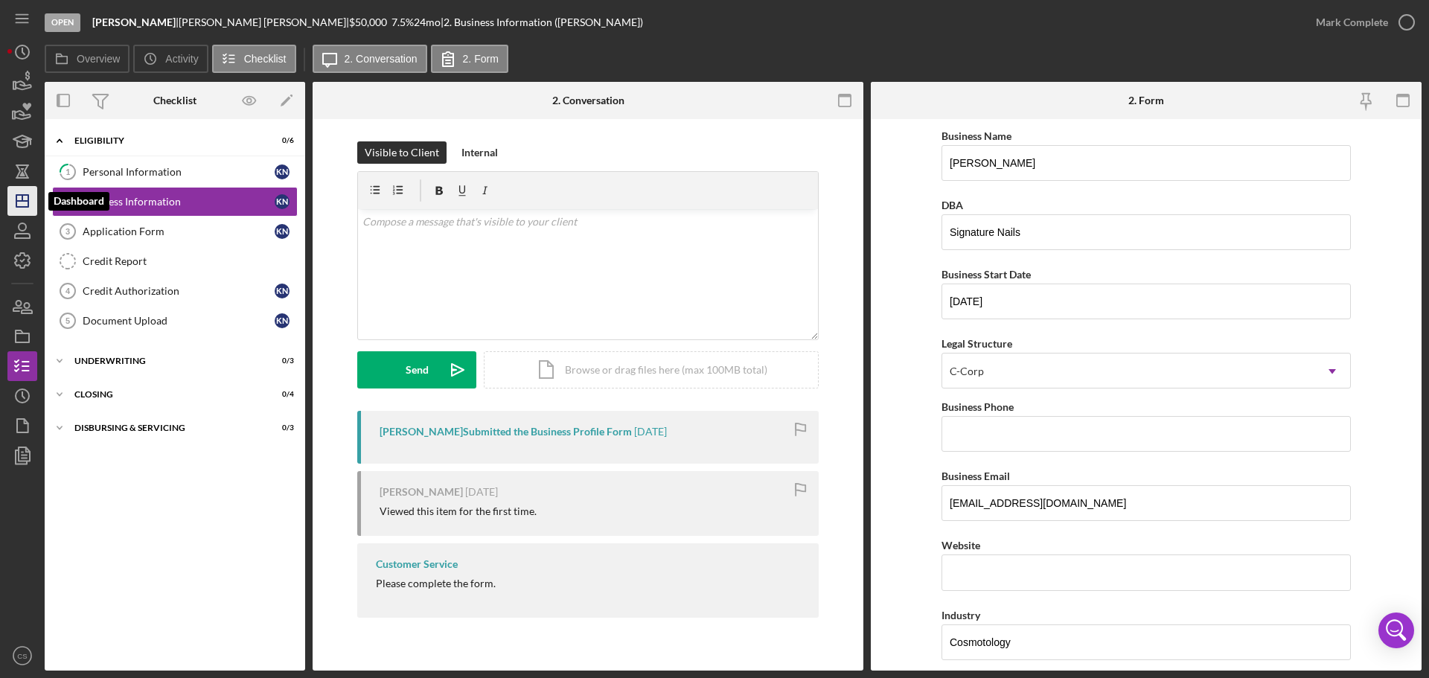
click at [30, 205] on icon "Icon/Dashboard" at bounding box center [22, 200] width 37 height 37
